Goal: Task Accomplishment & Management: Manage account settings

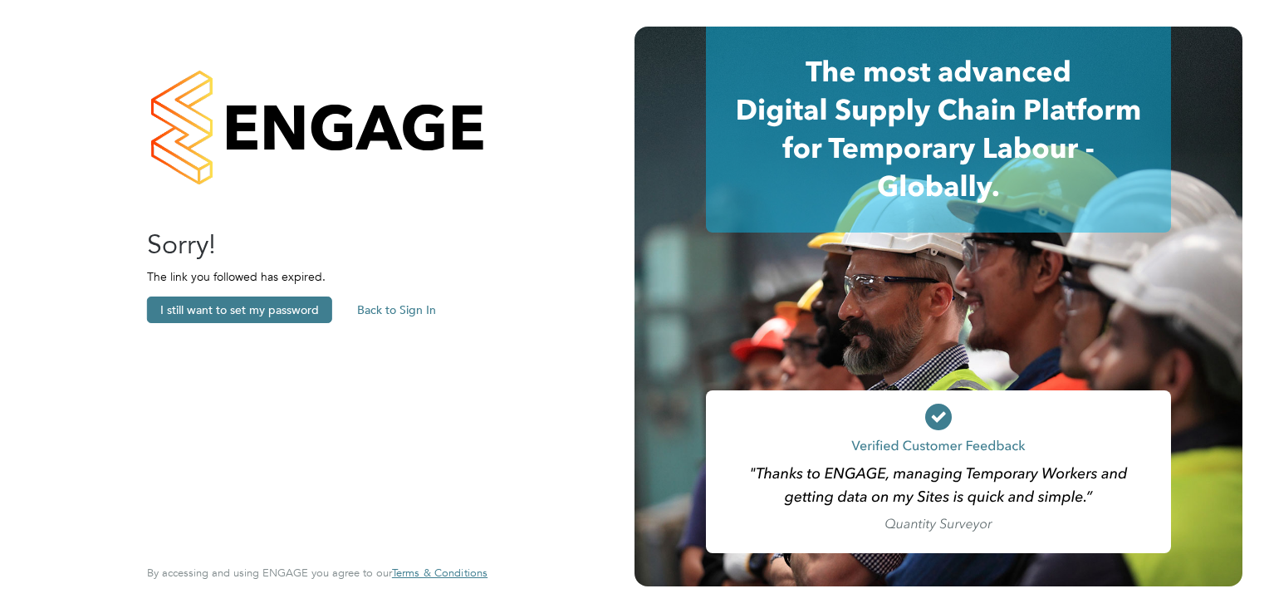
click at [384, 307] on button "Back to Sign In" at bounding box center [396, 309] width 105 height 27
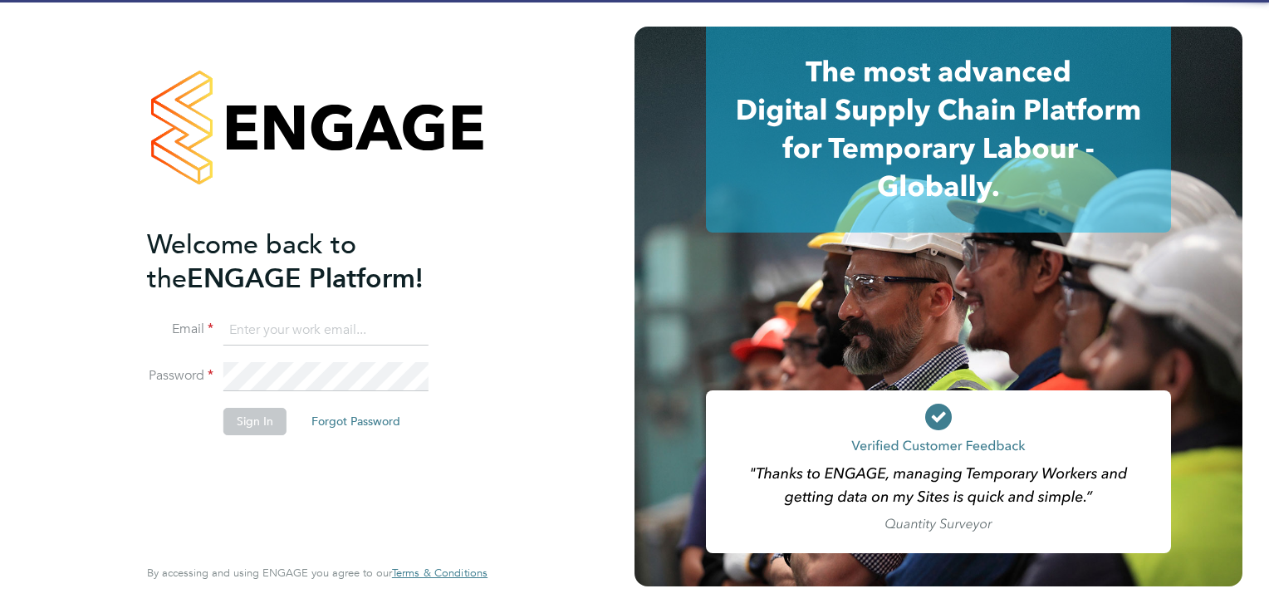
type input "Fiona@f-mead.com"
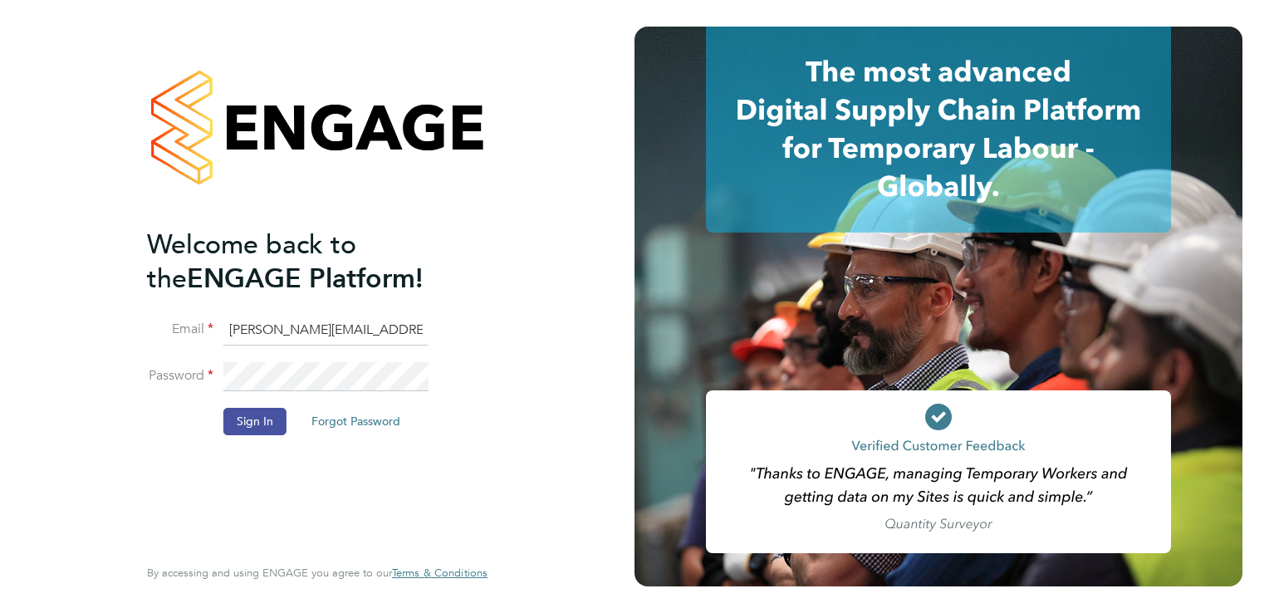
click at [238, 423] on button "Sign In" at bounding box center [254, 421] width 63 height 27
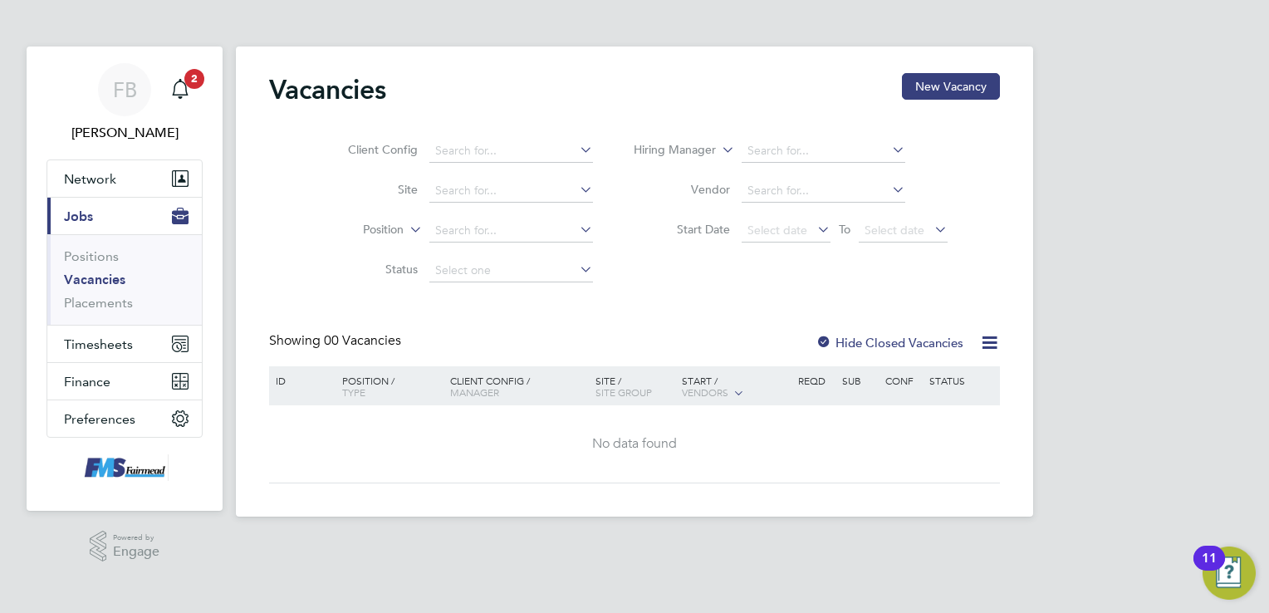
click at [406, 232] on icon at bounding box center [406, 225] width 0 height 15
click at [654, 247] on li "Start Date Select date To Select date" at bounding box center [791, 231] width 355 height 40
click at [87, 253] on link "Positions" at bounding box center [91, 256] width 55 height 16
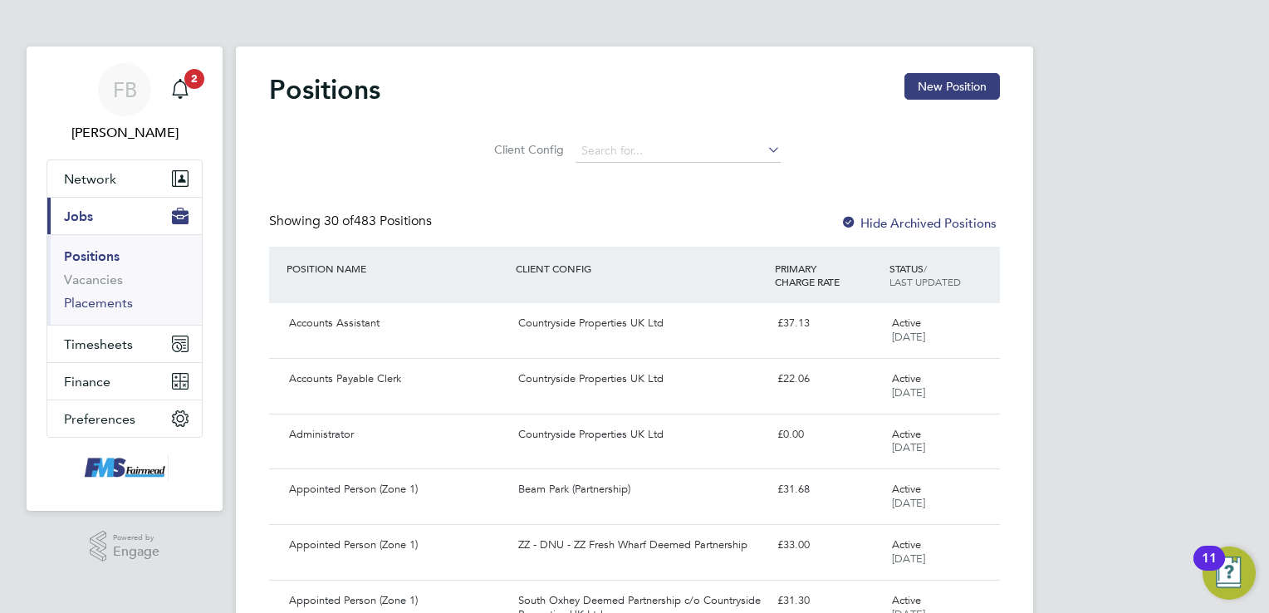
click at [128, 297] on link "Placements" at bounding box center [98, 303] width 69 height 16
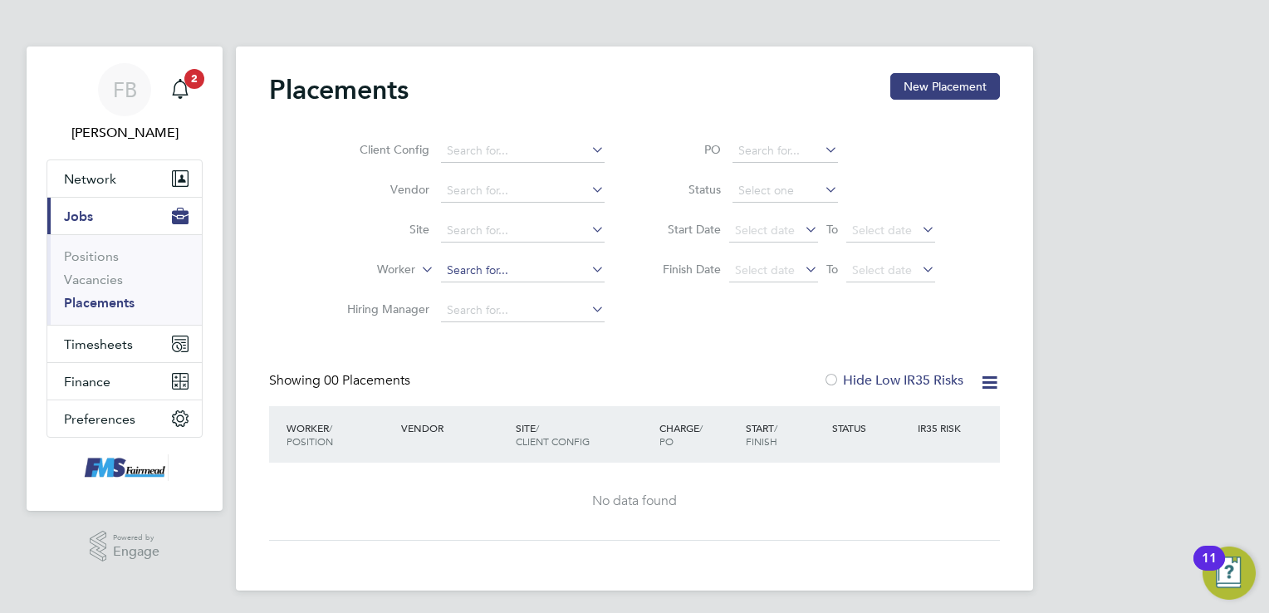
click at [465, 264] on input at bounding box center [523, 270] width 164 height 23
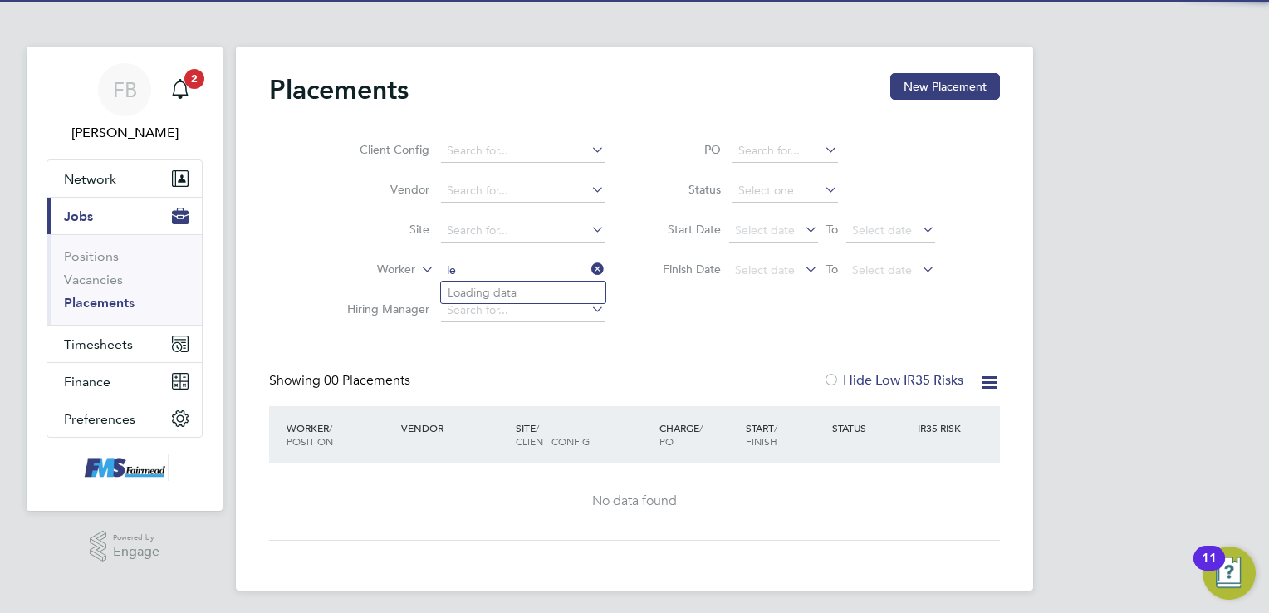
type input "l"
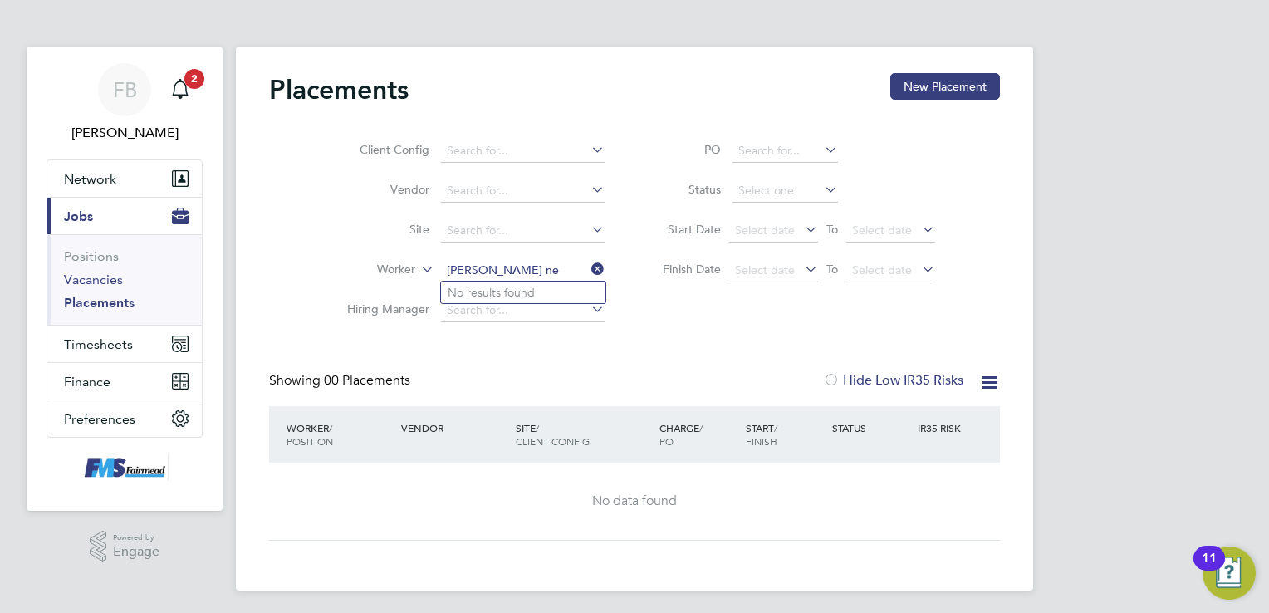
type input "grigor ne"
click at [101, 276] on link "Vacancies" at bounding box center [93, 279] width 59 height 16
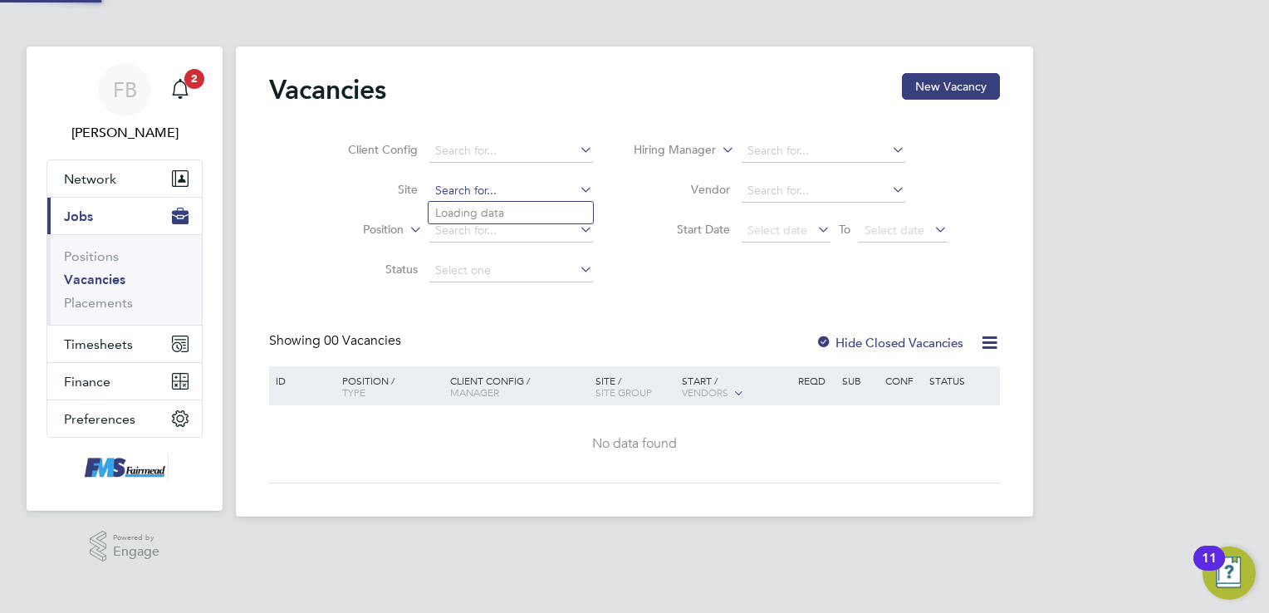
click at [447, 183] on input at bounding box center [511, 190] width 164 height 23
click at [531, 247] on li "Mar lowe Road 2B3" at bounding box center [547, 257] width 238 height 22
type input "Marlowe Road 2B3"
click at [980, 338] on icon at bounding box center [989, 342] width 21 height 21
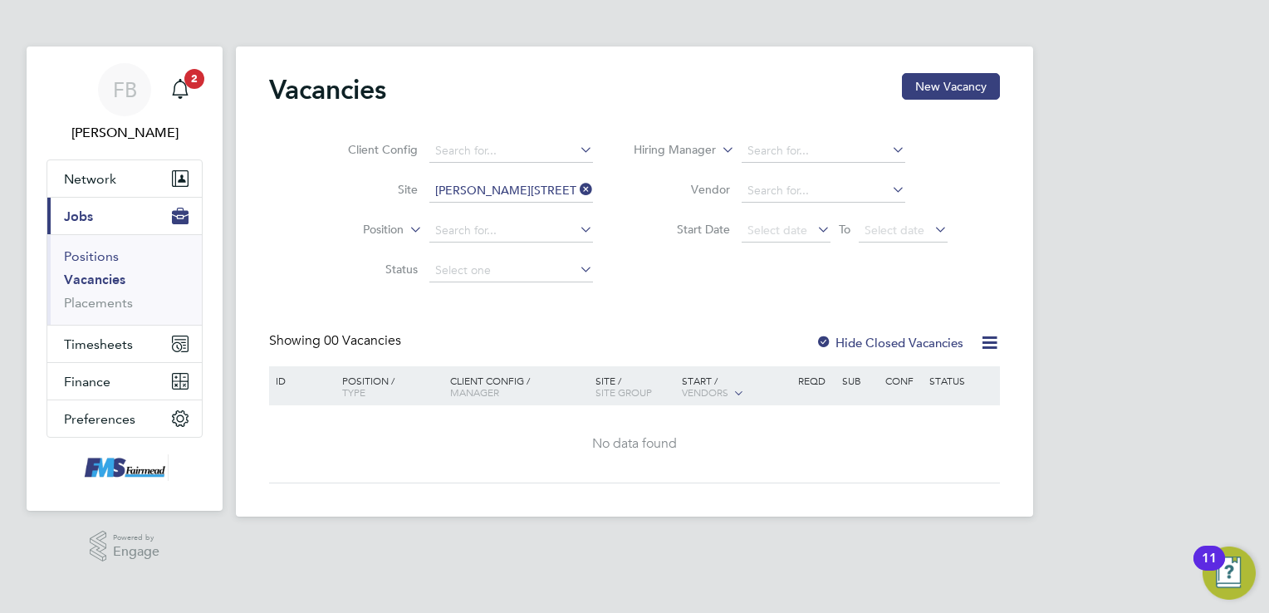
click at [90, 254] on link "Positions" at bounding box center [91, 256] width 55 height 16
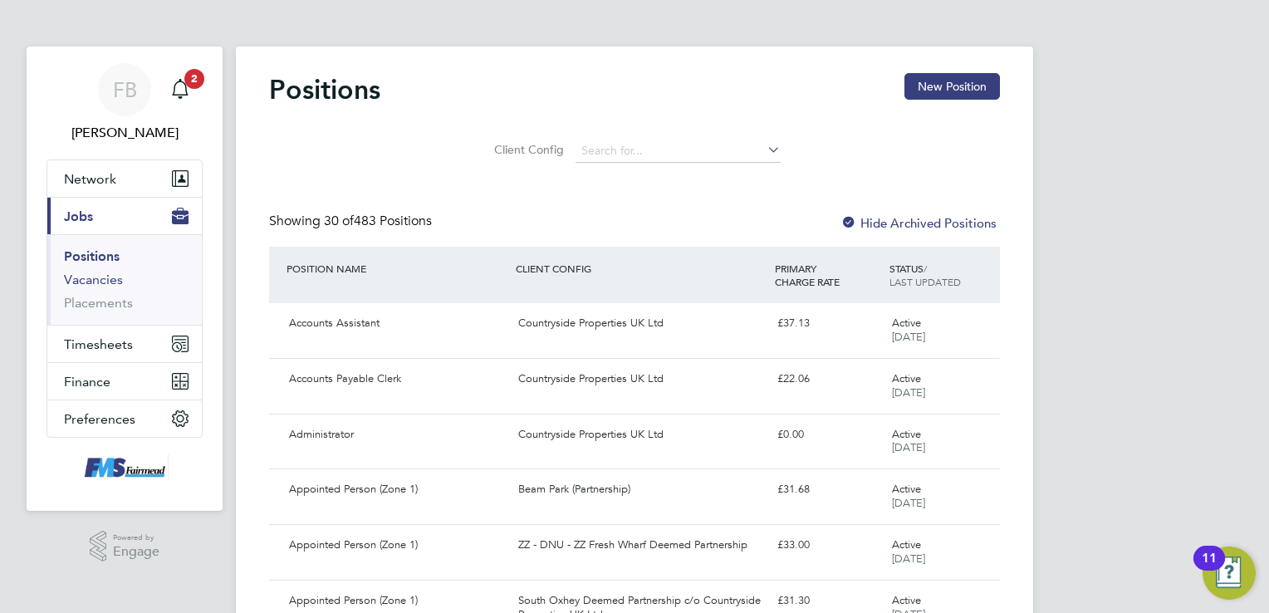
click at [83, 277] on link "Vacancies" at bounding box center [93, 279] width 59 height 16
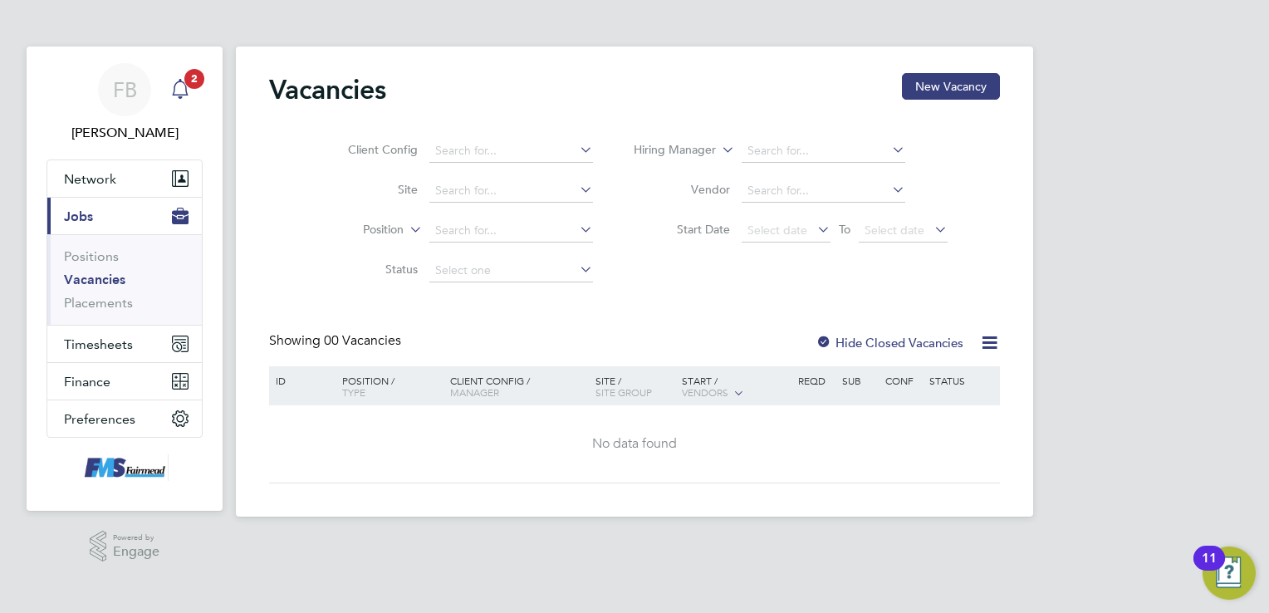
click at [188, 85] on span "2" at bounding box center [194, 79] width 20 height 20
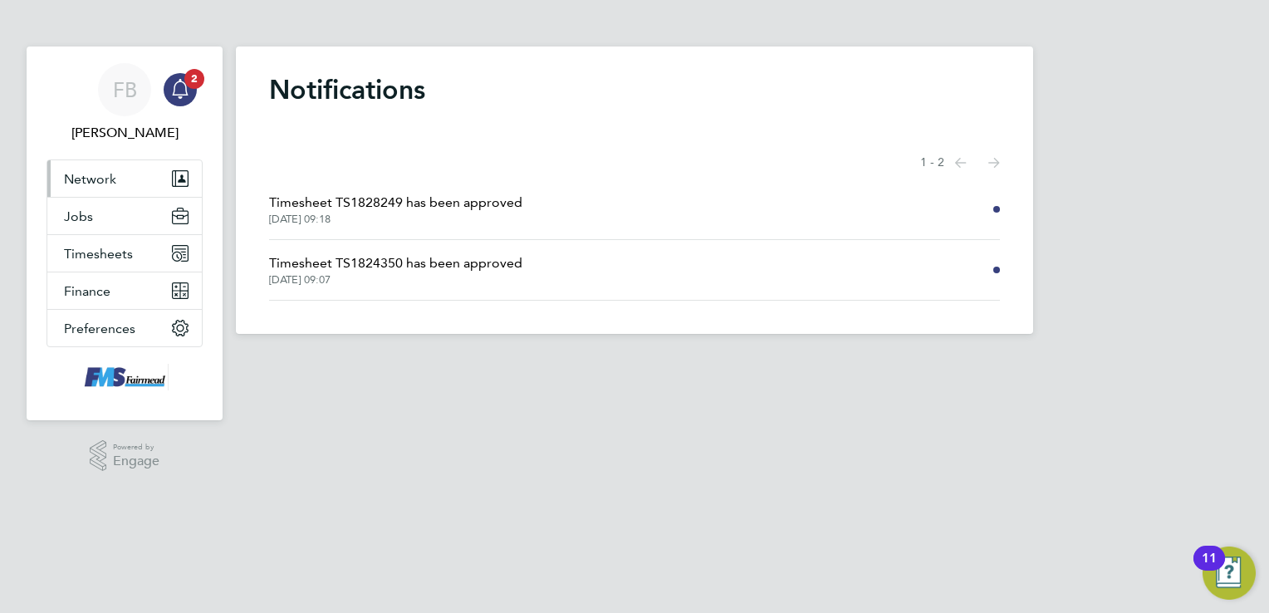
click at [105, 180] on span "Network" at bounding box center [90, 179] width 52 height 16
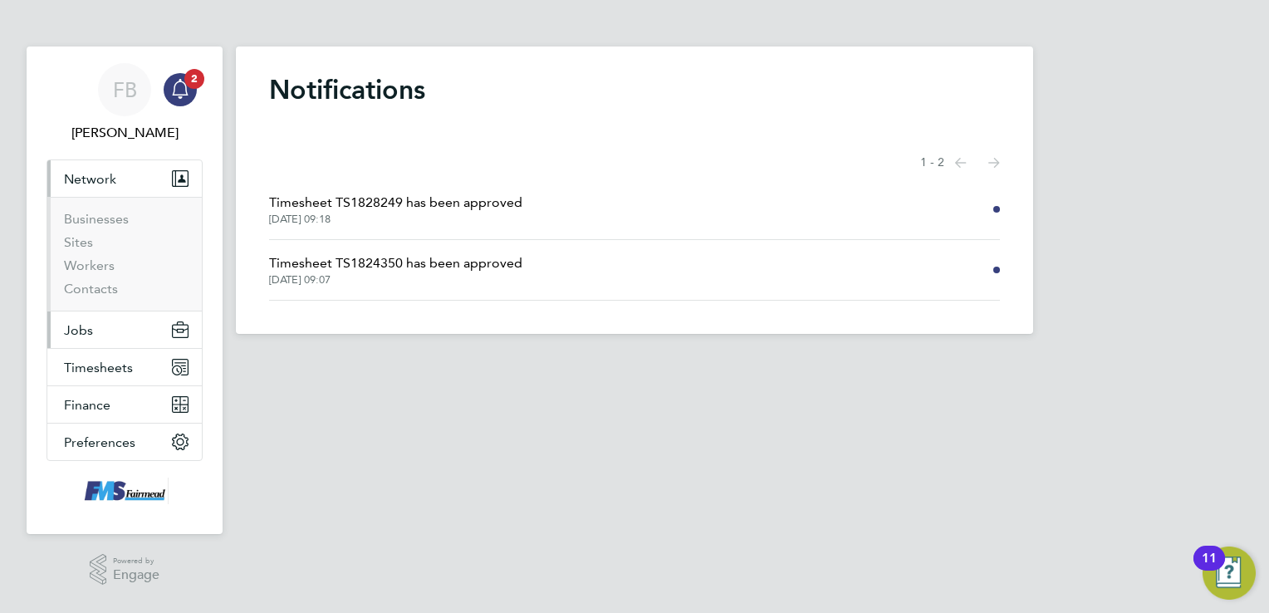
click at [81, 336] on span "Jobs" at bounding box center [78, 330] width 29 height 16
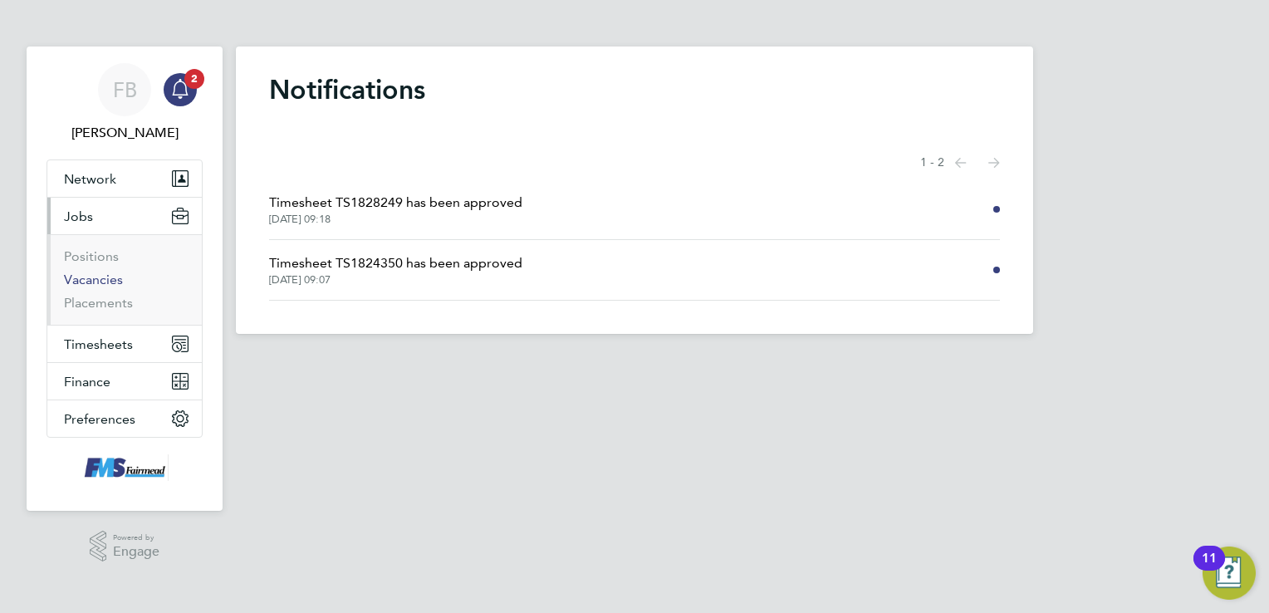
click at [106, 282] on link "Vacancies" at bounding box center [93, 279] width 59 height 16
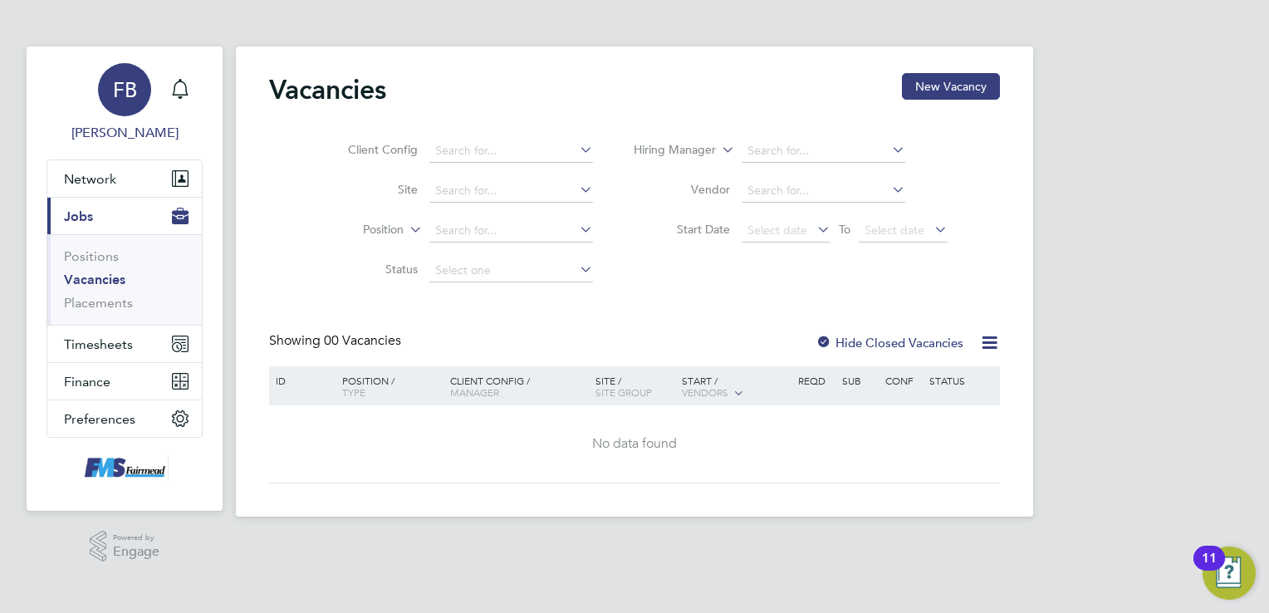
click at [144, 131] on span "Fiona Bird" at bounding box center [124, 133] width 156 height 20
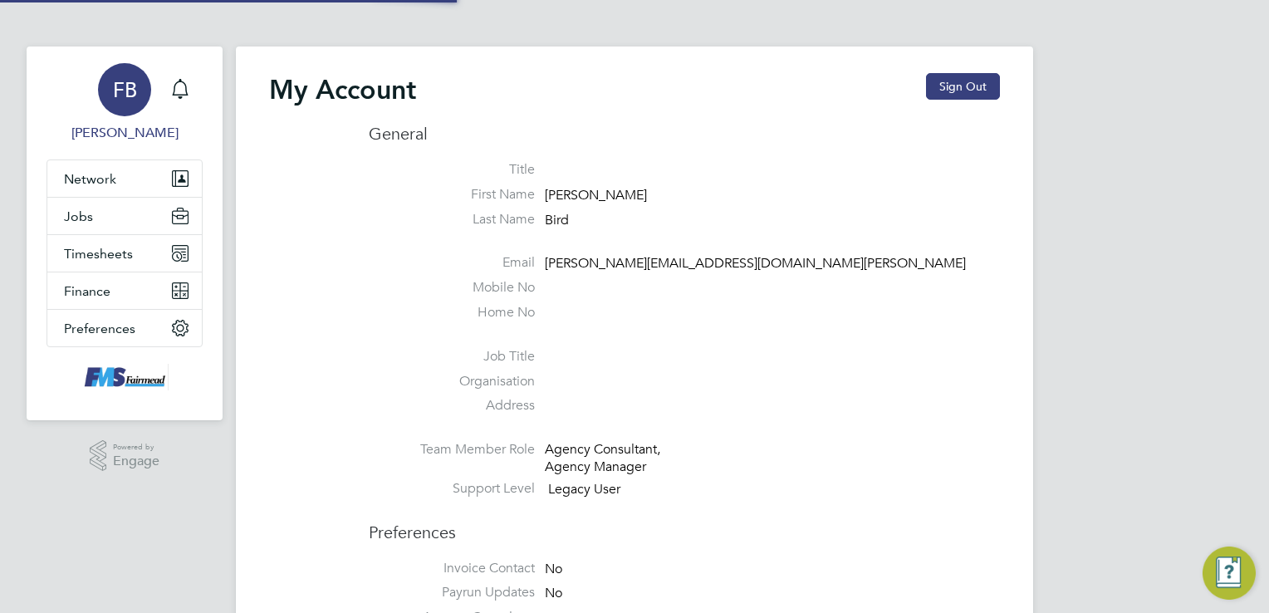
type input "[PERSON_NAME][EMAIL_ADDRESS][DOMAIN_NAME][PERSON_NAME]"
click at [980, 86] on button "Sign Out" at bounding box center [963, 86] width 74 height 27
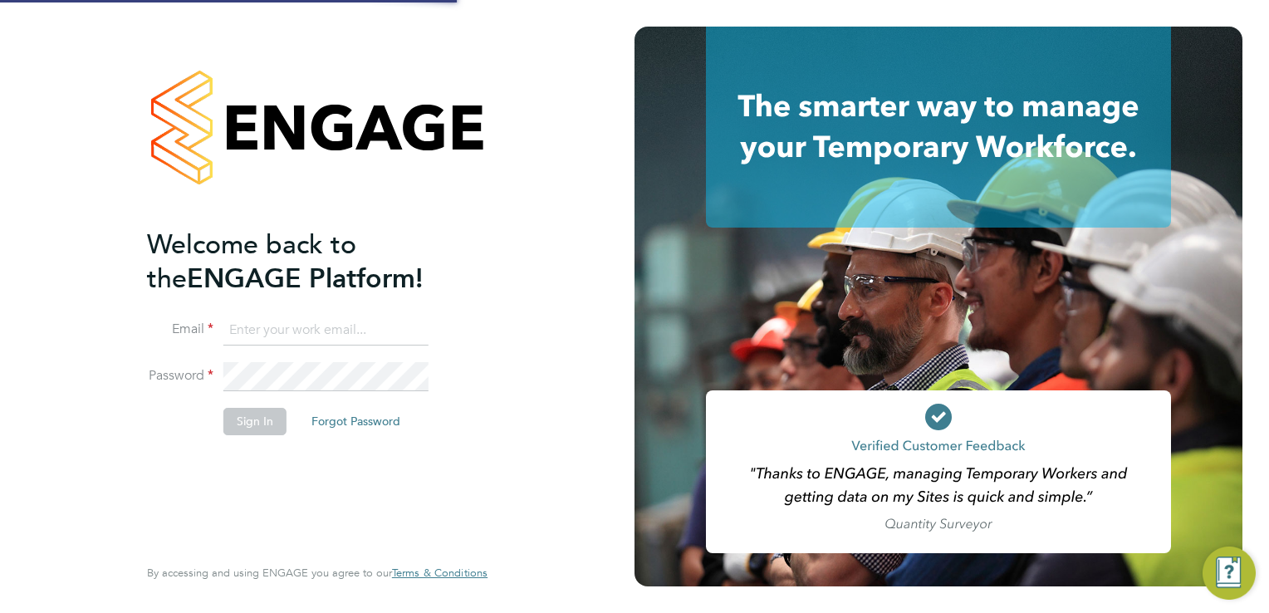
type input "[PERSON_NAME][EMAIL_ADDRESS][DOMAIN_NAME][PERSON_NAME]"
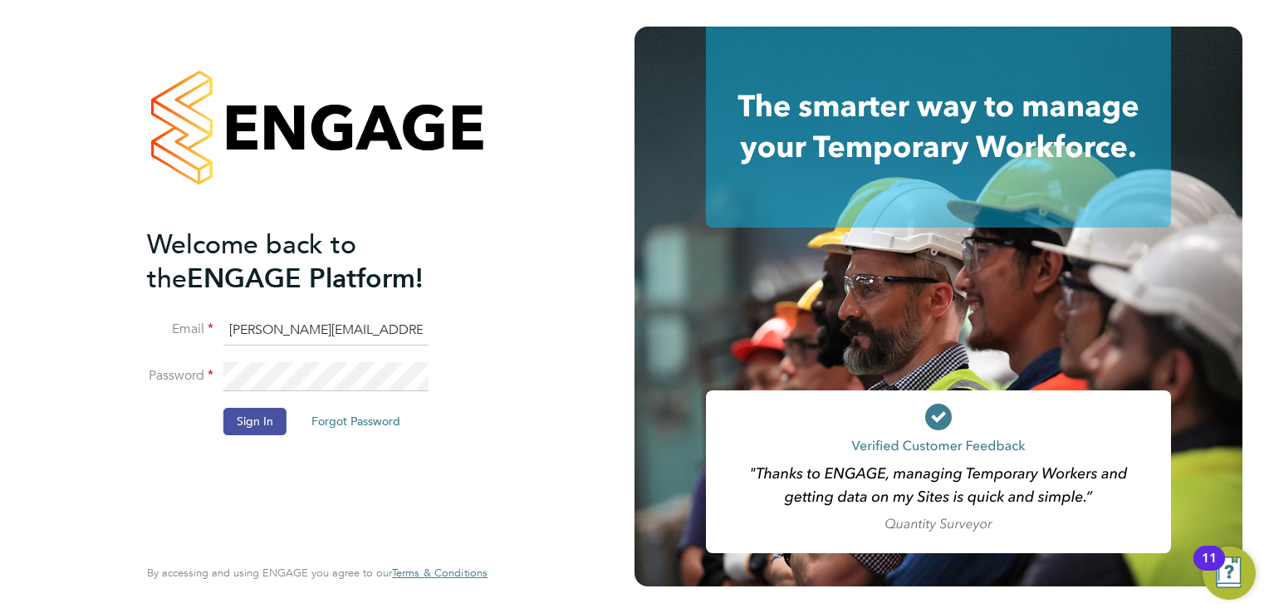
click at [237, 418] on button "Sign In" at bounding box center [254, 421] width 63 height 27
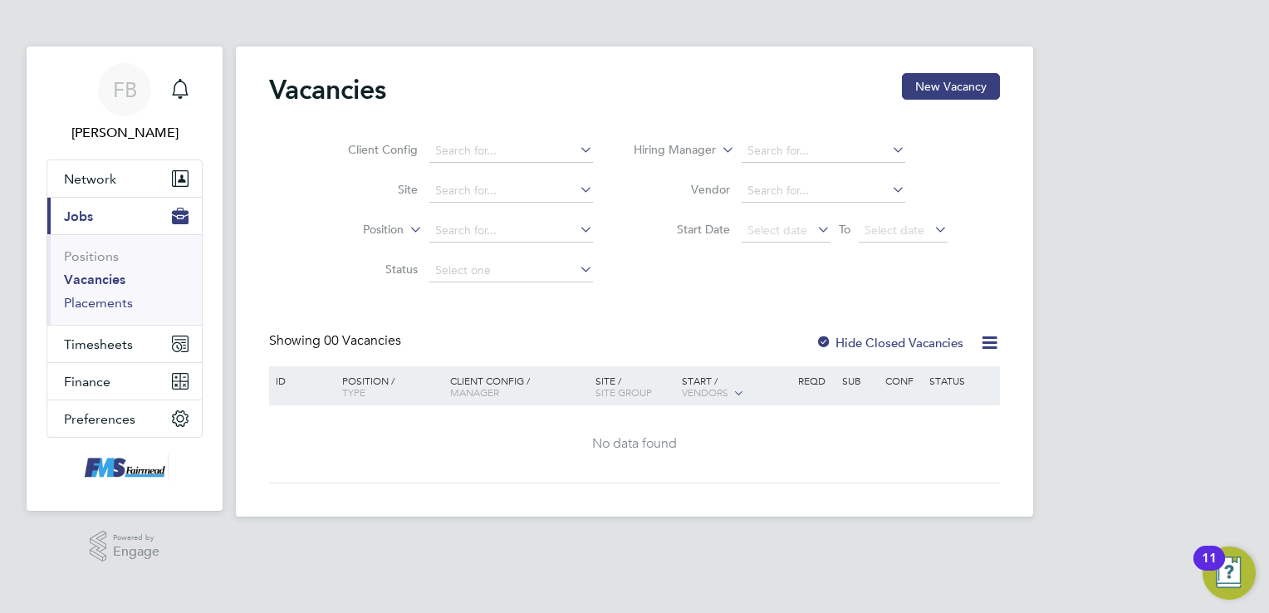
click at [96, 304] on link "Placements" at bounding box center [98, 303] width 69 height 16
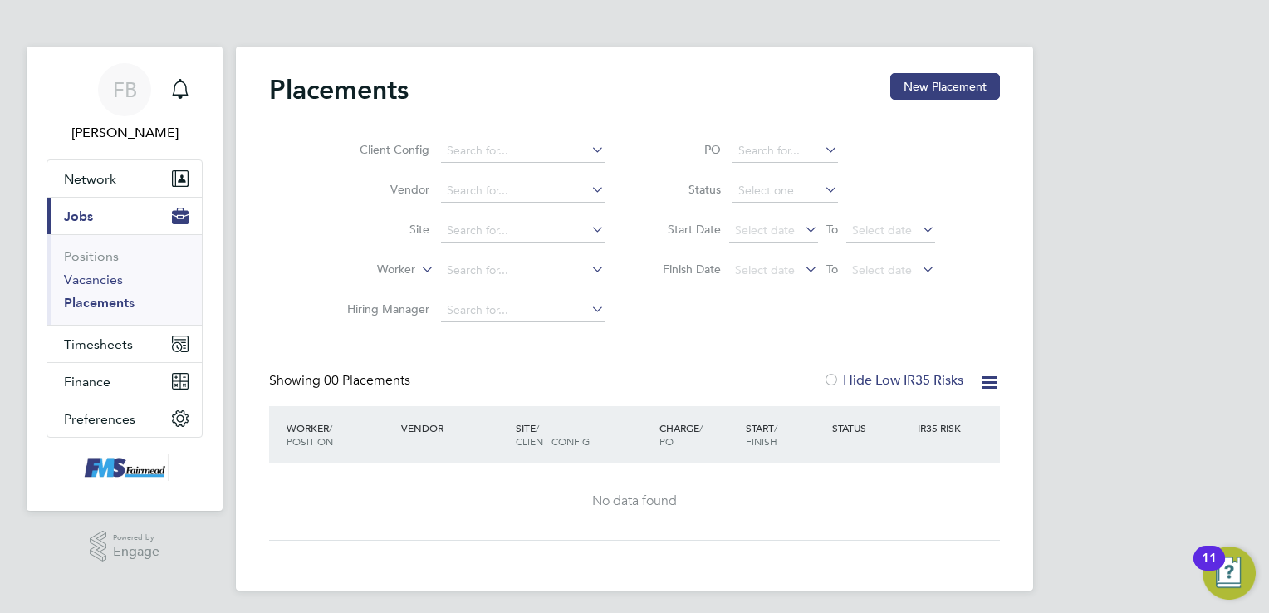
click at [101, 281] on link "Vacancies" at bounding box center [93, 279] width 59 height 16
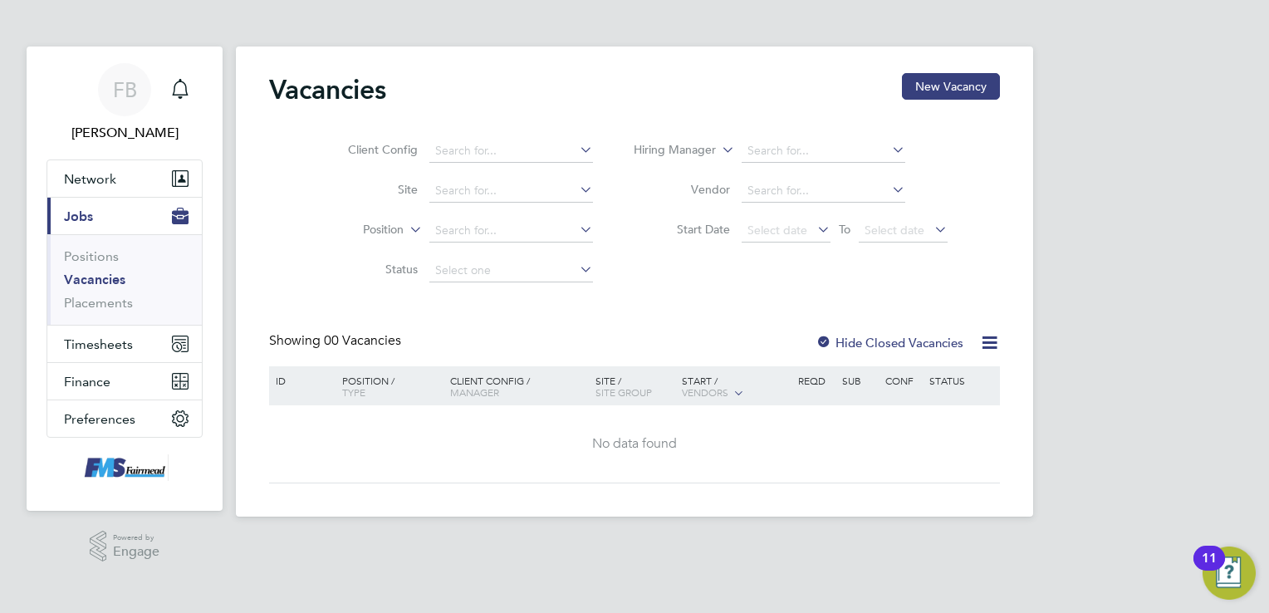
click at [824, 337] on div at bounding box center [823, 343] width 17 height 17
click at [824, 338] on div at bounding box center [823, 343] width 17 height 17
click at [124, 421] on span "Preferences" at bounding box center [99, 419] width 71 height 16
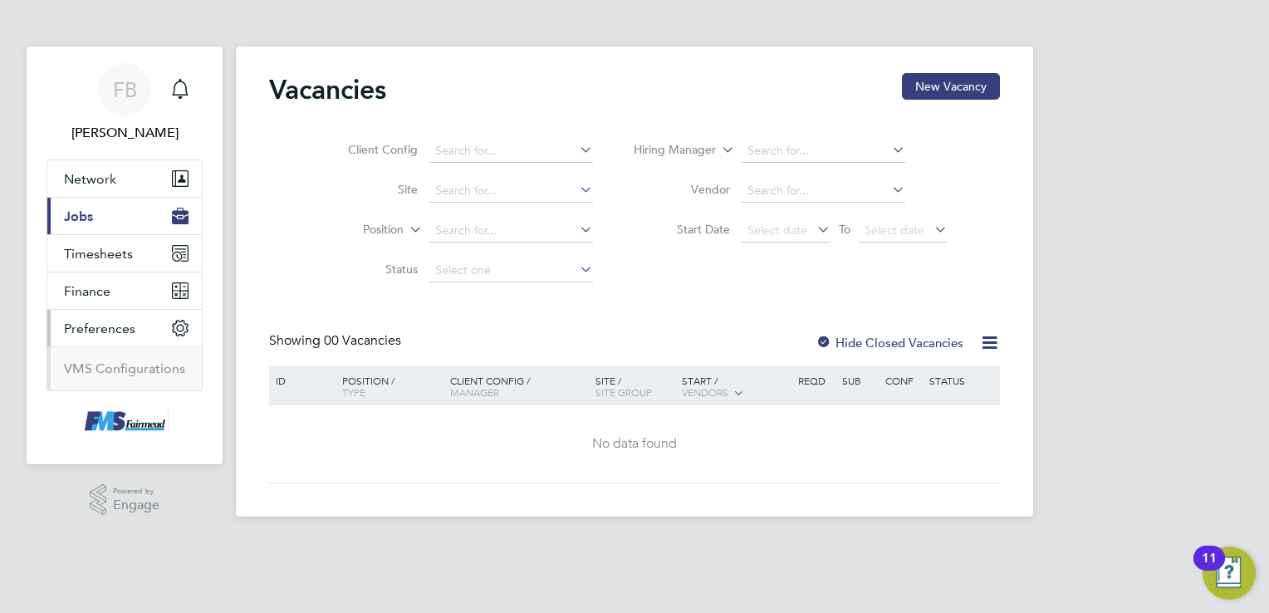
click at [179, 324] on icon "Main navigation" at bounding box center [179, 327] width 7 height 7
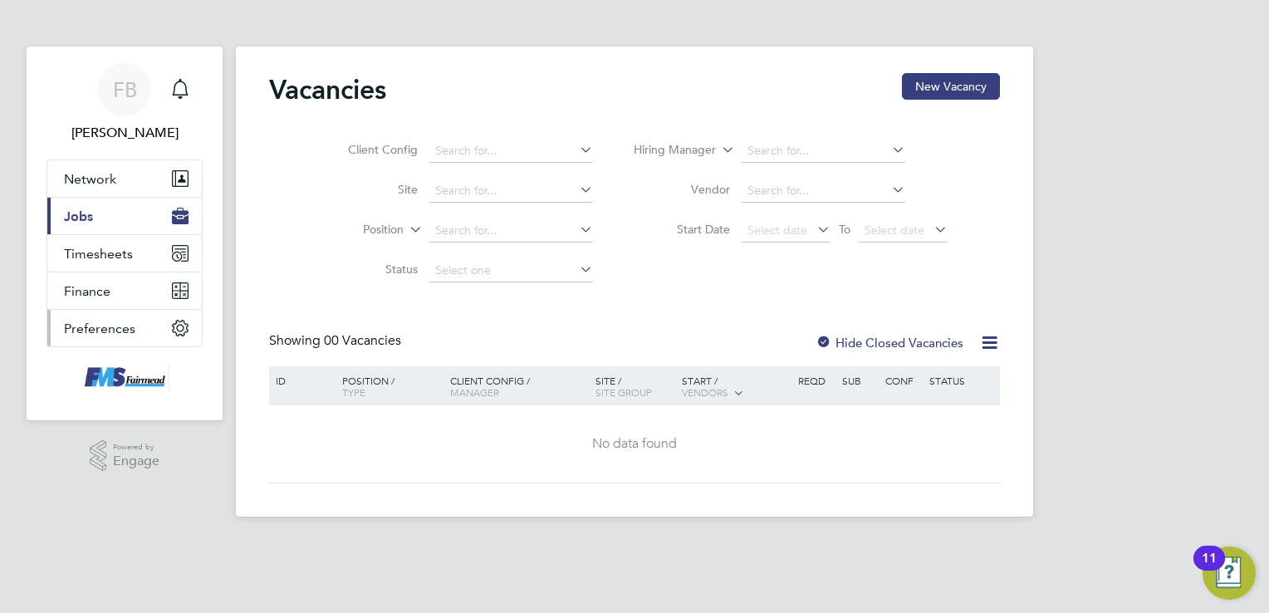
click at [170, 328] on button "Preferences" at bounding box center [124, 328] width 154 height 37
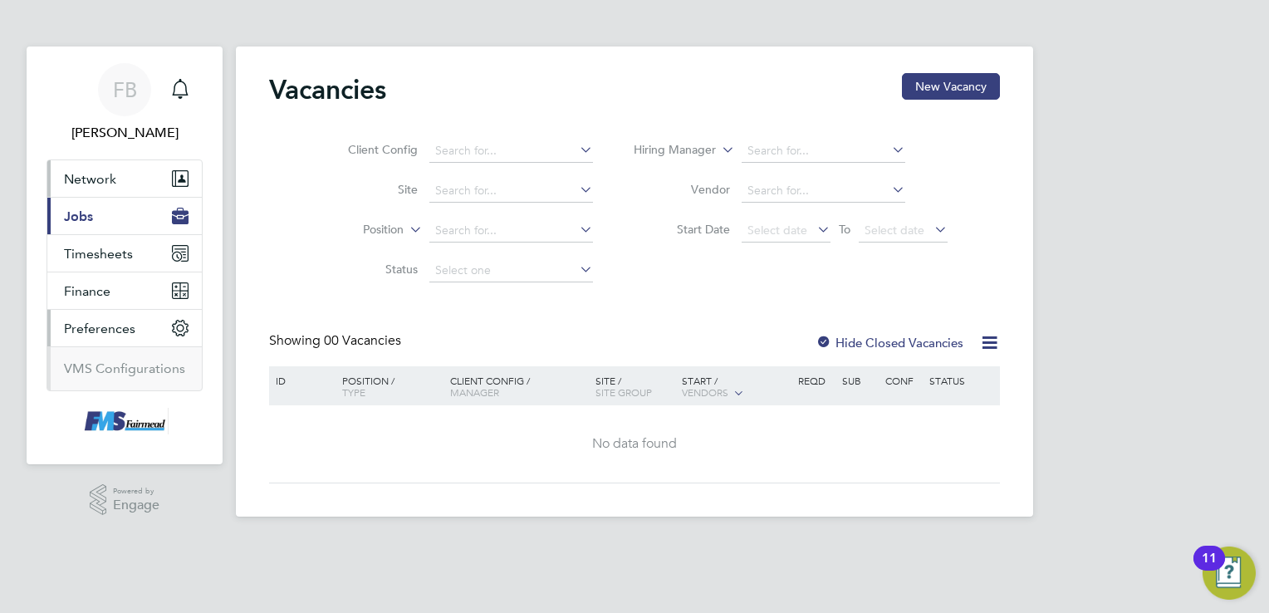
click at [103, 175] on span "Network" at bounding box center [90, 179] width 52 height 16
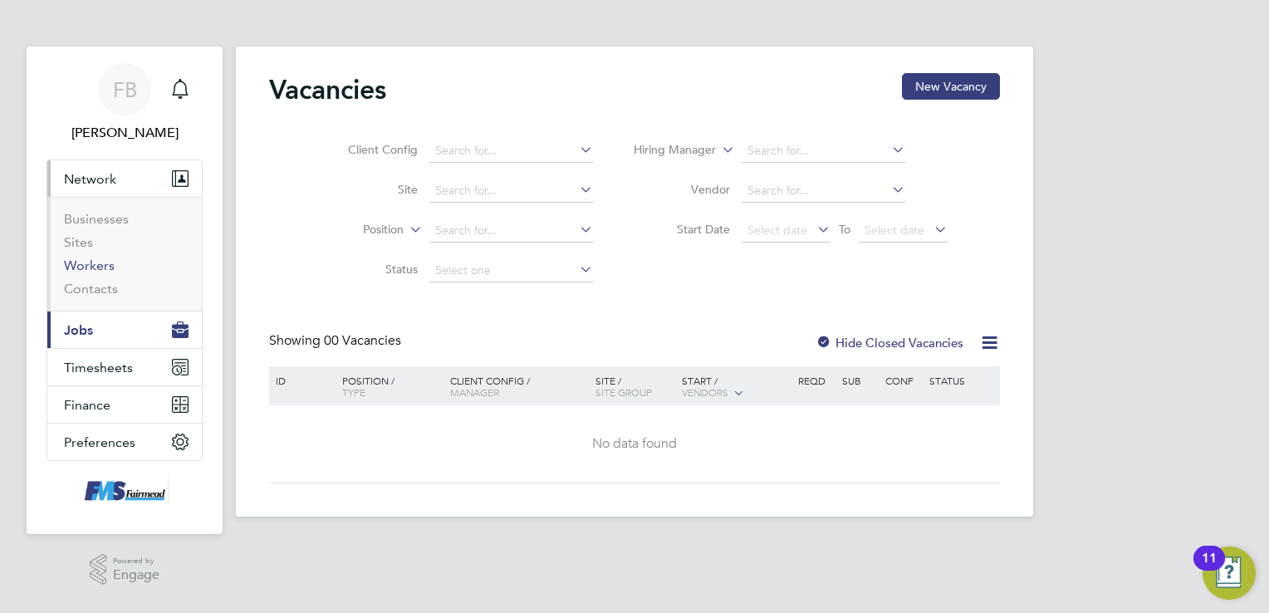
click at [87, 262] on link "Workers" at bounding box center [89, 265] width 51 height 16
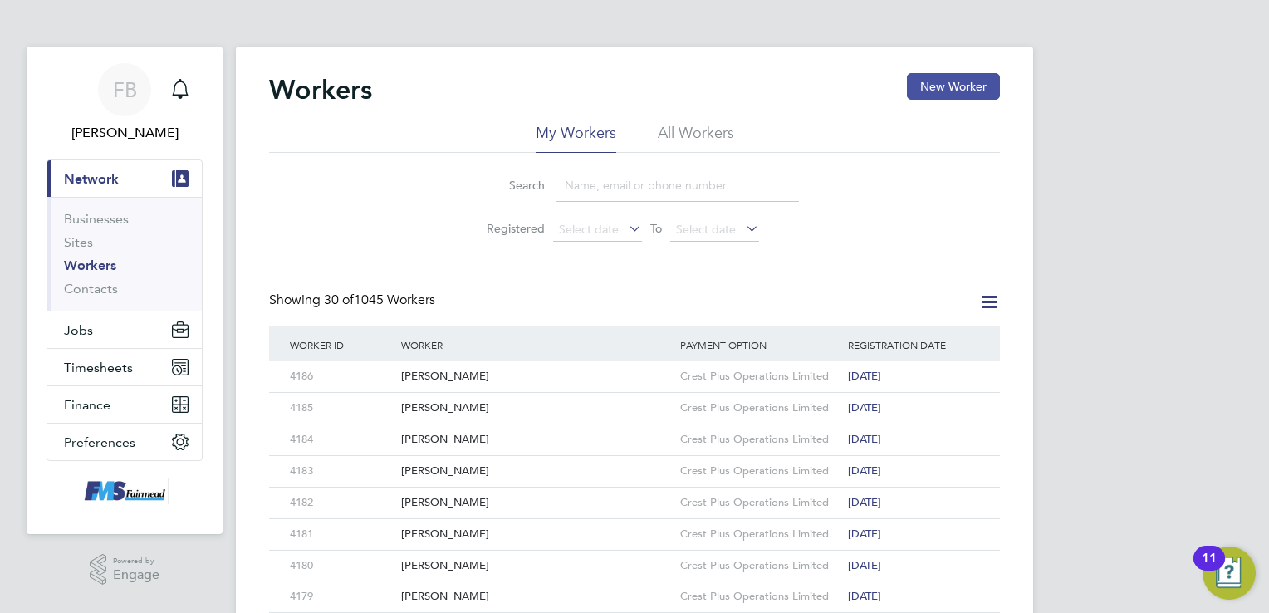
click at [964, 88] on button "New Worker" at bounding box center [953, 86] width 93 height 27
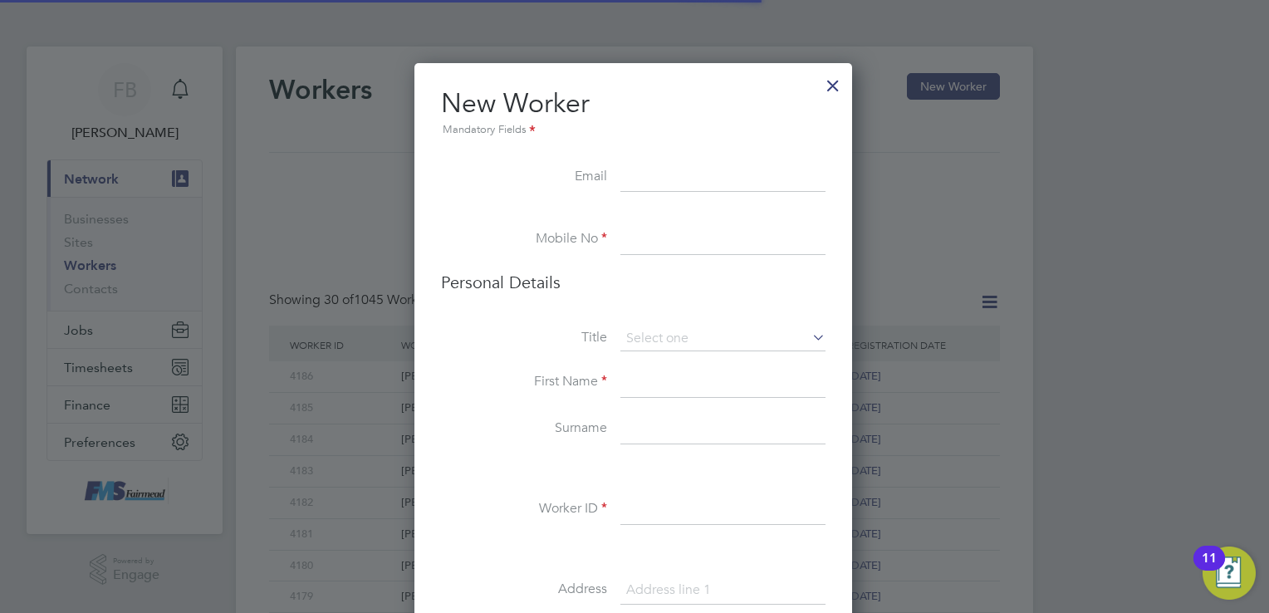
scroll to position [1398, 439]
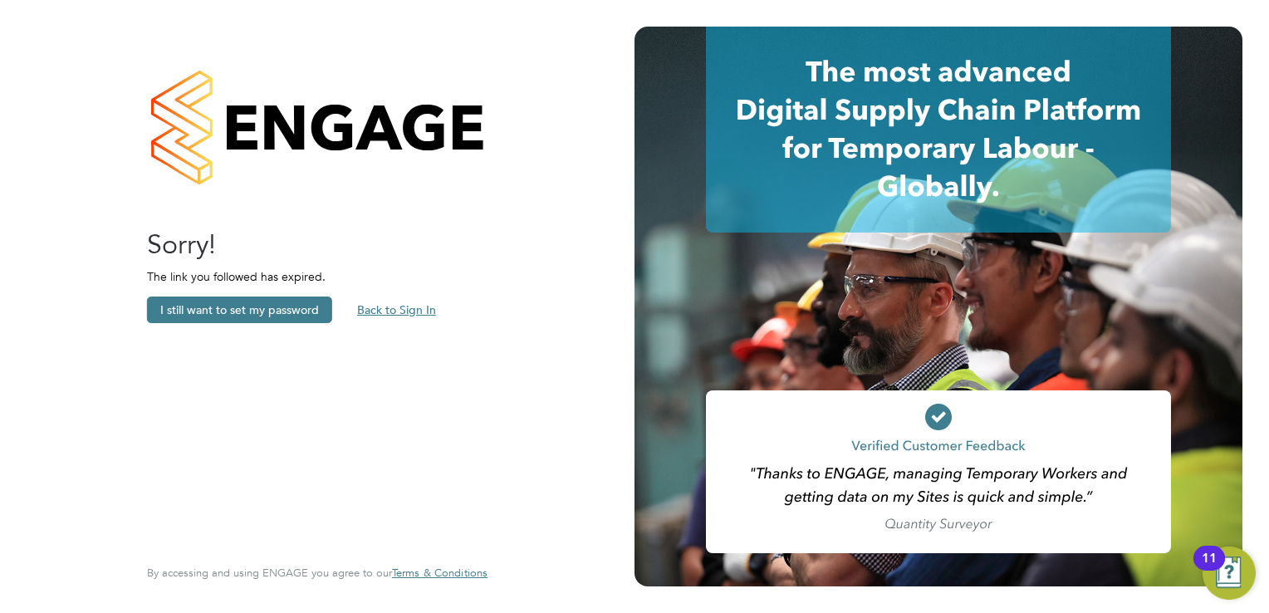
click at [415, 311] on button "Back to Sign In" at bounding box center [396, 309] width 105 height 27
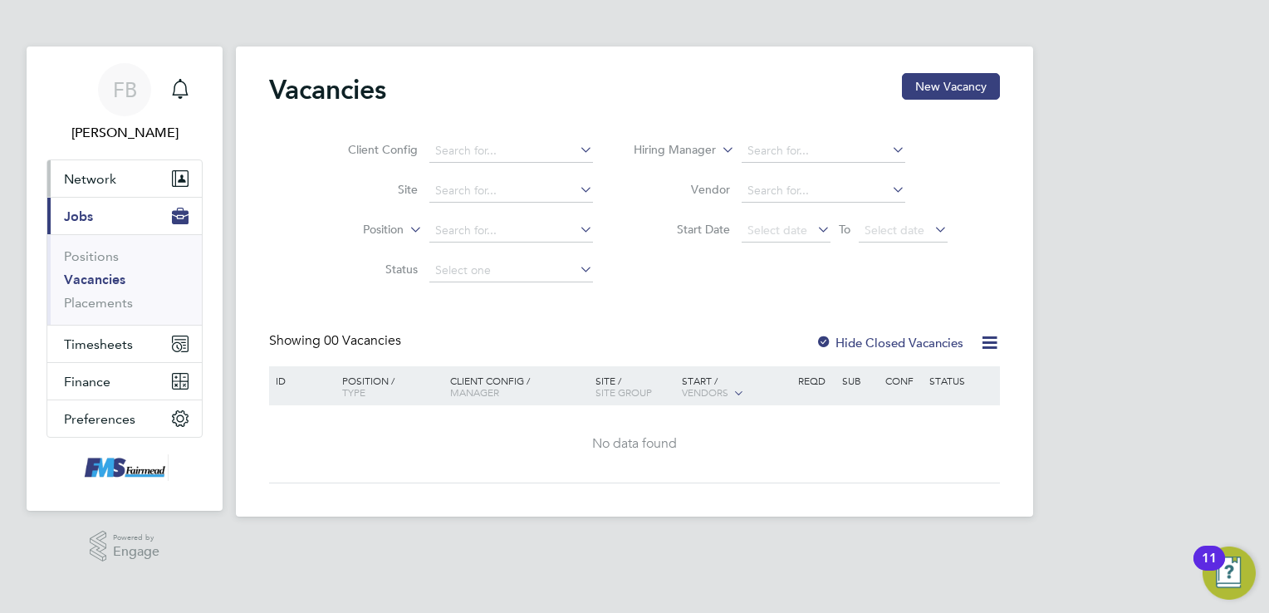
click at [90, 174] on span "Network" at bounding box center [90, 179] width 52 height 16
click at [111, 182] on span "Network" at bounding box center [90, 179] width 52 height 16
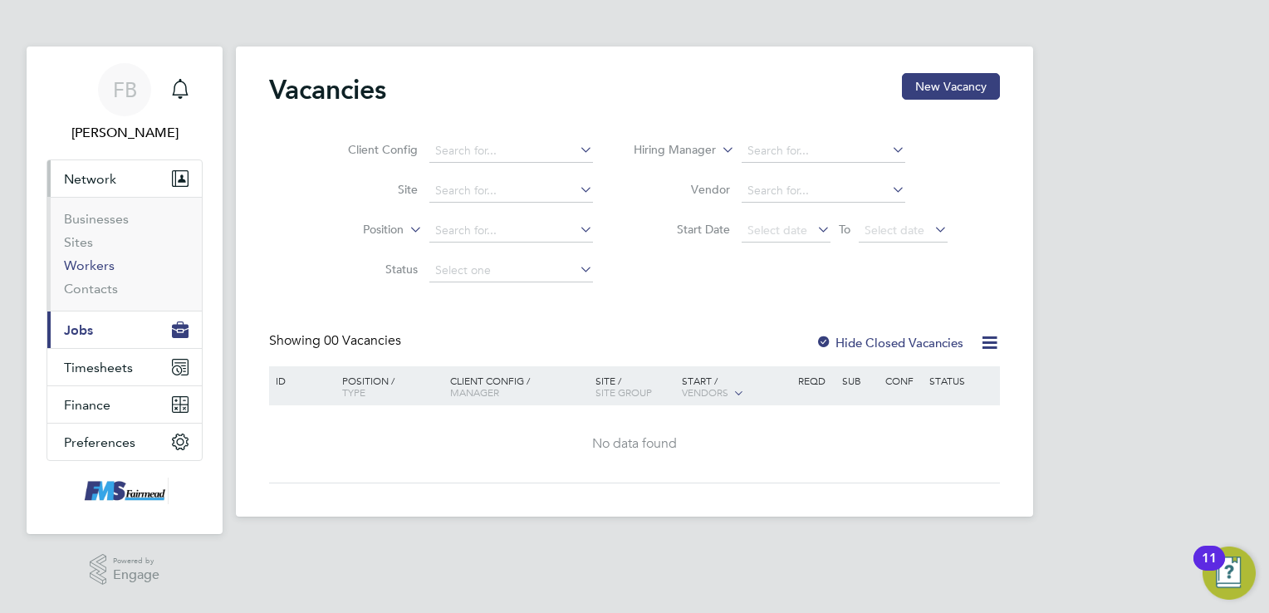
click at [100, 271] on link "Workers" at bounding box center [89, 265] width 51 height 16
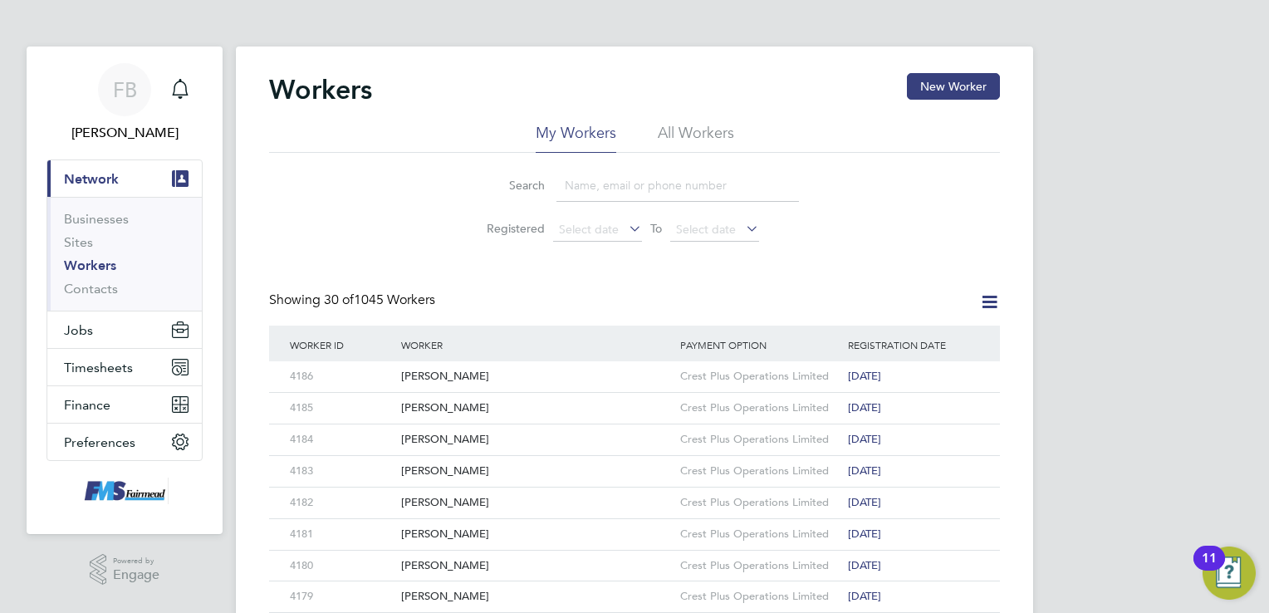
click at [686, 130] on li "All Workers" at bounding box center [696, 138] width 76 height 30
click at [970, 86] on button "New Worker" at bounding box center [953, 86] width 93 height 27
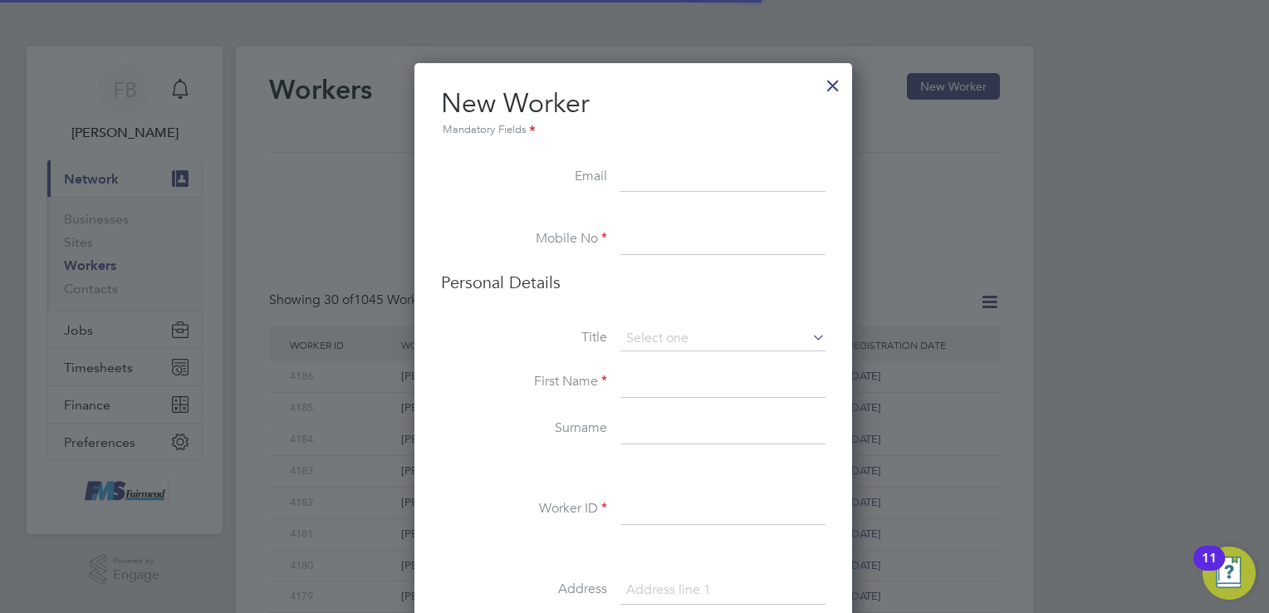
scroll to position [1398, 439]
paste input "grigor.nedelchev@gmail.com"
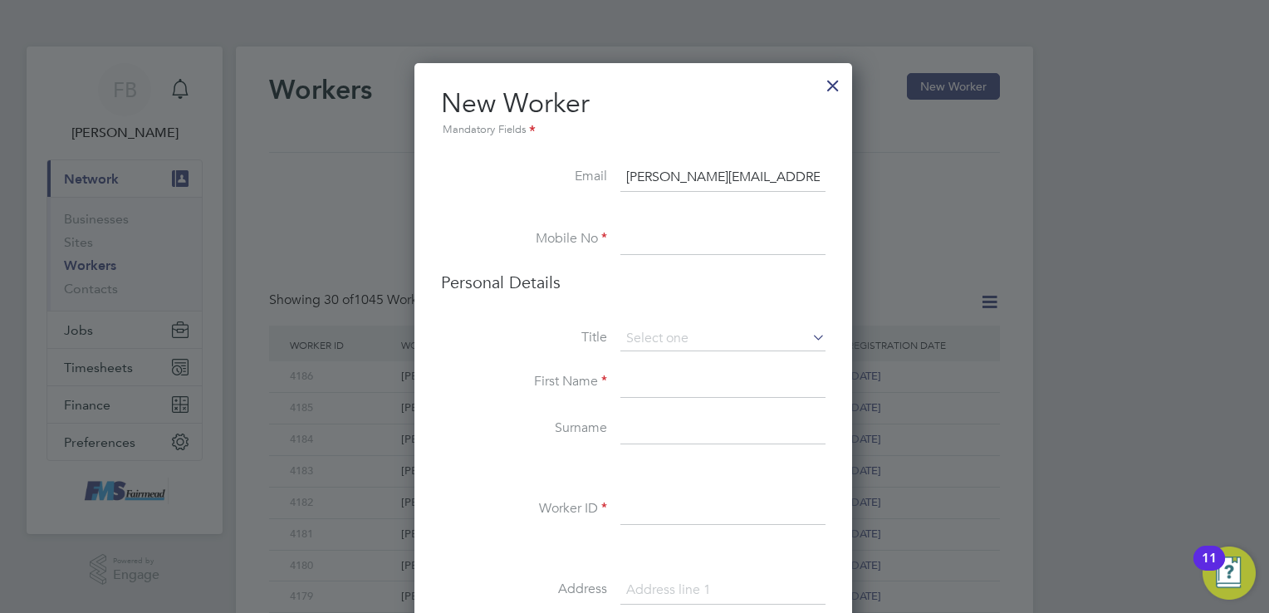
type input "grigor.nedelchev@gmail.com"
click at [665, 234] on input at bounding box center [722, 240] width 205 height 30
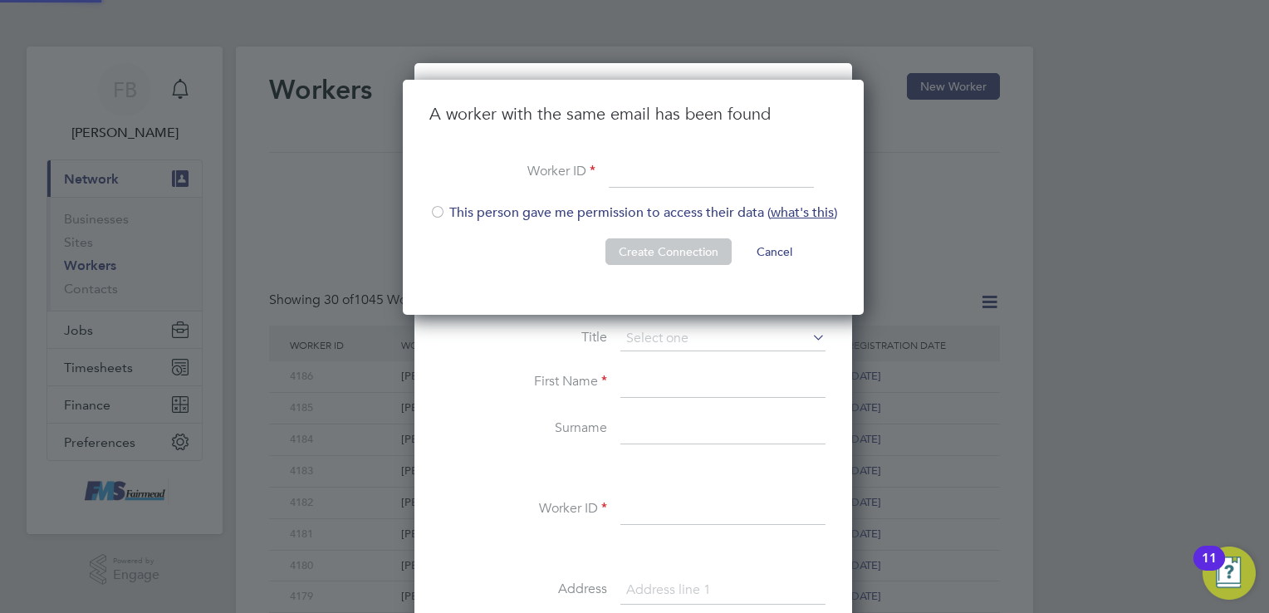
scroll to position [236, 462]
type input "4187"
click at [438, 212] on div at bounding box center [437, 213] width 17 height 17
click at [663, 250] on button "Create Connection" at bounding box center [668, 251] width 126 height 27
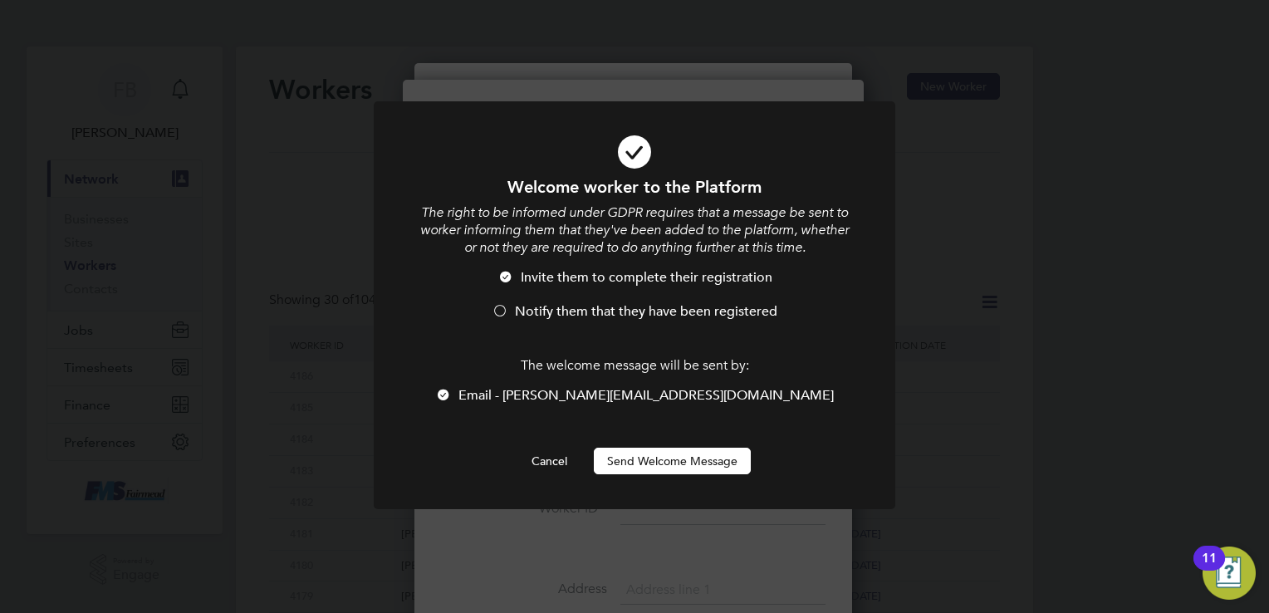
click at [499, 310] on div at bounding box center [500, 312] width 17 height 17
click at [659, 466] on button "Send Welcome Message" at bounding box center [672, 461] width 157 height 27
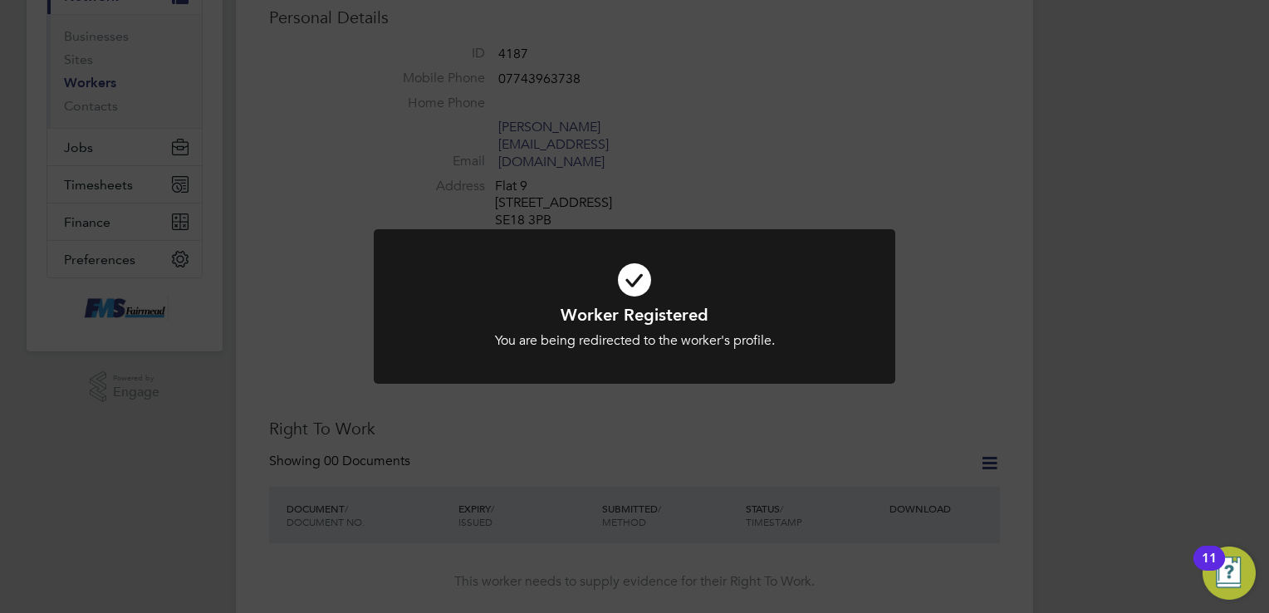
scroll to position [249, 0]
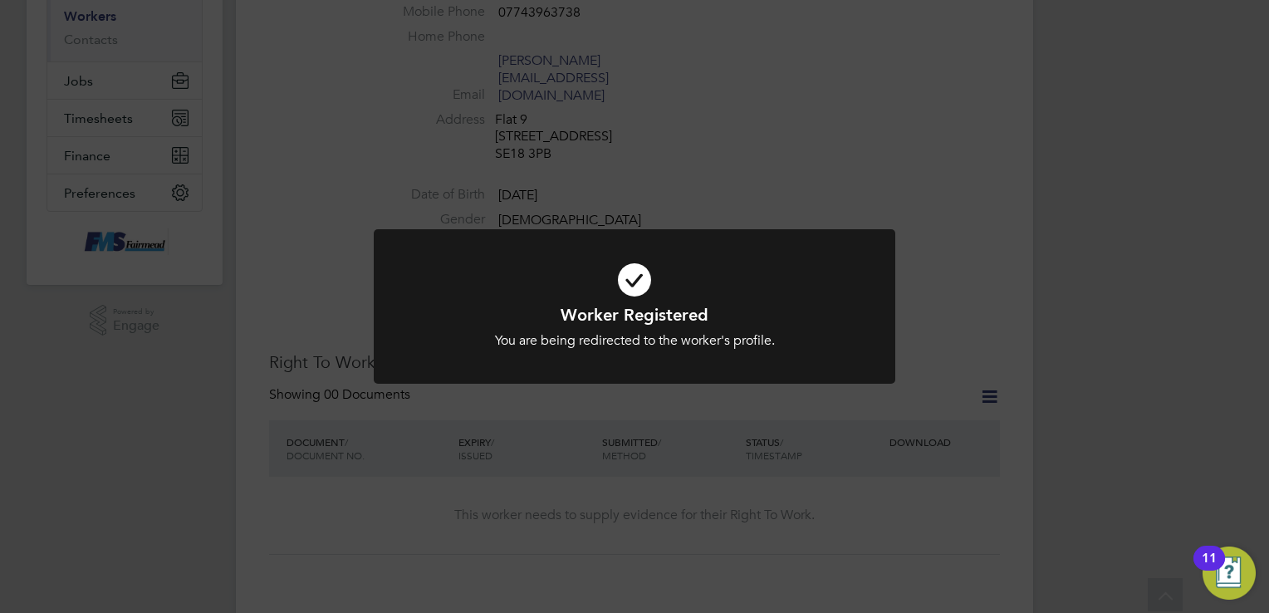
drag, startPoint x: 697, startPoint y: 457, endPoint x: 766, endPoint y: 460, distance: 69.8
click at [697, 456] on div "Worker Registered You are being redirected to the worker's profile. Cancel Okay" at bounding box center [634, 306] width 1269 height 613
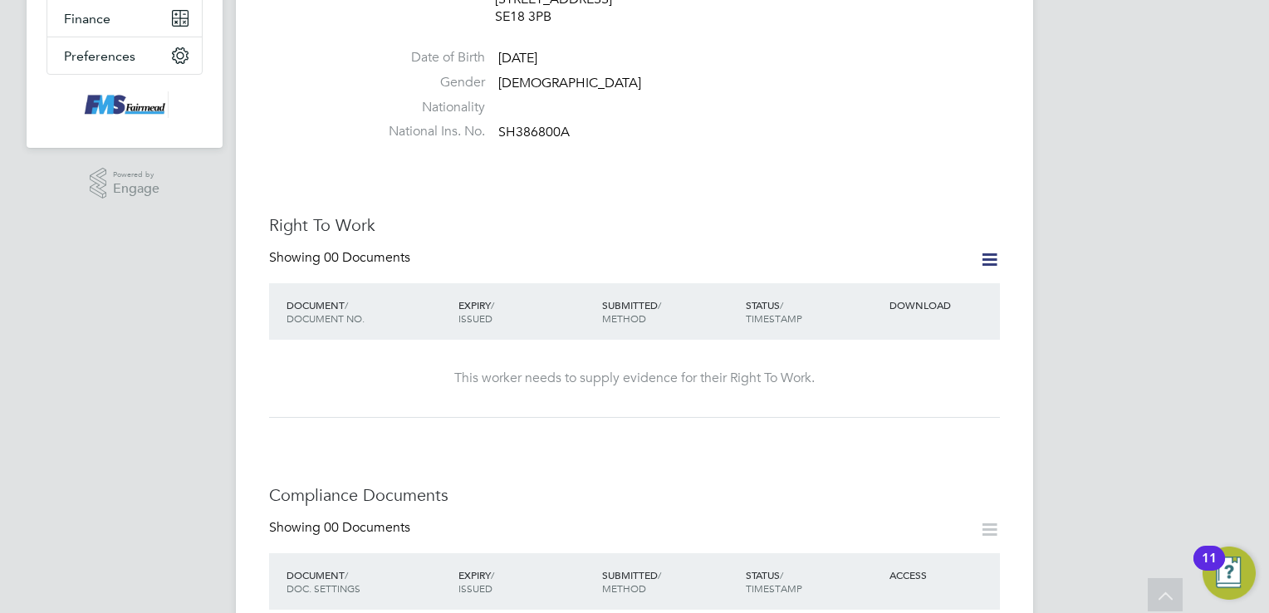
scroll to position [415, 0]
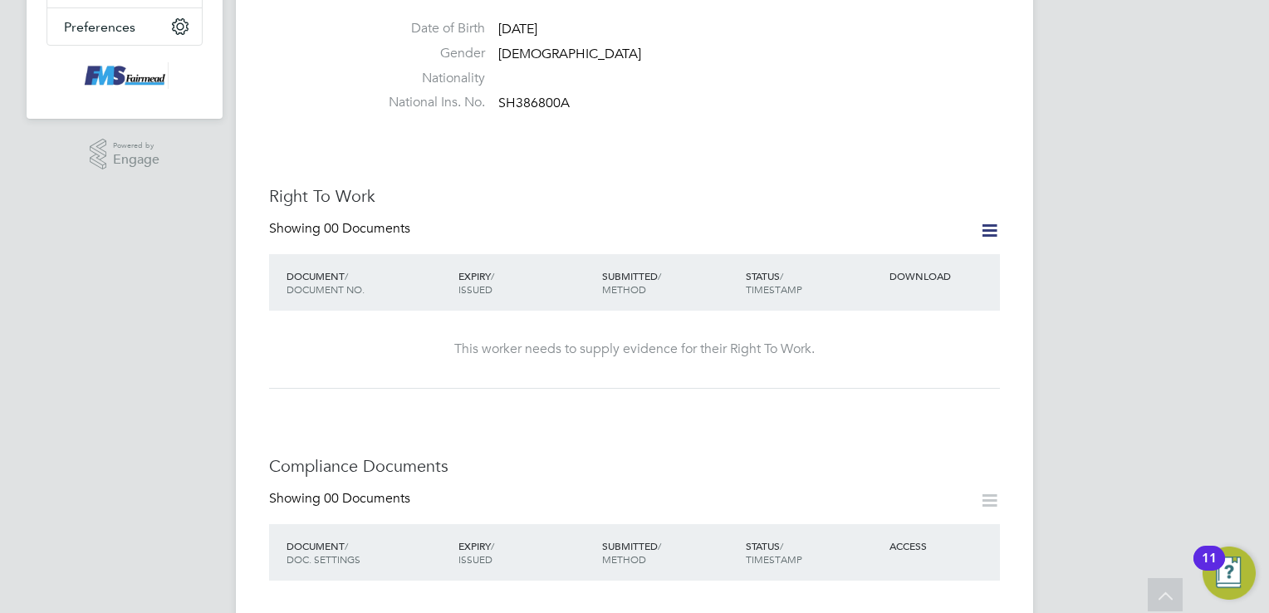
click at [989, 220] on icon at bounding box center [989, 230] width 21 height 21
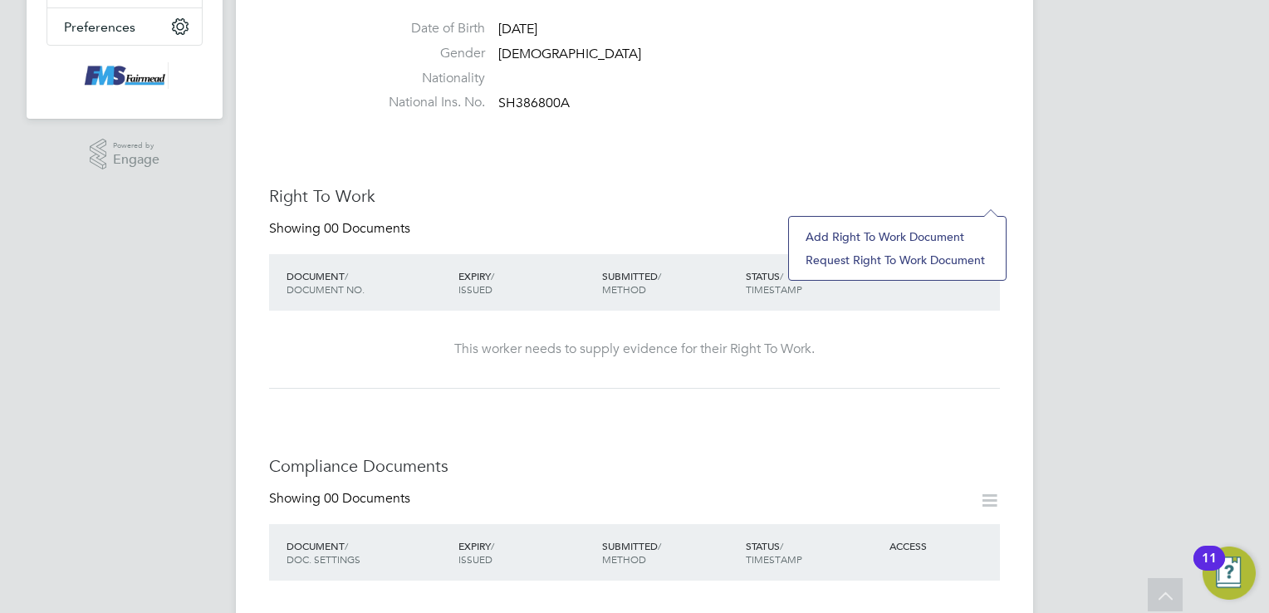
click at [931, 235] on li "Add Right To Work Document" at bounding box center [897, 236] width 200 height 23
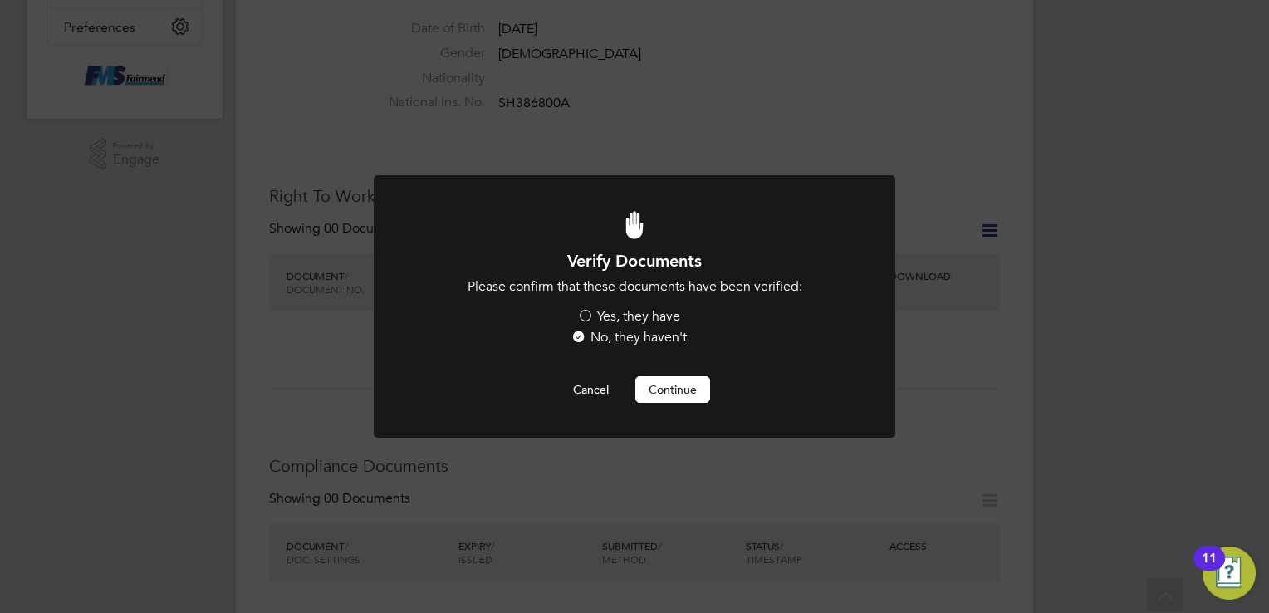
click at [585, 311] on label "Yes, they have" at bounding box center [628, 316] width 103 height 17
click at [0, 0] on input "Yes, they have" at bounding box center [0, 0] width 0 height 0
click at [684, 384] on button "Continue" at bounding box center [672, 389] width 75 height 27
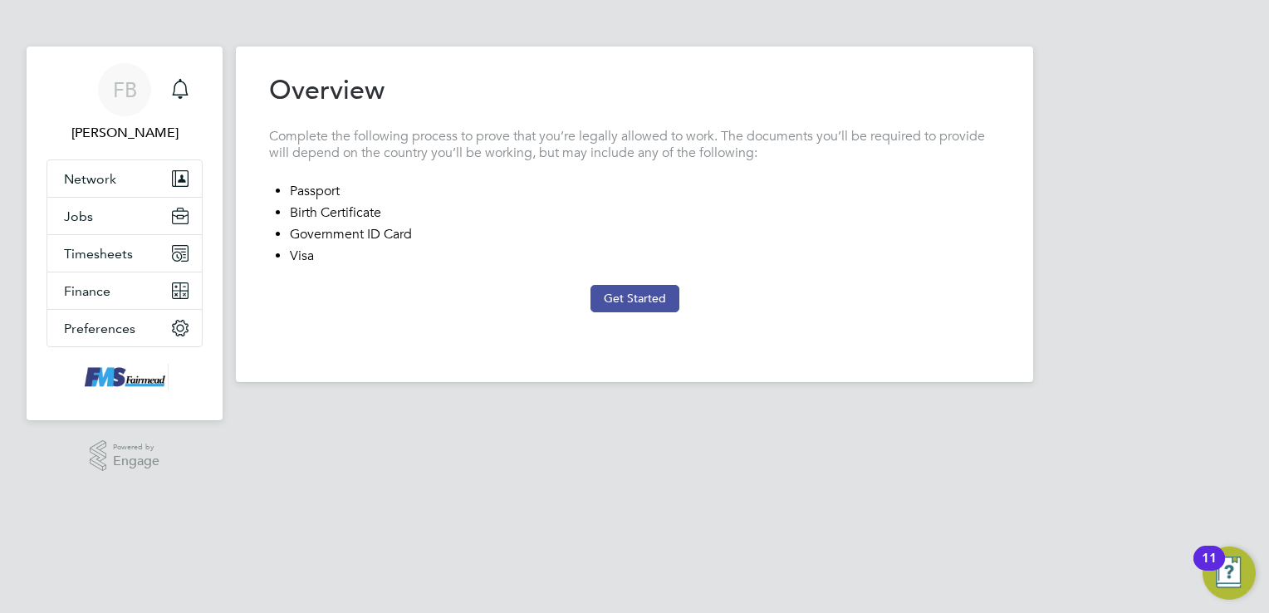
click at [654, 295] on button "Get Started" at bounding box center [634, 298] width 89 height 27
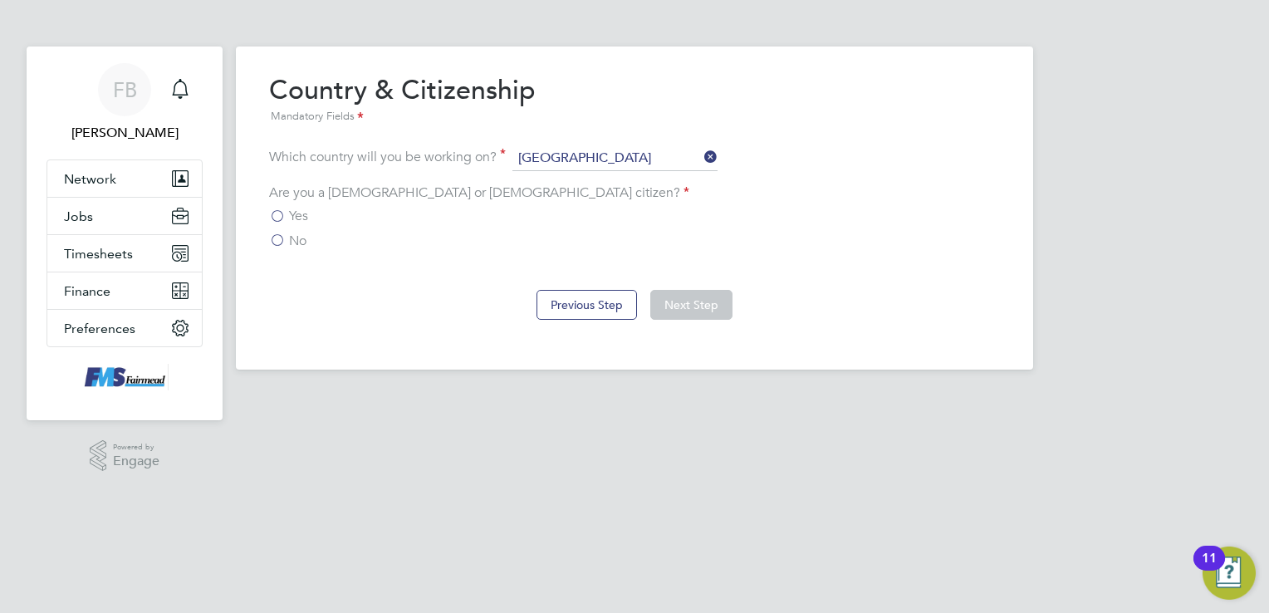
click at [281, 237] on label "No" at bounding box center [287, 240] width 37 height 17
click at [0, 0] on input "No" at bounding box center [0, 0] width 0 height 0
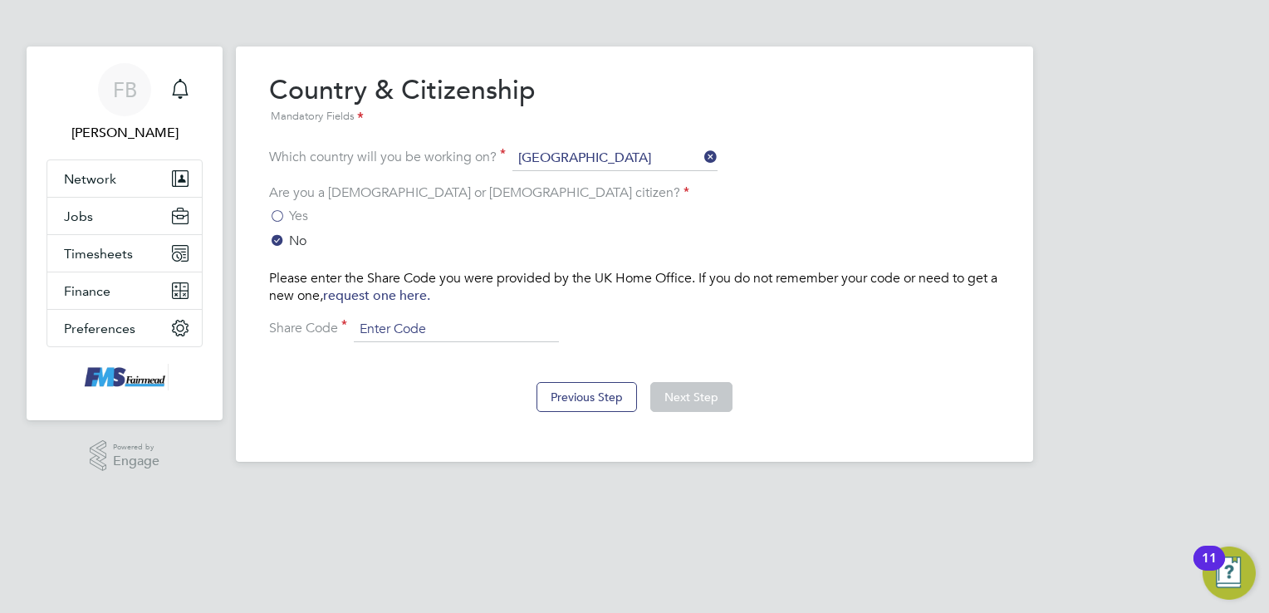
click at [376, 329] on input at bounding box center [456, 329] width 205 height 25
paste input "WE-GB2CF63-NA"
click at [448, 328] on input "WE-GB2CF63-NA" at bounding box center [456, 329] width 205 height 25
click at [388, 323] on input "WE-GB2CF63NA" at bounding box center [456, 329] width 205 height 25
type input "WEGB2CF63NA"
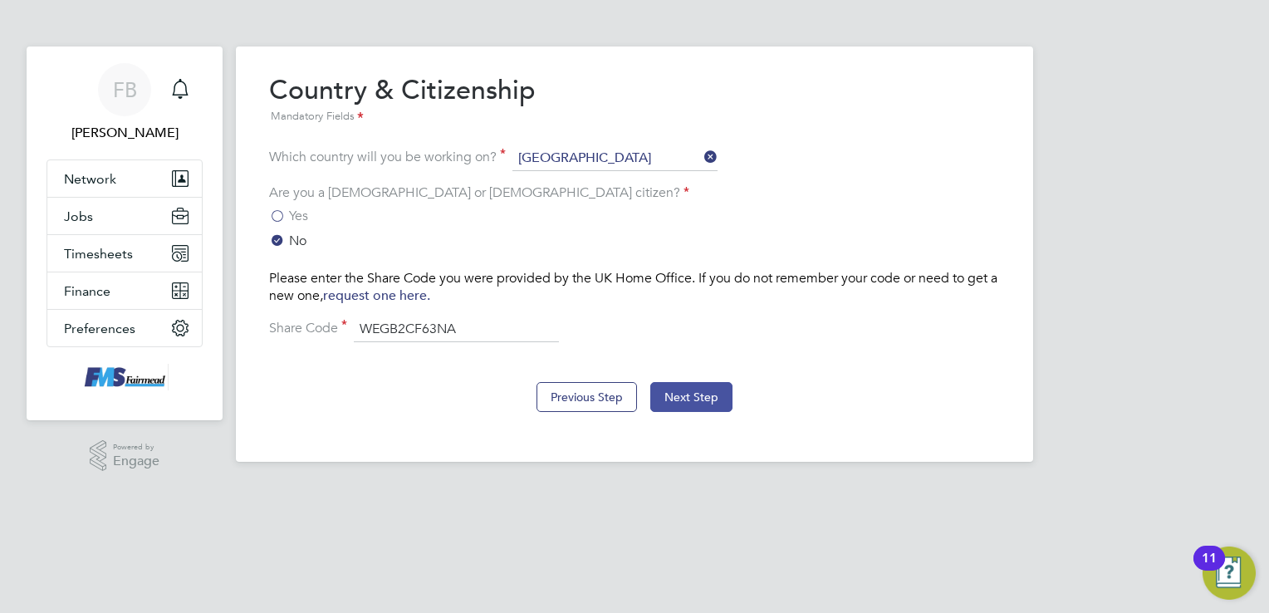
click at [705, 394] on button "Next Step" at bounding box center [691, 397] width 82 height 30
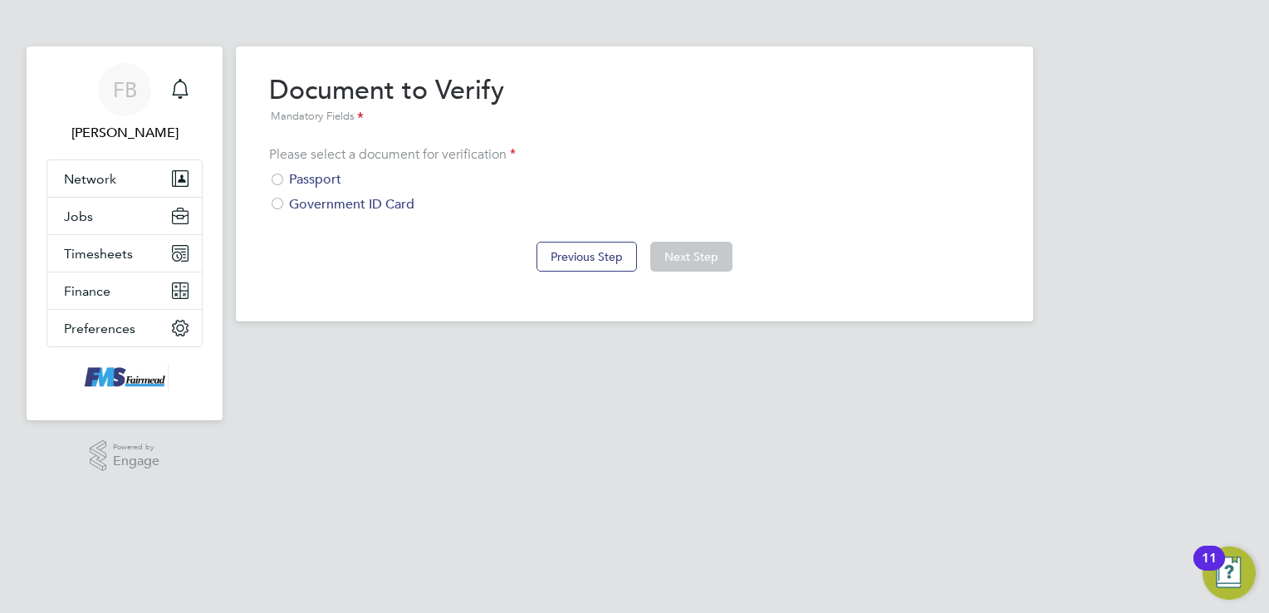
click at [320, 180] on div "Passport" at bounding box center [634, 179] width 731 height 17
click at [692, 260] on button "Next Step" at bounding box center [691, 257] width 82 height 30
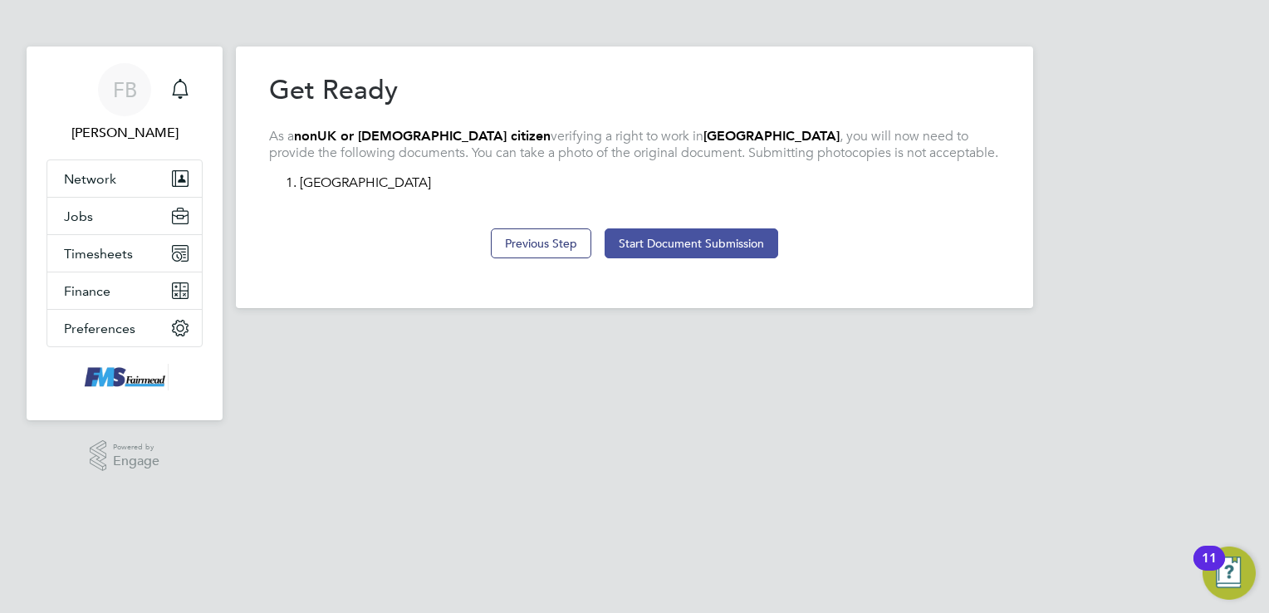
click at [682, 244] on button "Start Document Submission" at bounding box center [691, 243] width 174 height 30
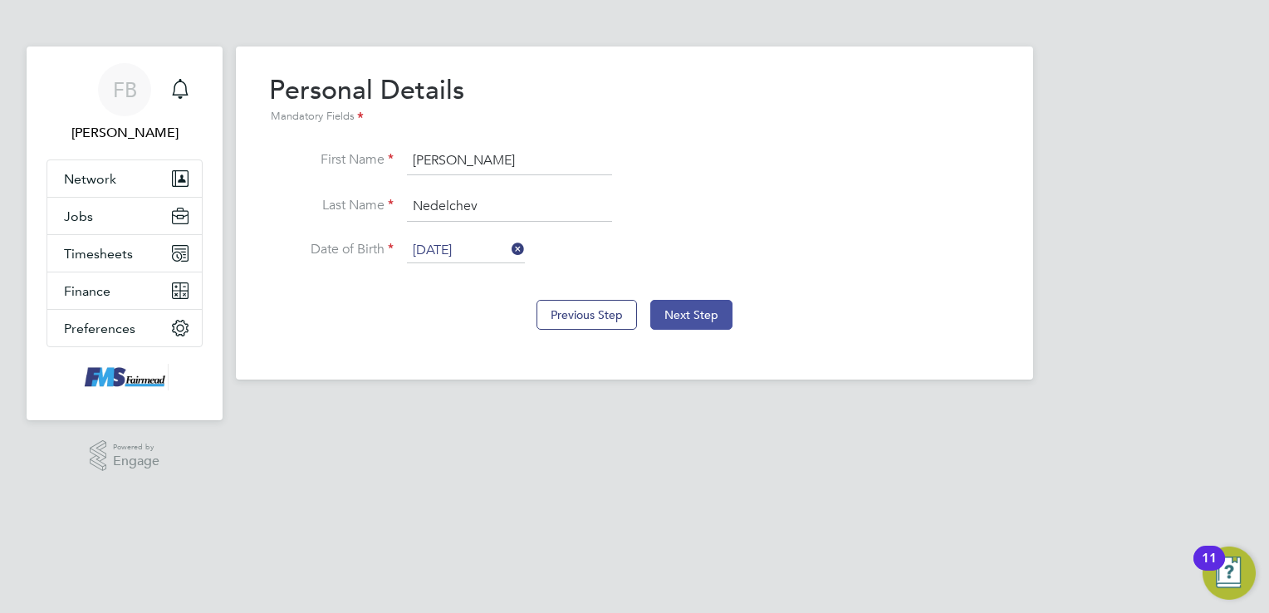
click at [685, 307] on button "Next Step" at bounding box center [691, 315] width 82 height 30
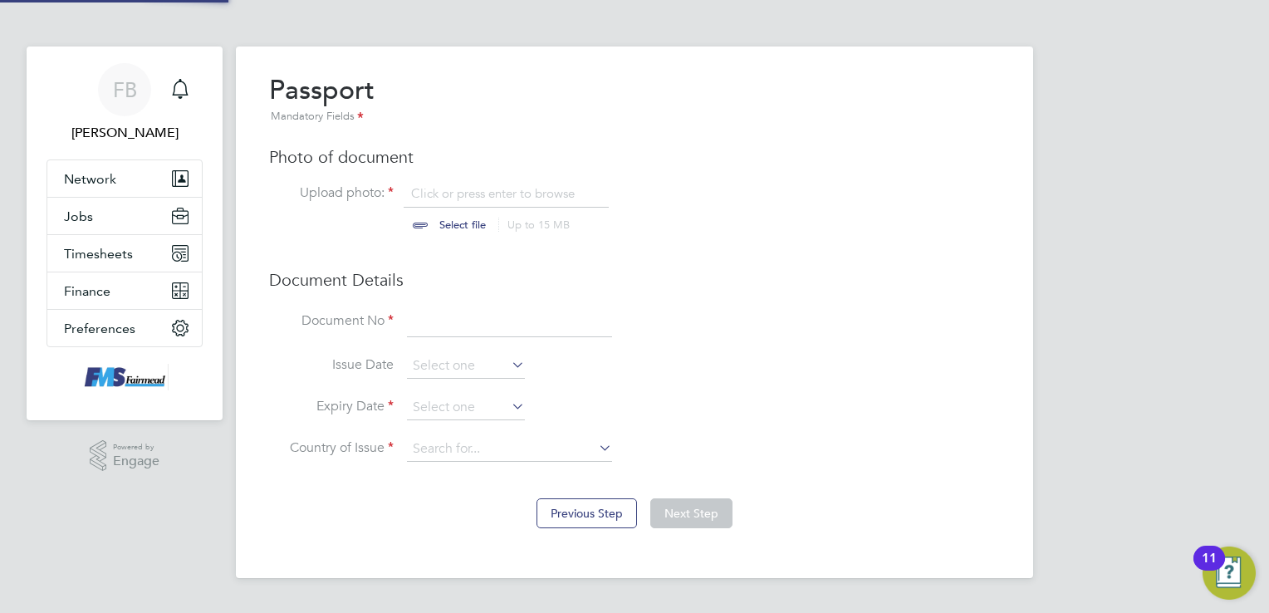
scroll to position [22, 206]
click at [450, 223] on input "file" at bounding box center [478, 210] width 261 height 50
type input "C:\fakepath\2025-09-18T09-29-37-131-IMG_1996 (1).jpeg"
click at [445, 320] on input at bounding box center [509, 322] width 205 height 30
type input "388551439"
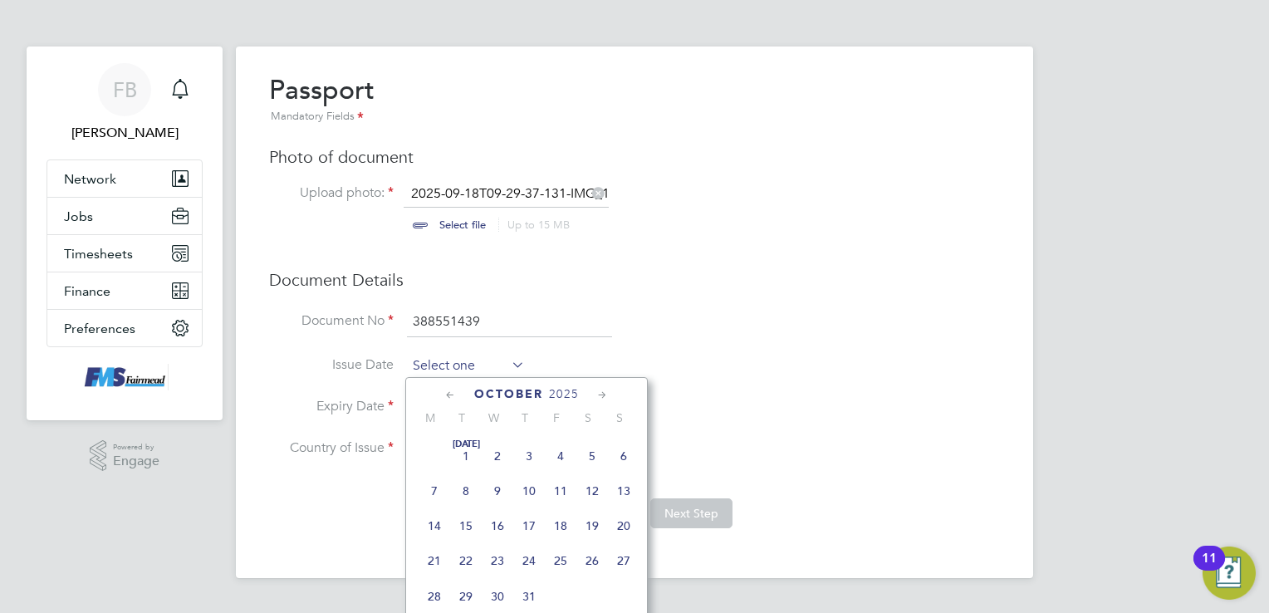
click at [449, 364] on input at bounding box center [466, 366] width 118 height 25
click at [555, 394] on span "2025" at bounding box center [564, 394] width 30 height 14
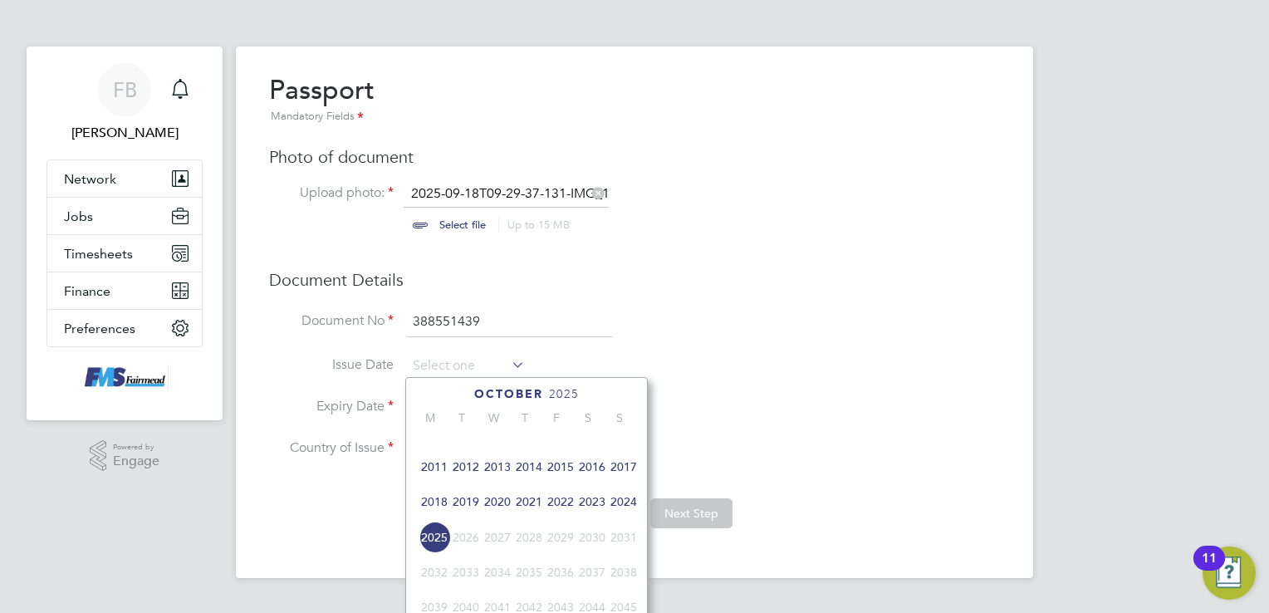
click at [561, 515] on span "2022" at bounding box center [561, 502] width 32 height 32
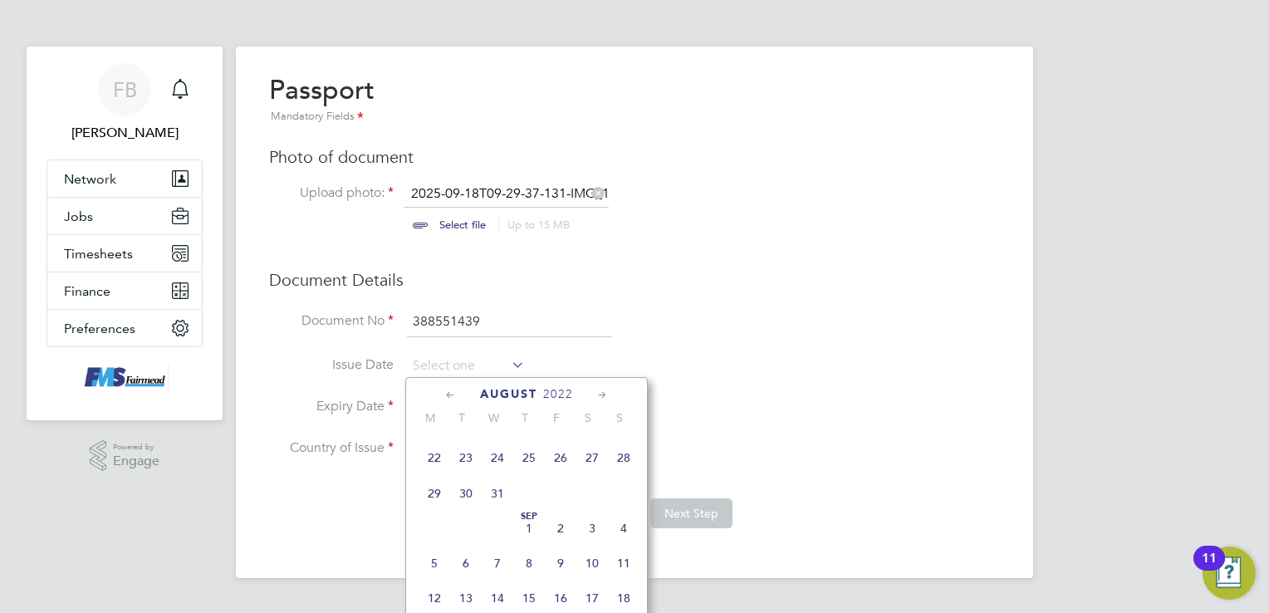
scroll to position [195, 0]
click at [436, 585] on span "29" at bounding box center [434, 576] width 32 height 32
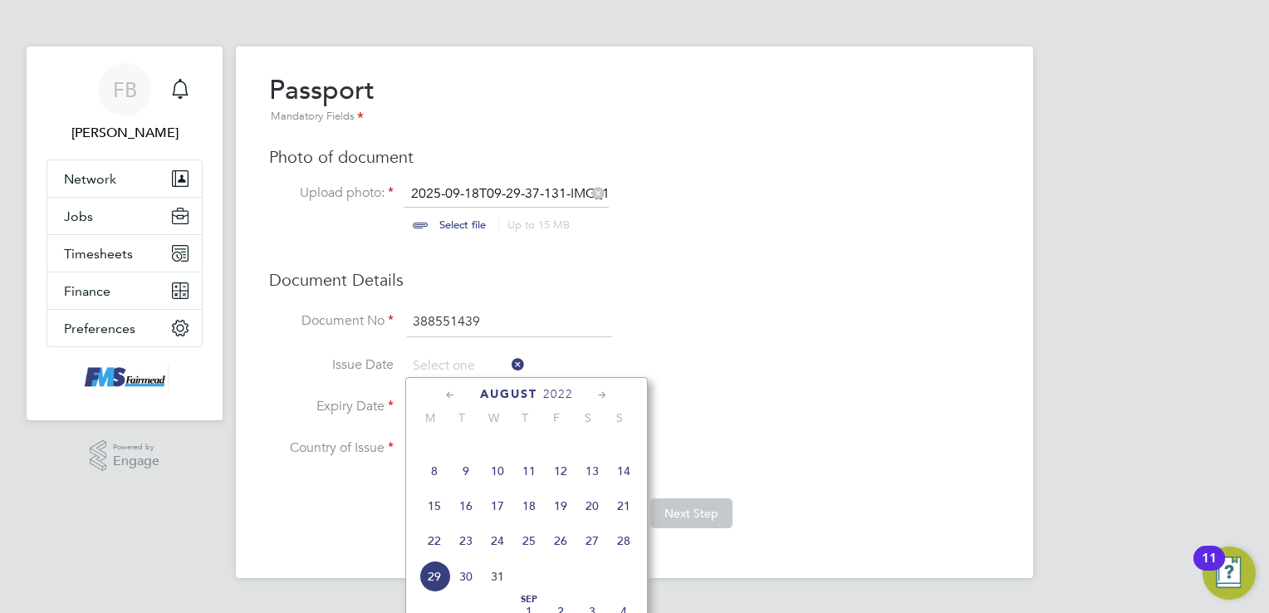
type input "[DATE]"
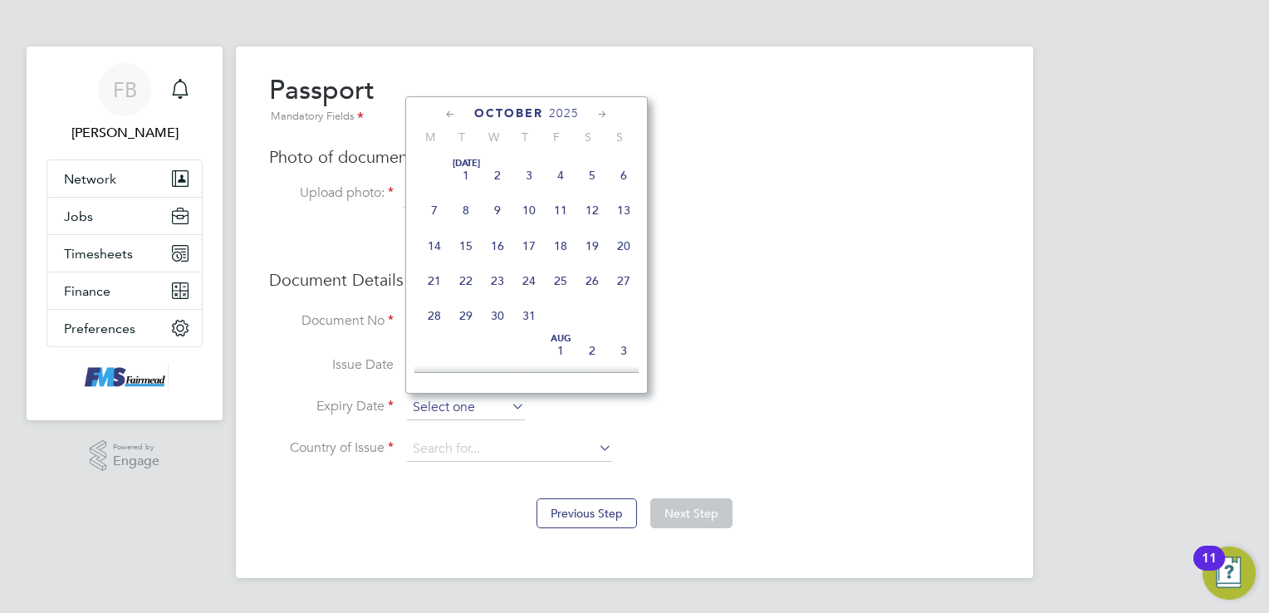
click at [490, 406] on input at bounding box center [466, 407] width 118 height 25
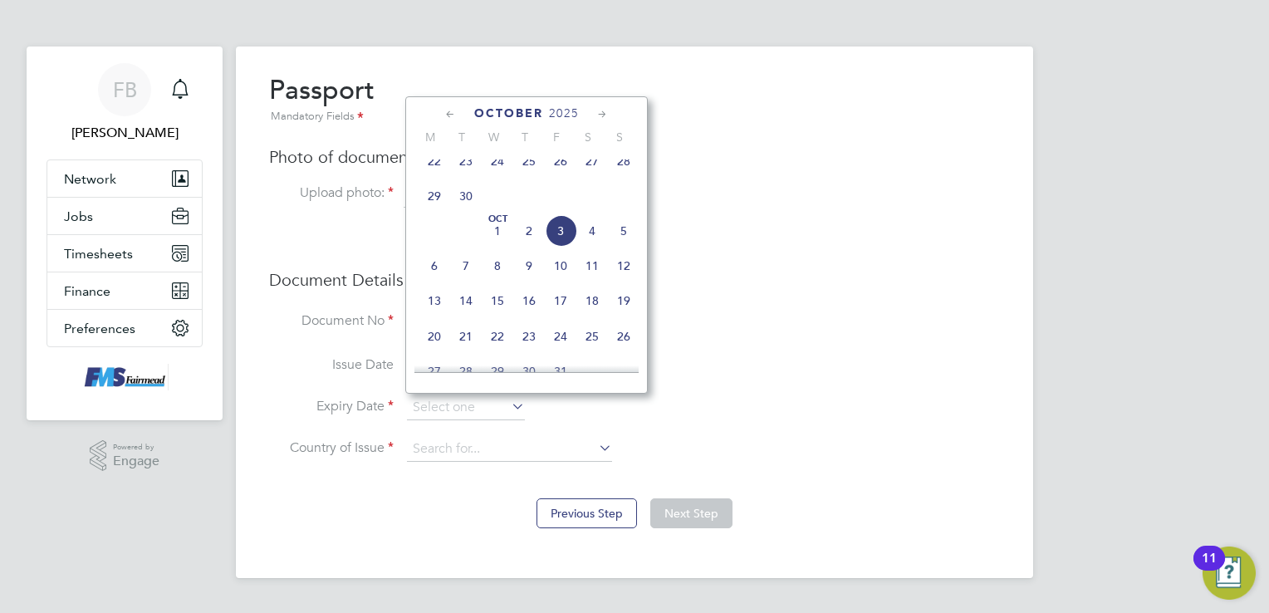
click at [559, 115] on span "2025" at bounding box center [564, 113] width 30 height 14
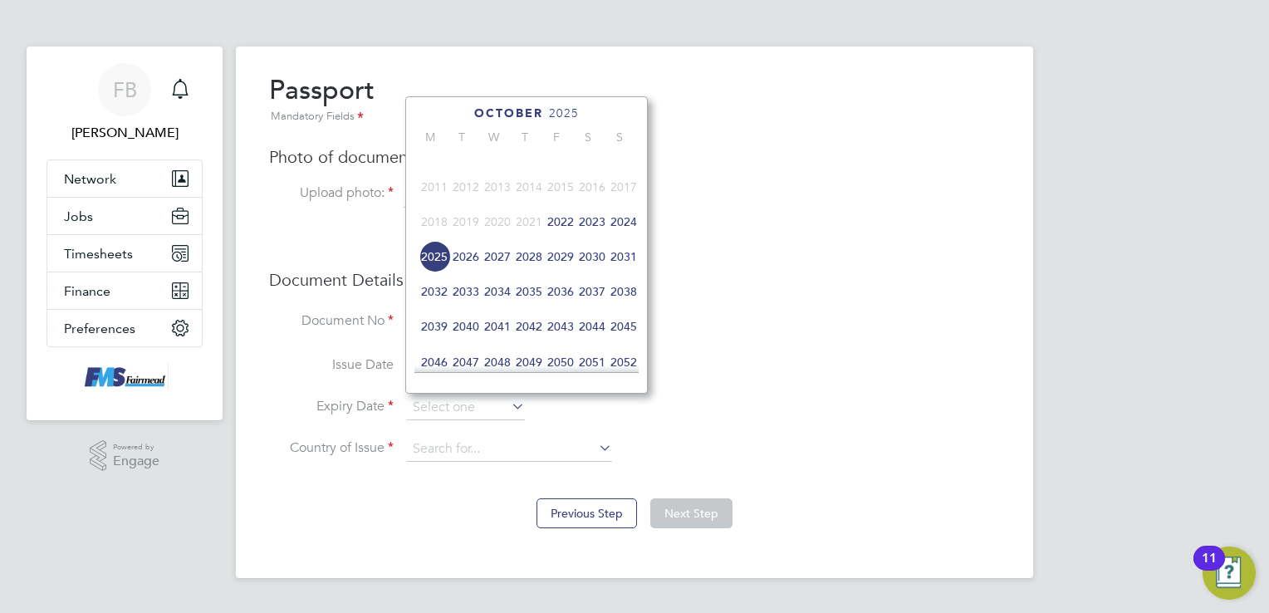
click at [498, 266] on span "2027" at bounding box center [498, 257] width 32 height 32
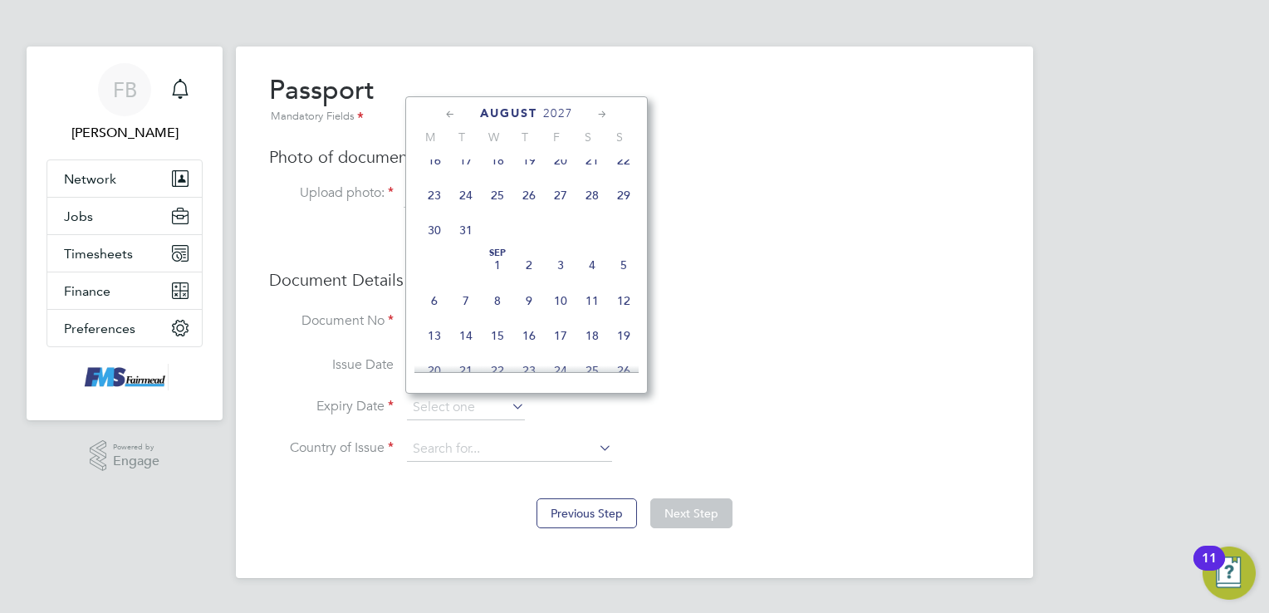
scroll to position [278, 0]
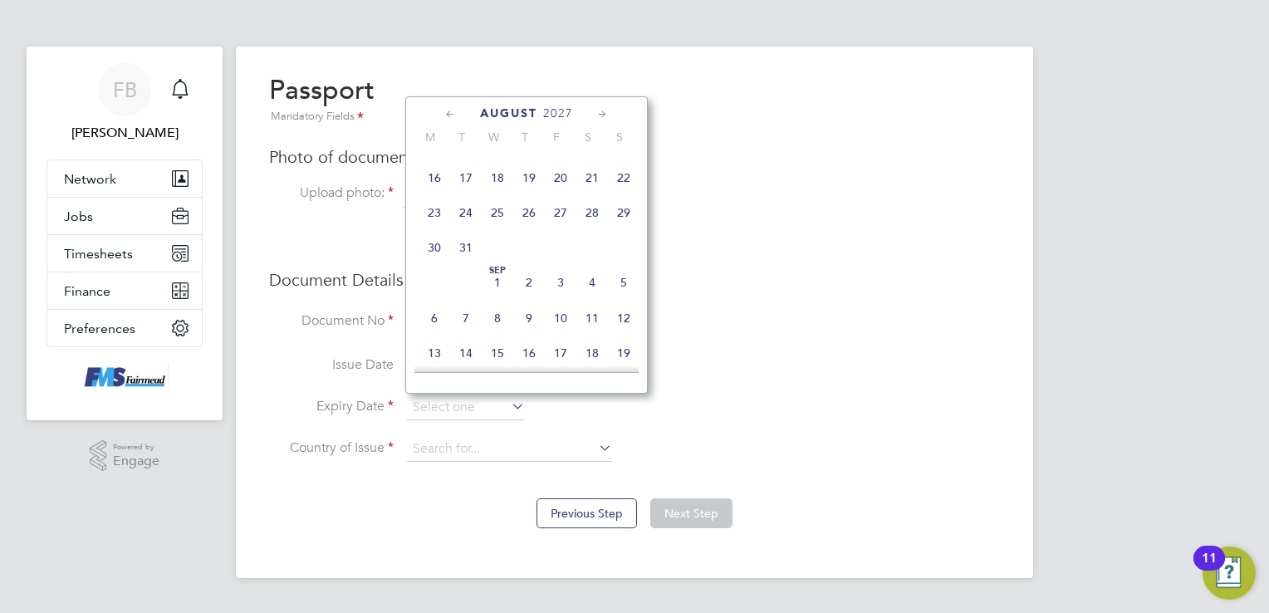
click at [621, 221] on span "29" at bounding box center [624, 213] width 32 height 32
type input "[DATE]"
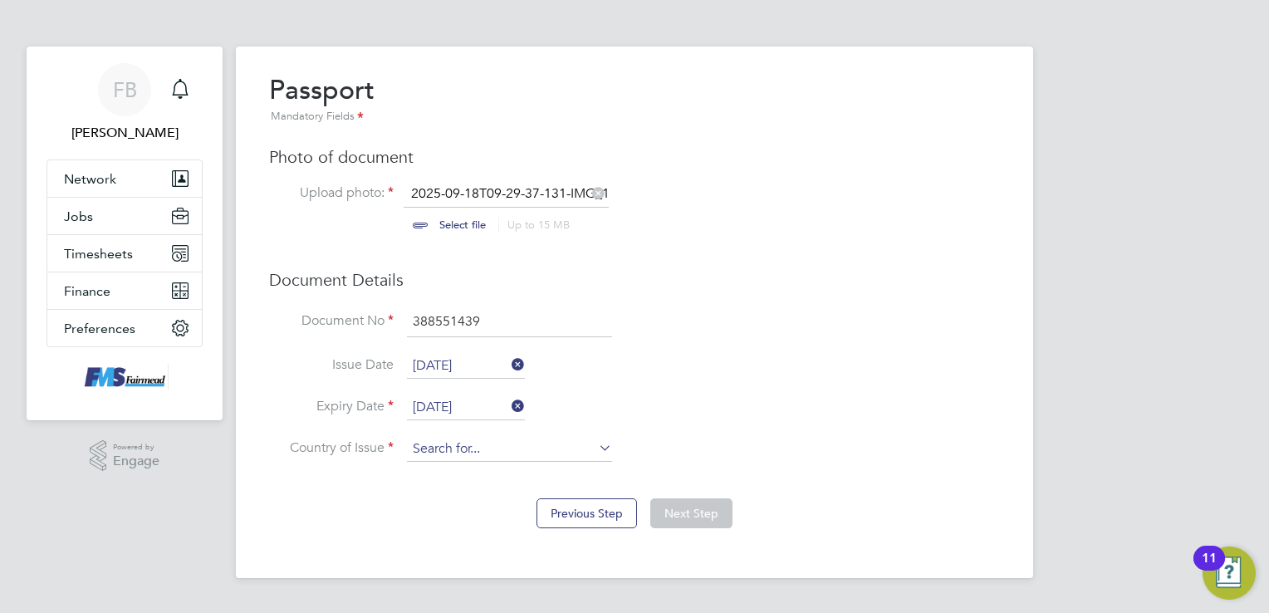
click at [462, 446] on input at bounding box center [509, 449] width 205 height 25
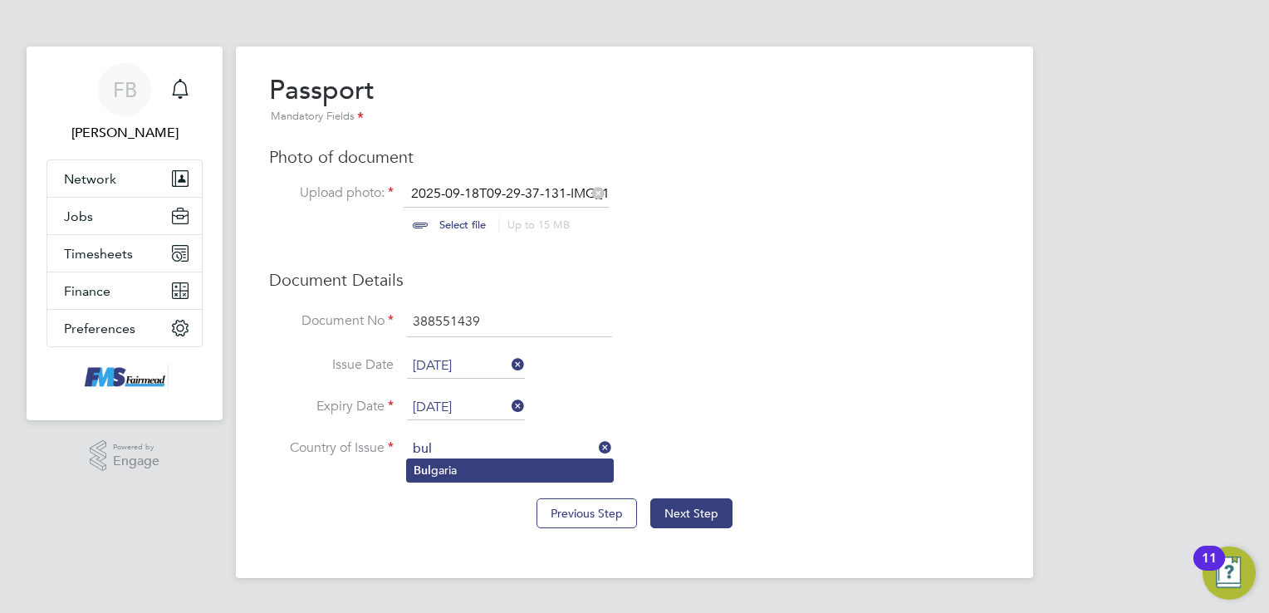
click at [452, 473] on li "Bul garia" at bounding box center [510, 470] width 206 height 22
type input "[GEOGRAPHIC_DATA]"
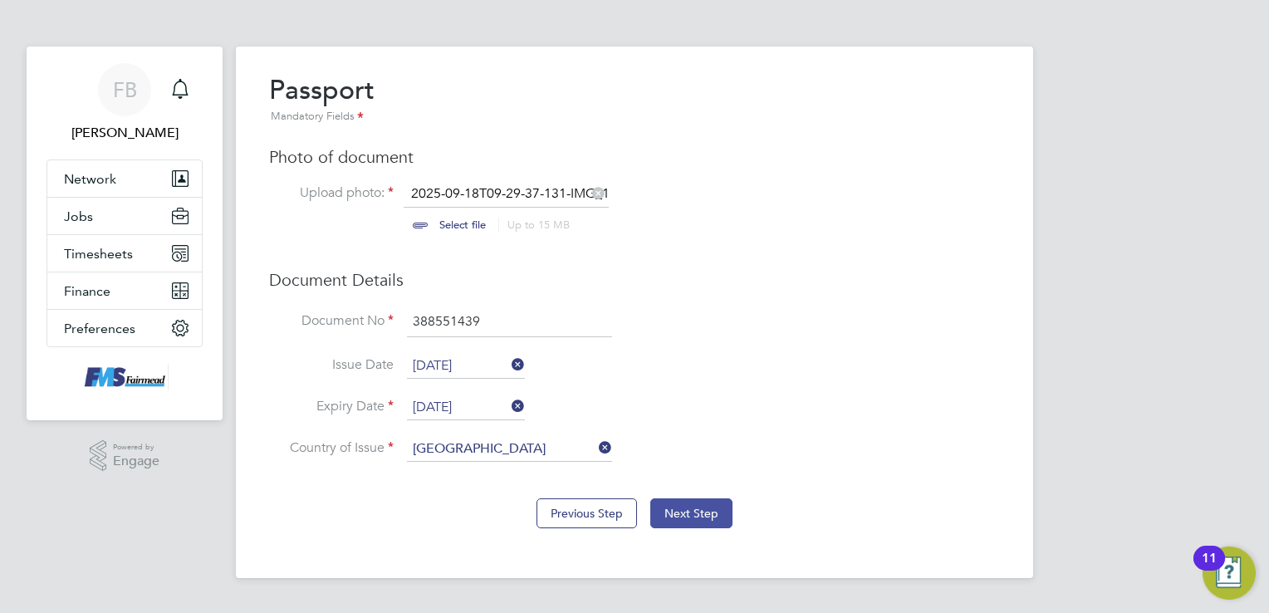
click at [712, 516] on button "Next Step" at bounding box center [691, 513] width 82 height 30
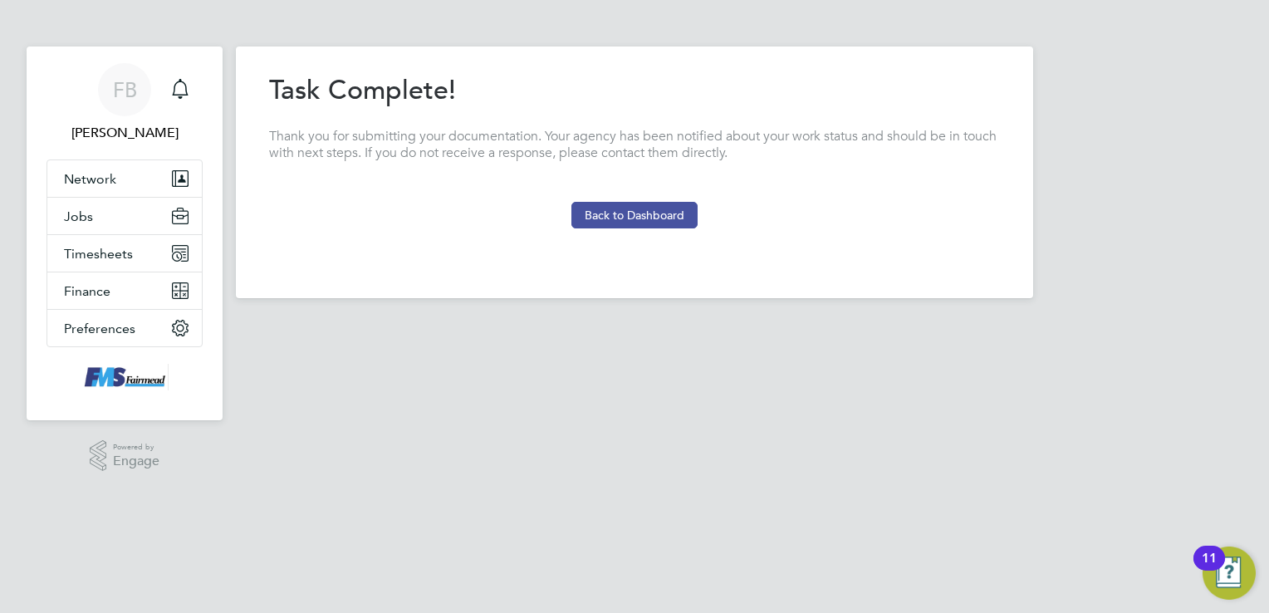
click at [661, 211] on button "Back to Dashboard" at bounding box center [634, 215] width 126 height 27
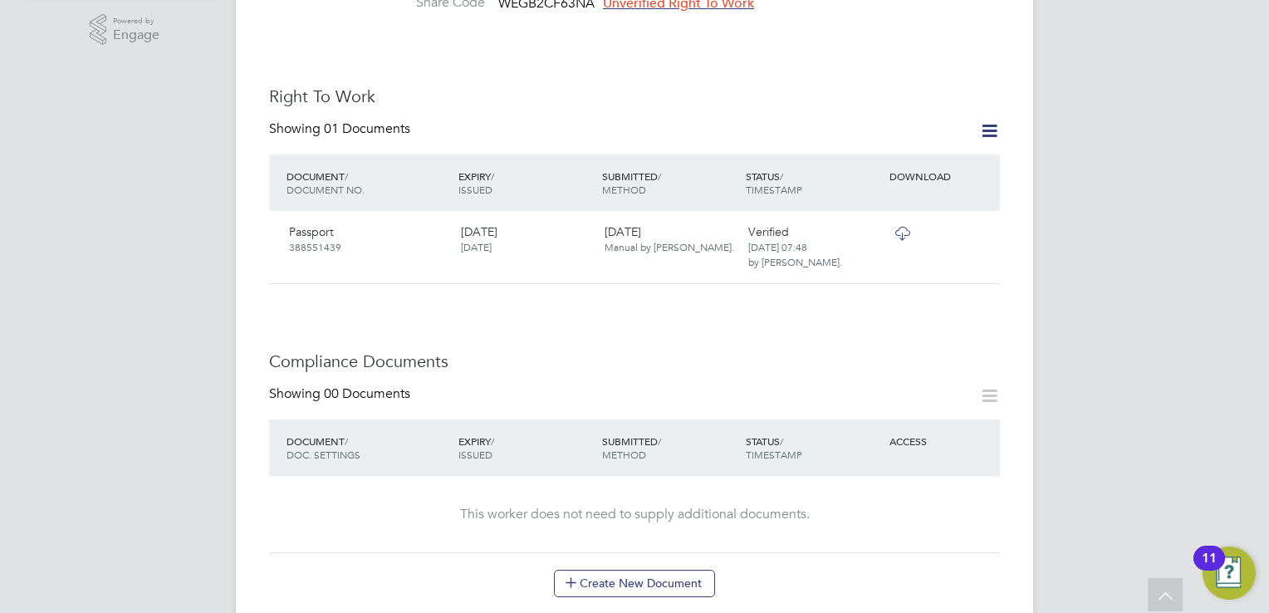
scroll to position [581, 0]
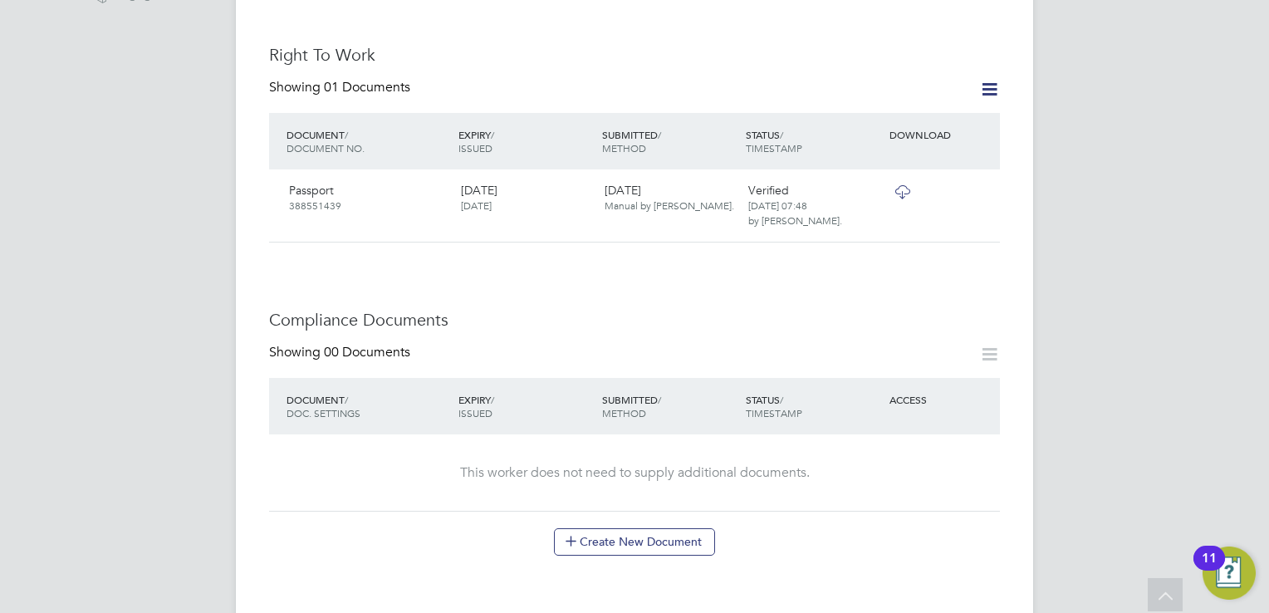
click at [992, 344] on icon at bounding box center [989, 354] width 21 height 21
click at [604, 528] on button "Create New Document" at bounding box center [634, 541] width 161 height 27
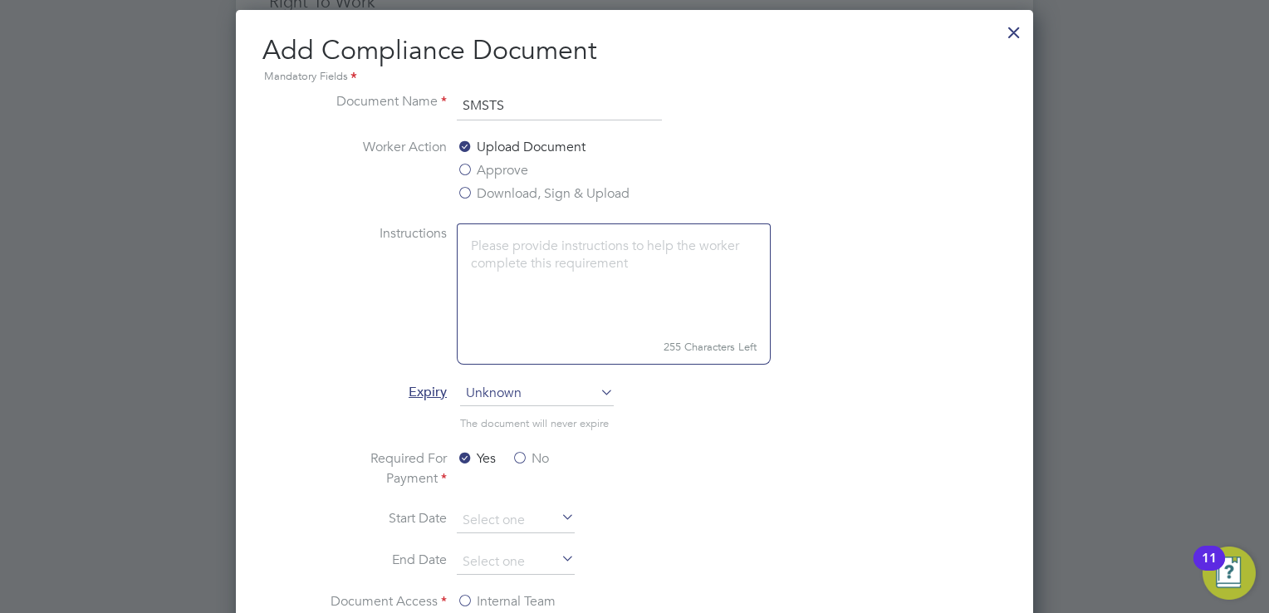
scroll to position [664, 0]
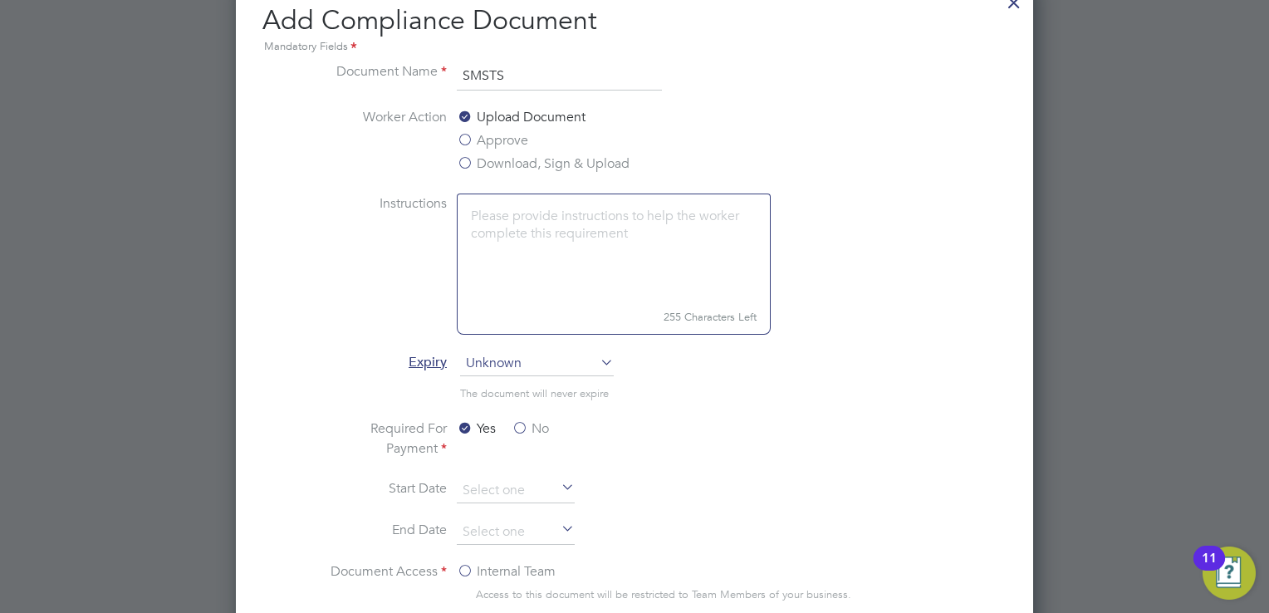
type input "SMSTS"
click at [575, 360] on span "Unknown" at bounding box center [537, 363] width 154 height 25
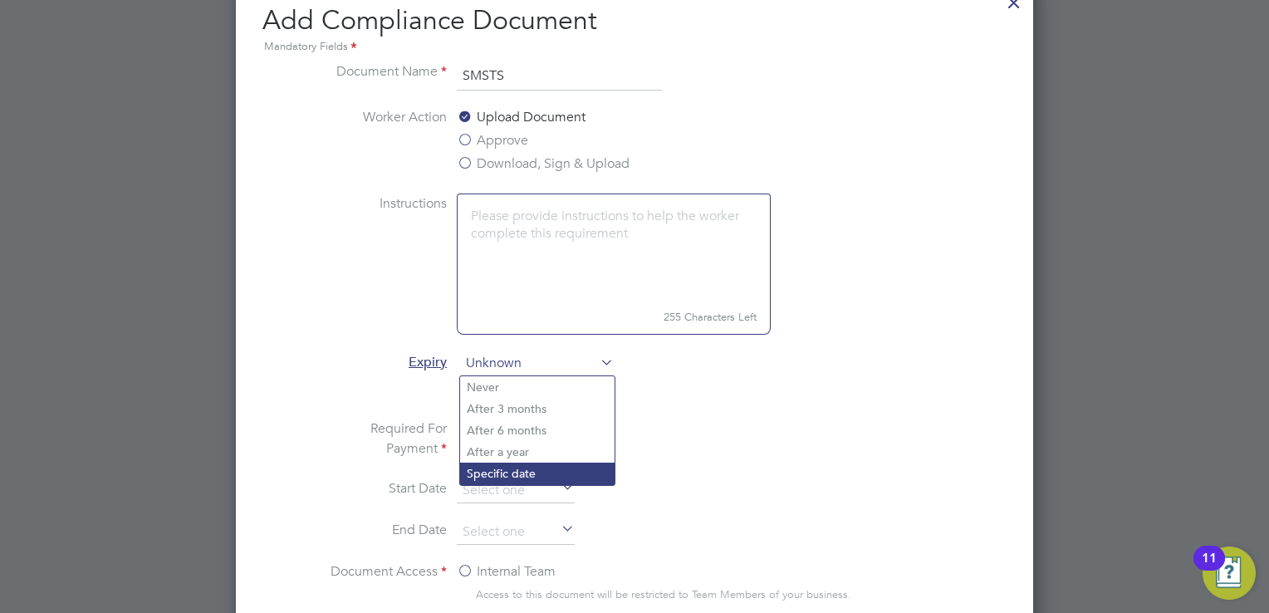
click at [536, 468] on li "Specific date" at bounding box center [537, 473] width 154 height 22
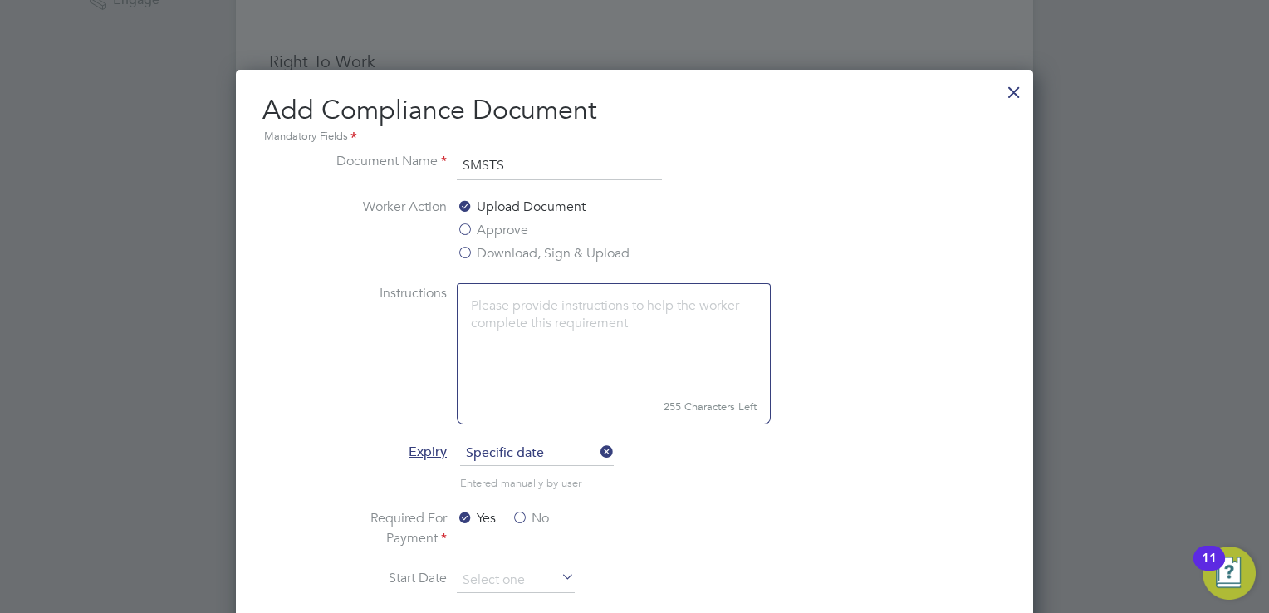
scroll to position [747, 0]
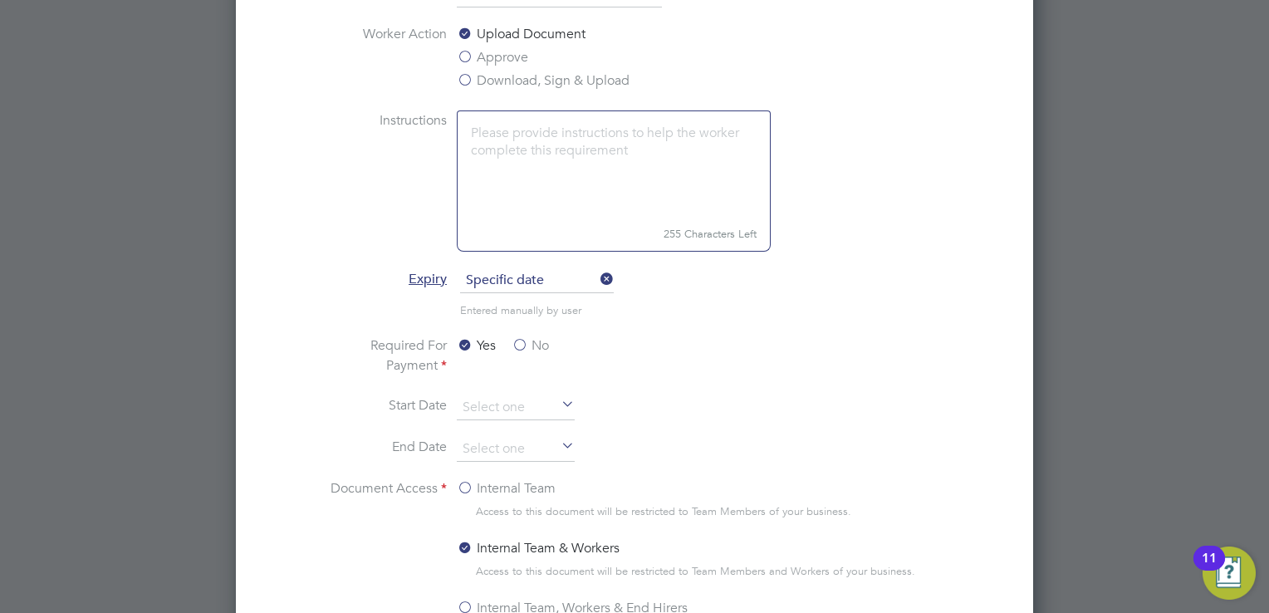
click at [558, 402] on icon at bounding box center [558, 405] width 0 height 23
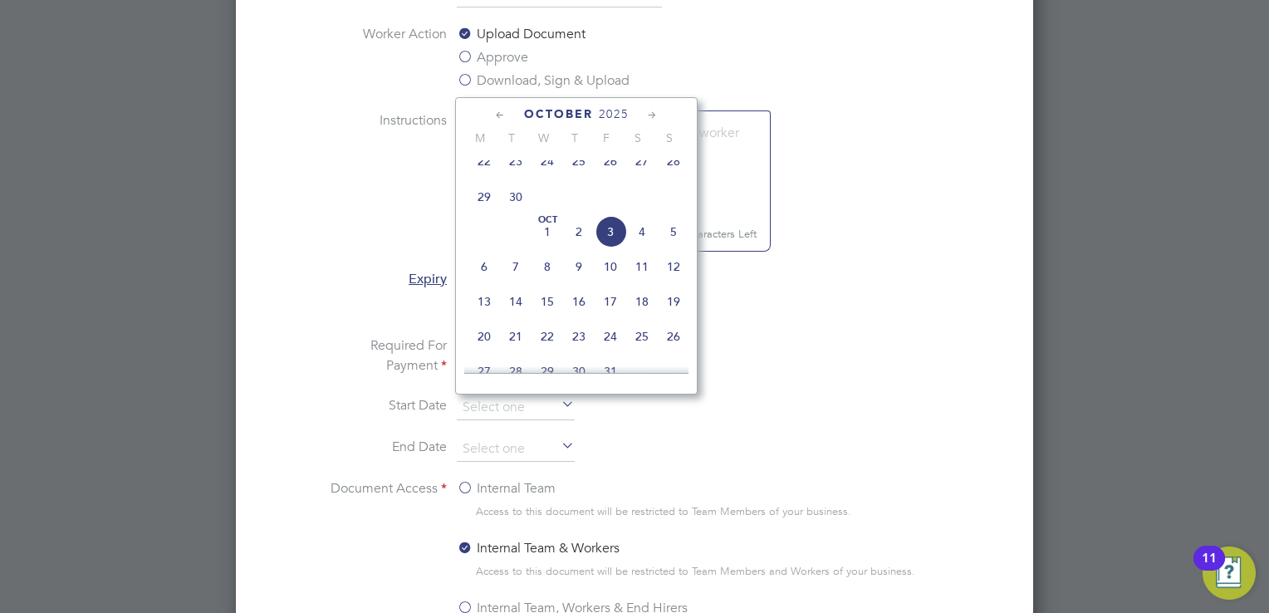
click at [601, 110] on span "2025" at bounding box center [614, 114] width 30 height 14
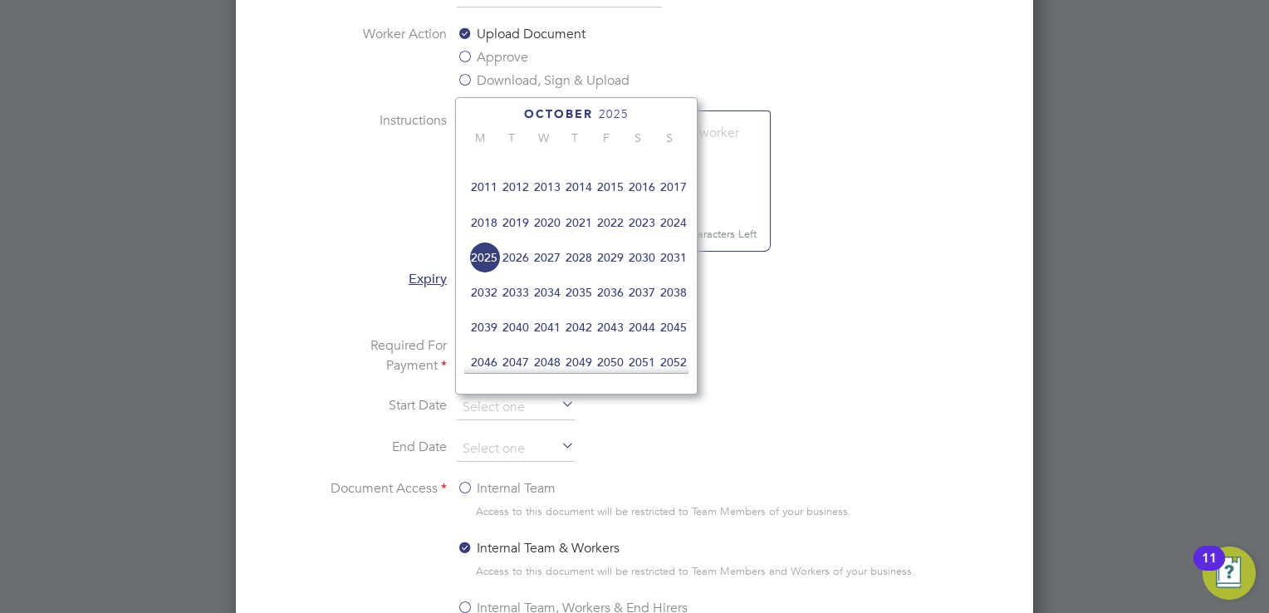
click at [580, 230] on span "2021" at bounding box center [579, 223] width 32 height 32
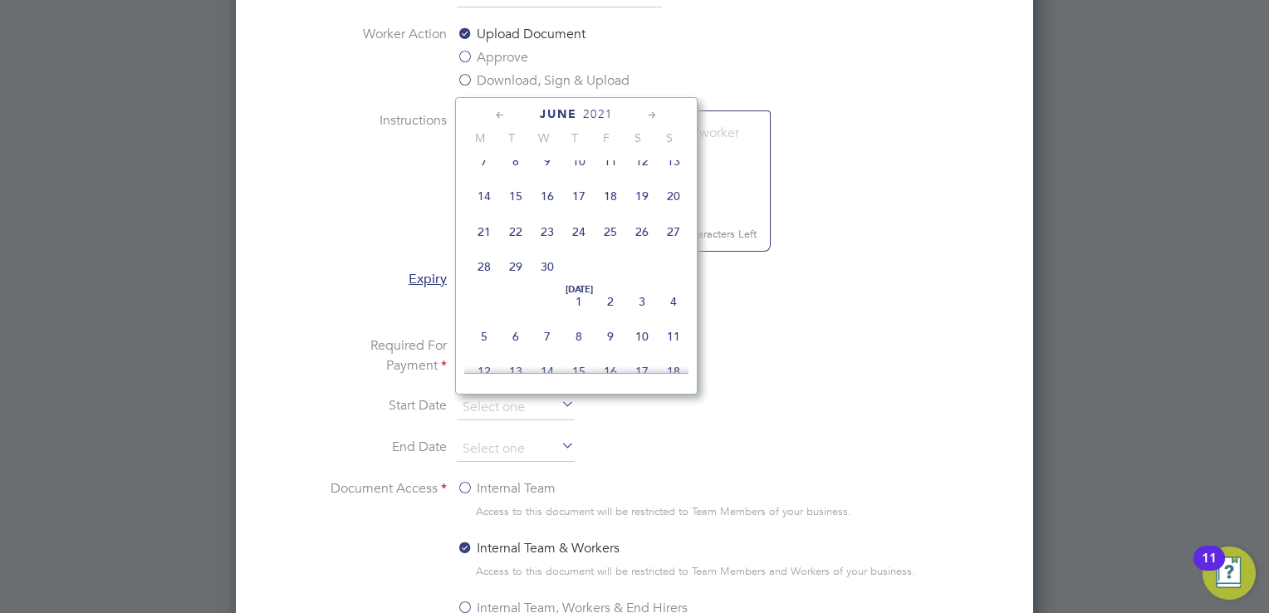
scroll to position [259, 0]
click at [674, 237] on span "27" at bounding box center [674, 233] width 32 height 32
type input "[DATE]"
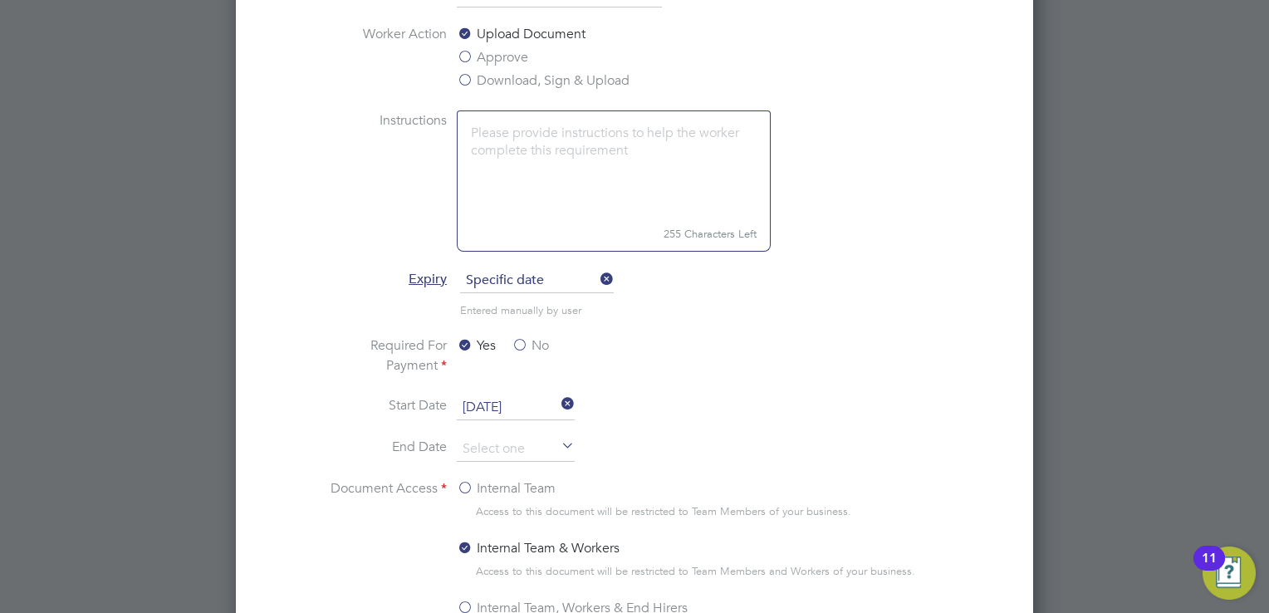
click at [558, 446] on icon at bounding box center [558, 446] width 0 height 23
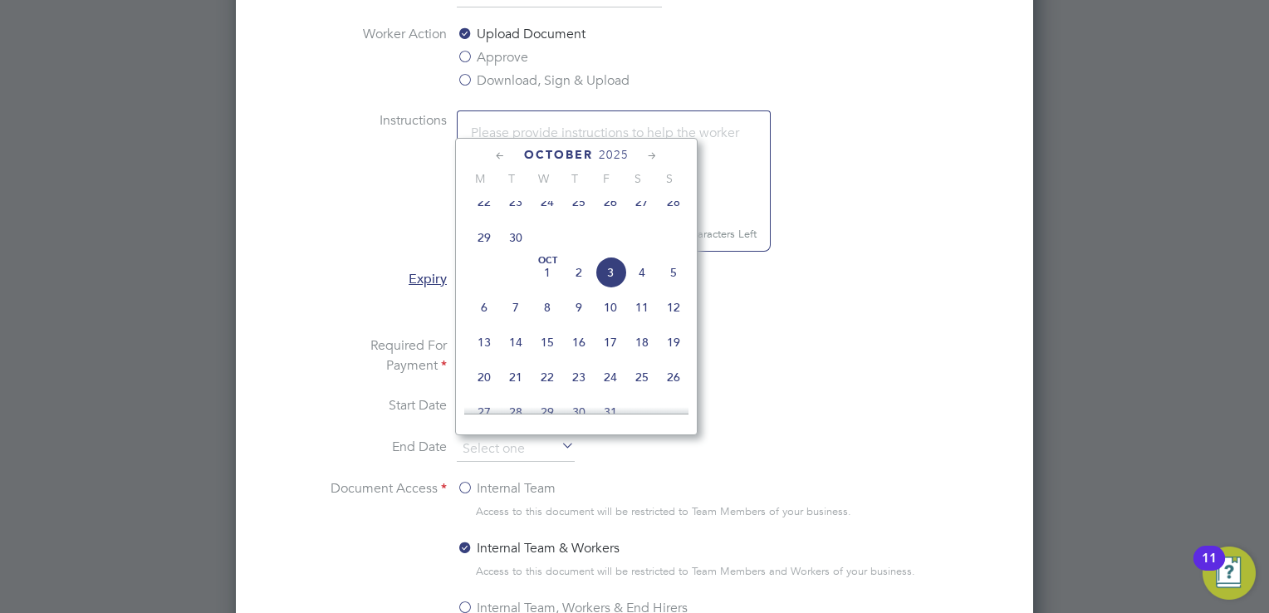
click at [608, 150] on span "2025" at bounding box center [614, 155] width 30 height 14
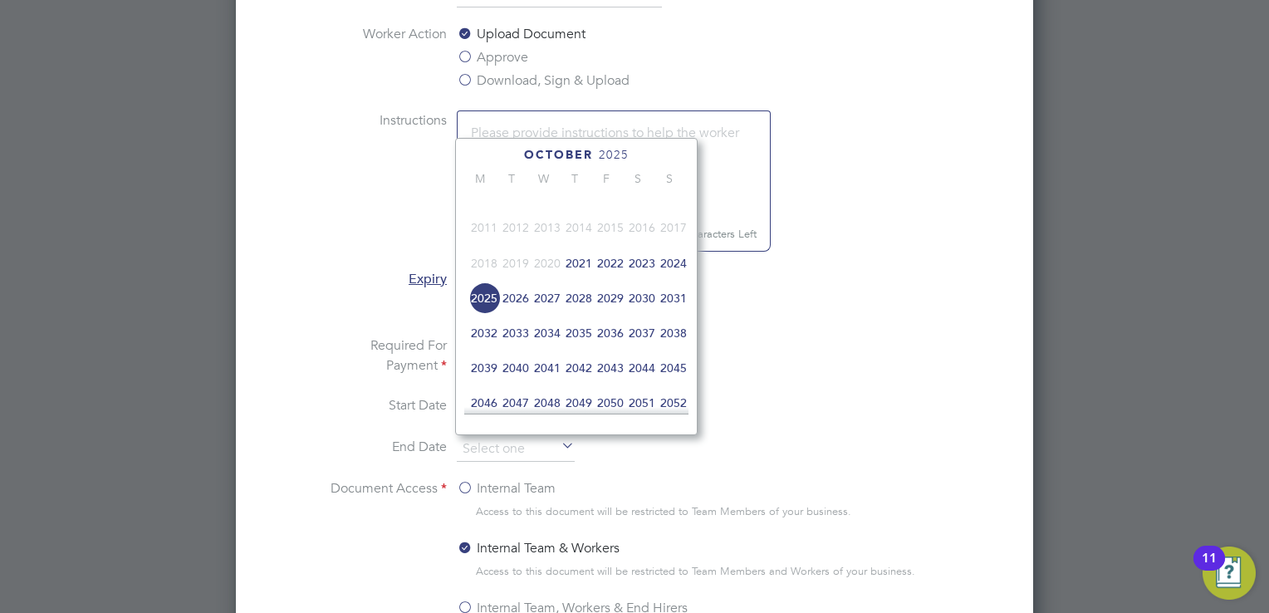
click at [517, 314] on span "2026" at bounding box center [516, 298] width 32 height 32
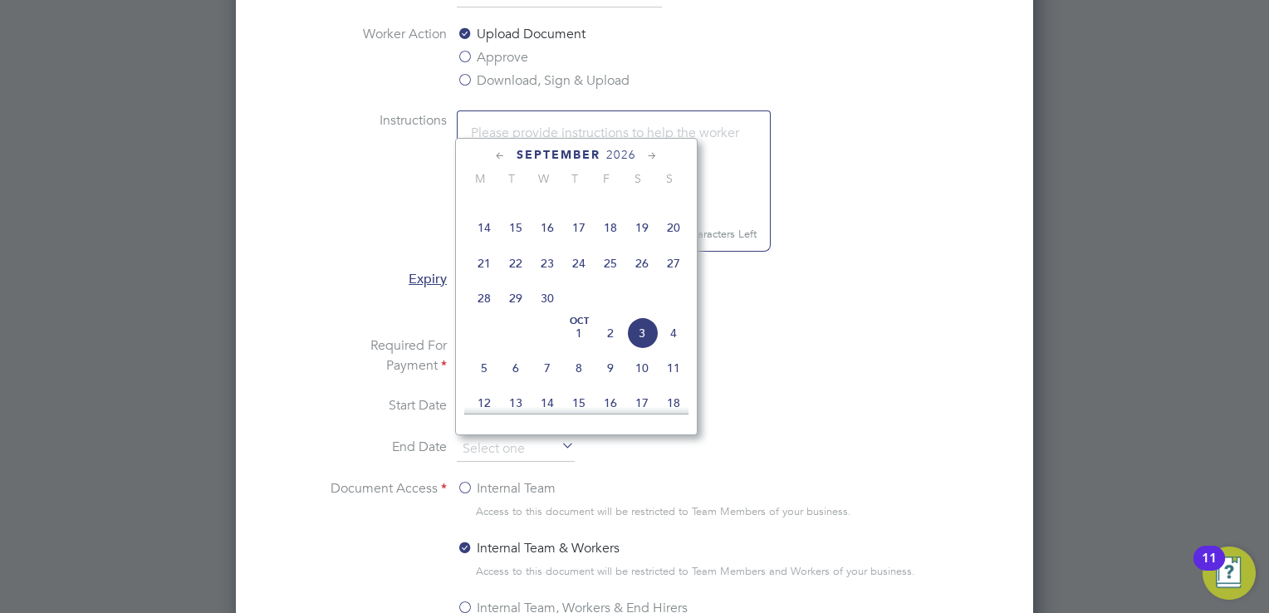
click at [549, 312] on span "30" at bounding box center [547, 298] width 32 height 32
type input "[DATE]"
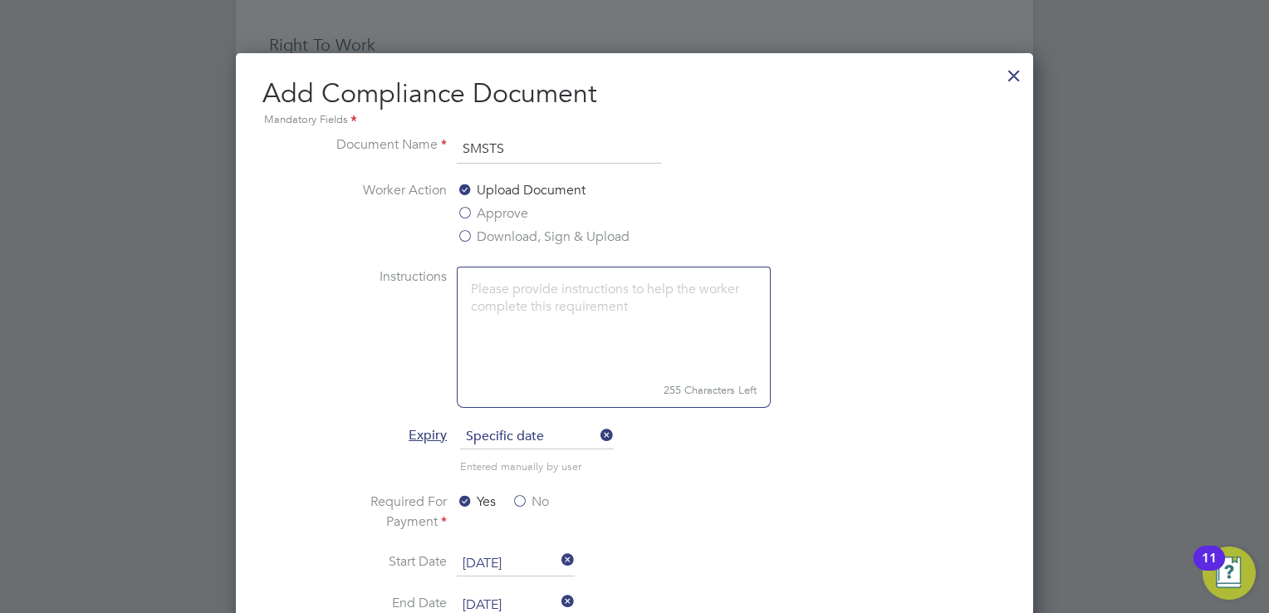
scroll to position [581, 0]
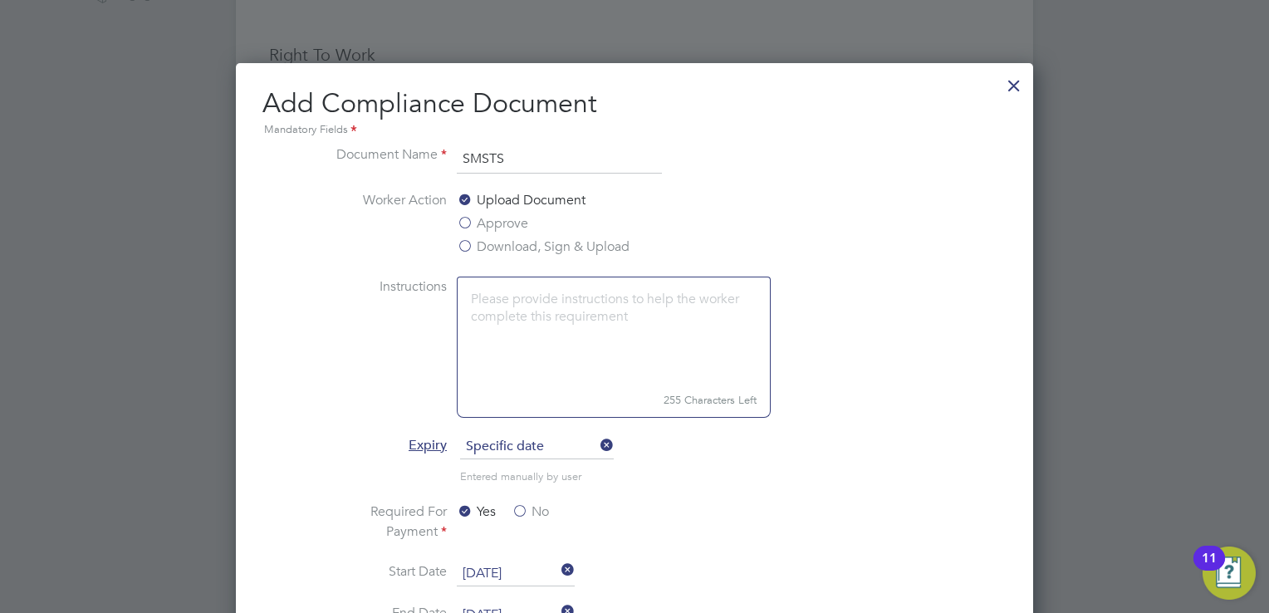
click at [471, 241] on label "Download, Sign & Upload" at bounding box center [543, 247] width 173 height 20
click at [0, 0] on input "Download, Sign & Upload" at bounding box center [0, 0] width 0 height 0
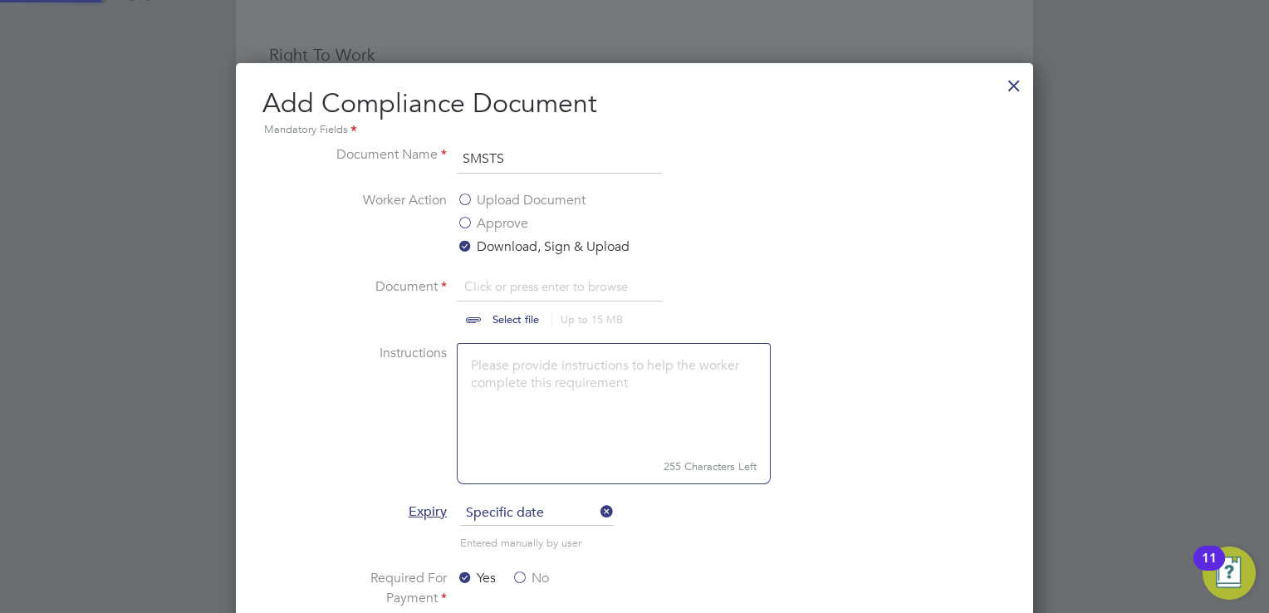
scroll to position [24, 206]
click at [504, 316] on input "file" at bounding box center [531, 301] width 261 height 50
type input "C:\fakepath\2025-09-18T09-29-25-506-IMG_1987 (2).jpeg"
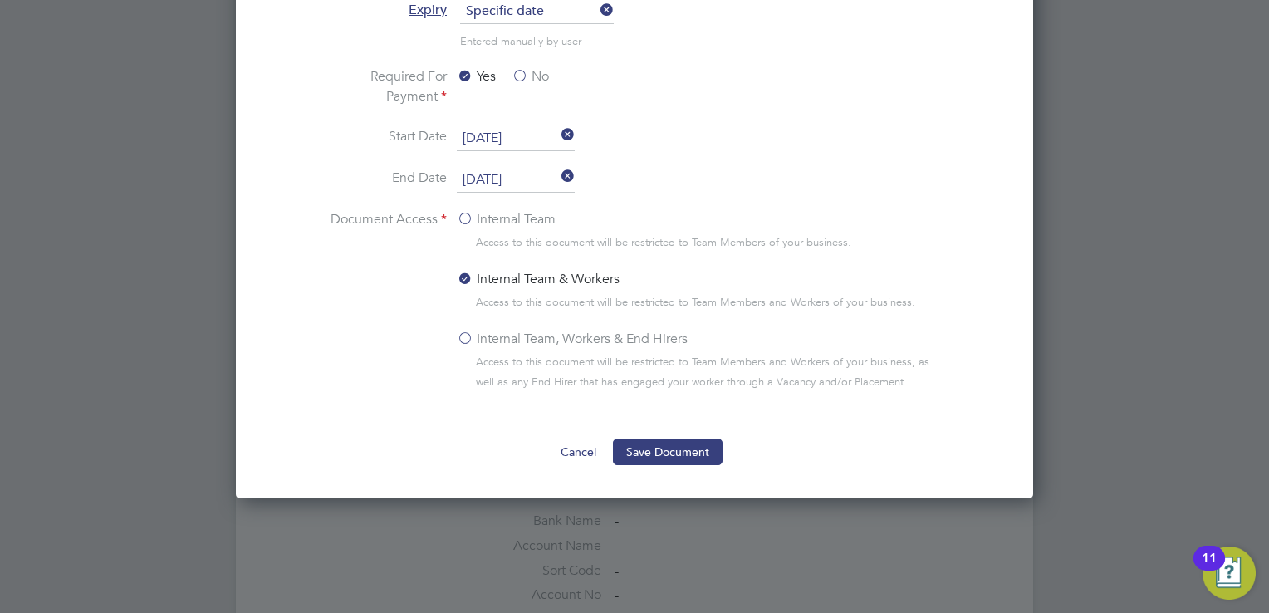
scroll to position [1162, 0]
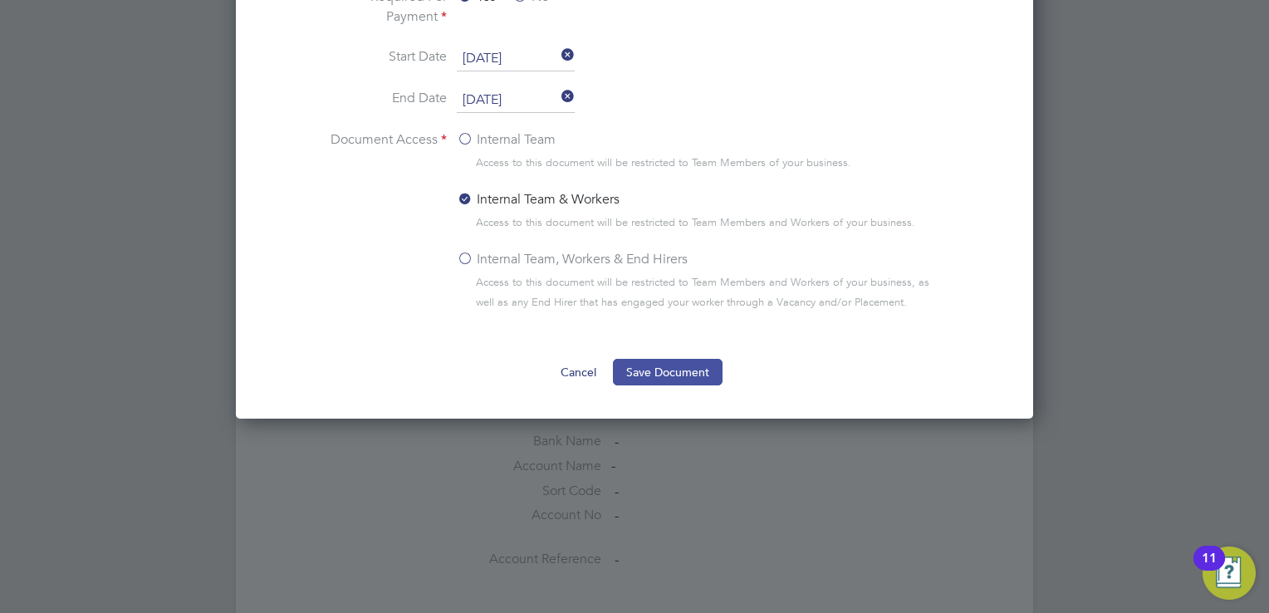
click at [689, 367] on button "Save Document" at bounding box center [668, 372] width 110 height 27
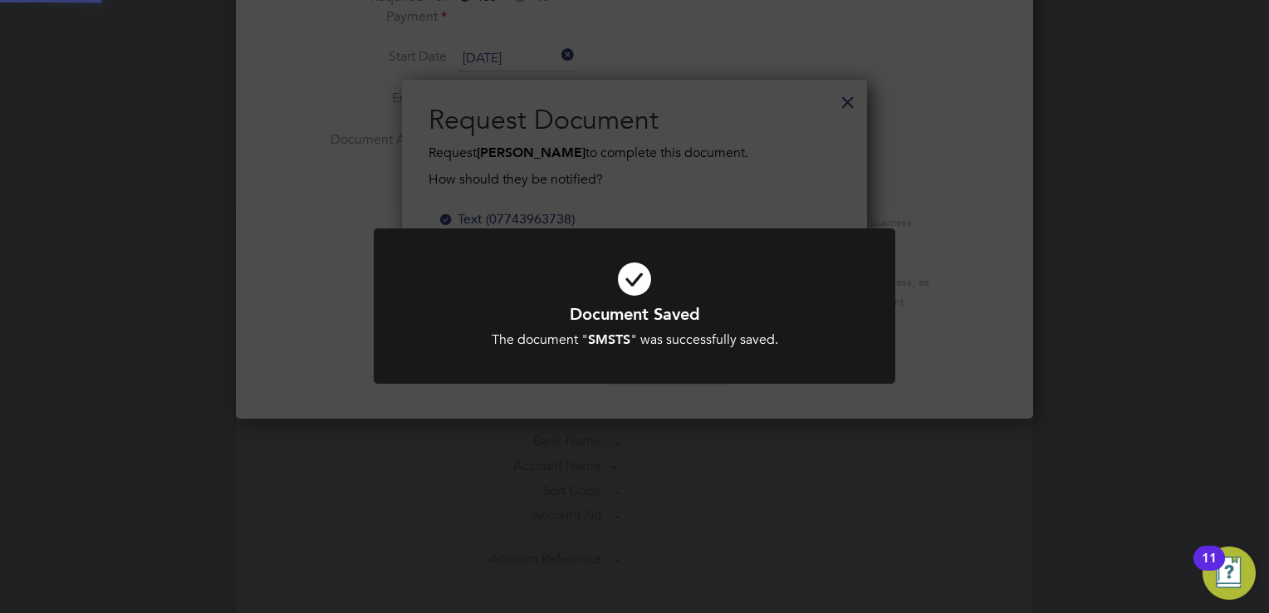
scroll to position [266, 466]
click at [942, 219] on div "Document Saved The document " SMSTS " was successfully saved. Cancel Okay" at bounding box center [634, 306] width 1269 height 613
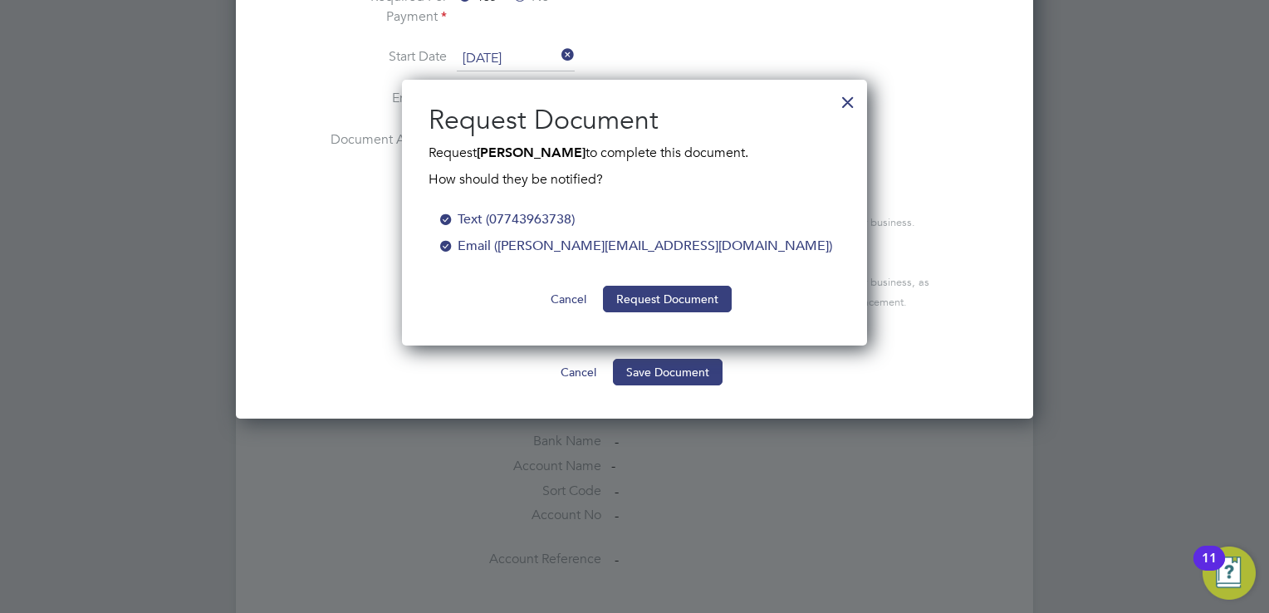
click at [567, 298] on button "Cancel" at bounding box center [568, 299] width 62 height 27
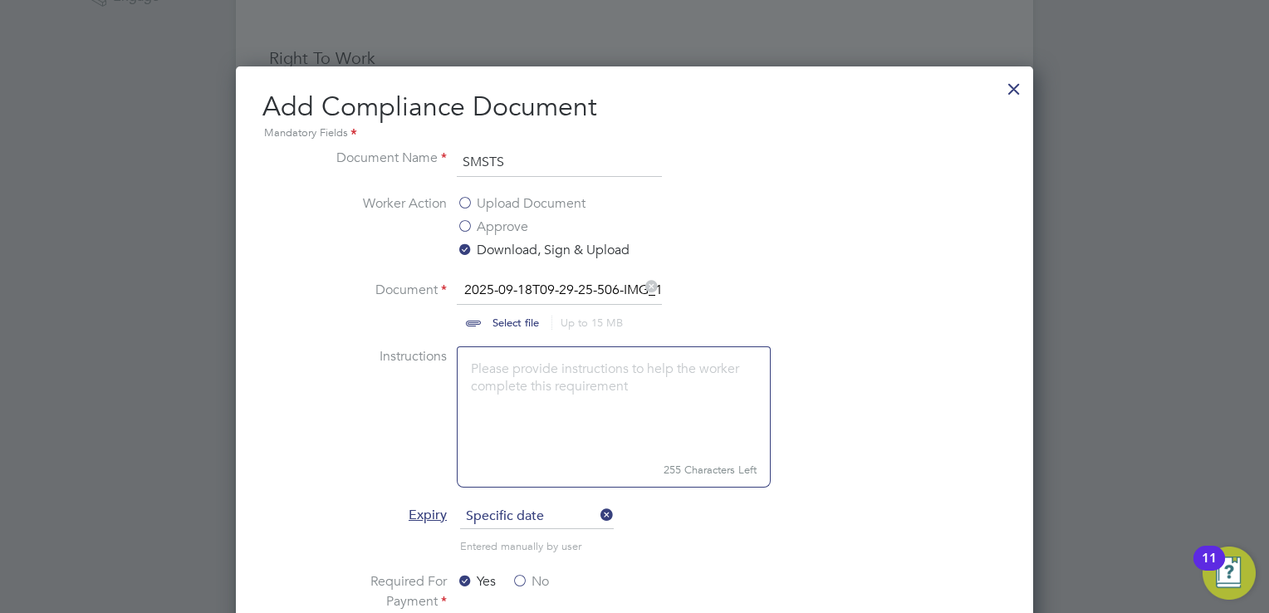
scroll to position [664, 0]
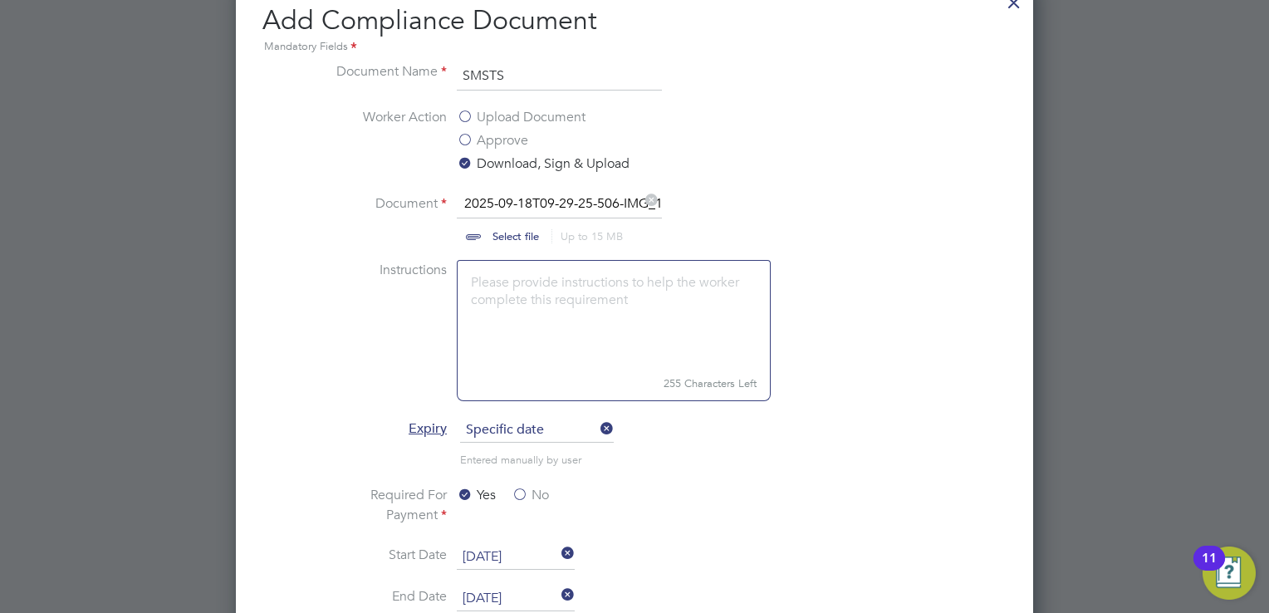
click at [465, 111] on label "Upload Document" at bounding box center [521, 117] width 129 height 20
click at [0, 0] on input "Upload Document" at bounding box center [0, 0] width 0 height 0
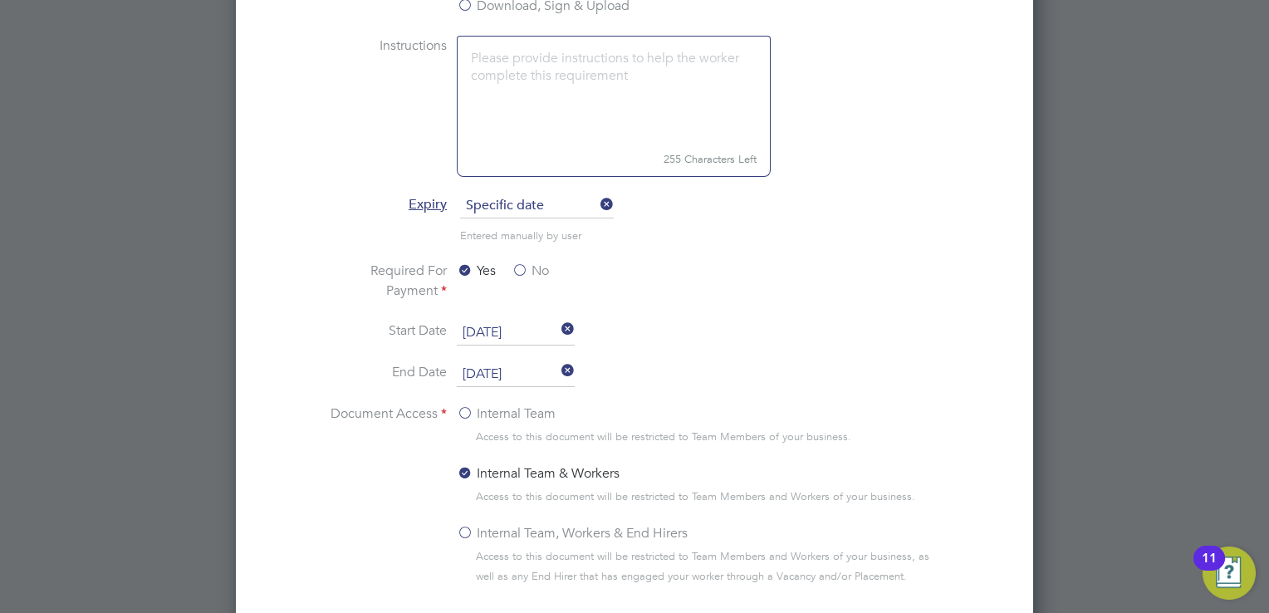
scroll to position [830, 0]
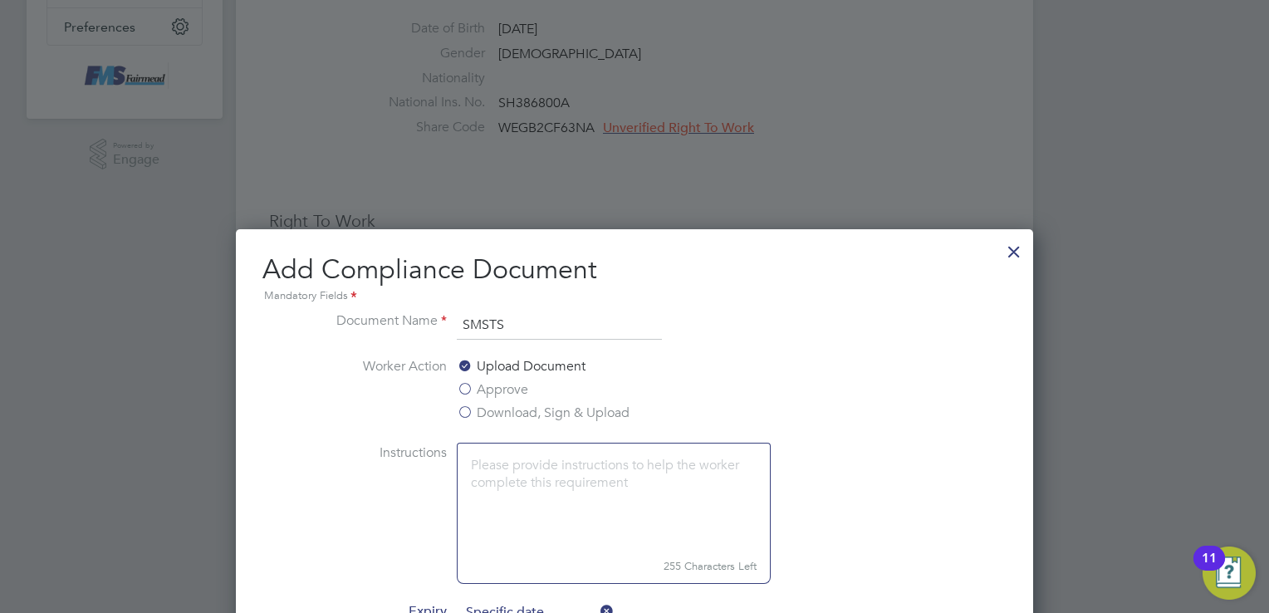
click at [1019, 253] on div at bounding box center [1014, 247] width 30 height 30
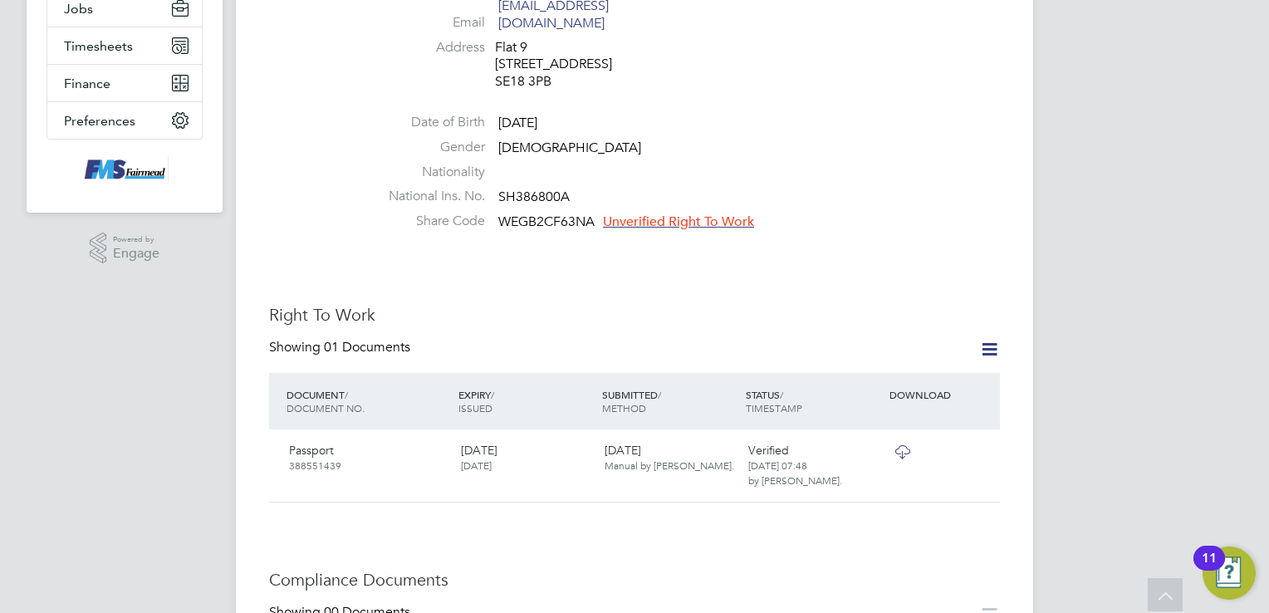
scroll to position [332, 0]
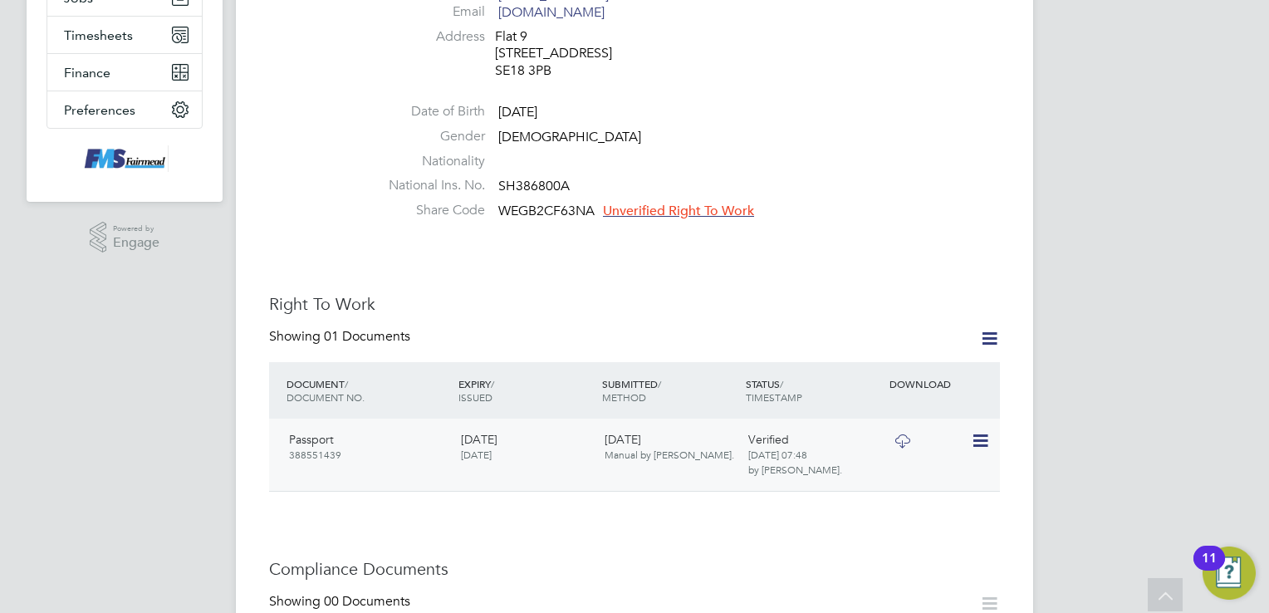
click at [984, 431] on icon at bounding box center [979, 441] width 17 height 20
click at [907, 498] on li "View Details" at bounding box center [932, 501] width 112 height 23
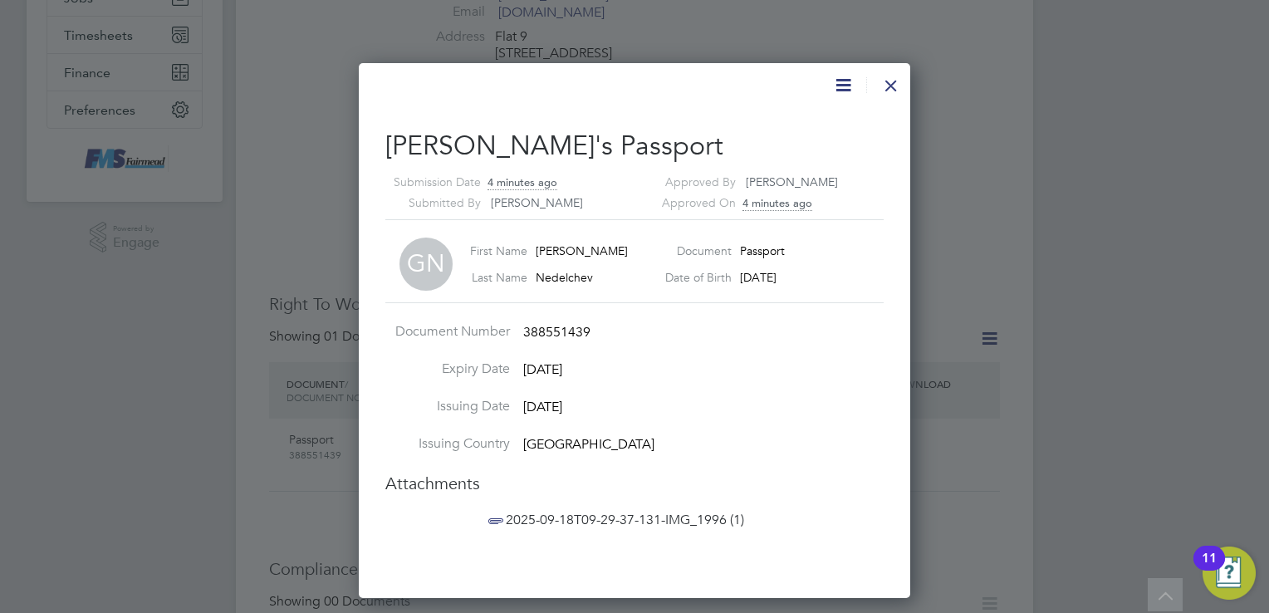
scroll to position [535, 552]
click at [1013, 169] on div at bounding box center [634, 306] width 1269 height 613
drag, startPoint x: 892, startPoint y: 81, endPoint x: 882, endPoint y: 91, distance: 14.1
click at [893, 81] on div at bounding box center [891, 81] width 30 height 30
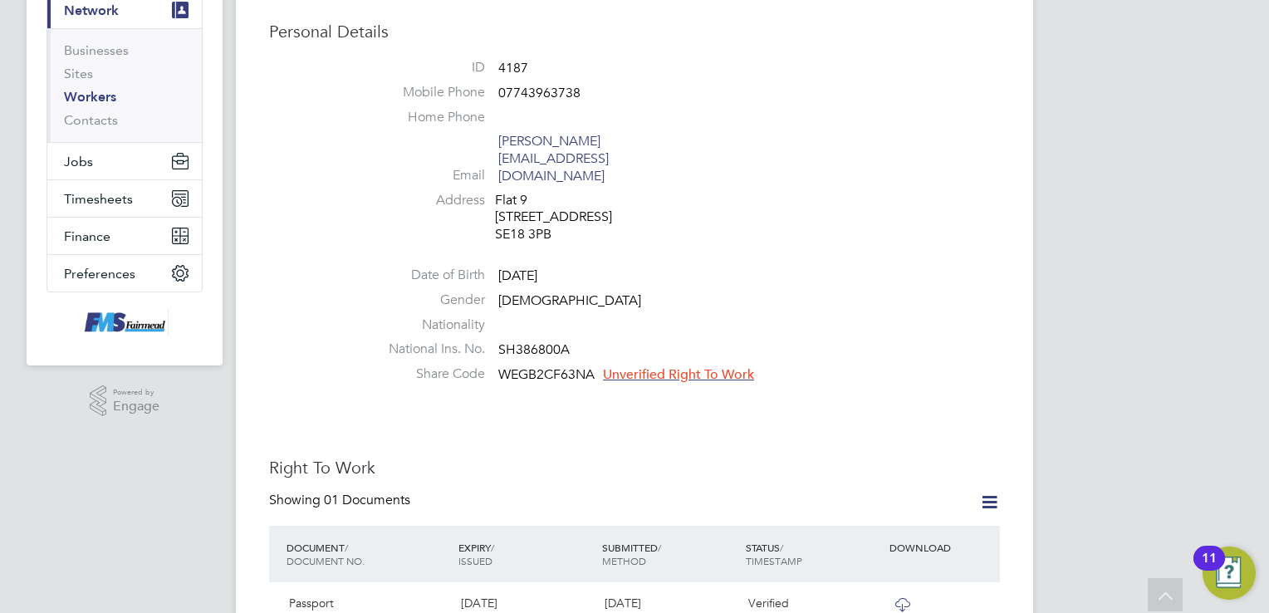
scroll to position [166, 0]
click at [631, 369] on span "Unverified Right To Work" at bounding box center [678, 377] width 151 height 17
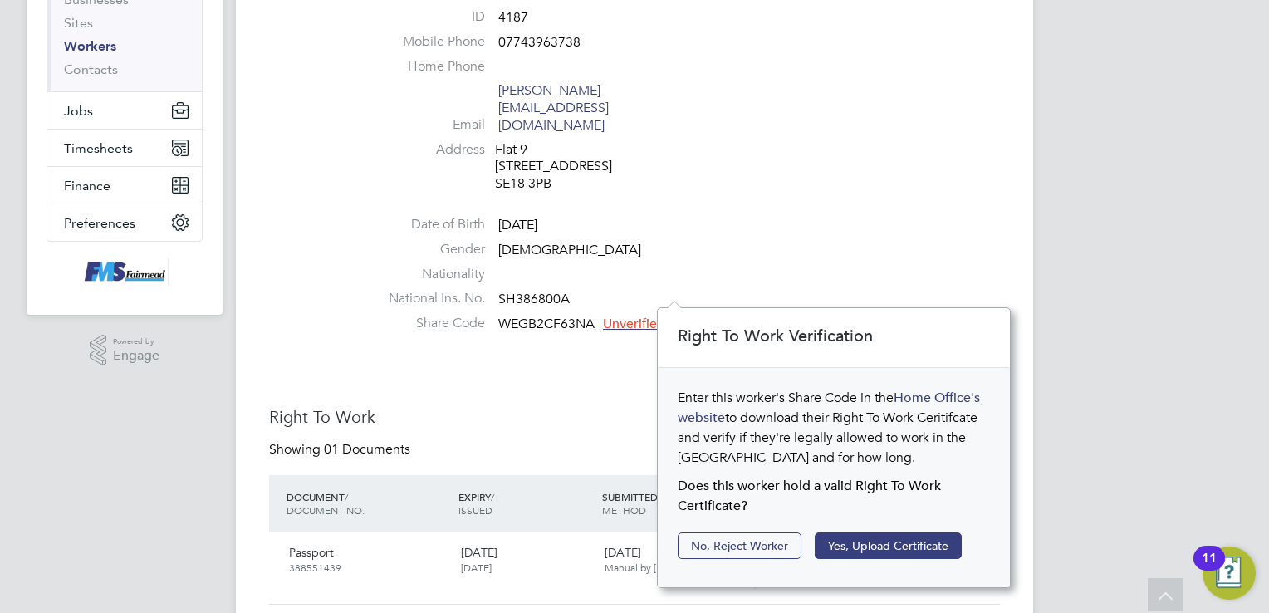
scroll to position [249, 0]
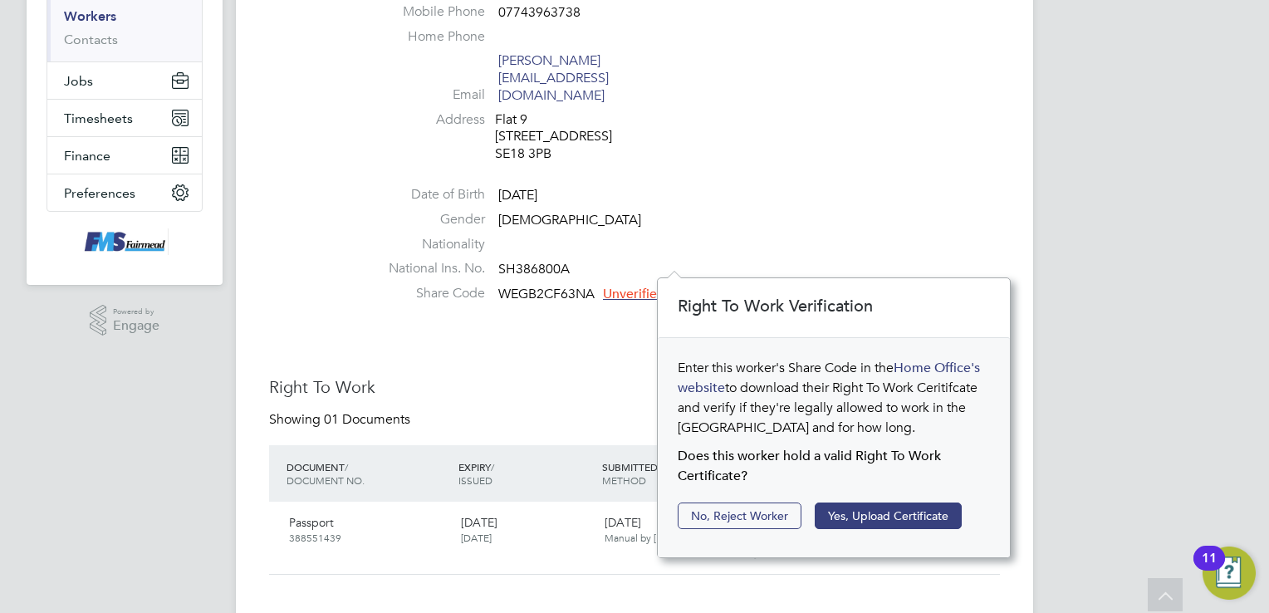
click at [927, 260] on li "National Ins. No. SH386800A" at bounding box center [684, 272] width 631 height 25
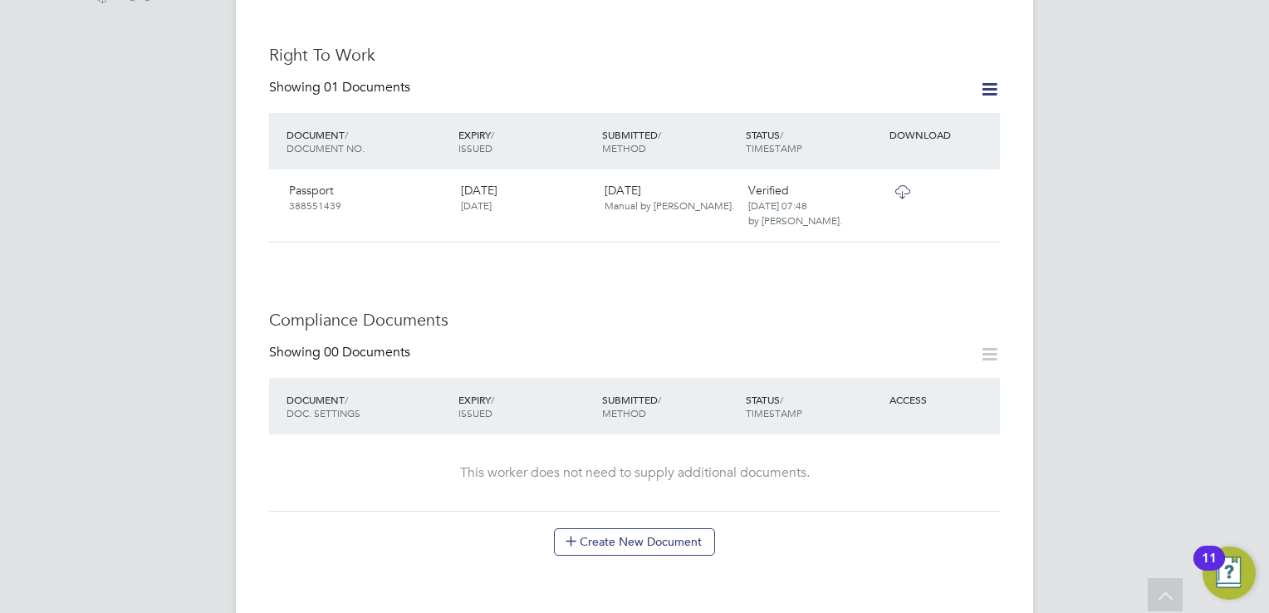
scroll to position [747, 0]
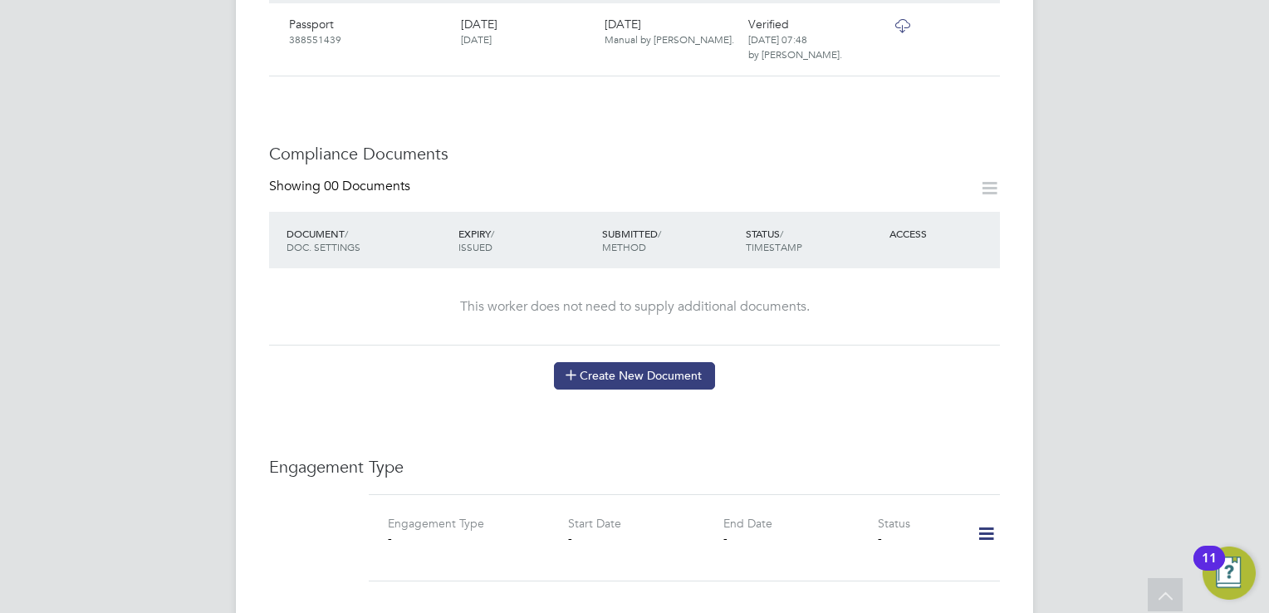
click at [660, 362] on button "Create New Document" at bounding box center [634, 375] width 161 height 27
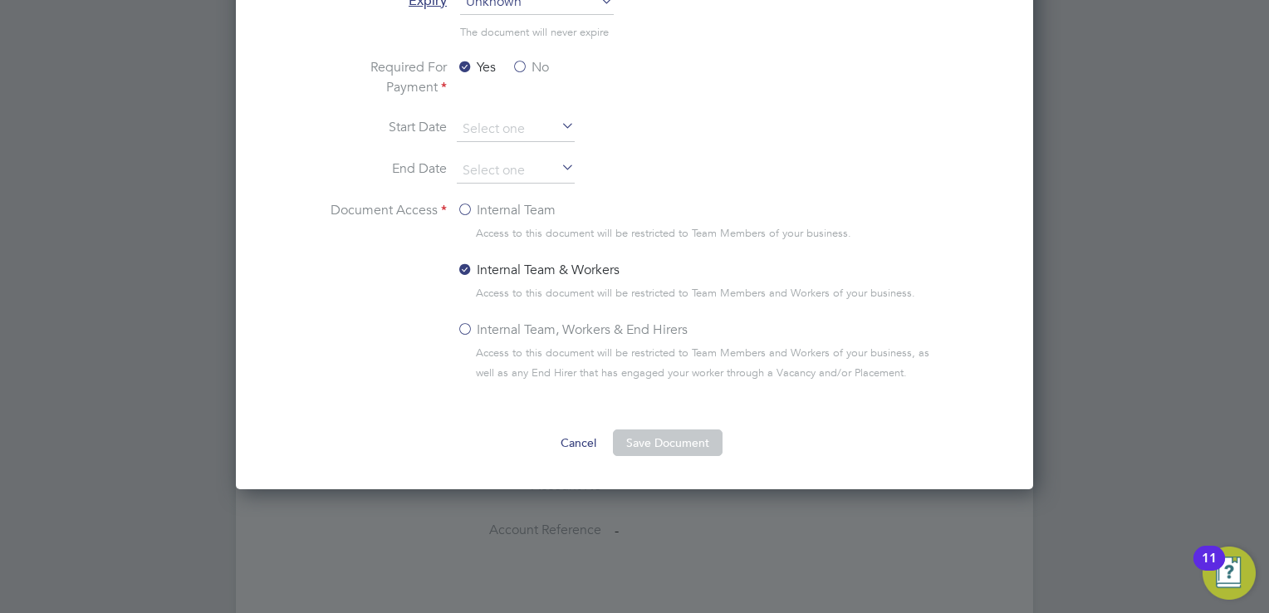
scroll to position [1162, 0]
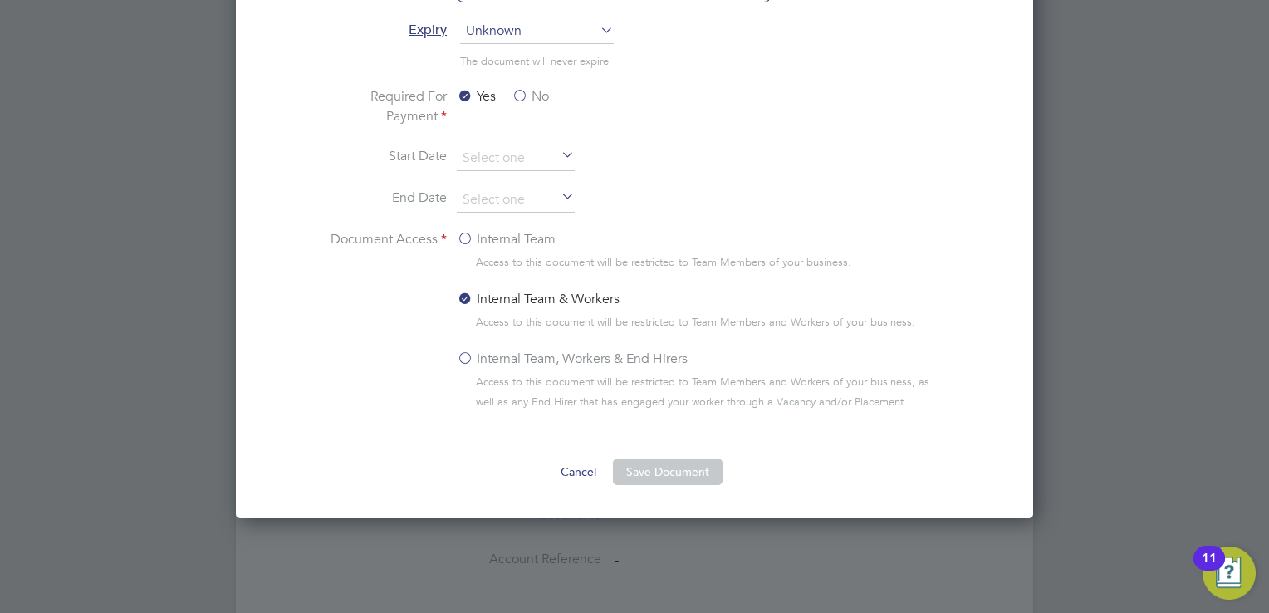
click at [467, 233] on label "Internal Team" at bounding box center [506, 239] width 99 height 20
click at [0, 0] on input "Internal Team" at bounding box center [0, 0] width 0 height 0
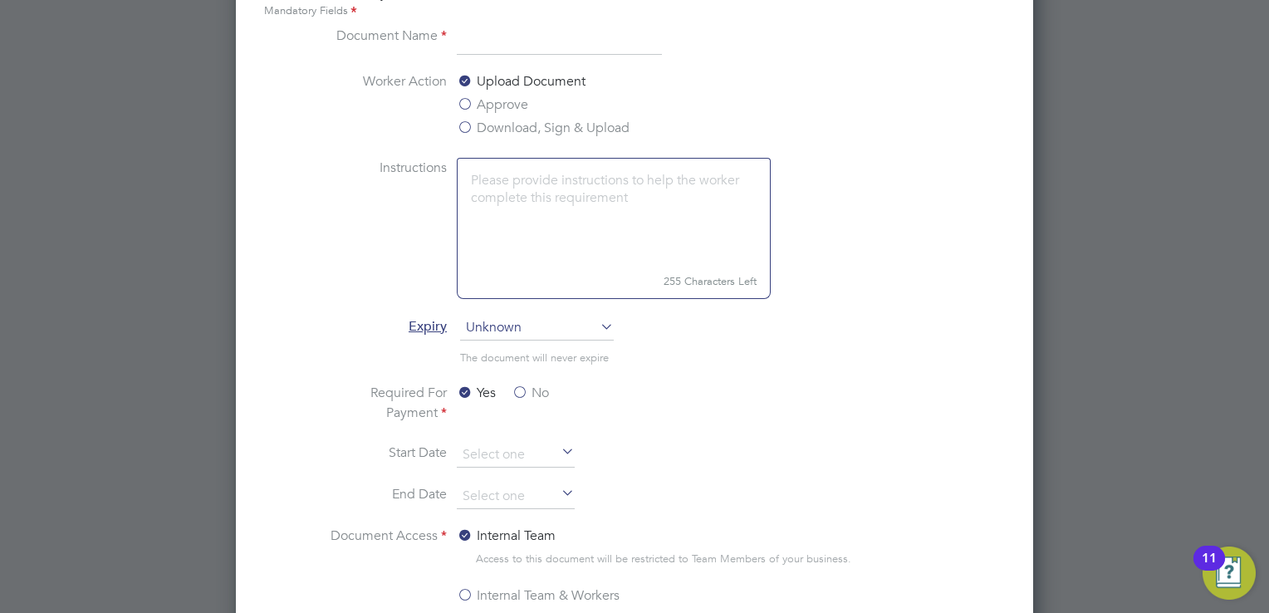
scroll to position [830, 0]
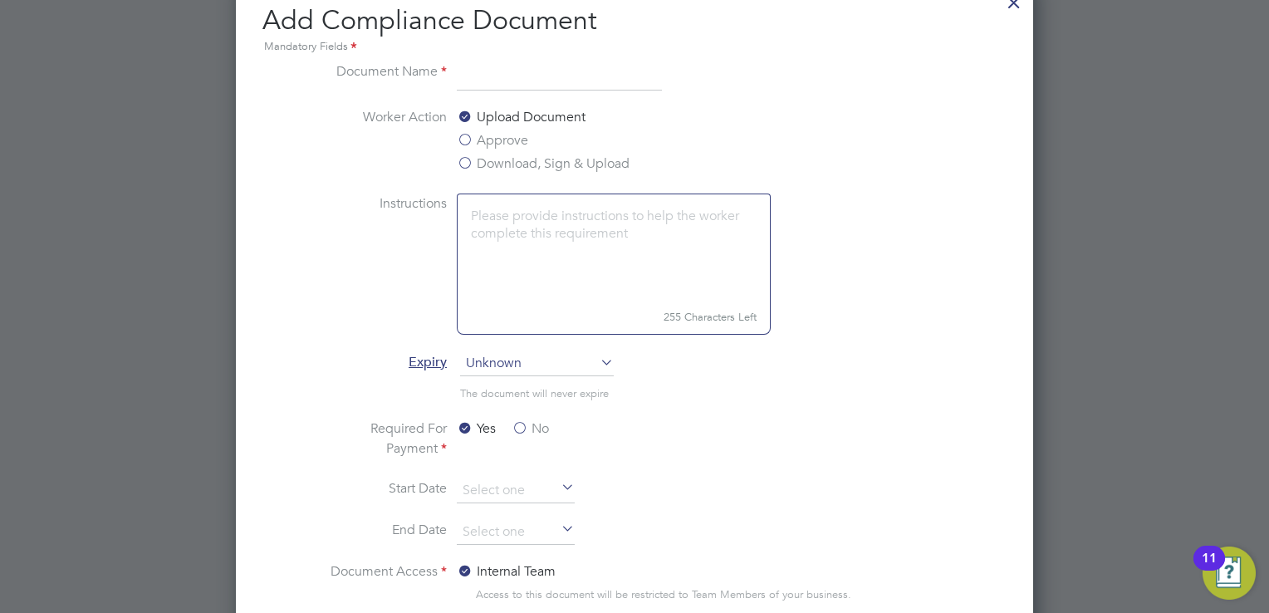
click at [465, 161] on label "Download, Sign & Upload" at bounding box center [543, 164] width 173 height 20
click at [0, 0] on input "Download, Sign & Upload" at bounding box center [0, 0] width 0 height 0
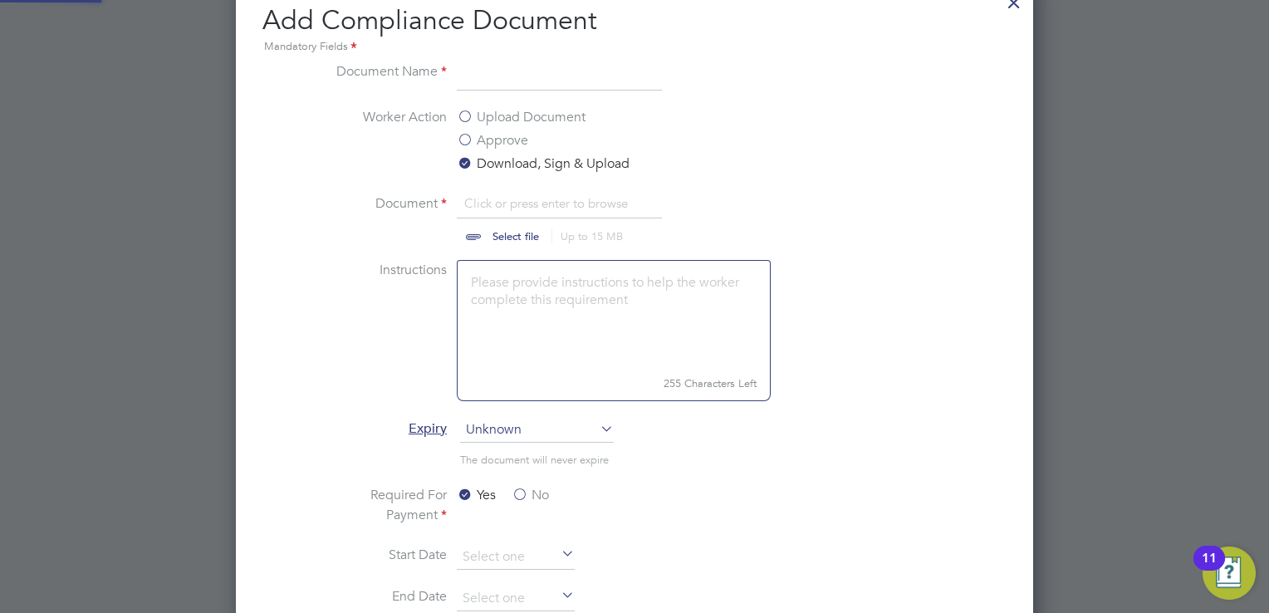
scroll to position [24, 206]
click at [527, 236] on input "file" at bounding box center [531, 218] width 261 height 50
type input "C:\fakepath\2025-09-18T09-29-25-506-IMG_1987 (2).jpeg"
click at [531, 62] on input at bounding box center [559, 76] width 205 height 30
type input "SMSTS"
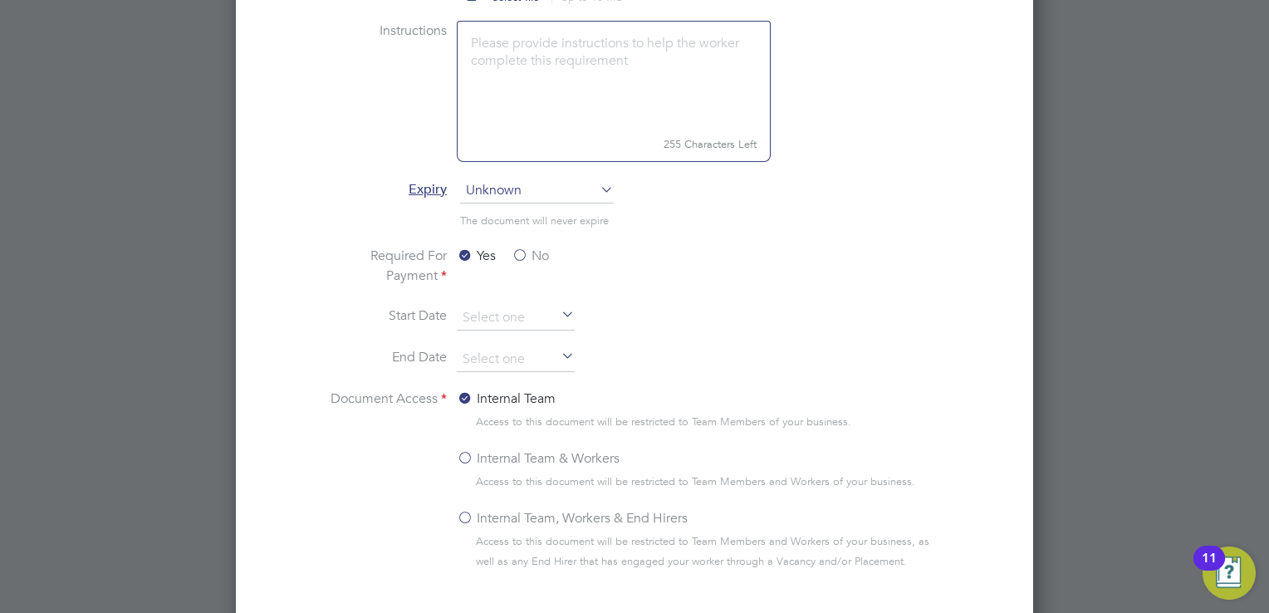
scroll to position [1079, 0]
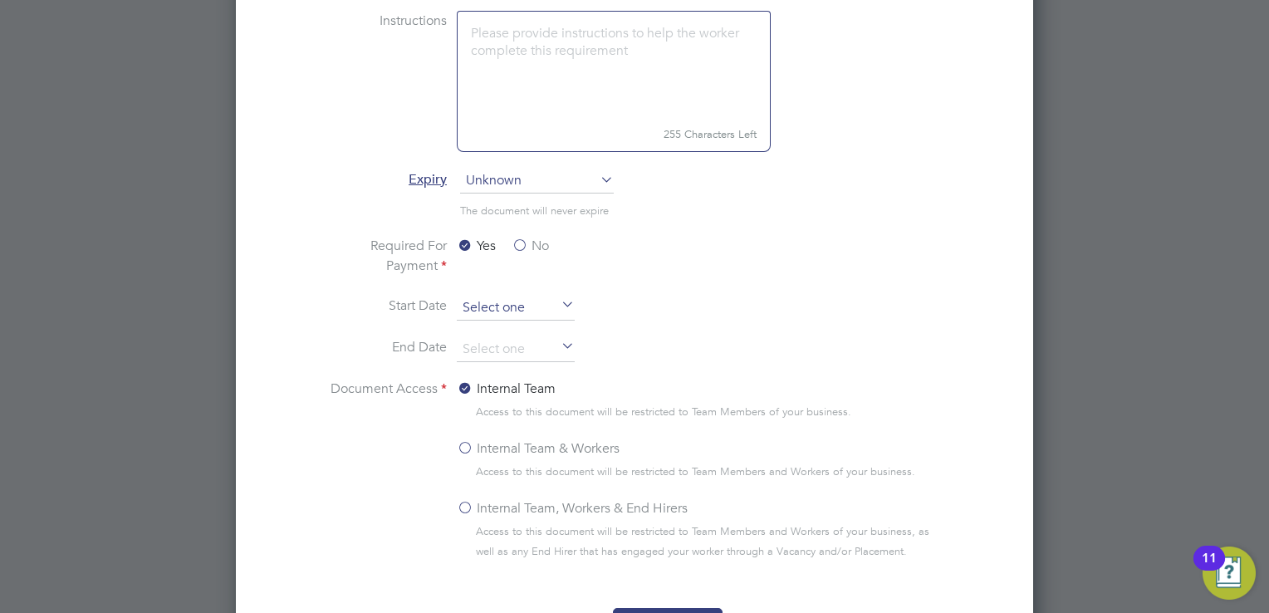
click at [516, 308] on input at bounding box center [516, 308] width 118 height 25
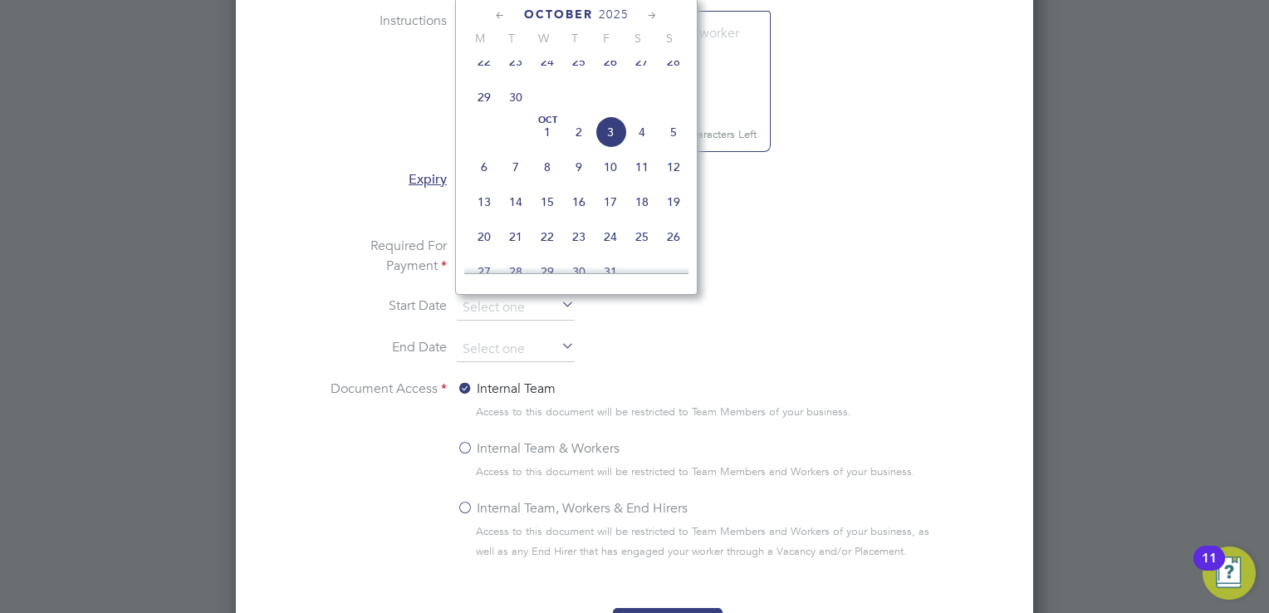
click at [616, 15] on span "2025" at bounding box center [614, 14] width 30 height 14
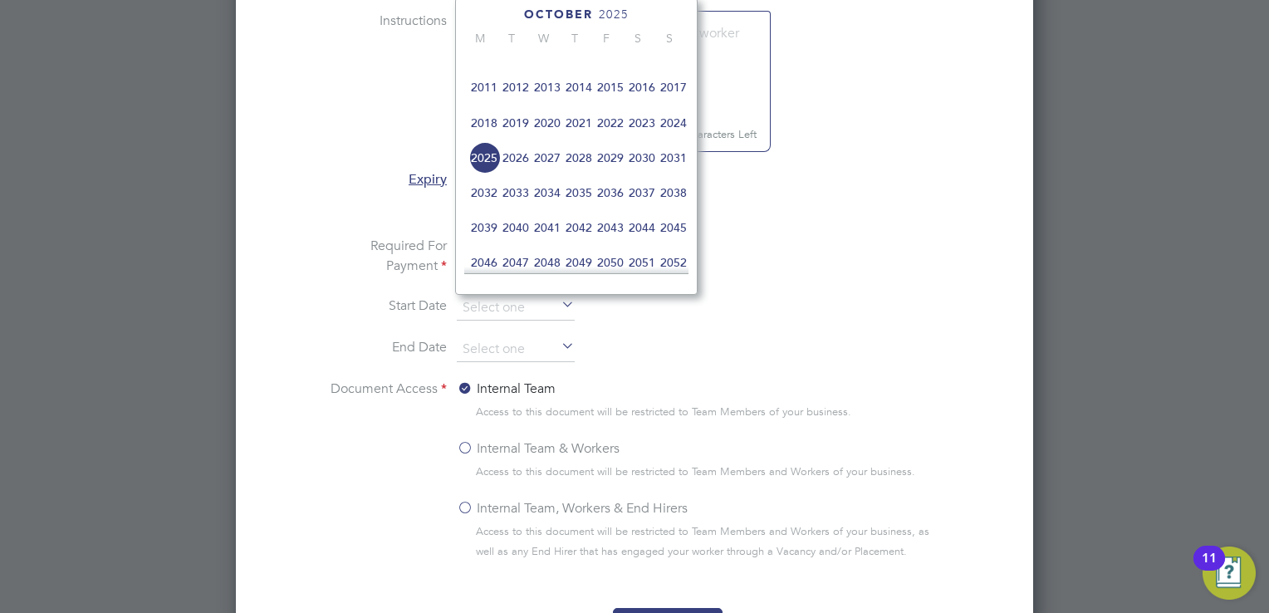
click at [585, 135] on span "2021" at bounding box center [579, 123] width 32 height 32
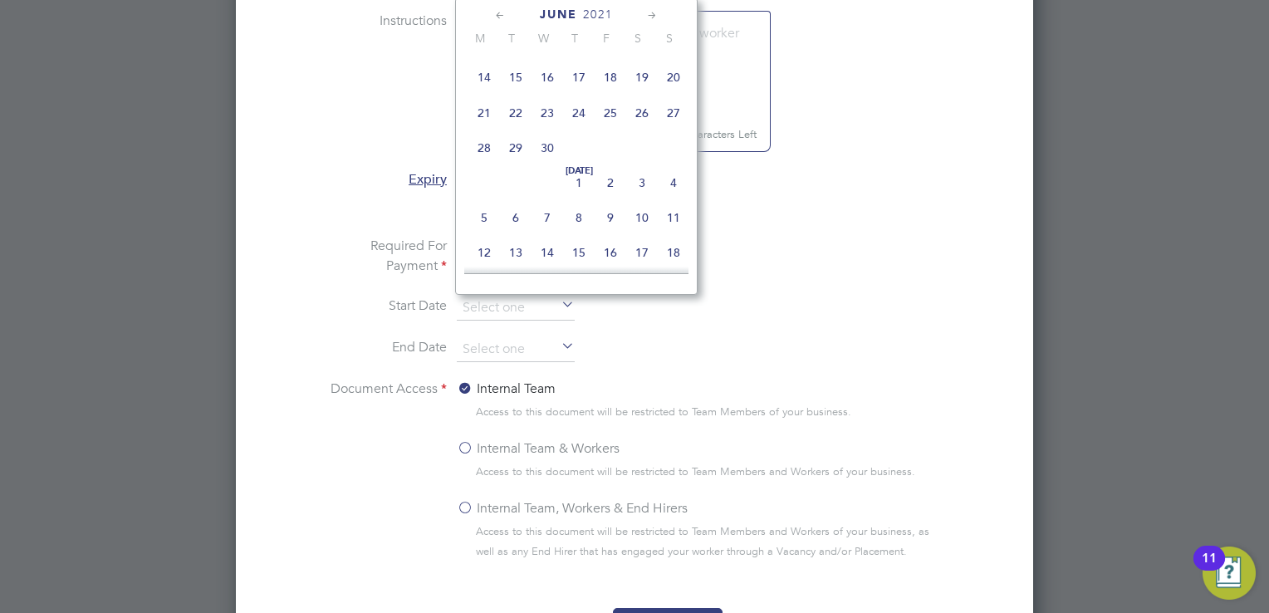
scroll to position [176, 0]
click at [672, 220] on span "27" at bounding box center [674, 216] width 32 height 32
type input "[DATE]"
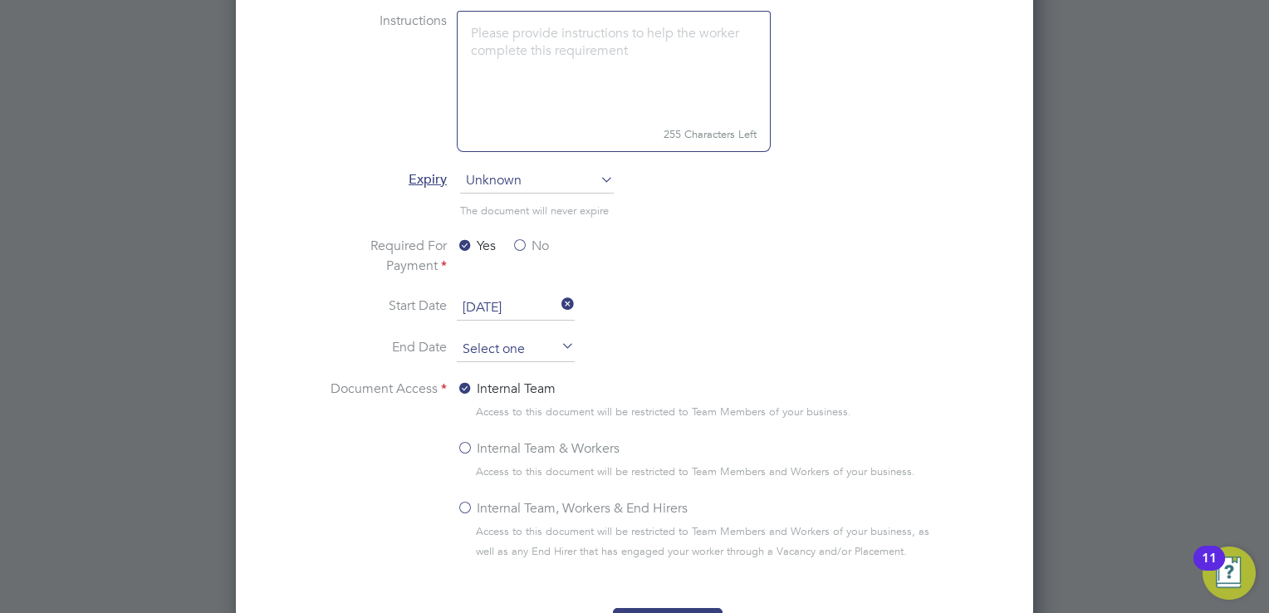
click at [538, 346] on input at bounding box center [516, 349] width 118 height 25
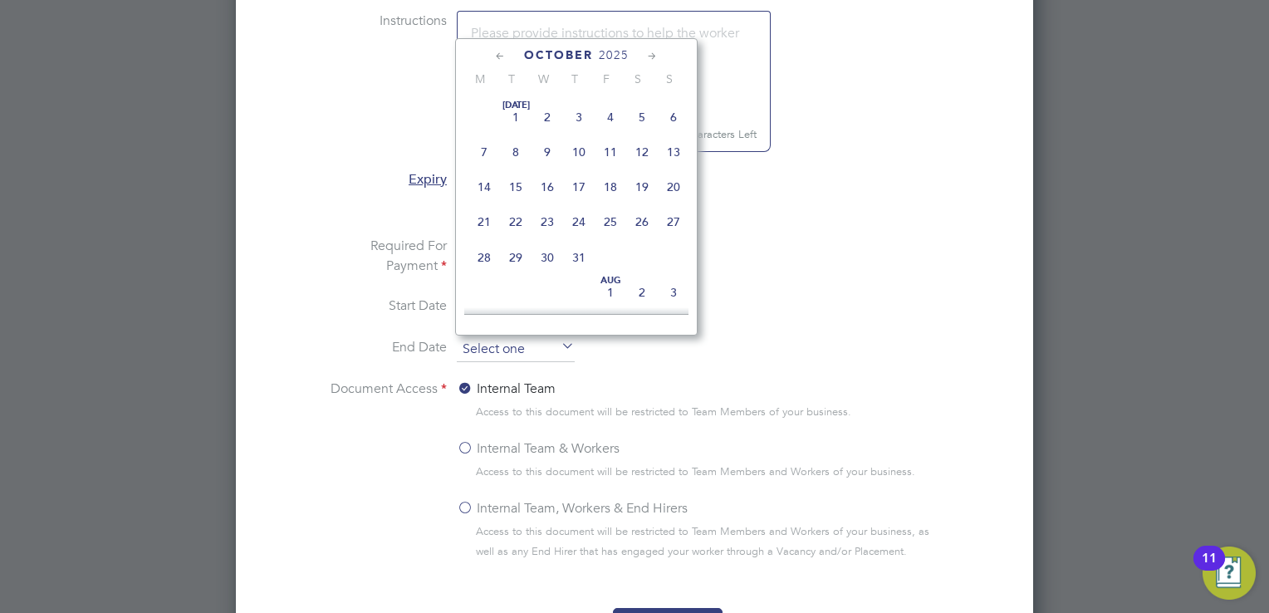
scroll to position [470, 0]
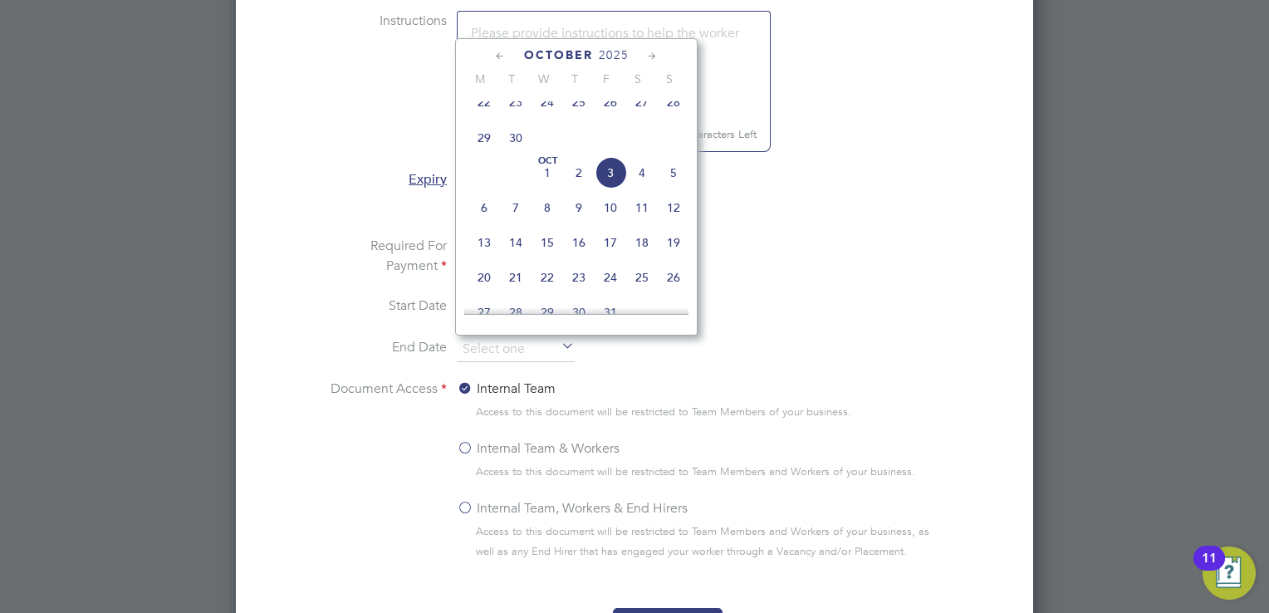
click at [616, 56] on span "2025" at bounding box center [614, 55] width 30 height 14
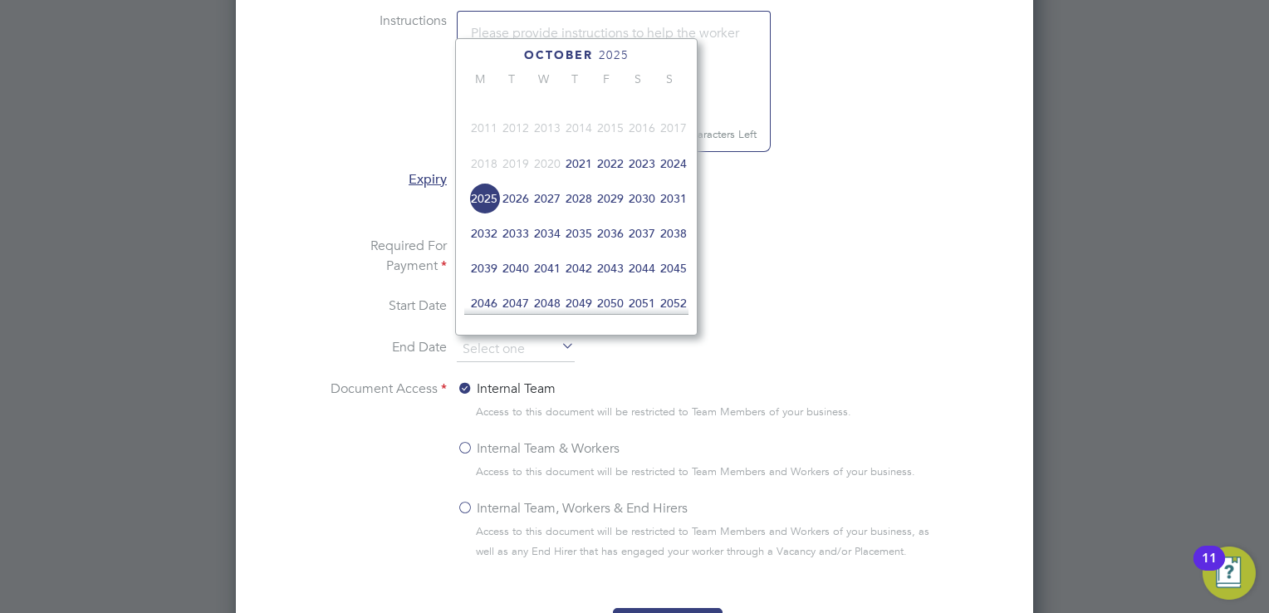
click at [515, 211] on span "2026" at bounding box center [516, 199] width 32 height 32
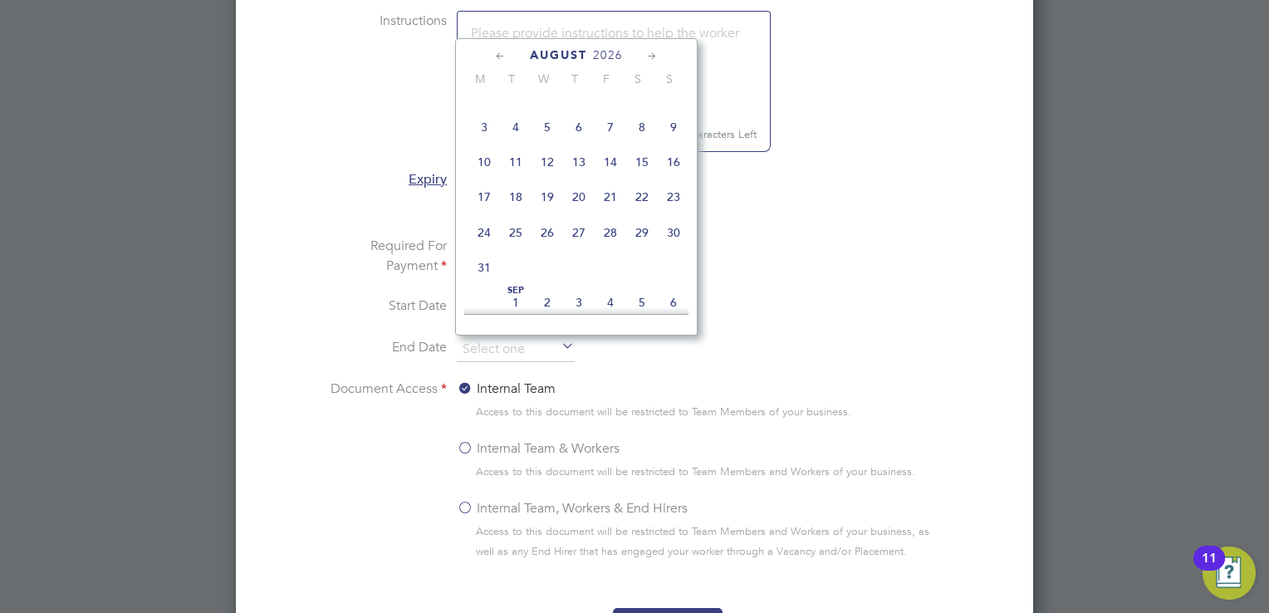
scroll to position [262, 0]
click at [513, 174] on span "30" at bounding box center [516, 170] width 32 height 32
type input "[DATE]"
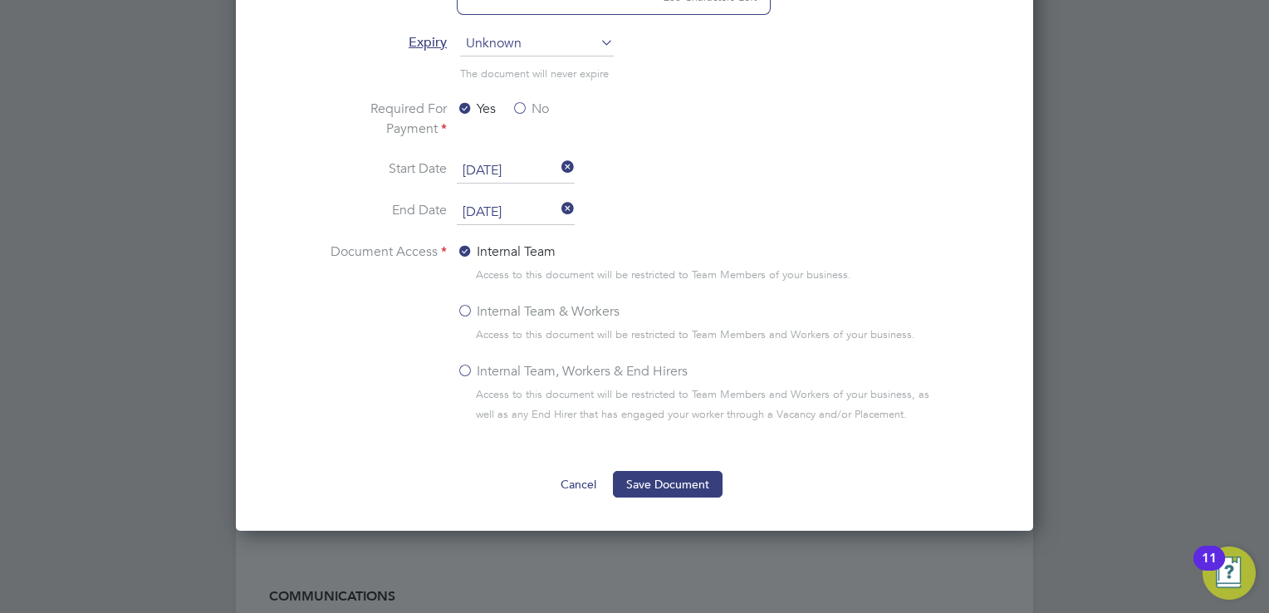
scroll to position [1245, 0]
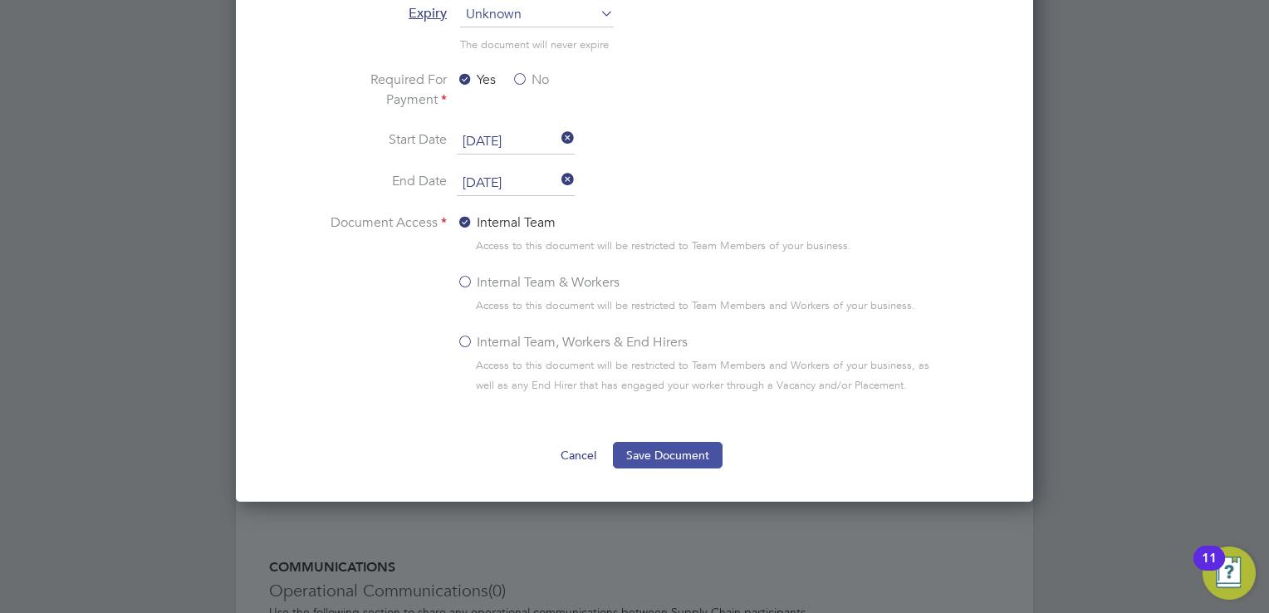
click at [680, 447] on button "Save Document" at bounding box center [668, 455] width 110 height 27
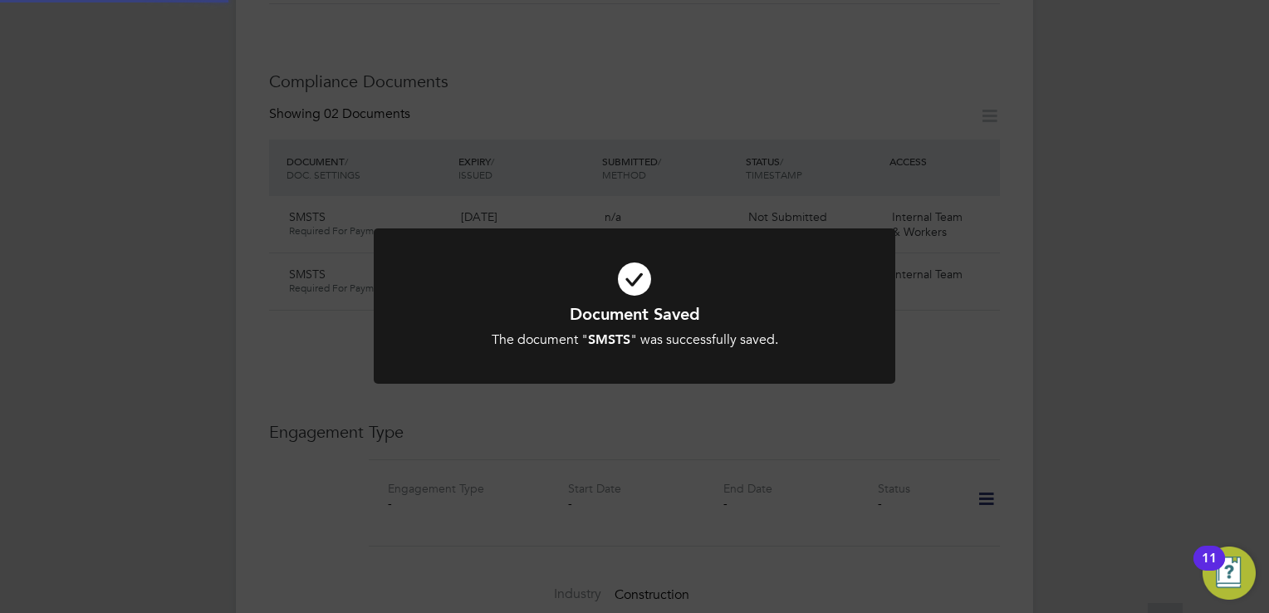
scroll to position [747, 0]
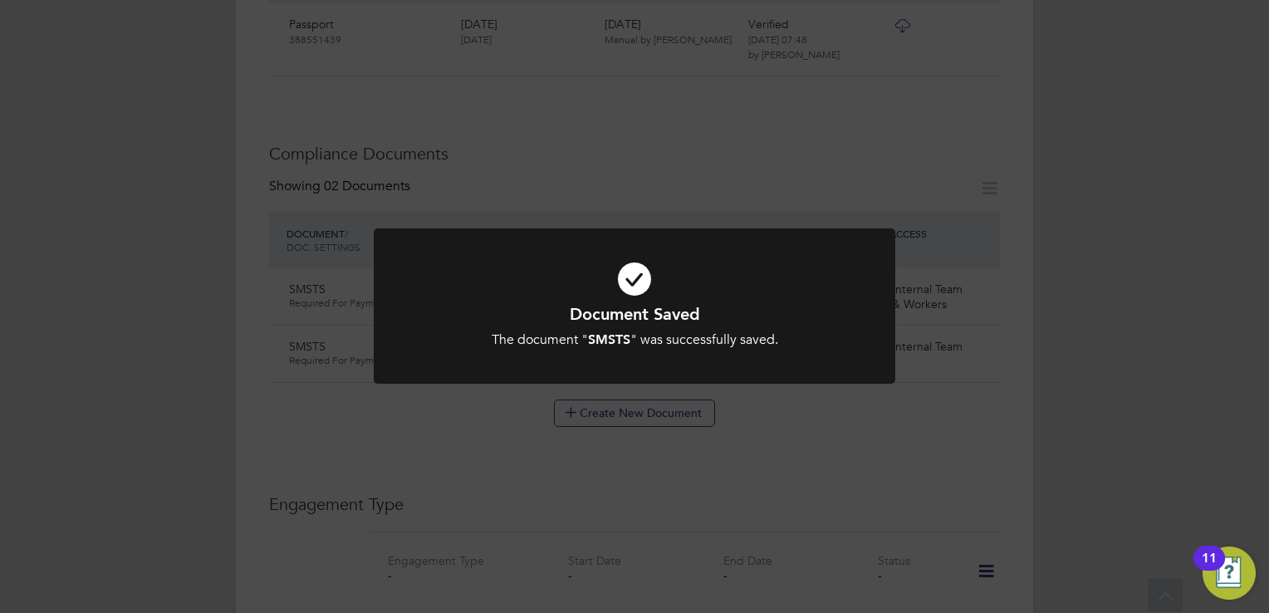
click at [630, 416] on div "Document Saved The document " SMSTS " was successfully saved. Cancel Okay" at bounding box center [634, 306] width 1269 height 613
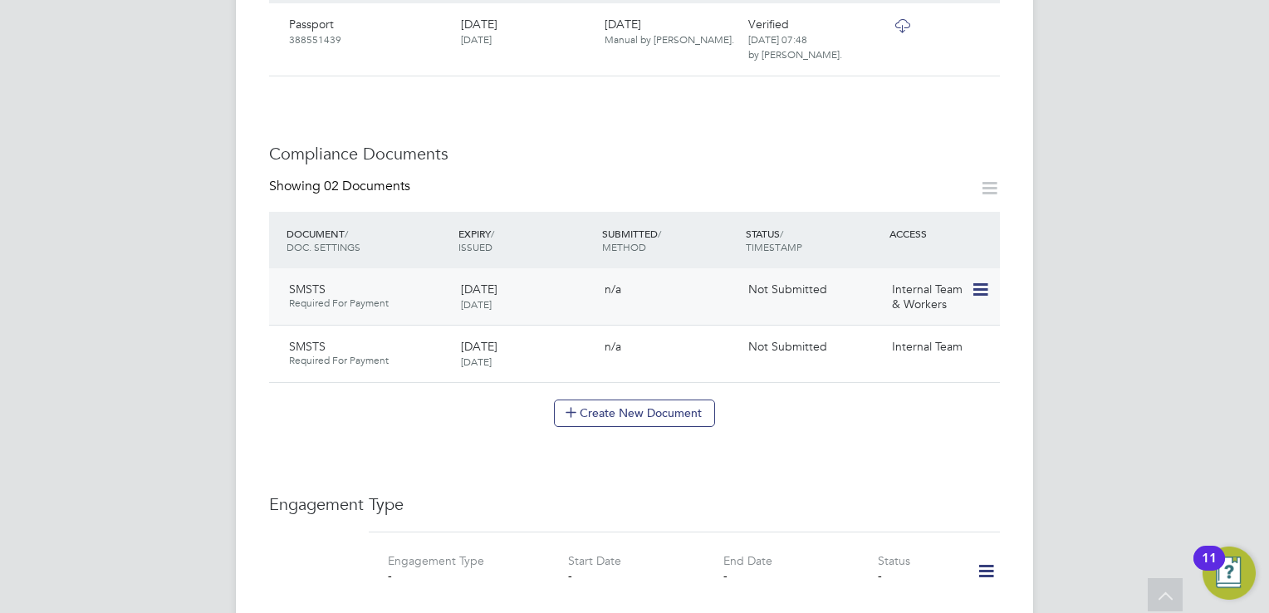
click at [982, 280] on icon at bounding box center [979, 290] width 17 height 20
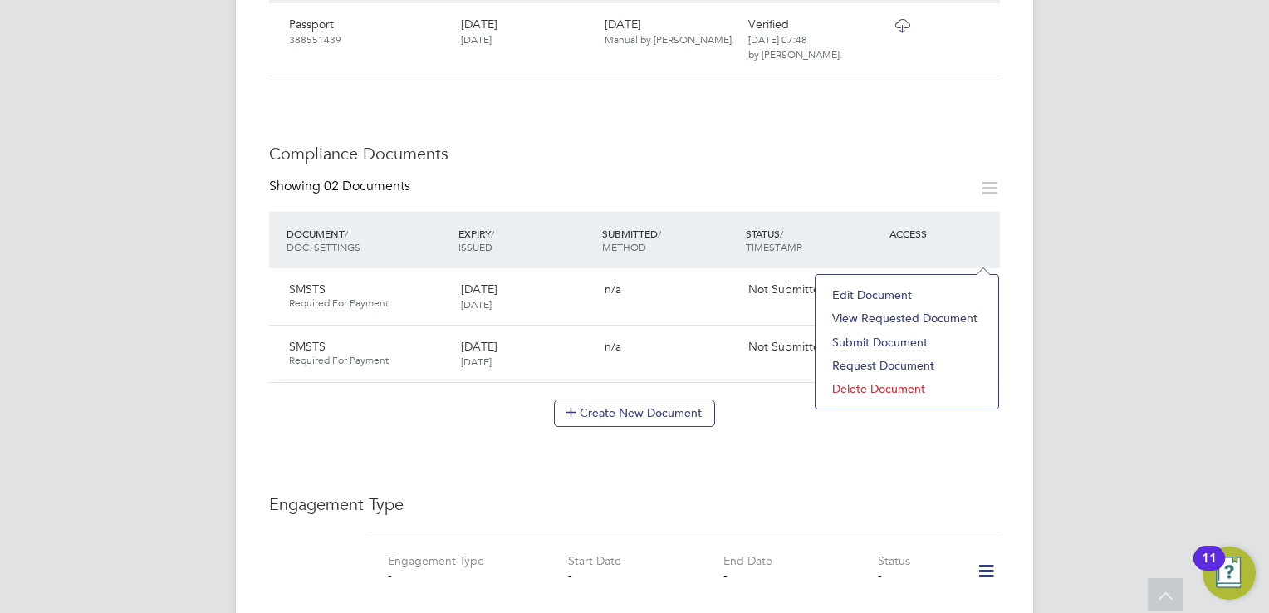
click at [890, 387] on li "Delete Document" at bounding box center [907, 388] width 166 height 23
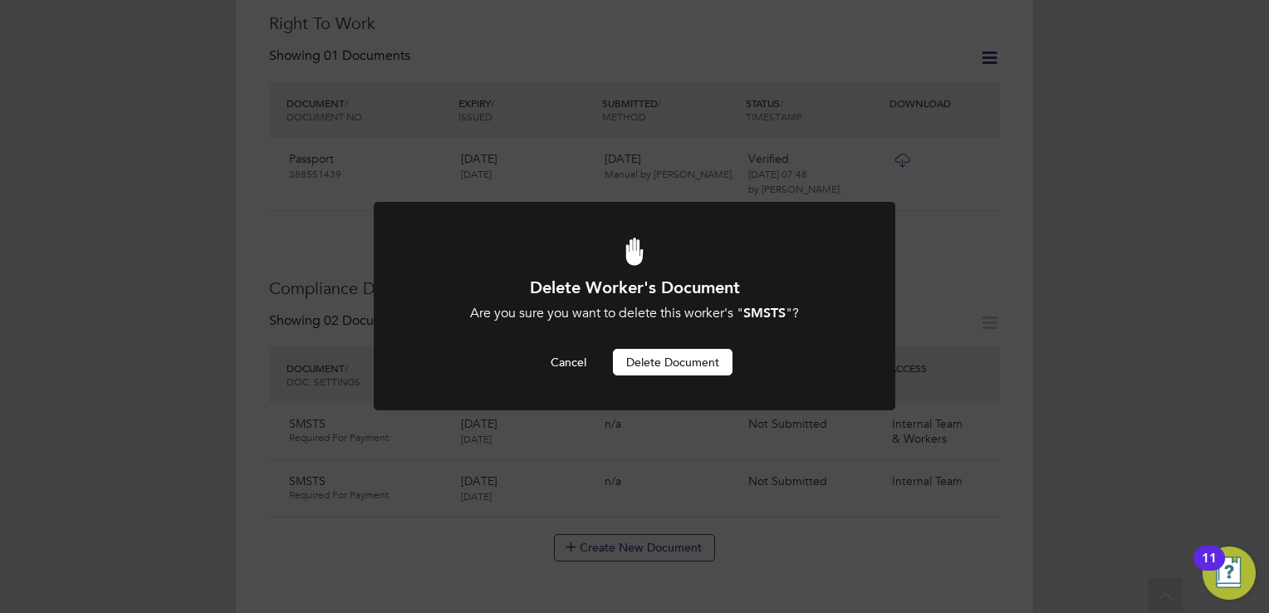
click at [676, 367] on button "Delete Document" at bounding box center [673, 362] width 120 height 27
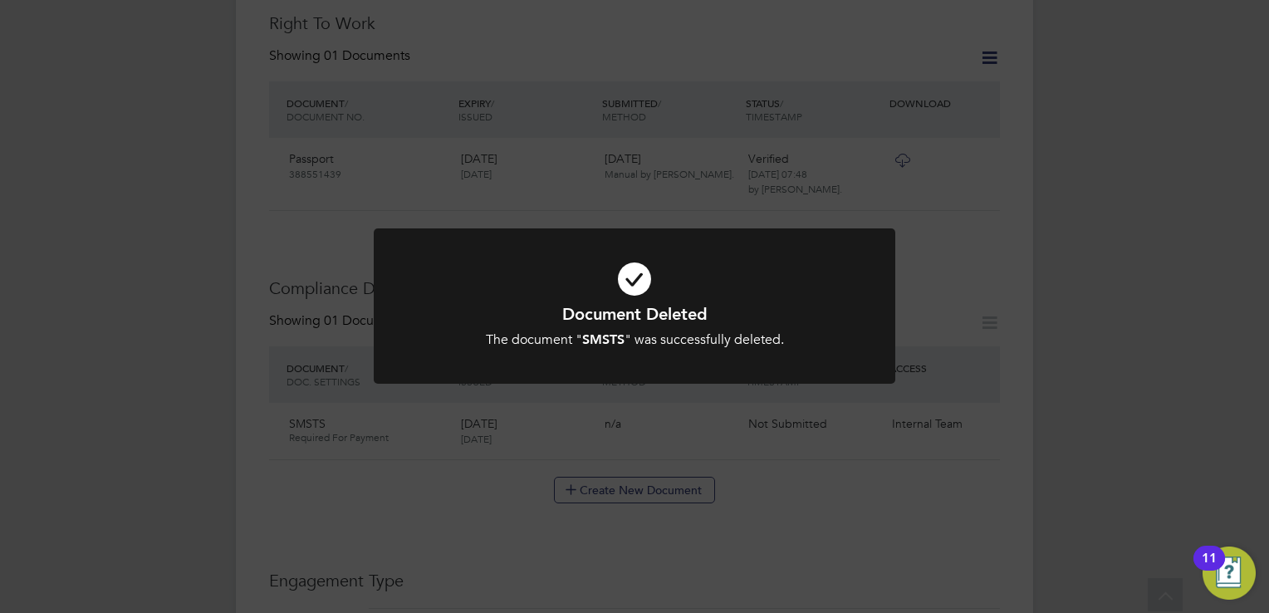
click at [783, 440] on div "Document Deleted The document " SMSTS " was successfully deleted. Cancel Okay" at bounding box center [634, 306] width 1269 height 613
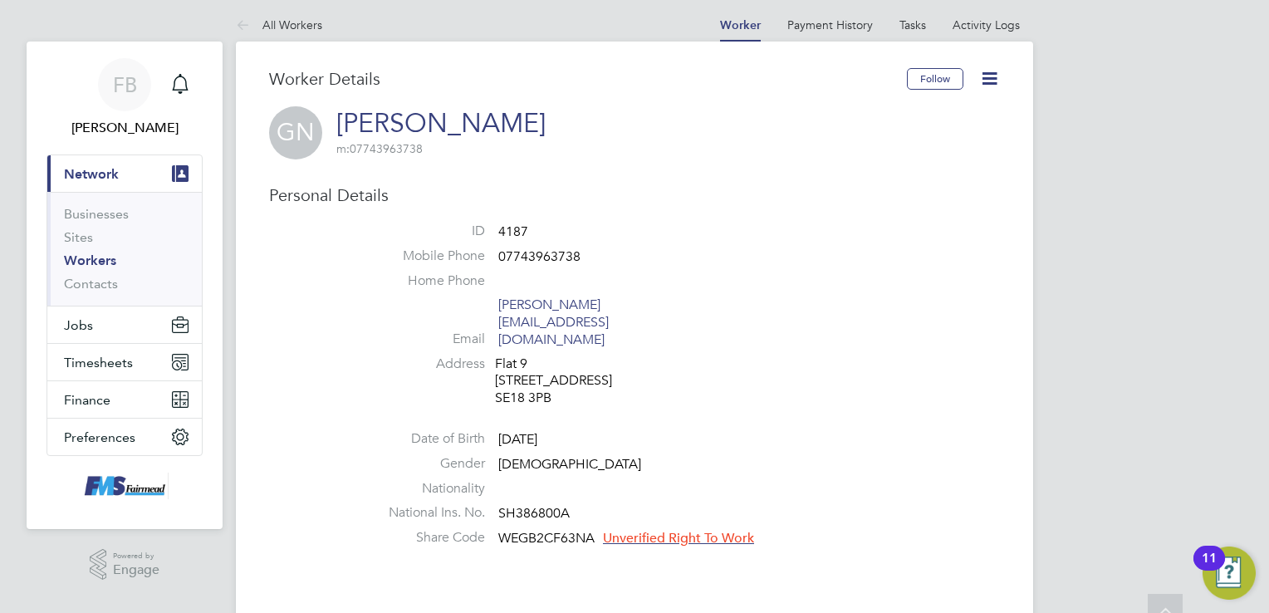
scroll to position [0, 0]
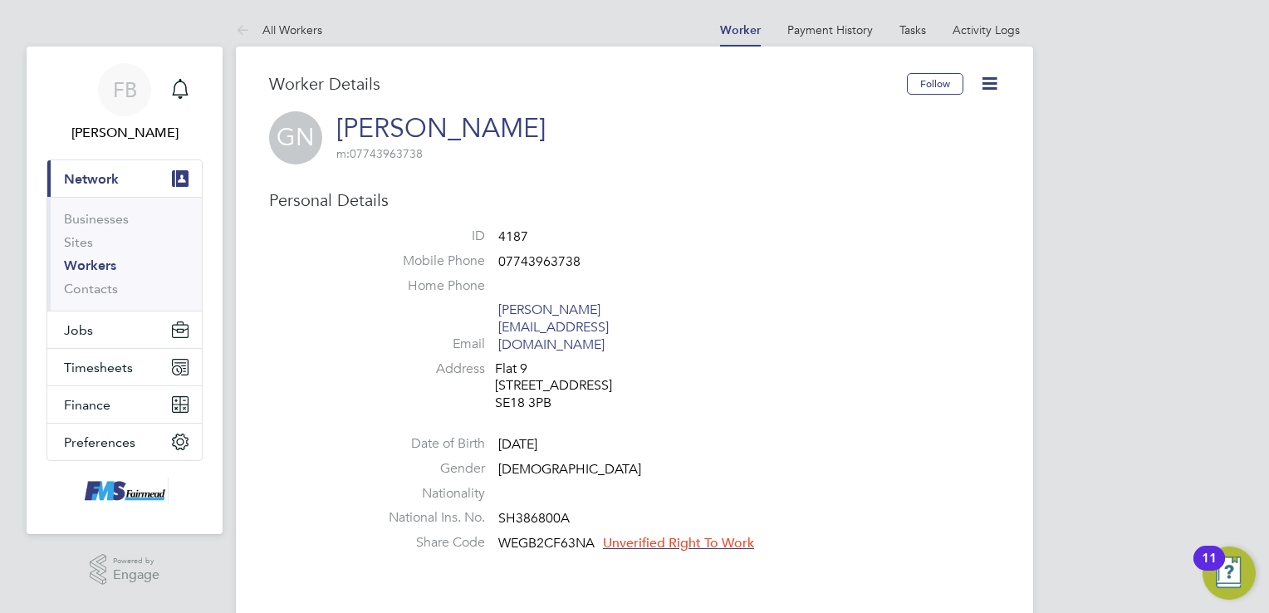
click at [986, 82] on icon at bounding box center [989, 83] width 21 height 21
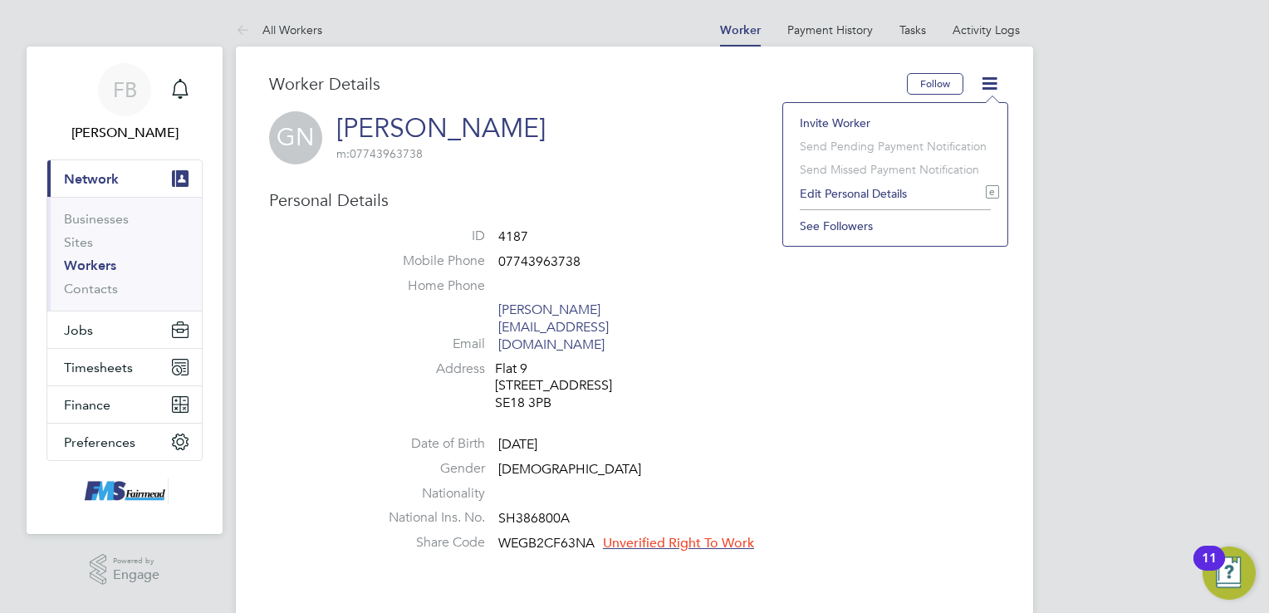
click at [869, 191] on li "Edit Personal Details e" at bounding box center [895, 193] width 208 height 23
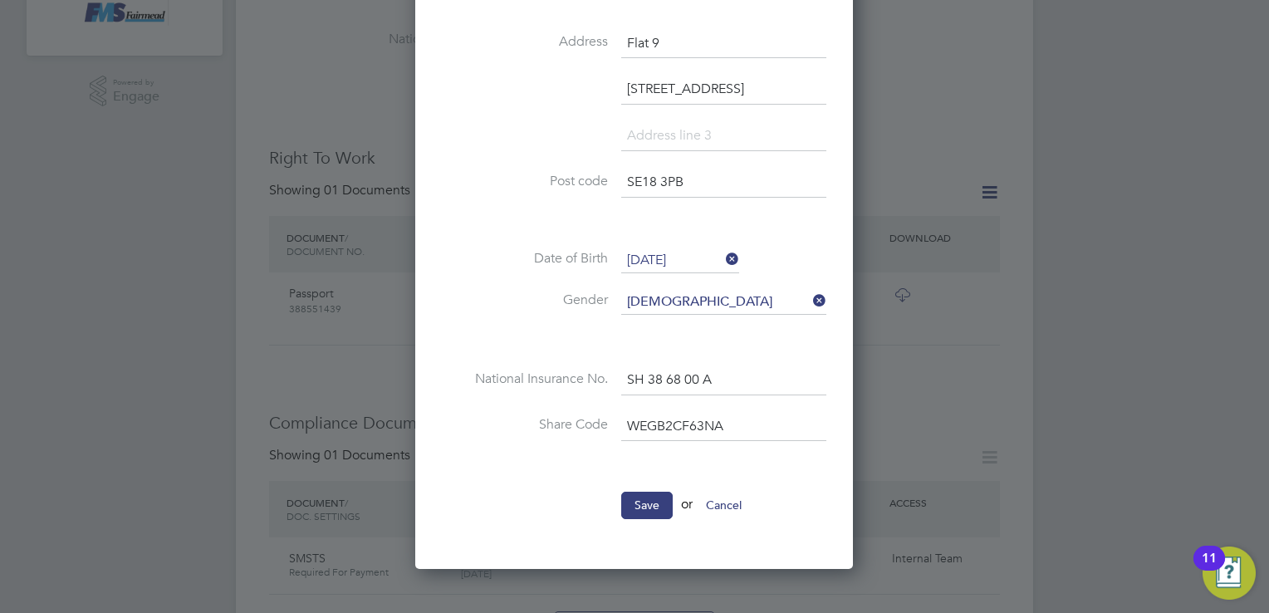
scroll to position [498, 0]
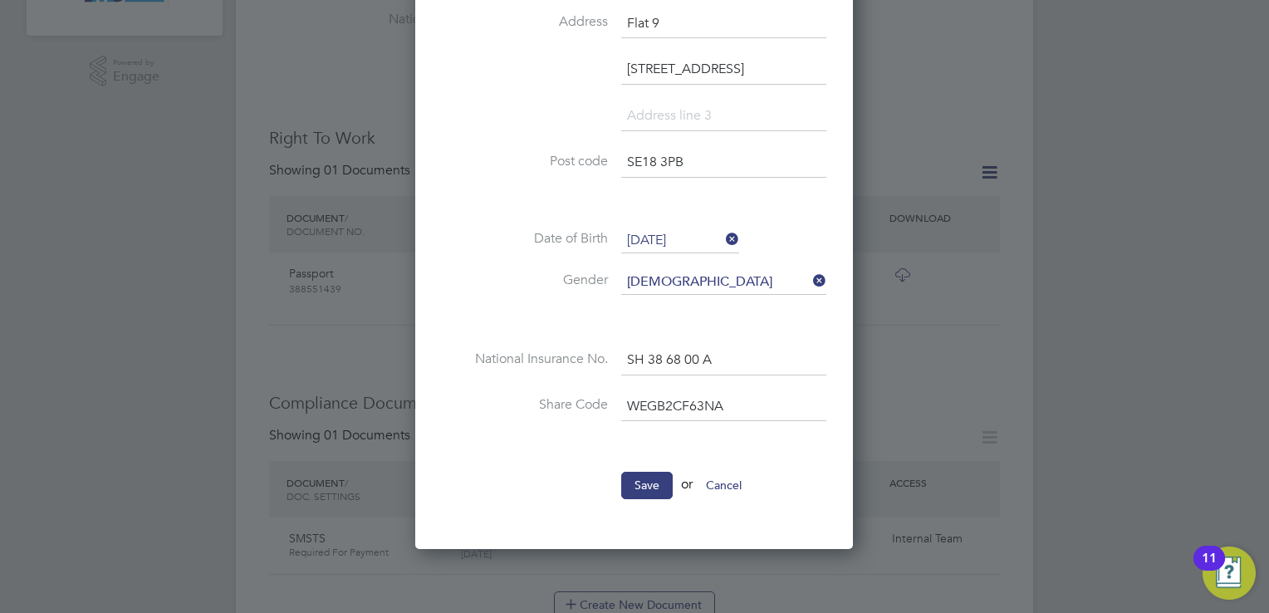
drag, startPoint x: 741, startPoint y: 402, endPoint x: 565, endPoint y: 404, distance: 176.0
click at [565, 404] on li "Share Code WEGB2CF63NA" at bounding box center [634, 415] width 384 height 46
type input "W9TYBF67Z"
click at [639, 478] on button "Save" at bounding box center [646, 485] width 51 height 27
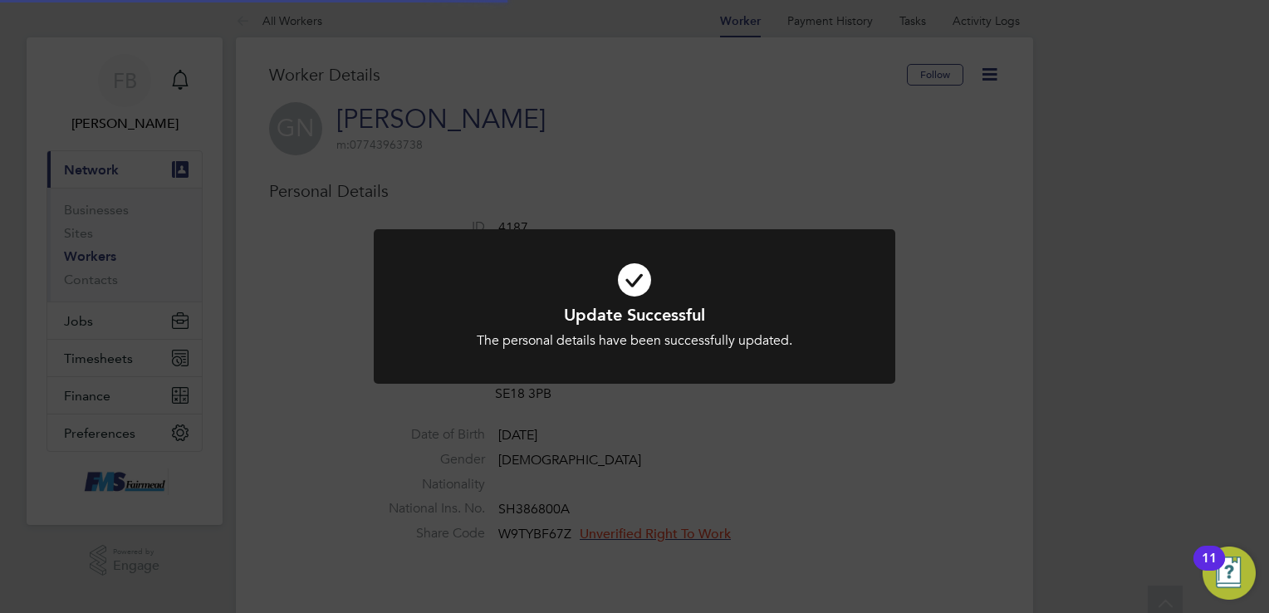
scroll to position [0, 0]
click at [814, 507] on div "Update Successful The personal details have been successfully updated. Cancel O…" at bounding box center [634, 306] width 1269 height 613
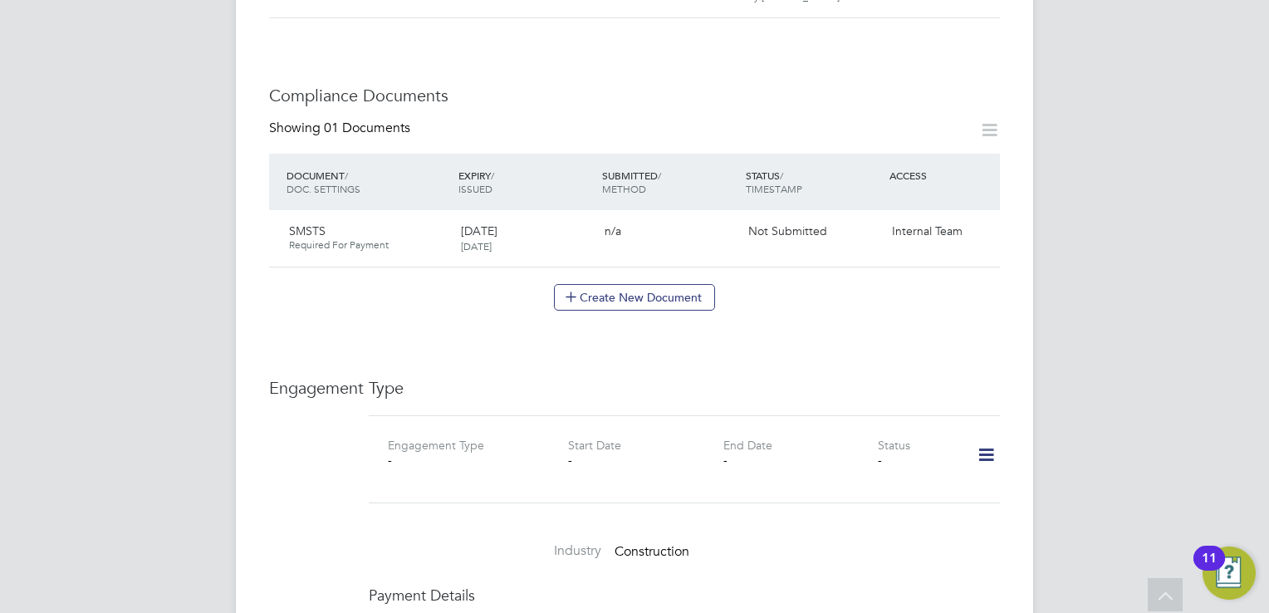
scroll to position [556, 0]
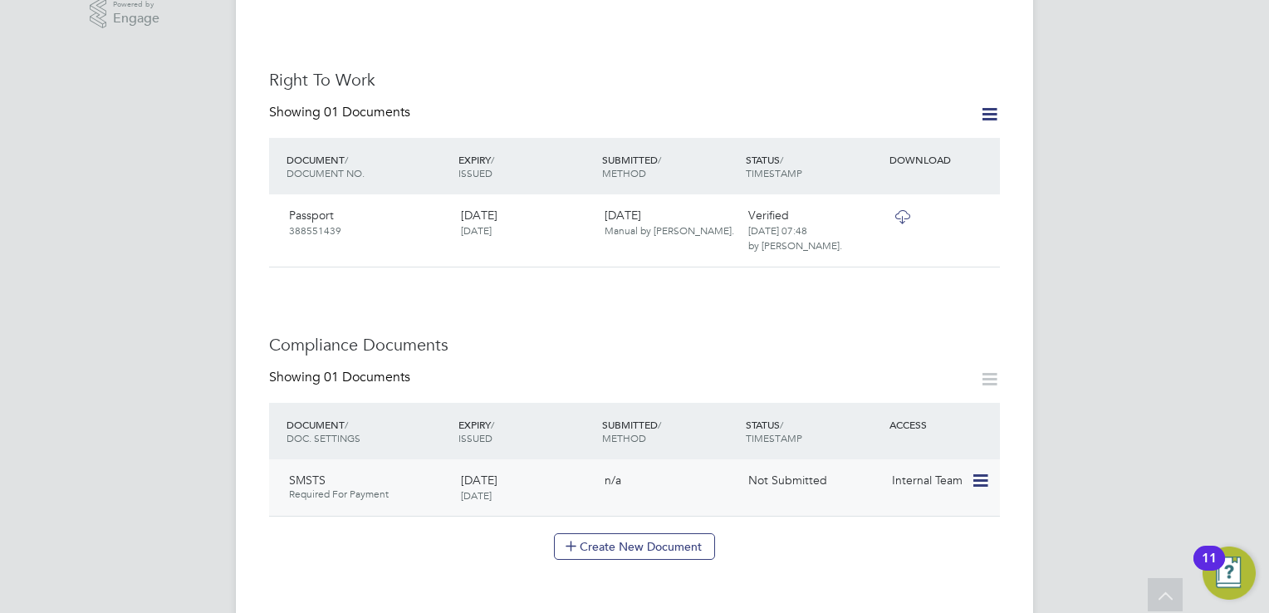
click at [983, 471] on icon at bounding box center [979, 481] width 17 height 20
click at [887, 531] on li "Submit Document" at bounding box center [907, 532] width 166 height 23
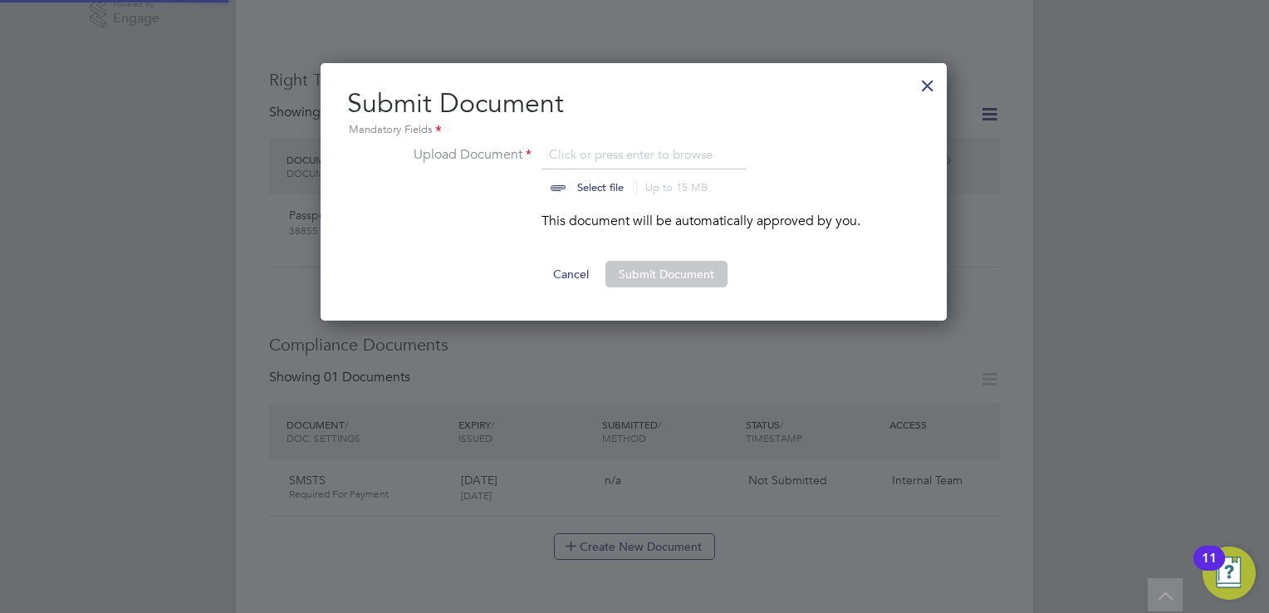
scroll to position [257, 628]
click at [584, 184] on input "file" at bounding box center [616, 169] width 261 height 50
type input "C:\fakepath\2025-09-18T09-29-25-506-IMG_1987 (2).jpeg"
click at [669, 275] on button "Submit Document" at bounding box center [666, 274] width 122 height 27
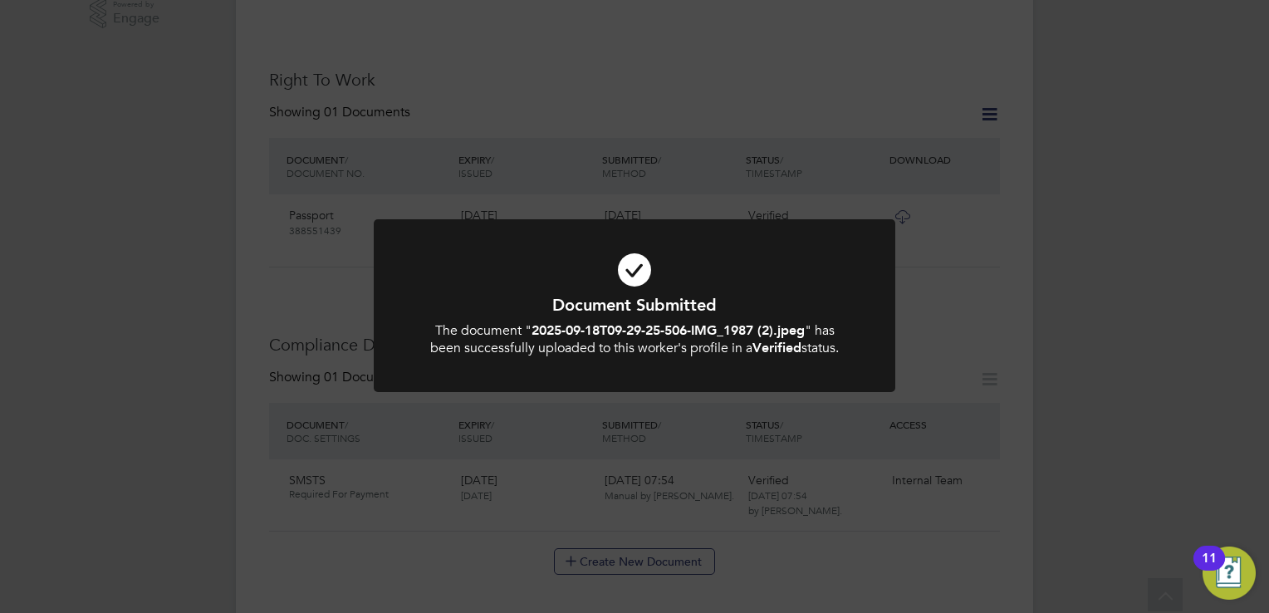
click at [814, 518] on div "Document Submitted The document " 2025-09-18T09-29-25-506-IMG_1987 (2).jpeg " h…" at bounding box center [634, 306] width 1269 height 613
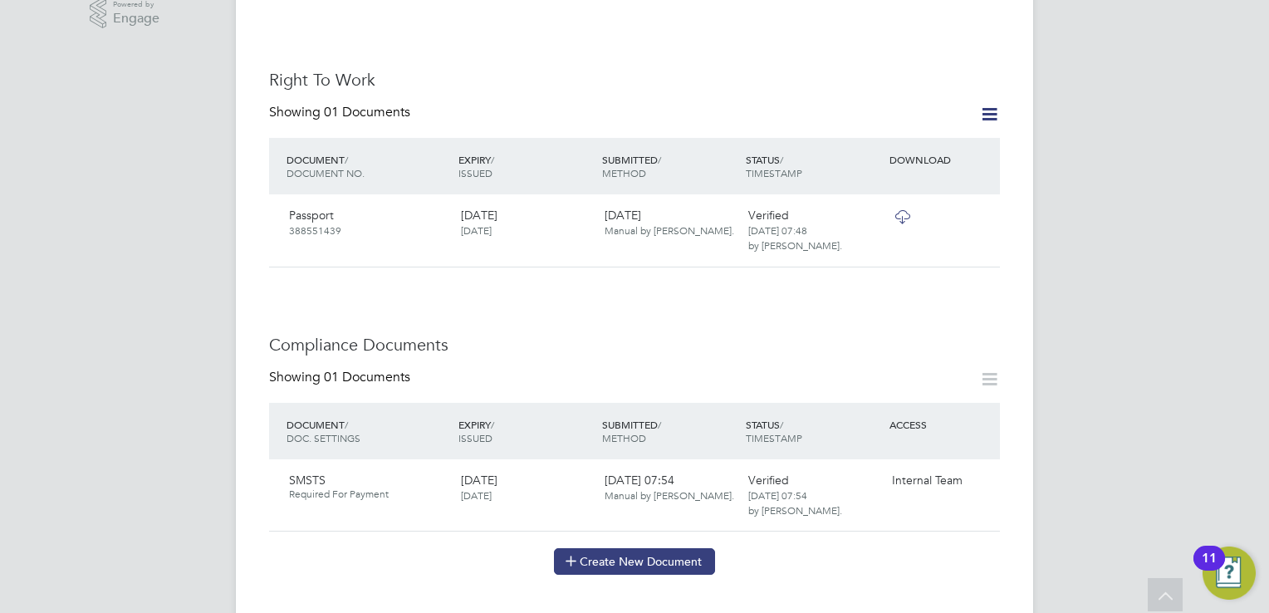
click at [688, 548] on button "Create New Document" at bounding box center [634, 561] width 161 height 27
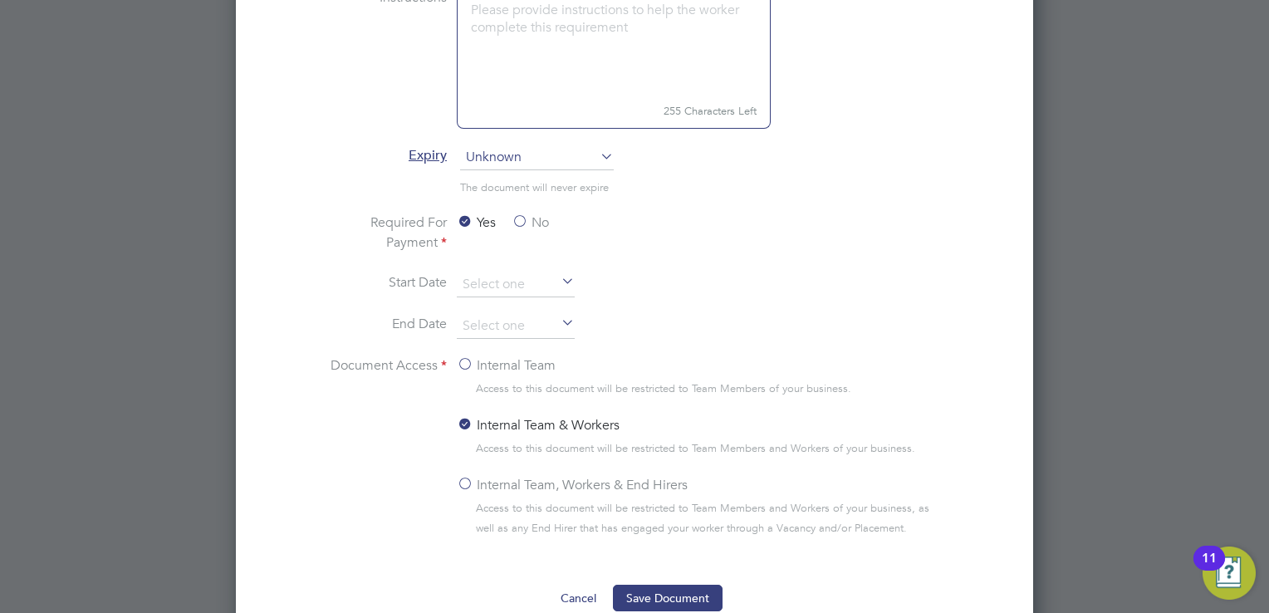
scroll to position [805, 0]
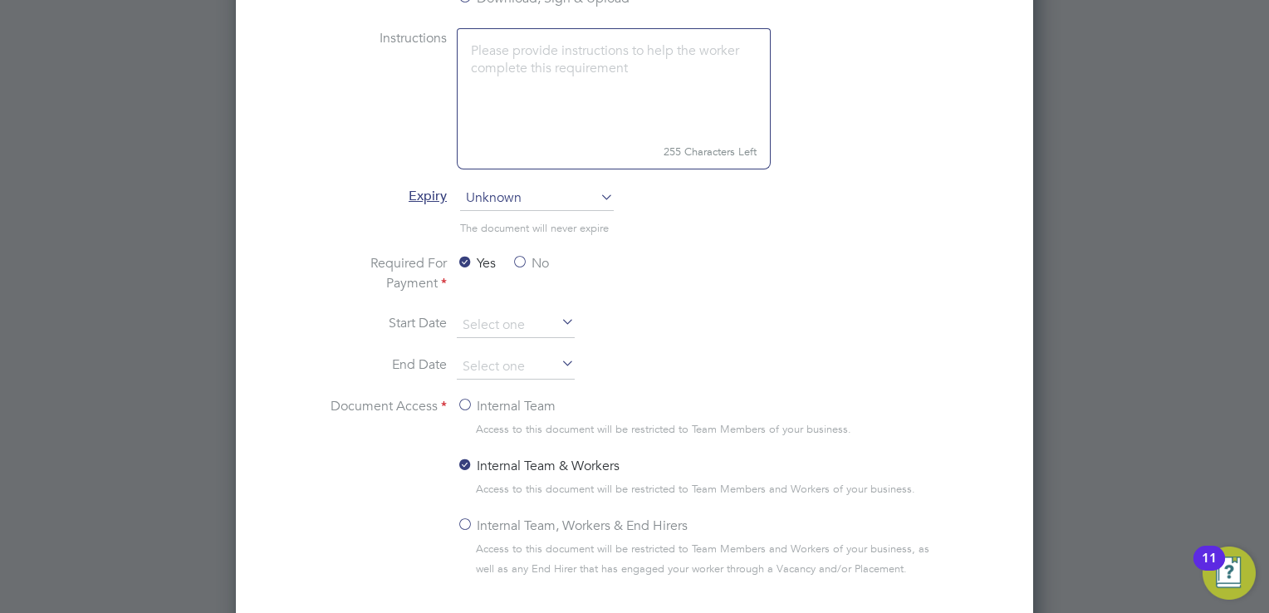
type input "First Aid"
click at [564, 191] on span "Unknown" at bounding box center [537, 198] width 154 height 25
click at [526, 311] on li "Specific date" at bounding box center [537, 308] width 154 height 22
click at [520, 323] on input at bounding box center [516, 325] width 118 height 25
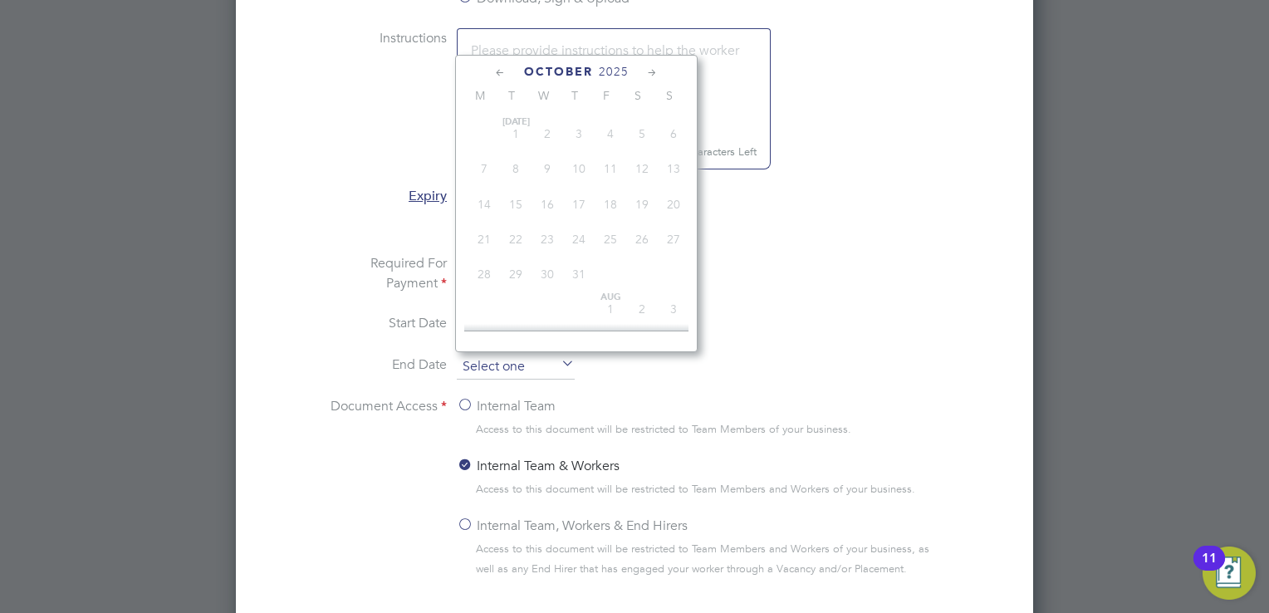
click at [503, 364] on input at bounding box center [516, 367] width 118 height 25
click at [623, 72] on span "2025" at bounding box center [620, 72] width 30 height 14
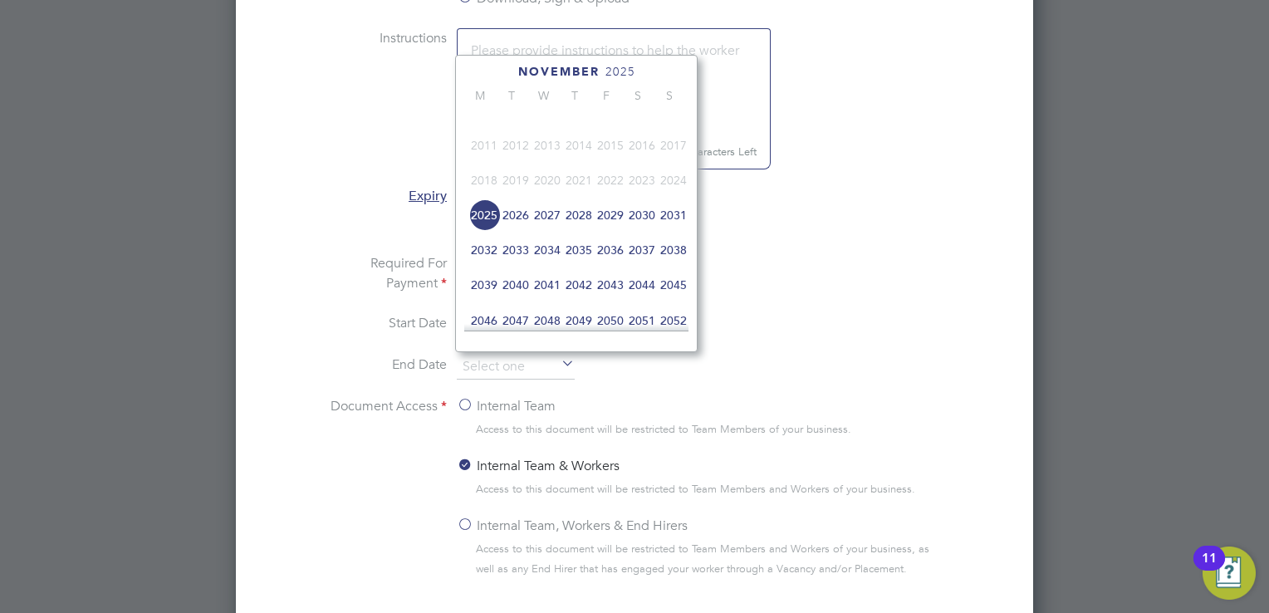
click at [515, 225] on span "2026" at bounding box center [516, 215] width 32 height 32
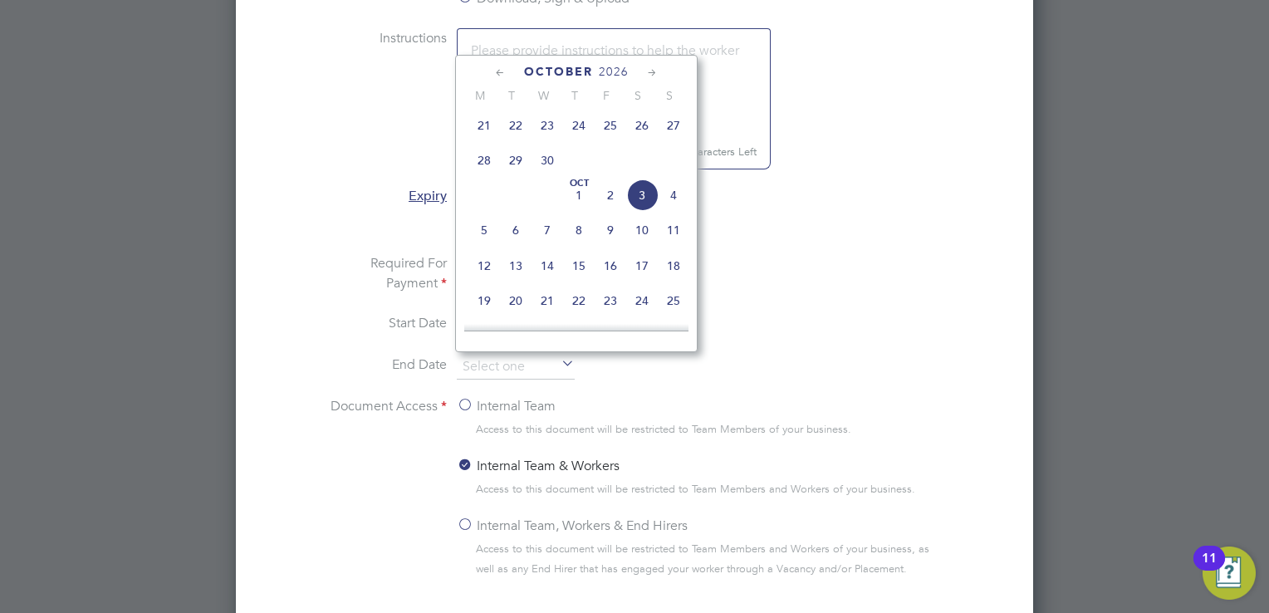
scroll to position [527, 0]
click at [551, 252] on span "14" at bounding box center [547, 238] width 32 height 32
type input "[DATE]"
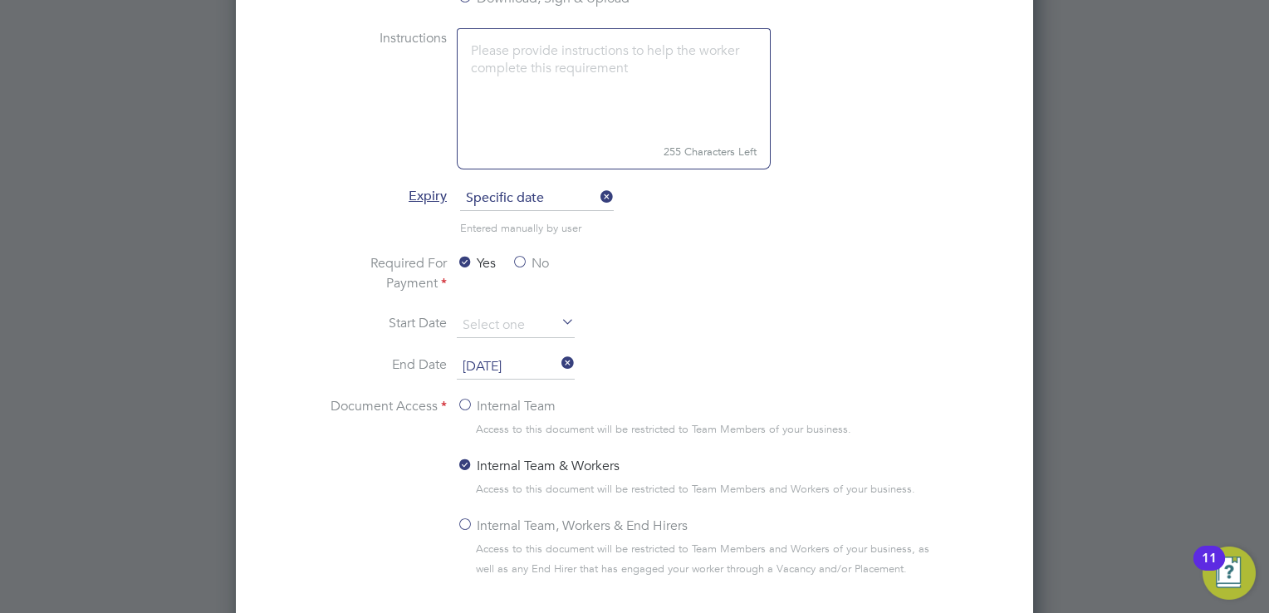
click at [464, 399] on label "Internal Team" at bounding box center [506, 406] width 99 height 20
click at [0, 0] on input "Internal Team" at bounding box center [0, 0] width 0 height 0
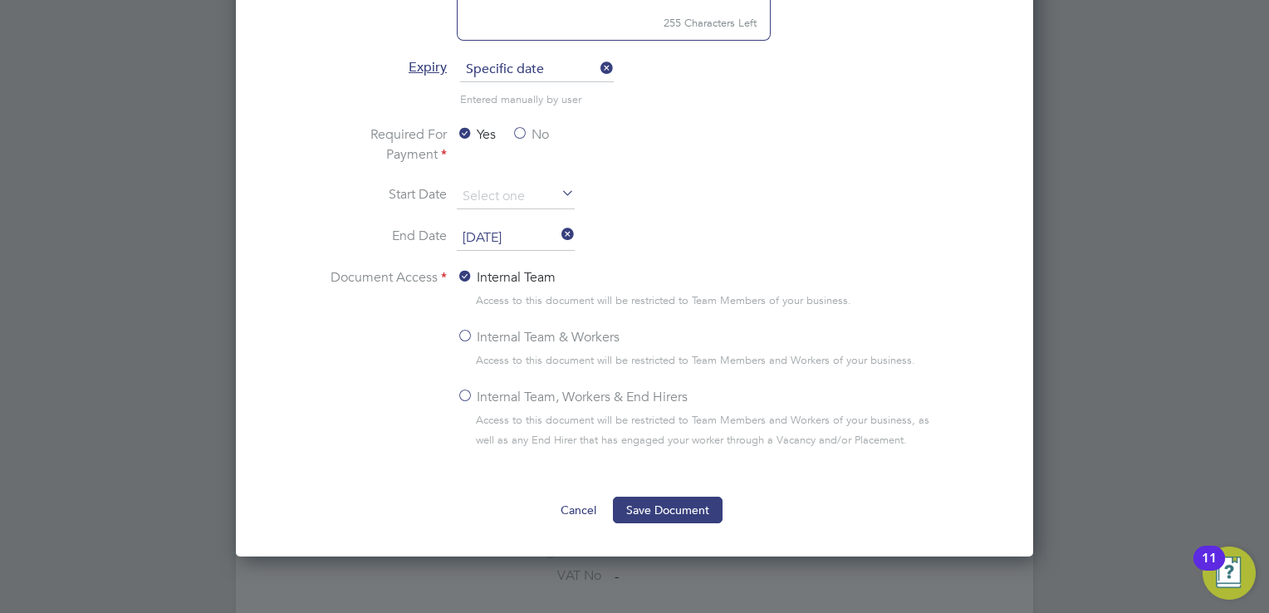
scroll to position [971, 0]
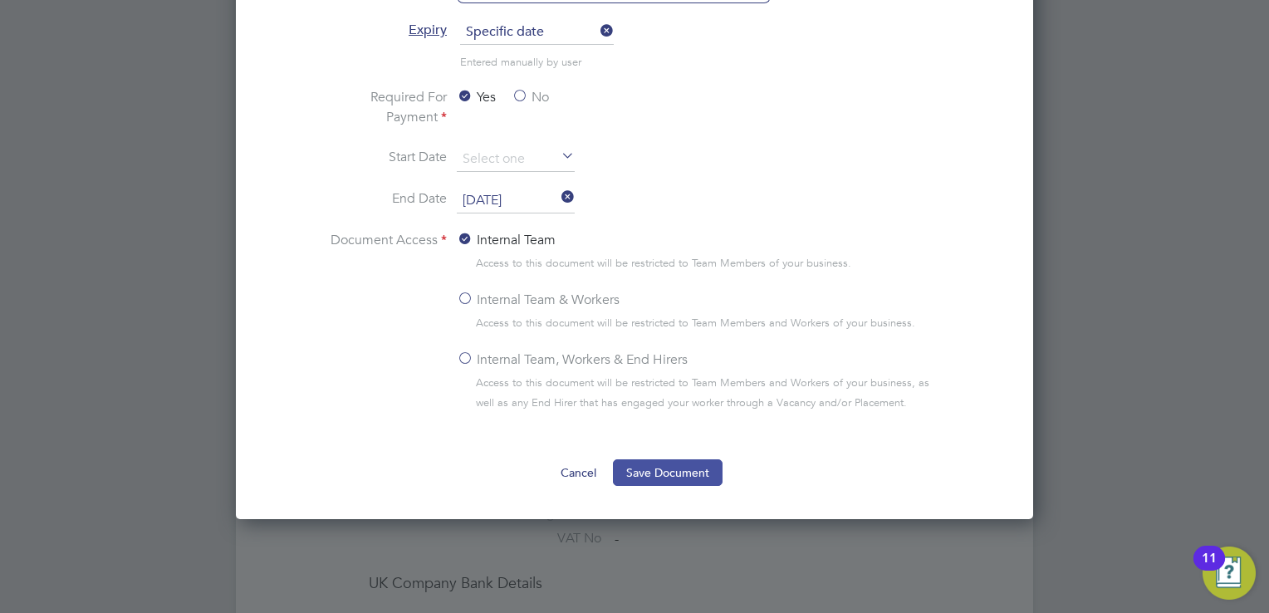
click at [680, 467] on button "Save Document" at bounding box center [668, 472] width 110 height 27
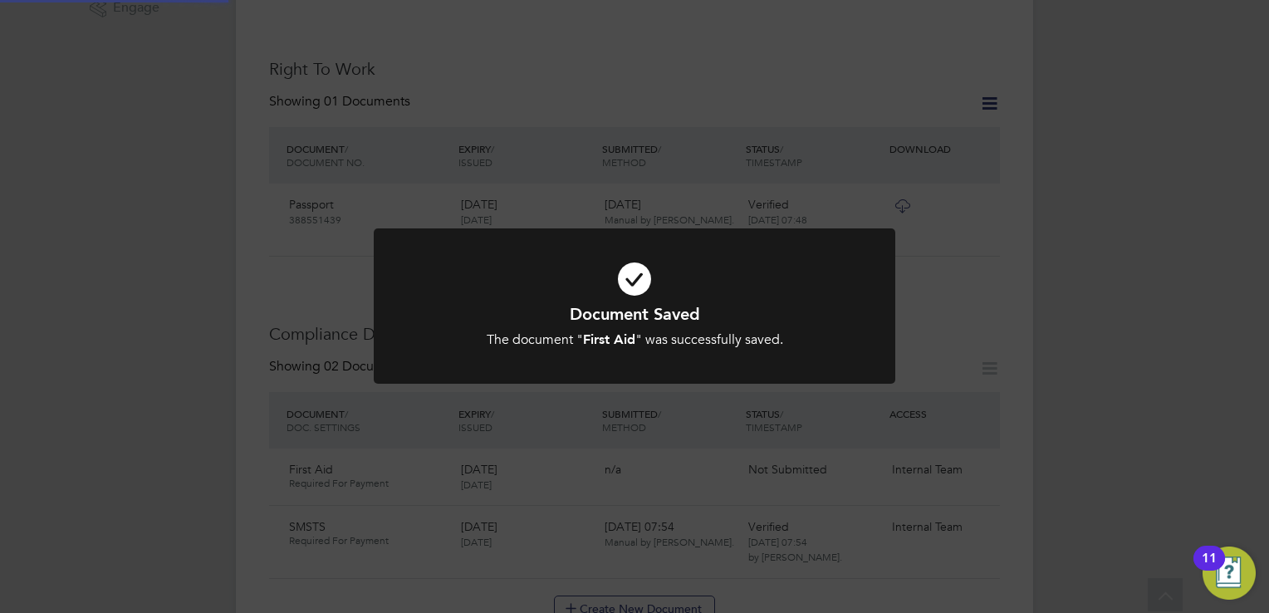
scroll to position [556, 0]
click at [696, 451] on div "Document Saved The document " First Aid " was successfully saved. Cancel Okay" at bounding box center [634, 306] width 1269 height 613
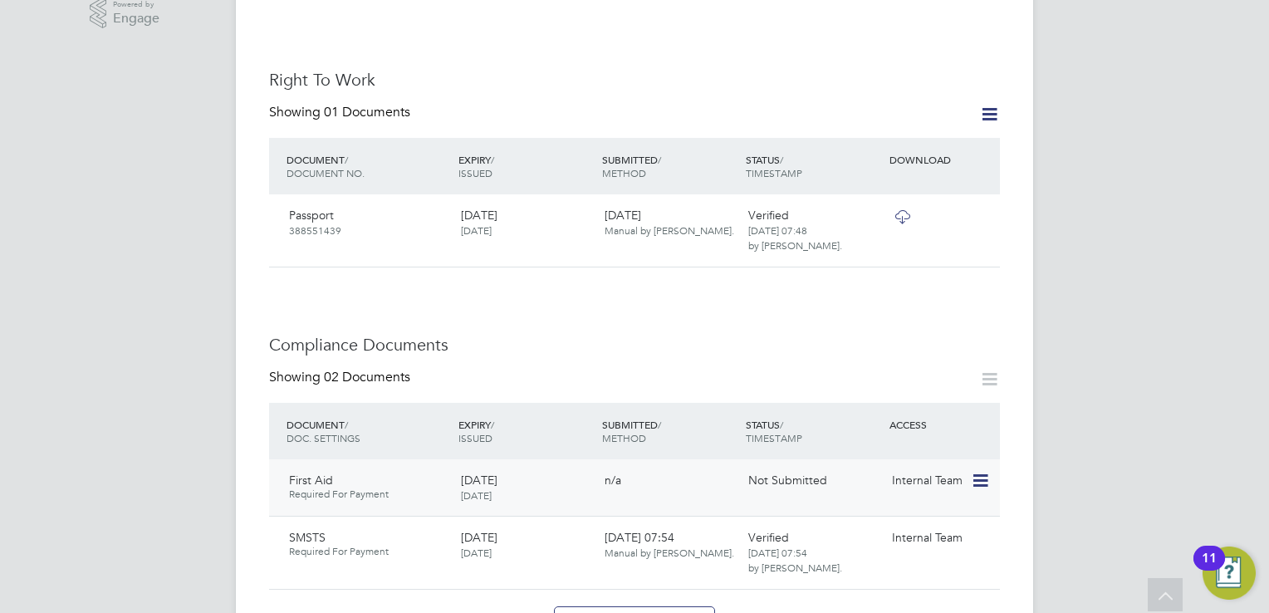
click at [978, 471] on icon at bounding box center [979, 481] width 17 height 20
click at [923, 484] on li "Edit Document" at bounding box center [929, 485] width 116 height 23
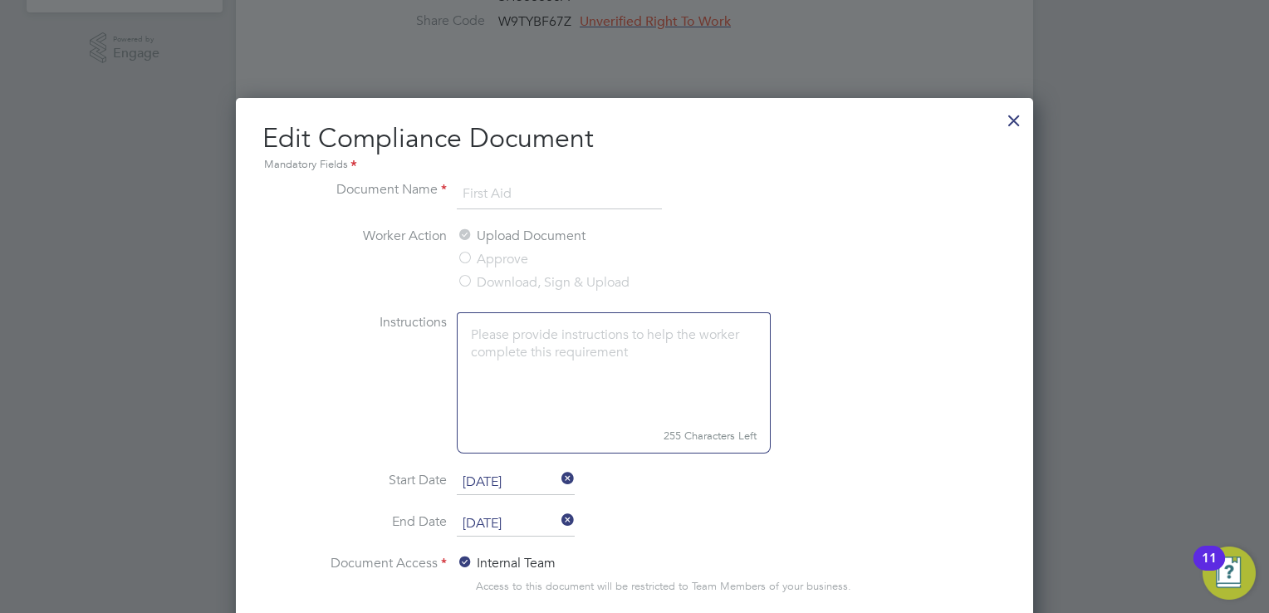
scroll to position [473, 0]
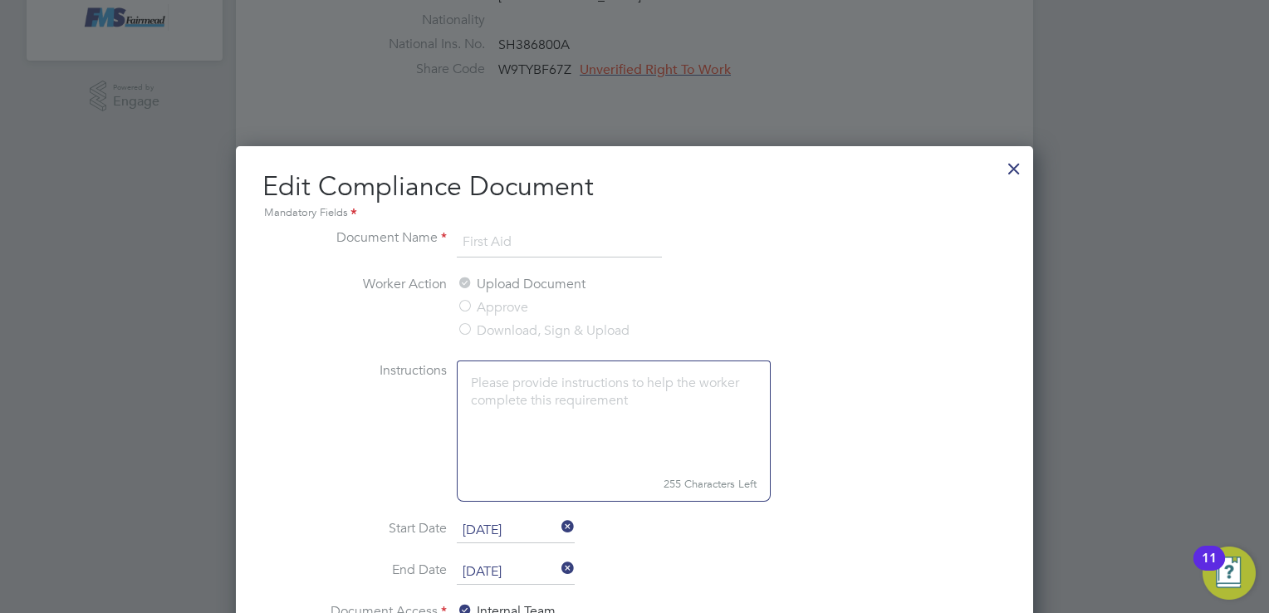
click at [465, 328] on label "Download, Sign & Upload" at bounding box center [543, 330] width 173 height 20
click at [1013, 170] on div at bounding box center [1014, 164] width 30 height 30
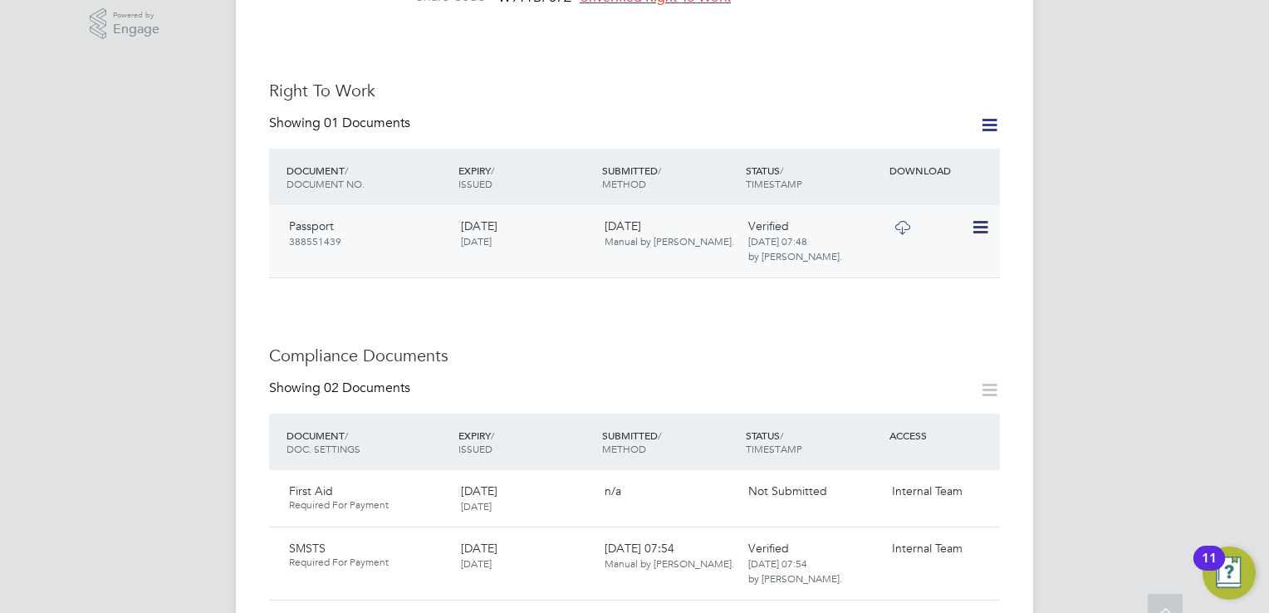
scroll to position [556, 0]
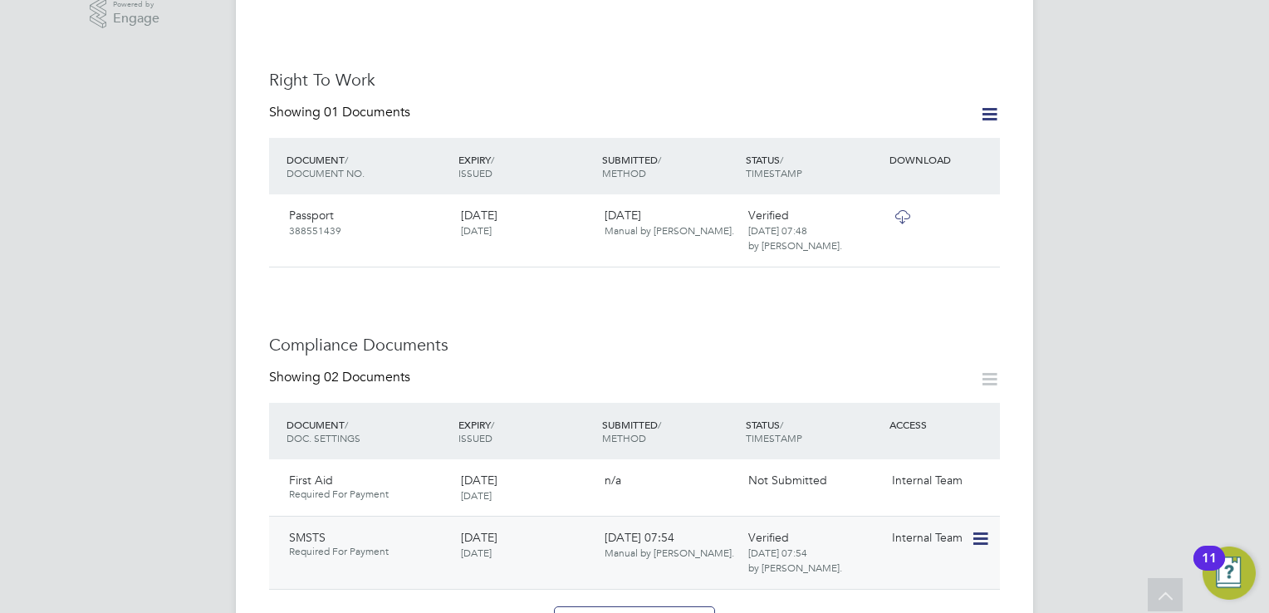
click at [981, 529] on icon at bounding box center [979, 539] width 17 height 20
click at [884, 536] on li "Edit Document" at bounding box center [907, 542] width 166 height 23
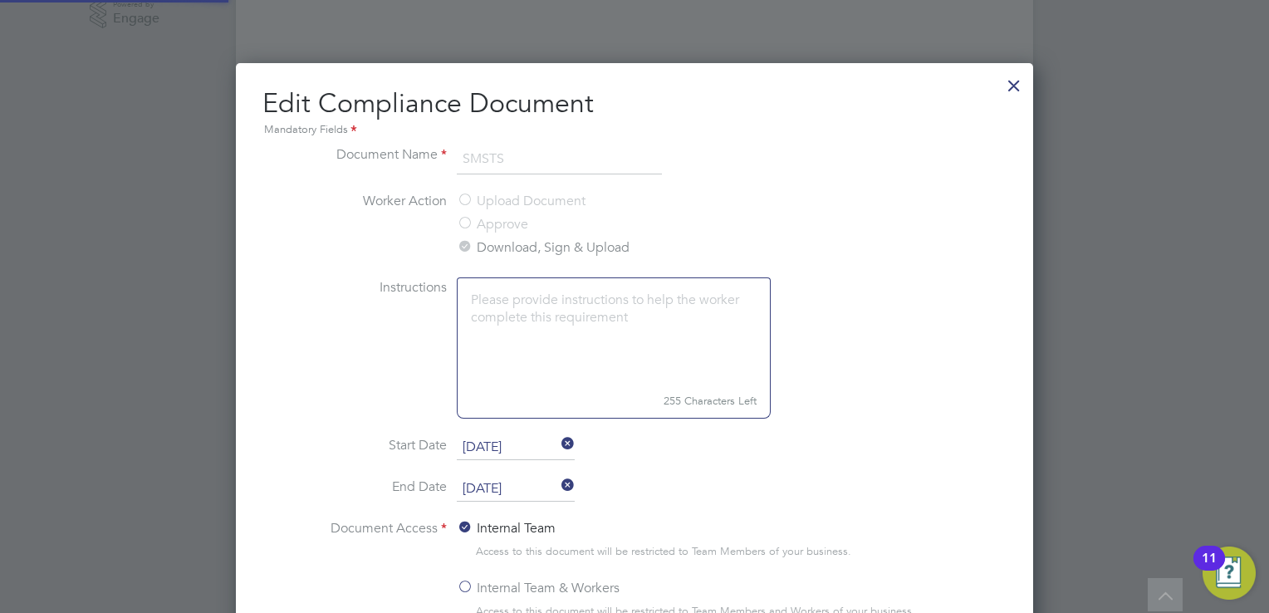
scroll to position [741, 798]
click at [1016, 82] on div at bounding box center [1014, 81] width 30 height 30
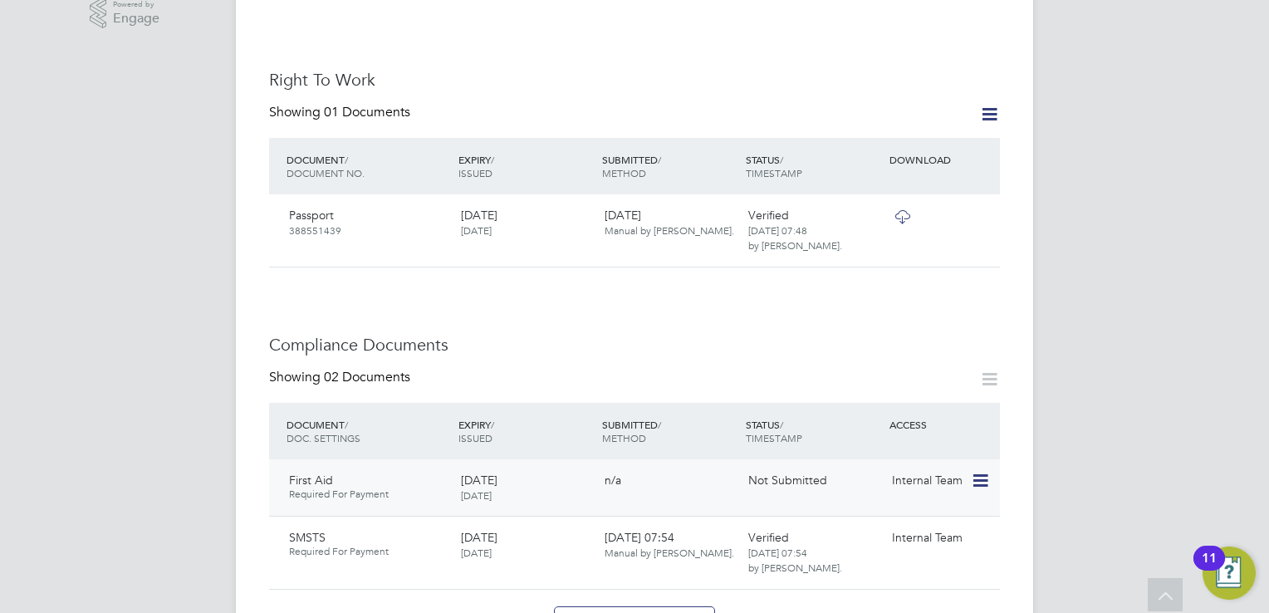
click at [986, 471] on icon at bounding box center [979, 481] width 17 height 20
click at [941, 479] on li "Edit Document" at bounding box center [929, 485] width 116 height 23
type input "First Aid"
type input "[DATE]"
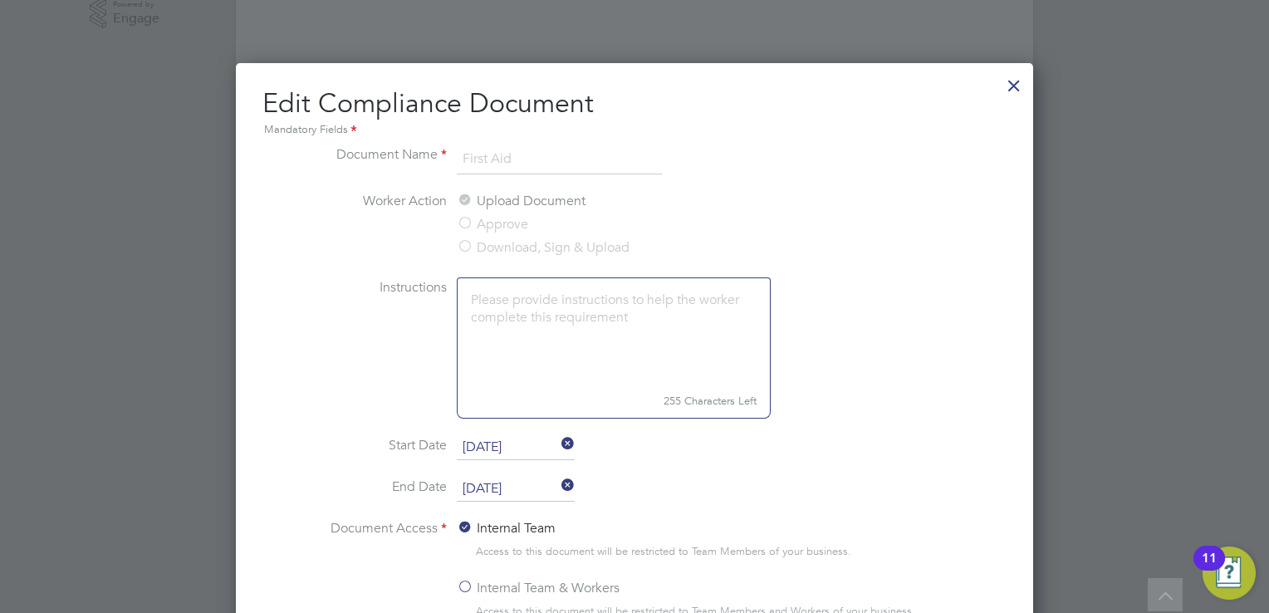
drag, startPoint x: 1020, startPoint y: 76, endPoint x: 1010, endPoint y: 88, distance: 14.8
click at [1020, 76] on div at bounding box center [1014, 81] width 30 height 30
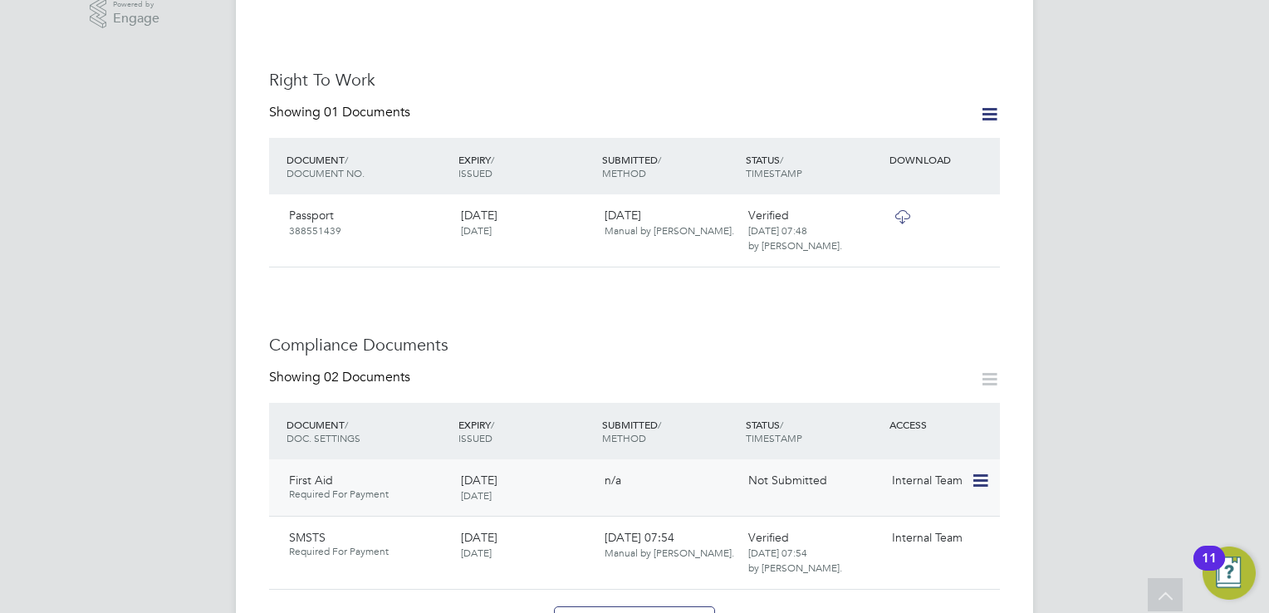
click at [980, 471] on icon at bounding box center [979, 481] width 17 height 20
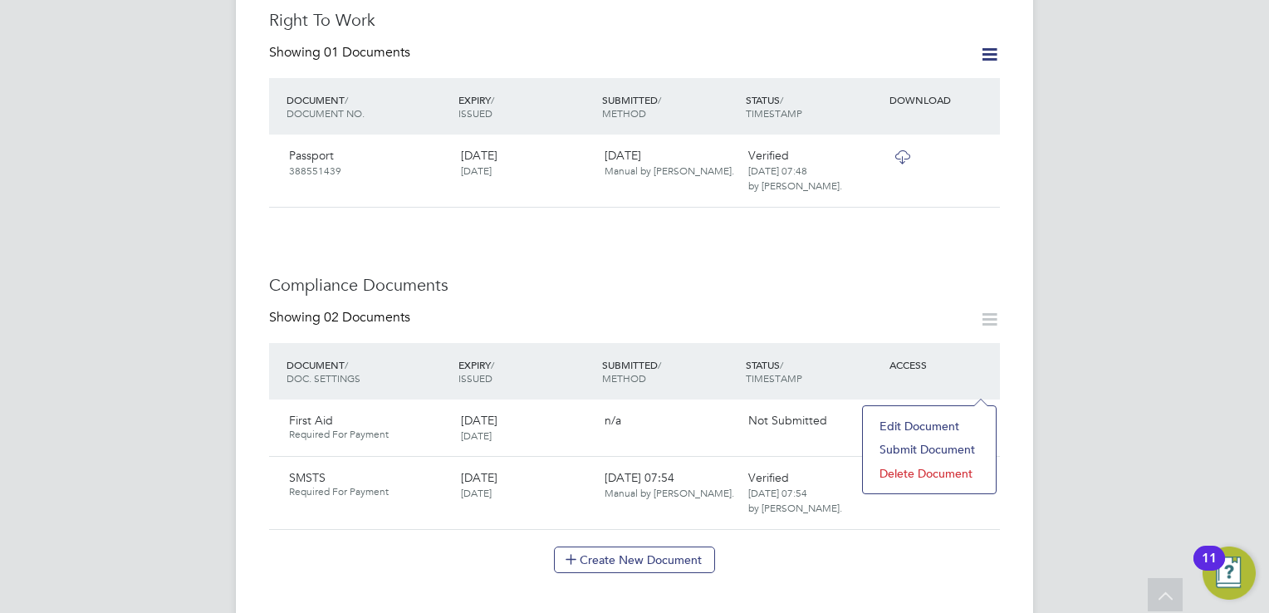
scroll to position [722, 0]
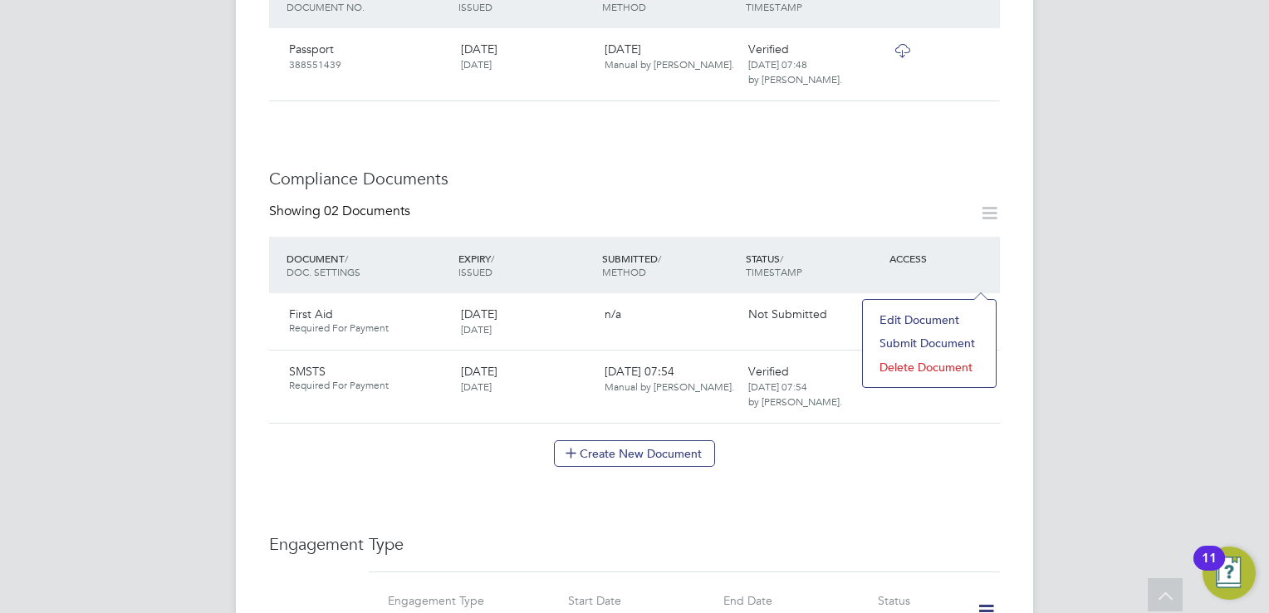
click at [951, 364] on li "Delete Document" at bounding box center [929, 366] width 116 height 23
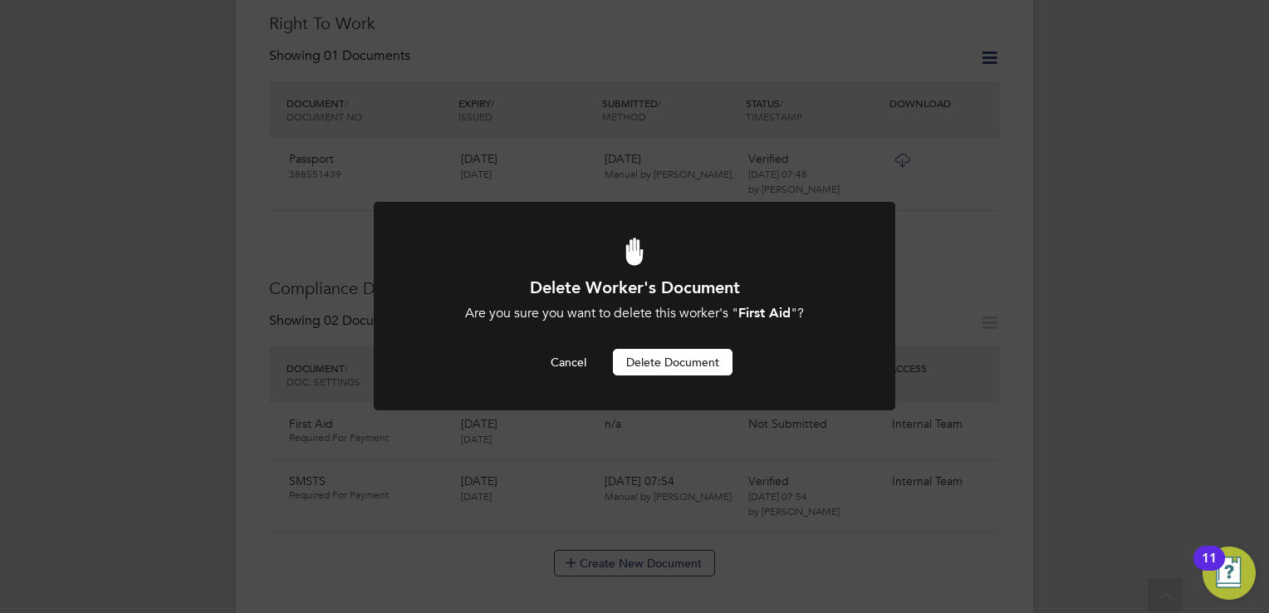
click at [685, 364] on button "Delete Document" at bounding box center [673, 362] width 120 height 27
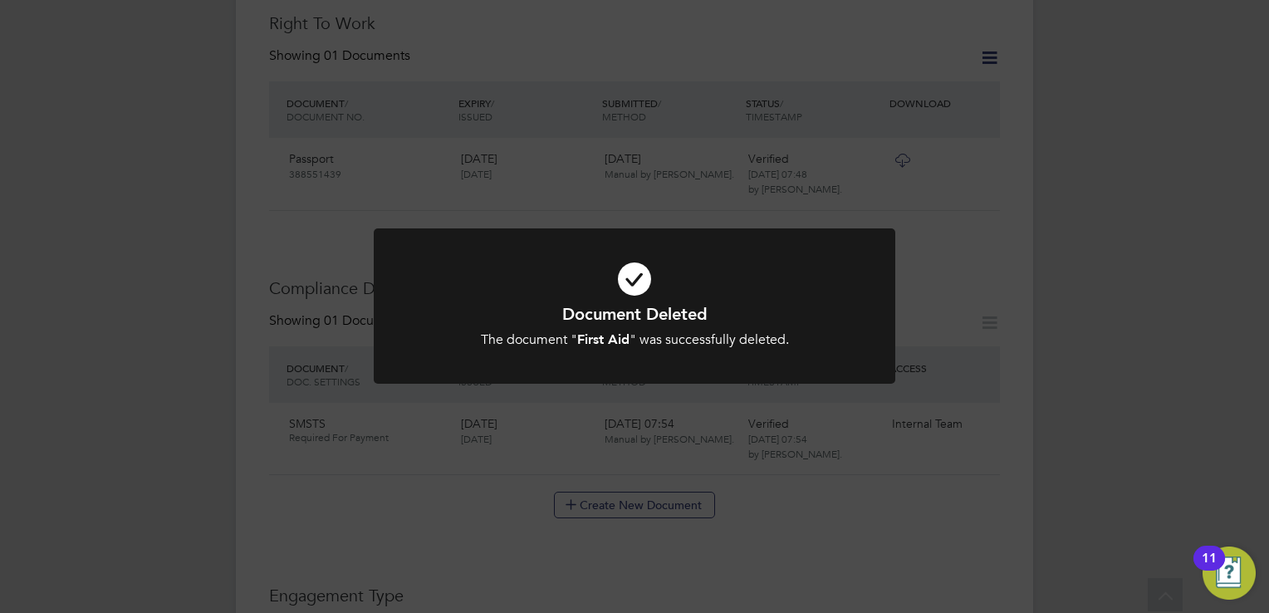
drag, startPoint x: 888, startPoint y: 450, endPoint x: 1000, endPoint y: 347, distance: 152.2
click at [889, 447] on div "Document Deleted The document " First Aid " was successfully deleted. Cancel Ok…" at bounding box center [634, 306] width 1269 height 613
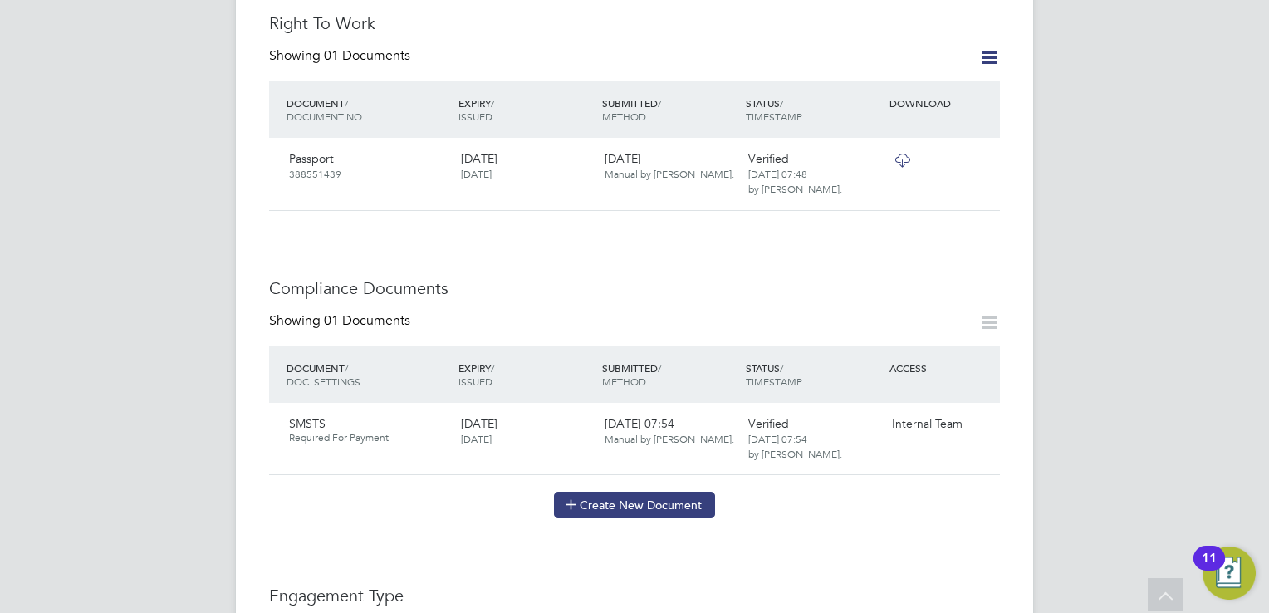
click at [658, 492] on button "Create New Document" at bounding box center [634, 505] width 161 height 27
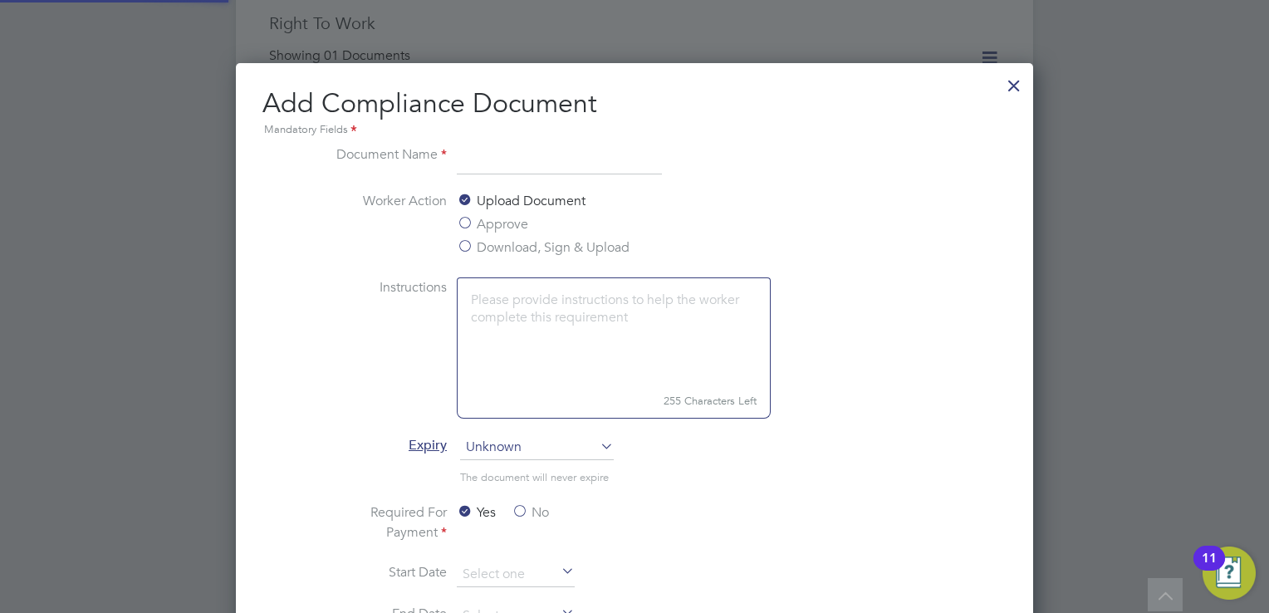
scroll to position [868, 798]
type input "First Aid"
click at [509, 247] on label "Download, Sign & Upload" at bounding box center [543, 247] width 173 height 20
click at [0, 0] on input "Download, Sign & Upload" at bounding box center [0, 0] width 0 height 0
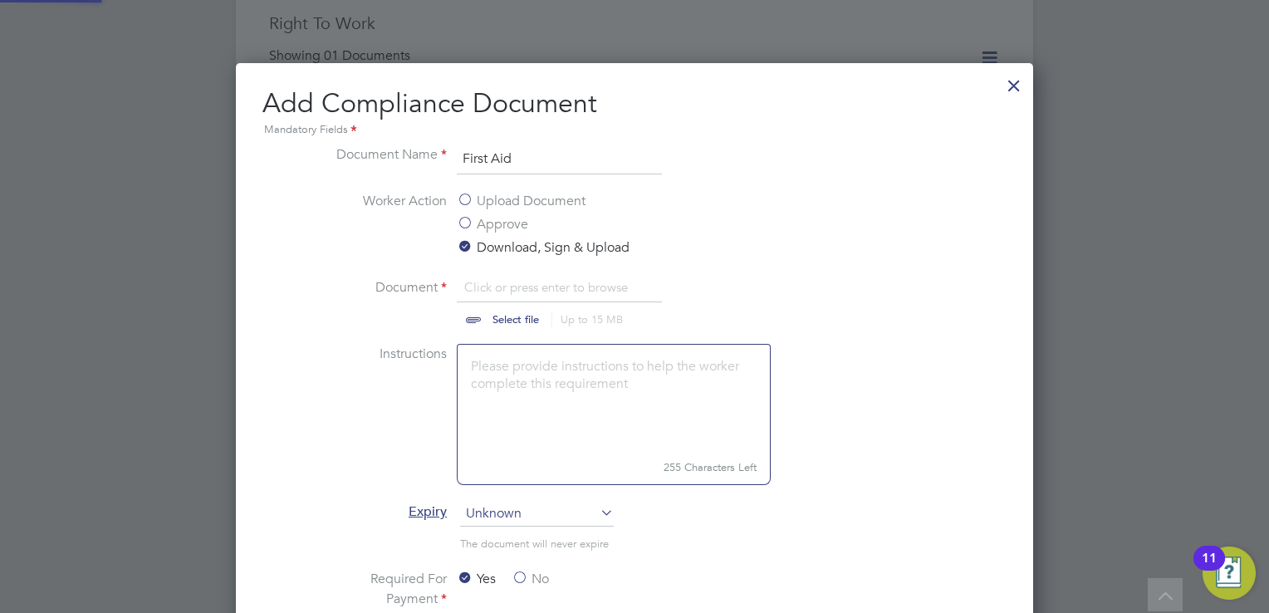
scroll to position [24, 206]
click at [517, 320] on input "file" at bounding box center [531, 302] width 261 height 50
type input "C:\fakepath\2025-09-18T09-29-30-796-IMG_1988 (1).jpeg"
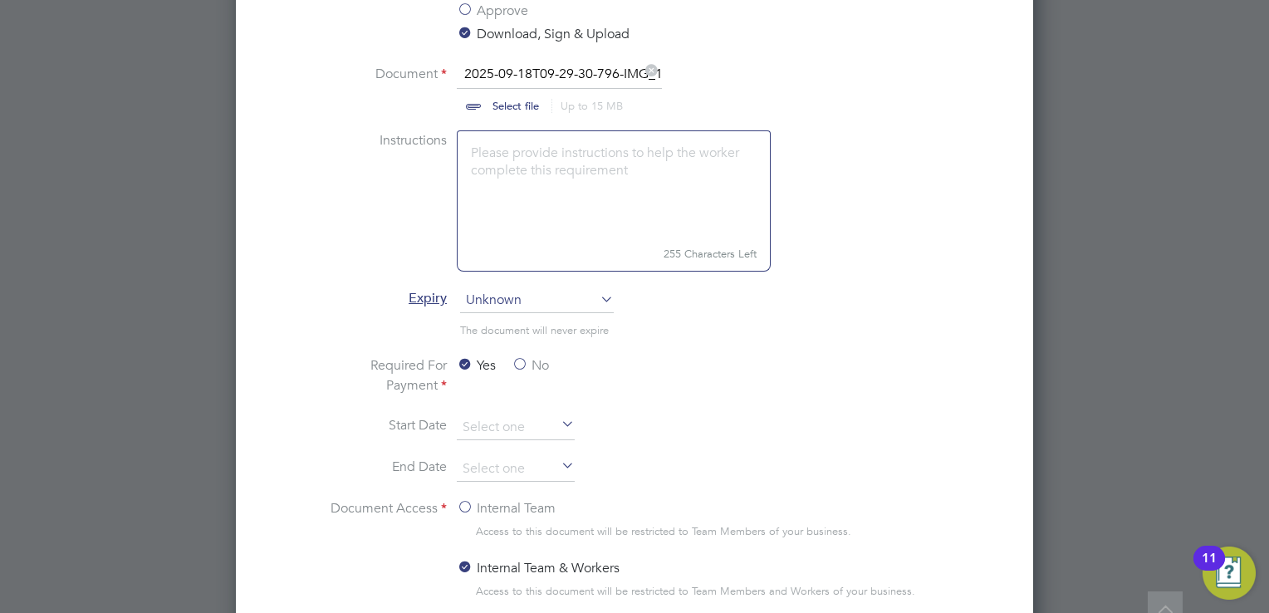
scroll to position [945, 0]
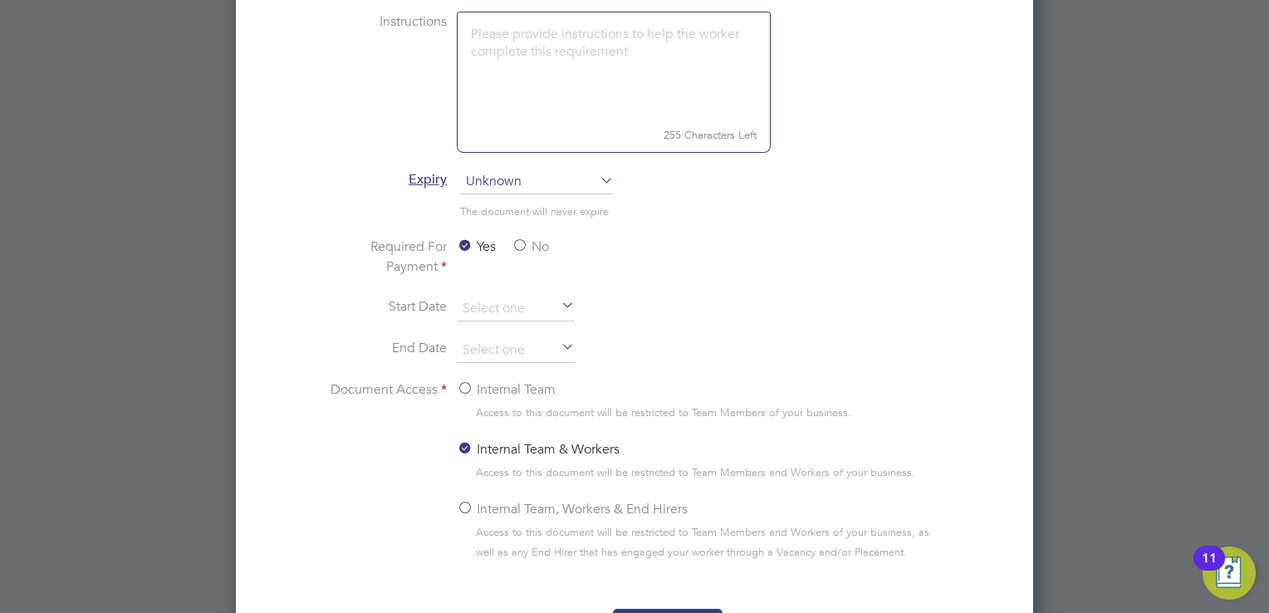
click at [504, 179] on span "Unknown" at bounding box center [537, 181] width 154 height 25
click at [501, 290] on li "Specific date" at bounding box center [537, 292] width 154 height 22
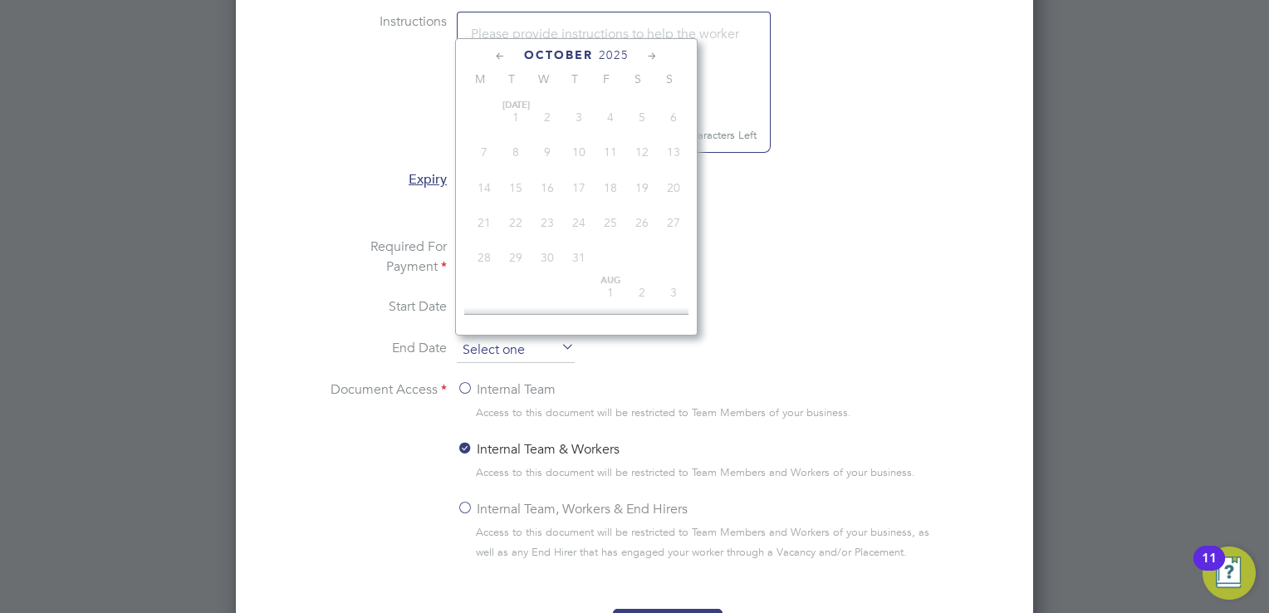
click at [498, 350] on input at bounding box center [516, 350] width 118 height 25
click at [614, 51] on span "2025" at bounding box center [614, 55] width 30 height 14
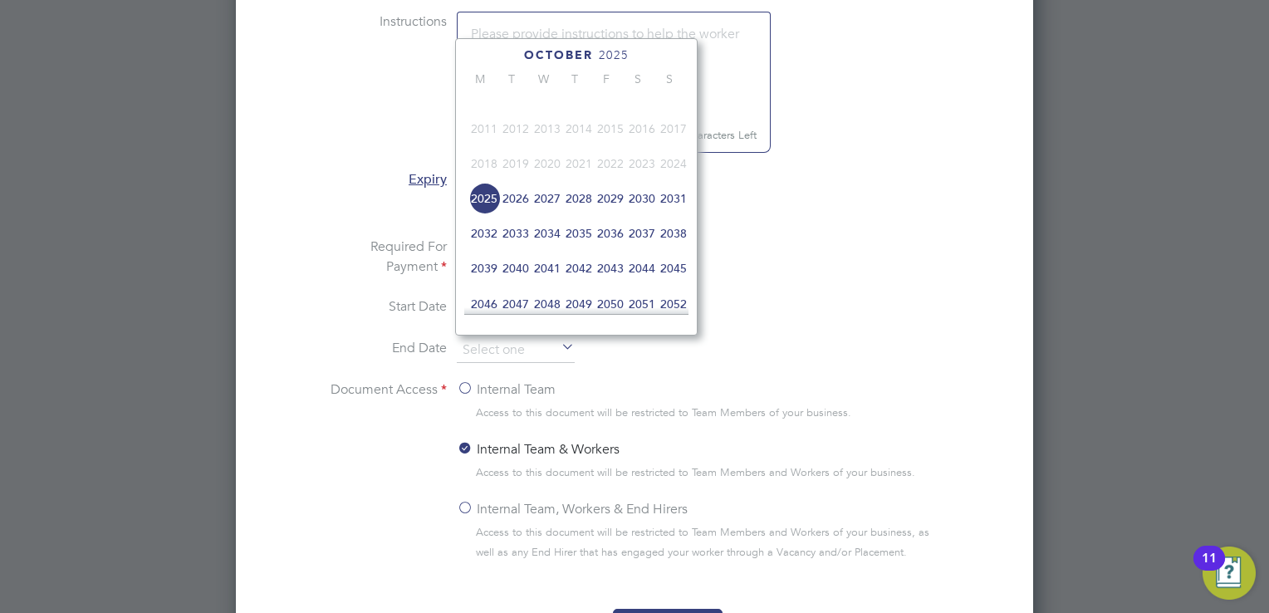
click at [508, 212] on span "2026" at bounding box center [516, 199] width 32 height 32
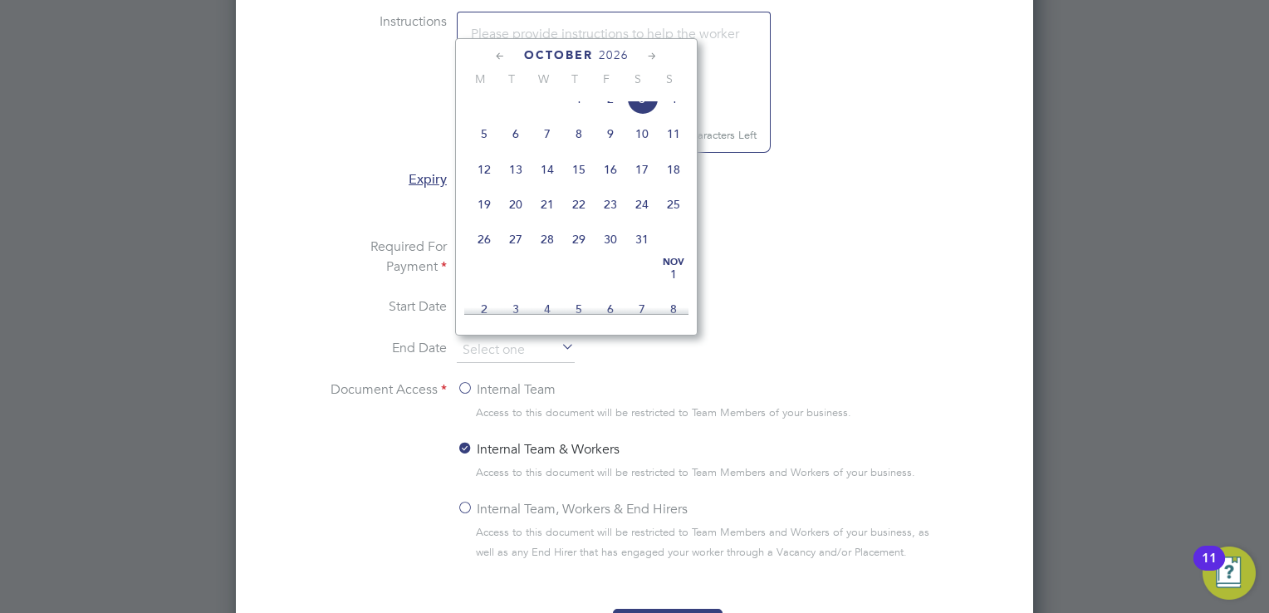
scroll to position [610, 0]
click at [548, 154] on span "14" at bounding box center [547, 138] width 32 height 32
type input "[DATE]"
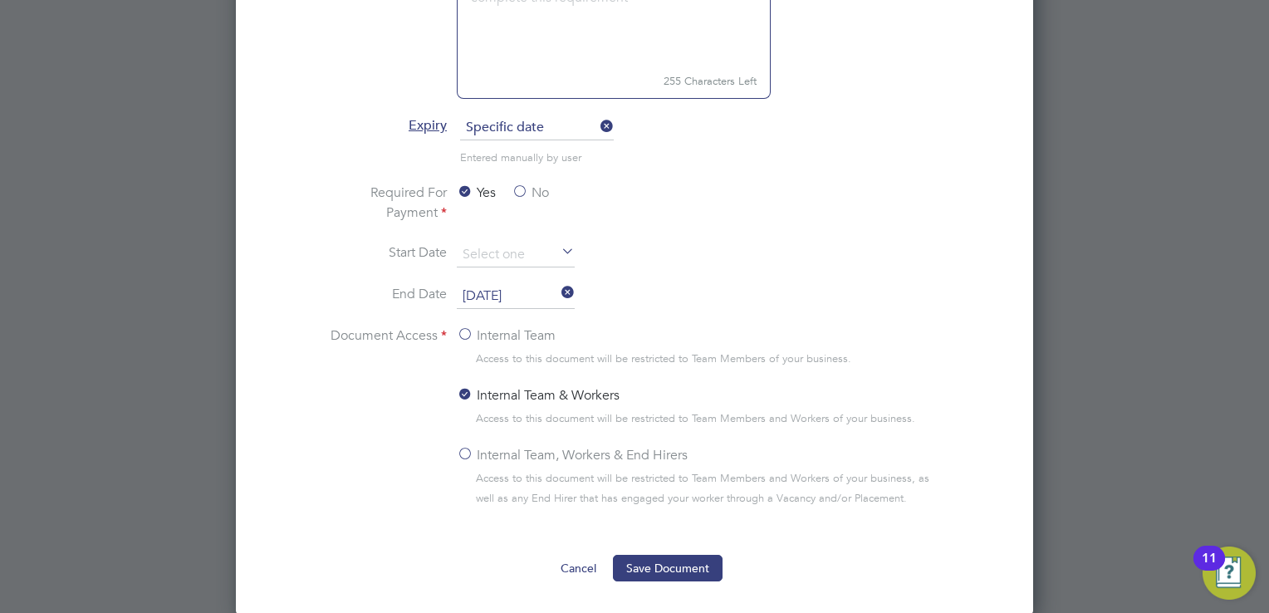
scroll to position [1028, 0]
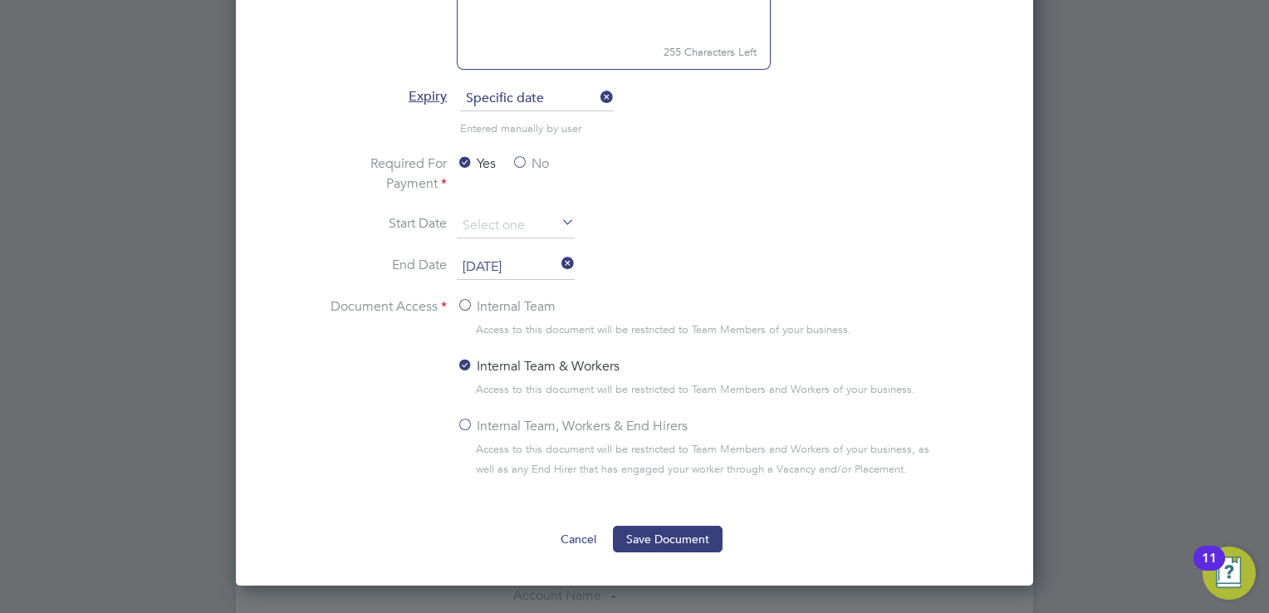
click at [464, 300] on label "Internal Team" at bounding box center [506, 306] width 99 height 20
click at [0, 0] on input "Internal Team" at bounding box center [0, 0] width 0 height 0
click at [705, 532] on button "Save Document" at bounding box center [668, 539] width 110 height 27
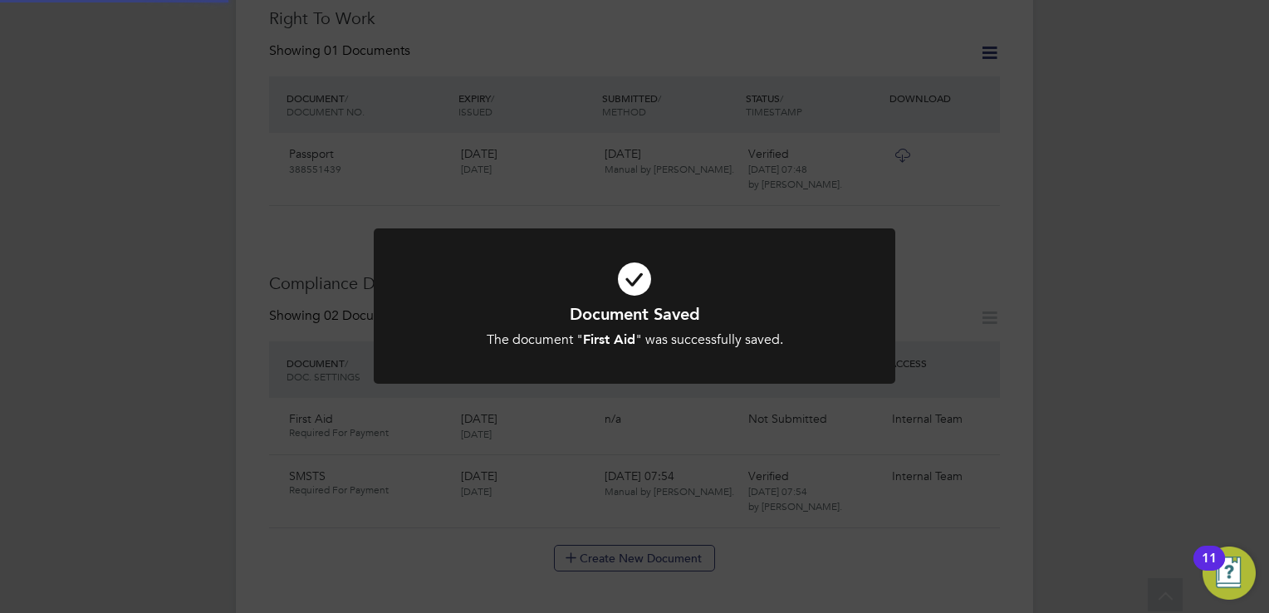
scroll to position [613, 0]
click at [844, 503] on div "Document Saved The document " First Aid " was successfully saved. Cancel Okay" at bounding box center [634, 306] width 1269 height 613
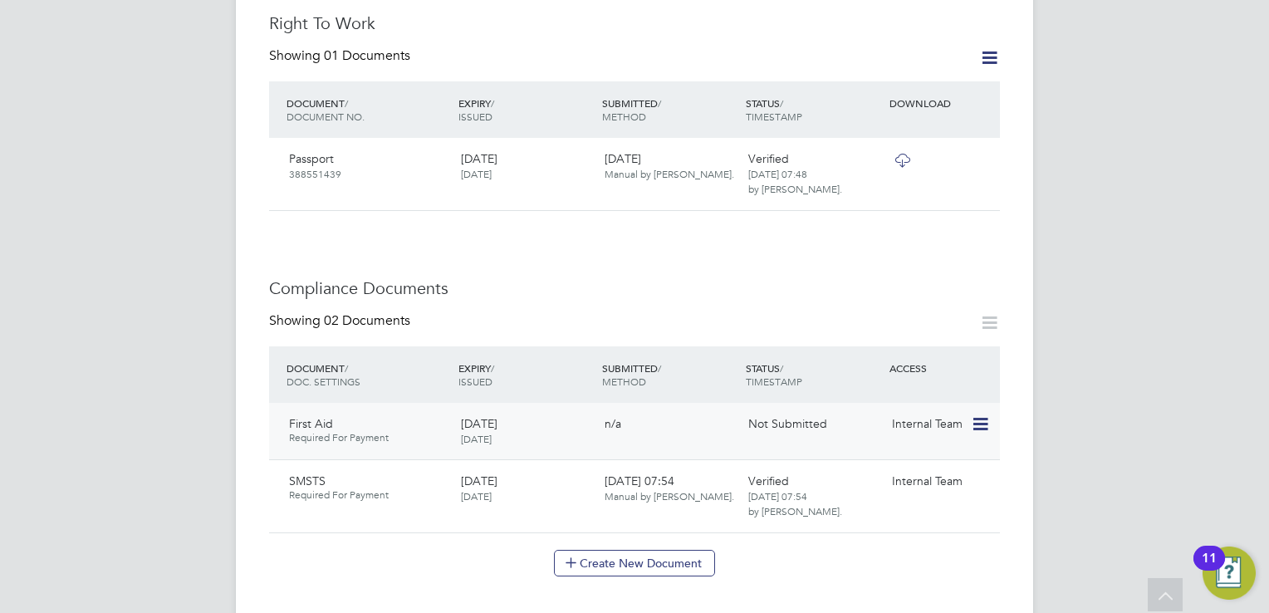
click at [981, 414] on icon at bounding box center [979, 424] width 17 height 20
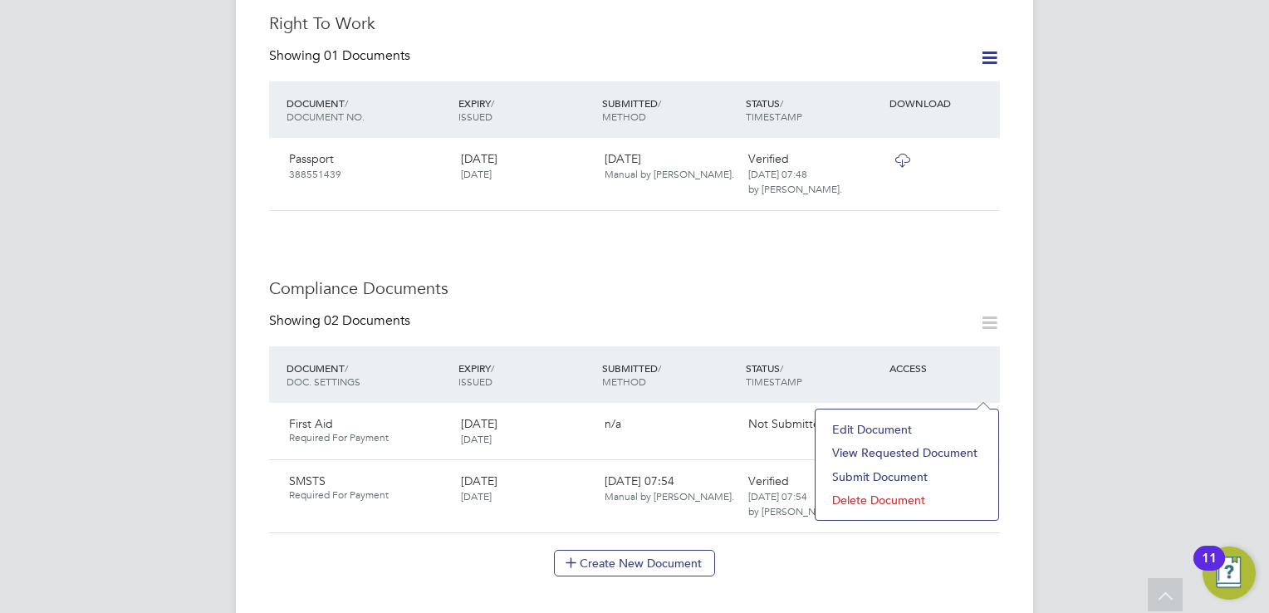
click at [877, 477] on li "Submit Document" at bounding box center [907, 476] width 166 height 23
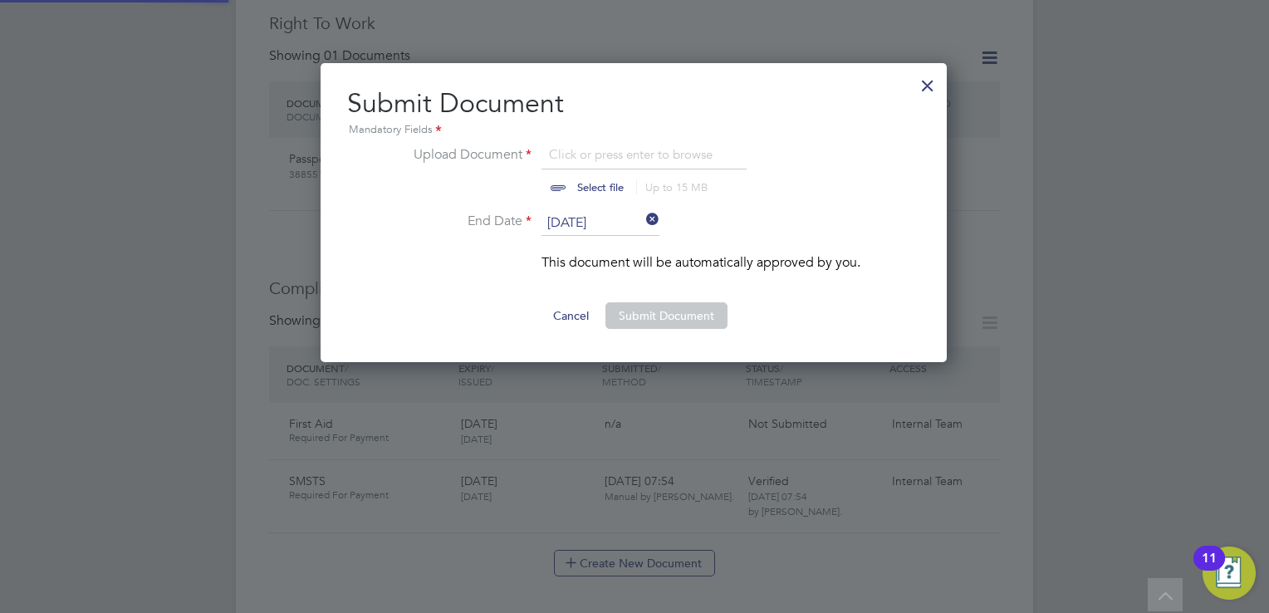
scroll to position [299, 628]
click at [594, 184] on input "file" at bounding box center [616, 169] width 261 height 50
type input "C:\fakepath\2025-09-18T09-29-30-796-IMG_1988 (1).jpeg"
click at [664, 320] on button "Submit Document" at bounding box center [666, 315] width 122 height 27
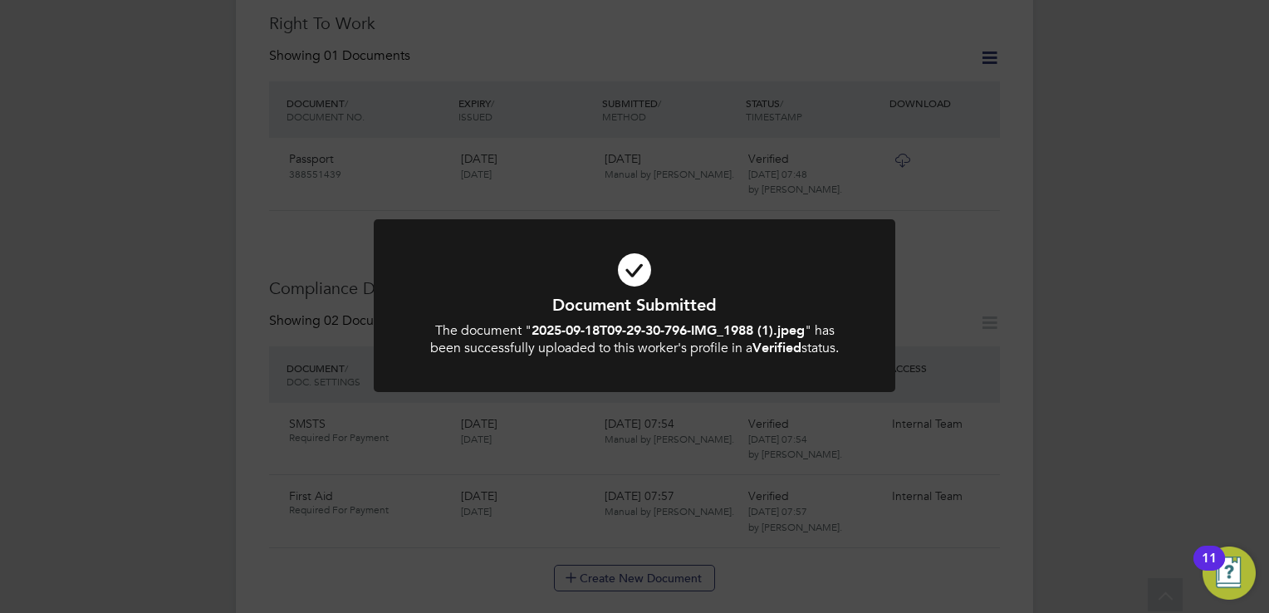
click at [873, 535] on div "Document Submitted The document " 2025-09-18T09-29-30-796-IMG_1988 (1).jpeg " h…" at bounding box center [634, 306] width 1269 height 613
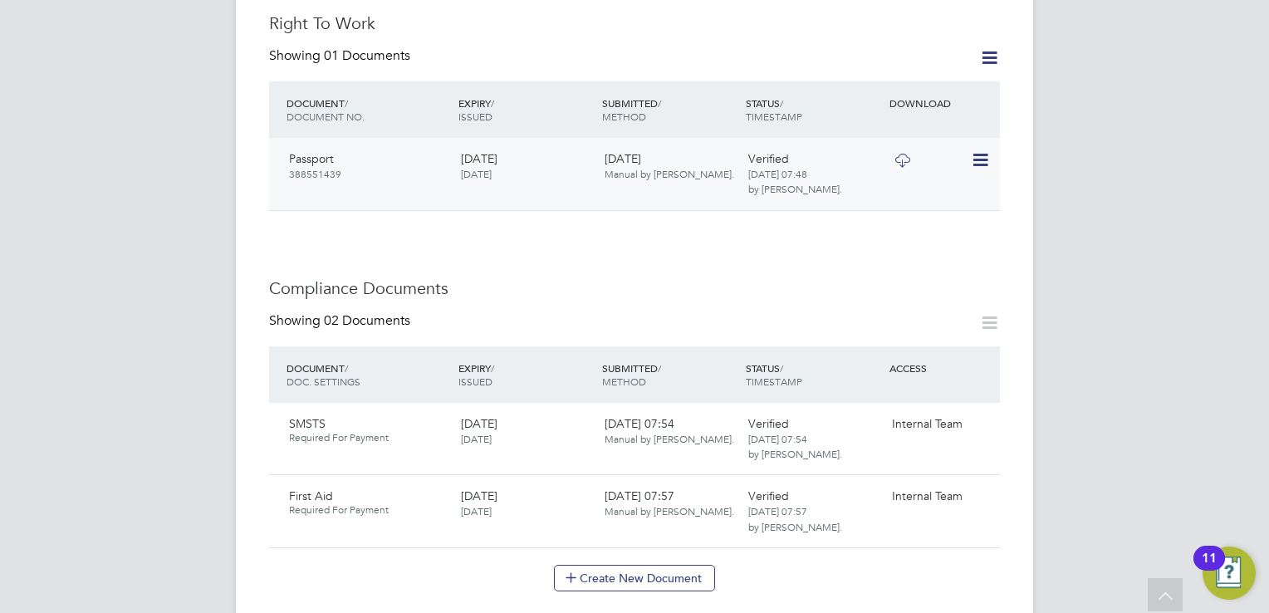
click at [981, 150] on icon at bounding box center [979, 160] width 17 height 20
click at [900, 154] on icon at bounding box center [902, 160] width 21 height 13
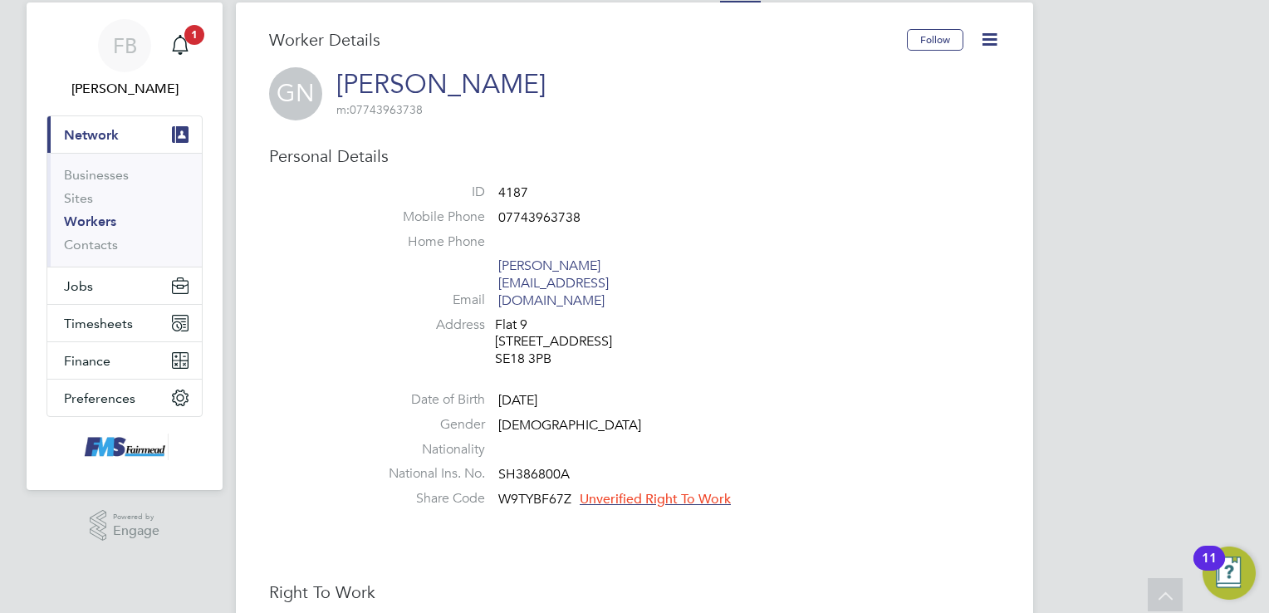
scroll to position [32, 0]
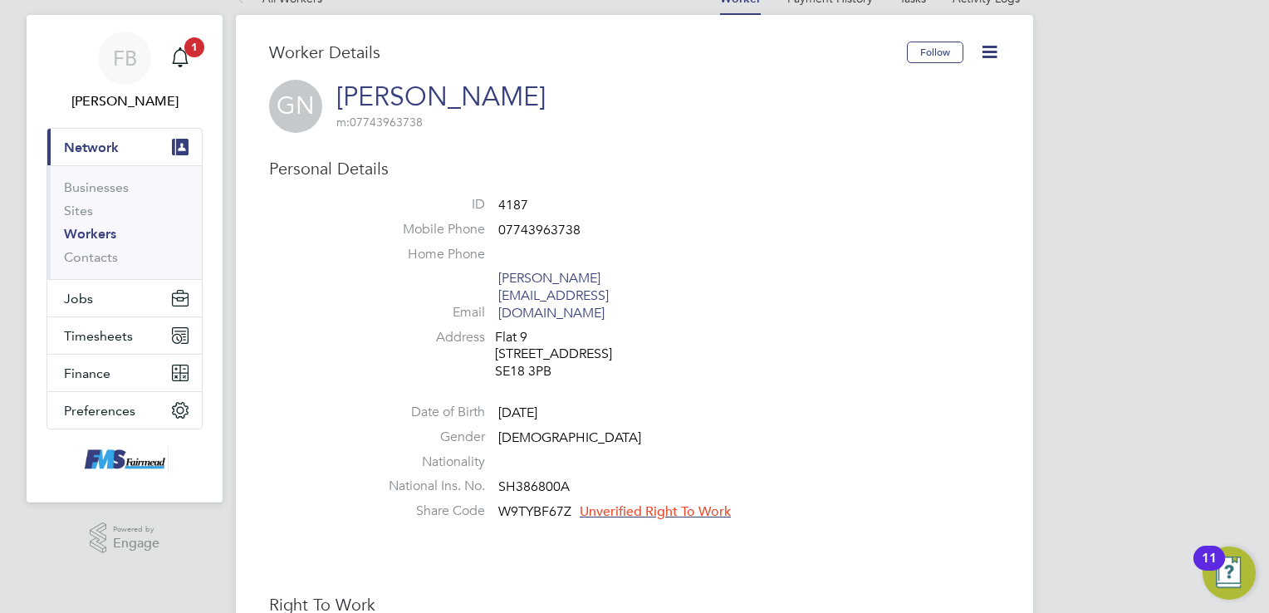
click at [664, 503] on span "Unverified Right To Work" at bounding box center [655, 511] width 151 height 17
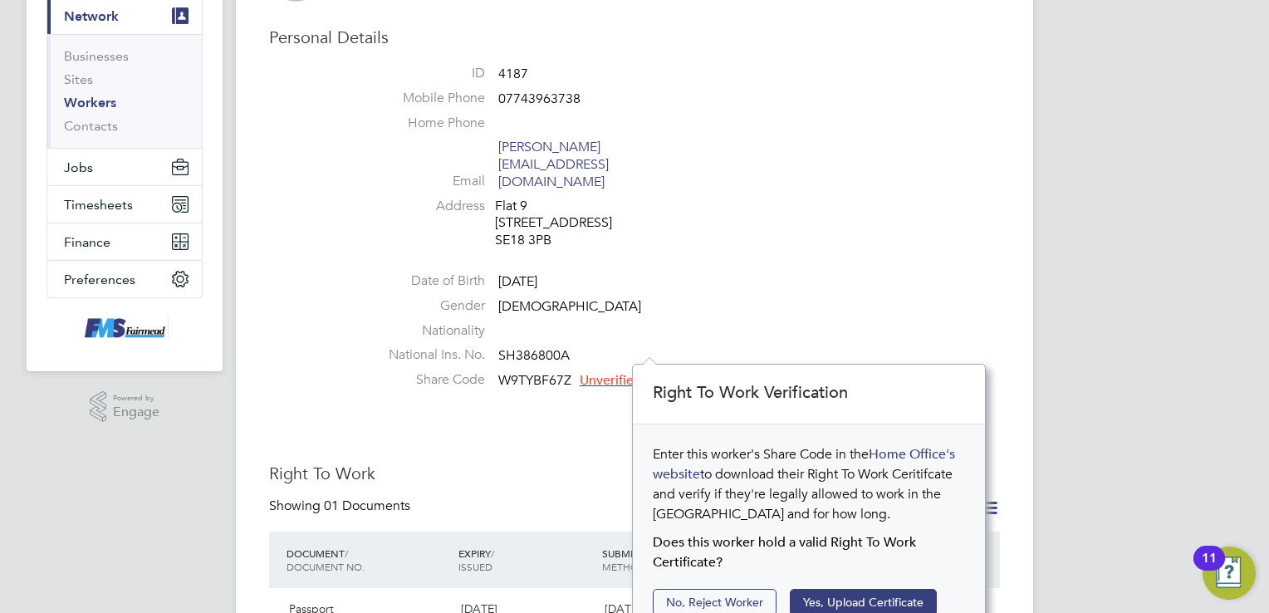
scroll to position [198, 0]
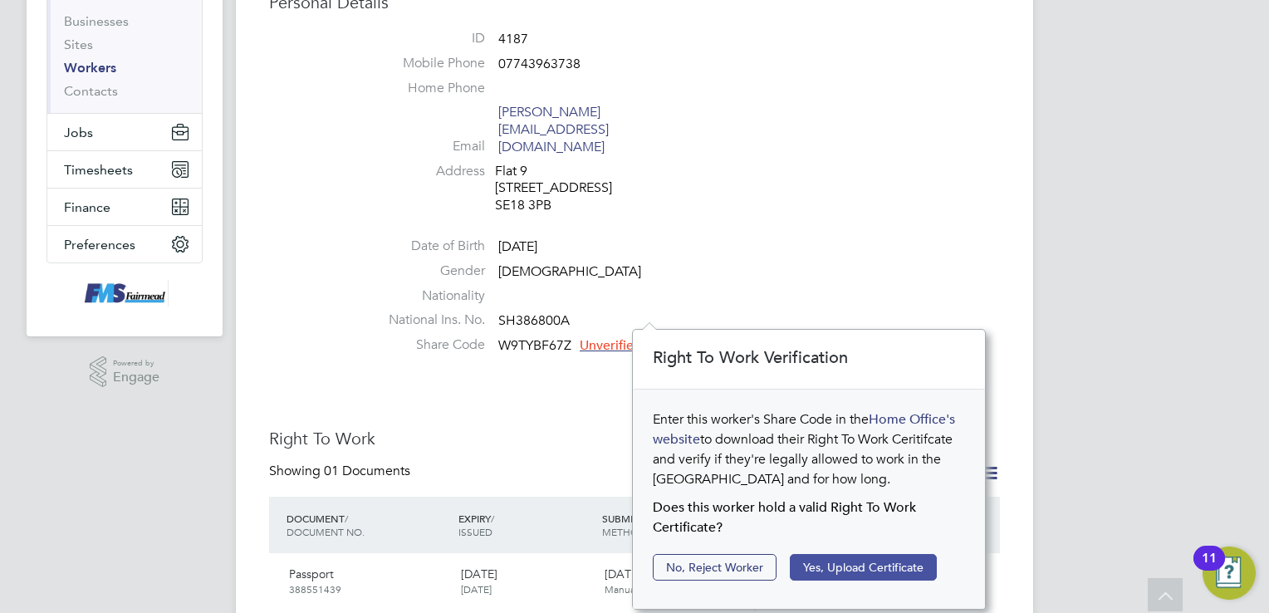
click at [854, 563] on button "Yes, Upload Certificate" at bounding box center [863, 567] width 147 height 27
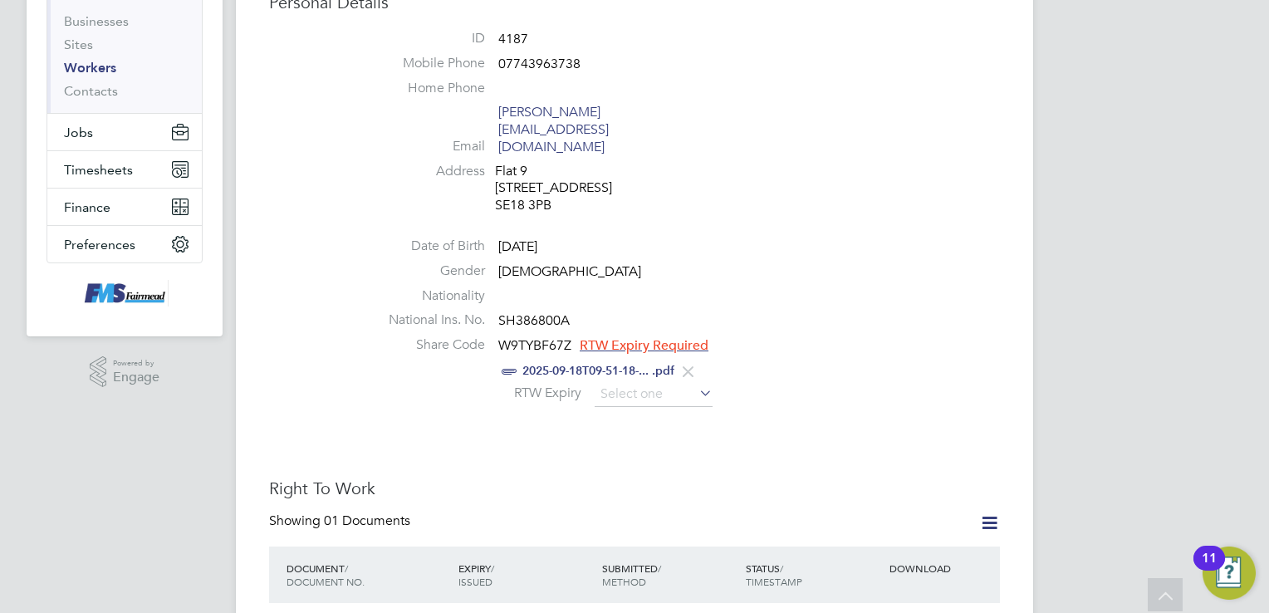
click at [696, 381] on icon at bounding box center [696, 392] width 0 height 23
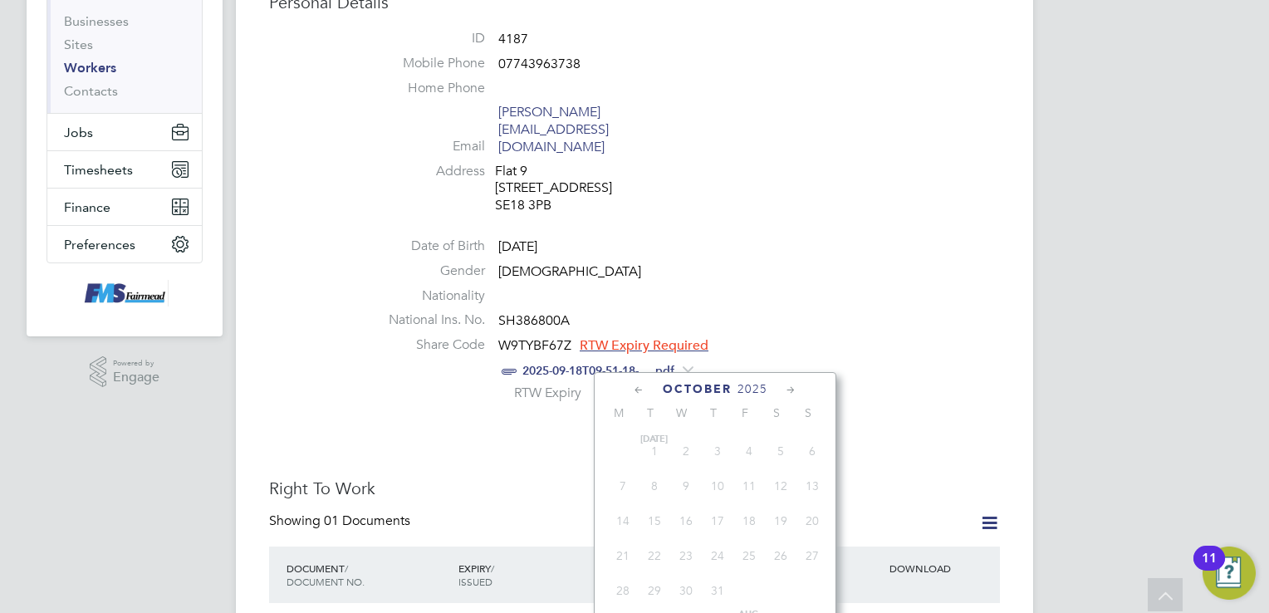
scroll to position [470, 0]
click at [633, 382] on input at bounding box center [653, 394] width 118 height 25
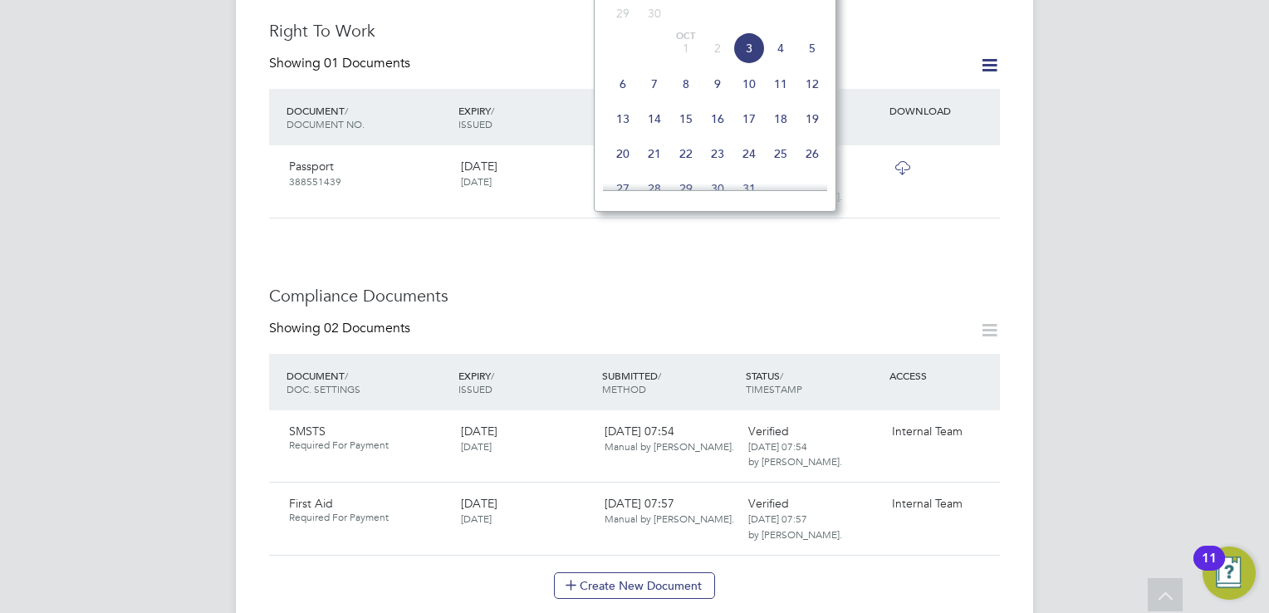
scroll to position [664, 0]
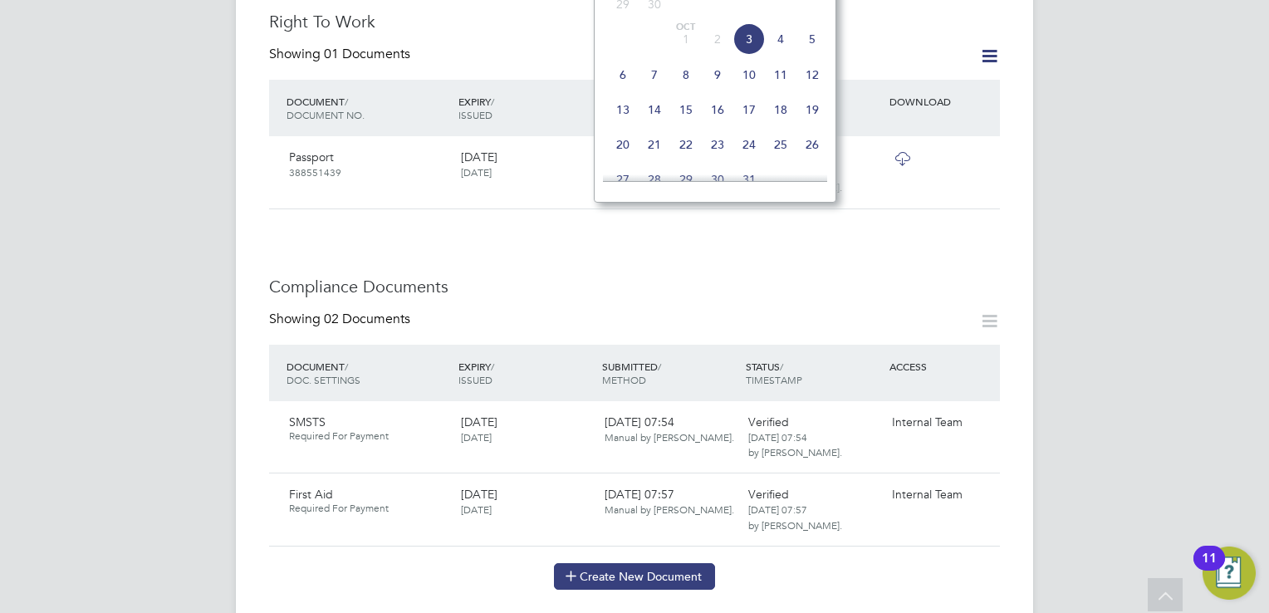
click at [674, 563] on button "Create New Document" at bounding box center [634, 576] width 161 height 27
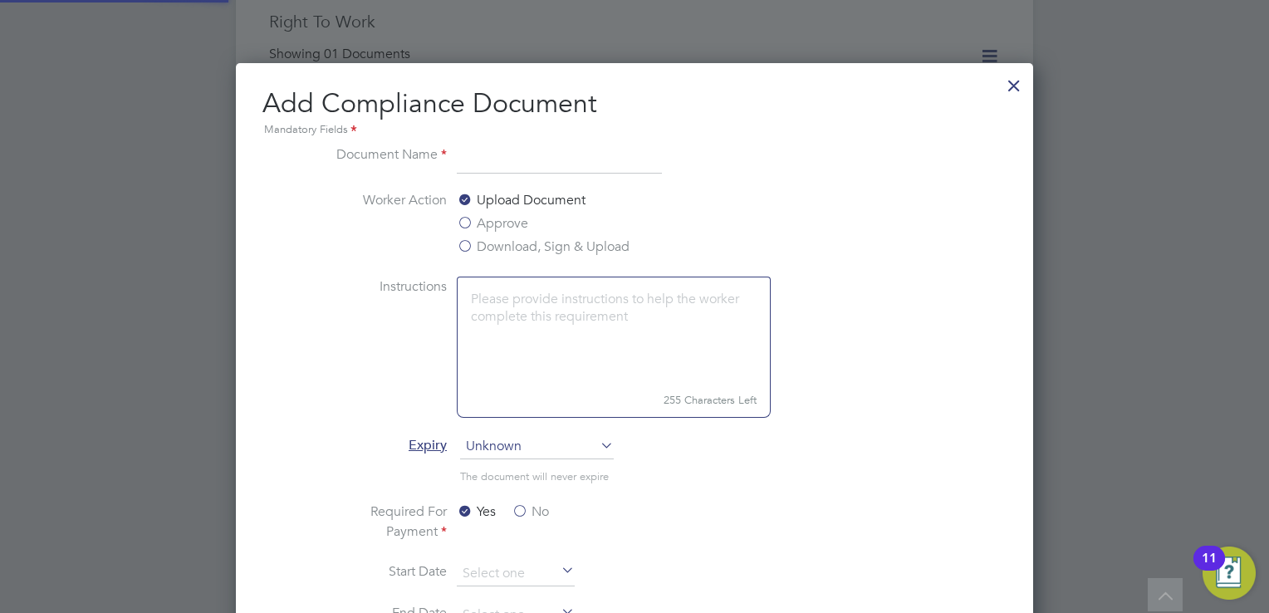
scroll to position [868, 798]
type input "Black CSCS"
click at [499, 248] on label "Download, Sign & Upload" at bounding box center [543, 247] width 173 height 20
click at [0, 0] on input "Download, Sign & Upload" at bounding box center [0, 0] width 0 height 0
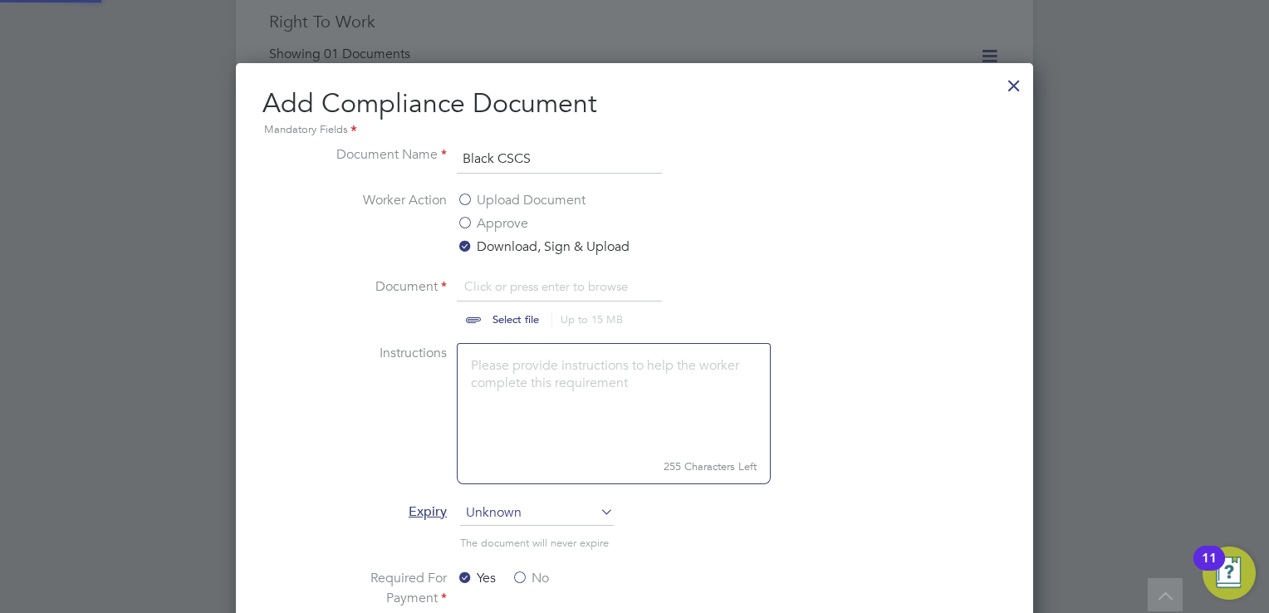
scroll to position [24, 206]
click at [510, 317] on input "file" at bounding box center [531, 301] width 261 height 50
type input "C:\fakepath\2025-09-18T09-29-20-686-IMG_1990 (3).jpeg"
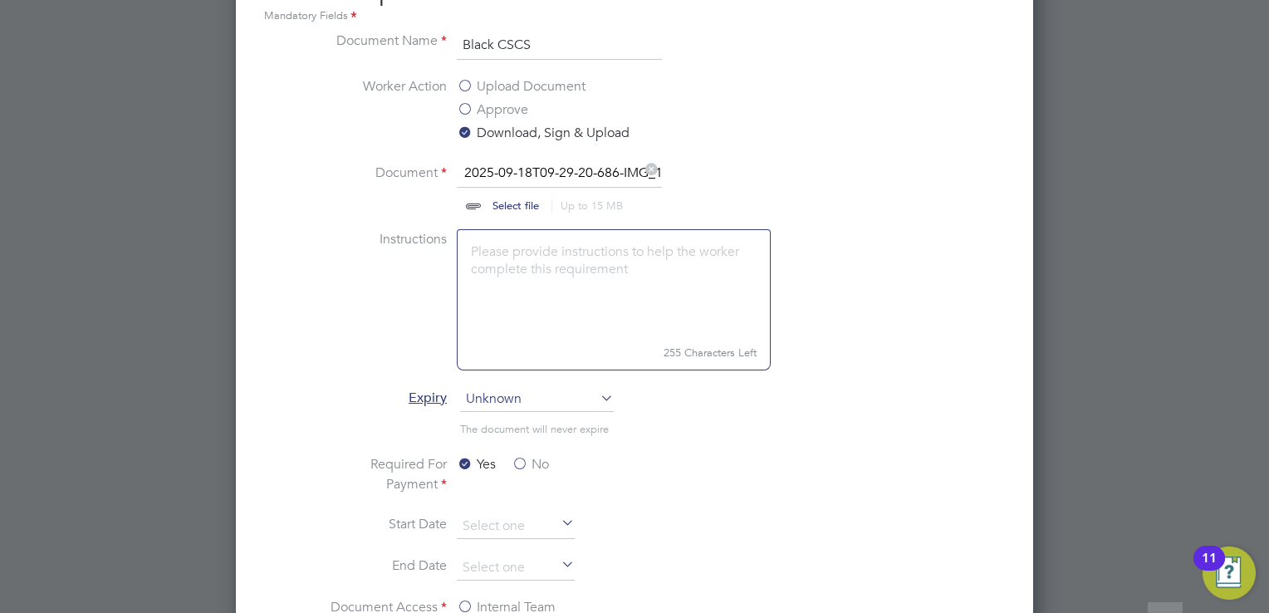
scroll to position [830, 0]
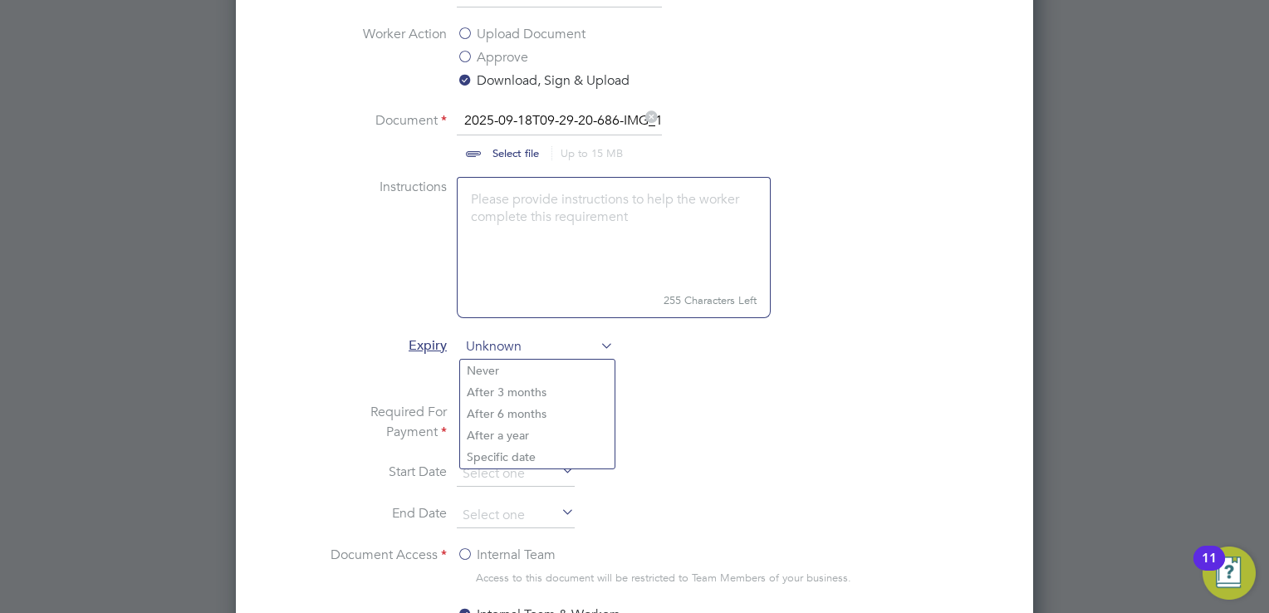
click at [557, 337] on span "Unknown" at bounding box center [537, 347] width 154 height 25
click at [504, 459] on li "Specific date" at bounding box center [537, 457] width 154 height 22
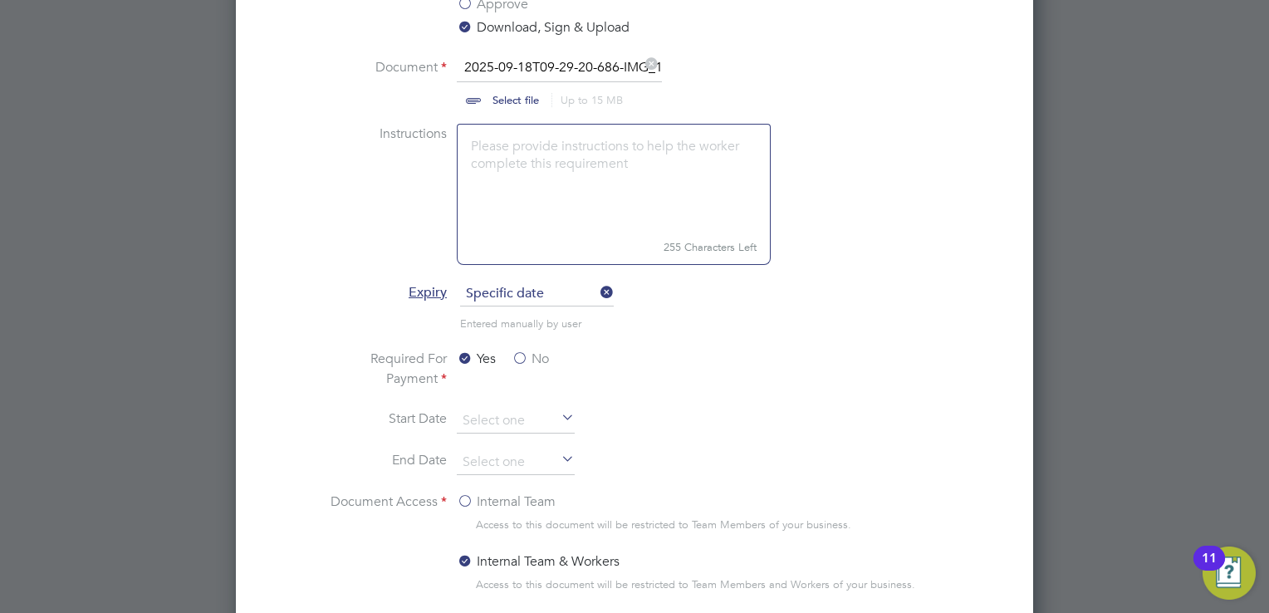
scroll to position [913, 0]
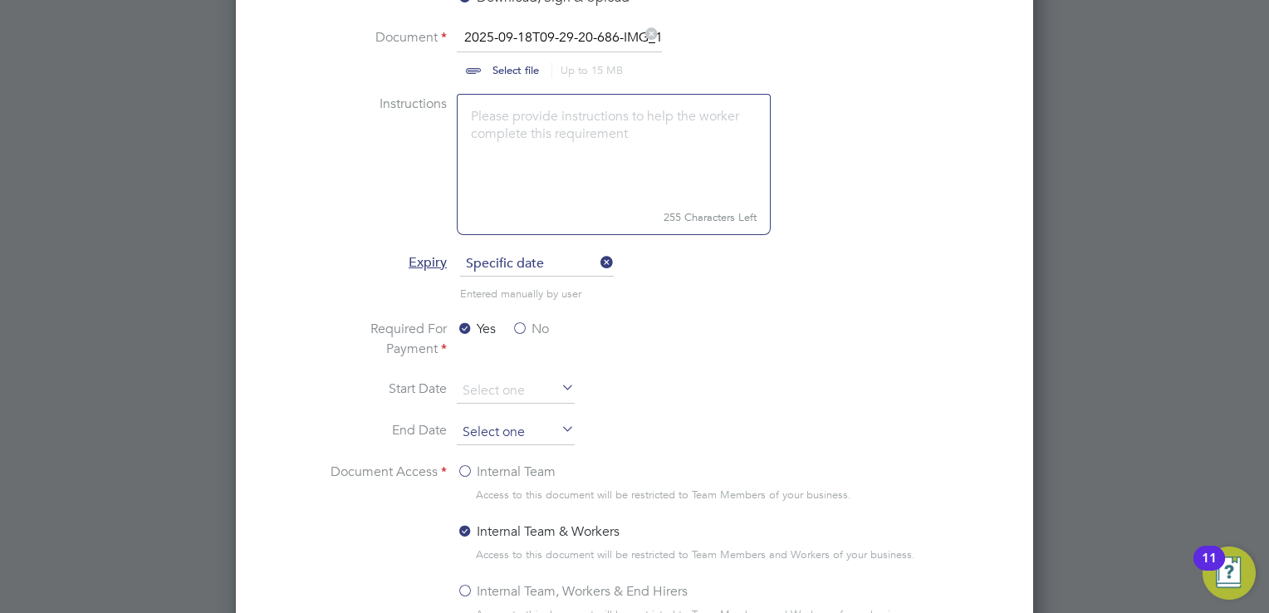
click at [501, 426] on input at bounding box center [516, 432] width 118 height 25
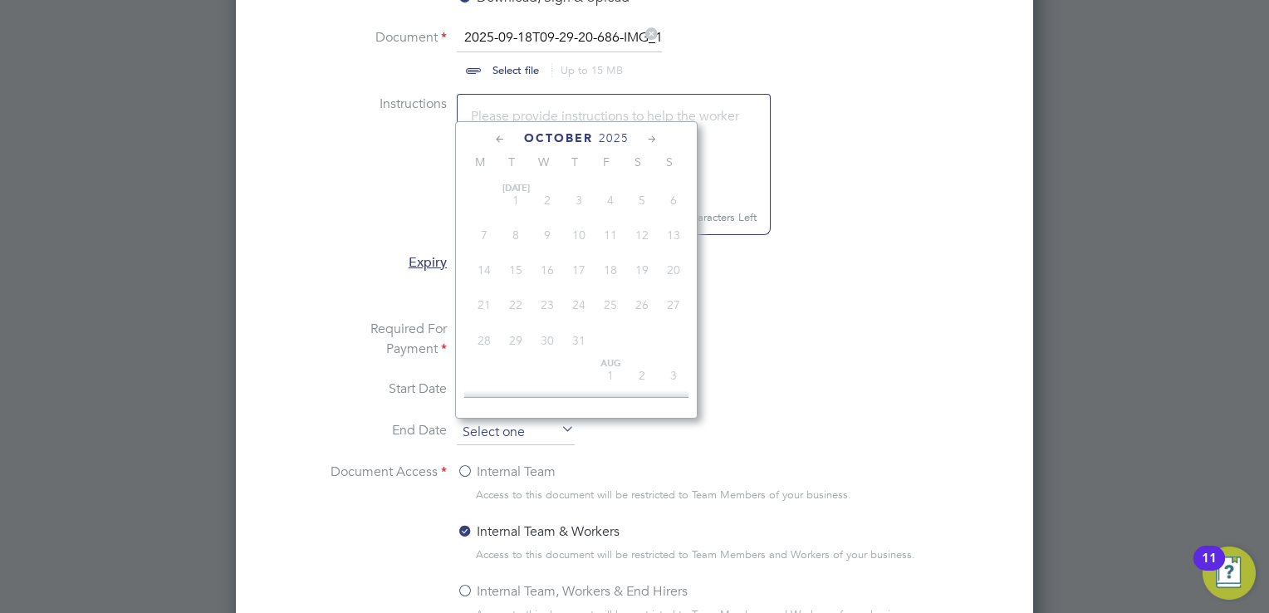
scroll to position [470, 0]
click at [616, 136] on span "2025" at bounding box center [614, 138] width 30 height 14
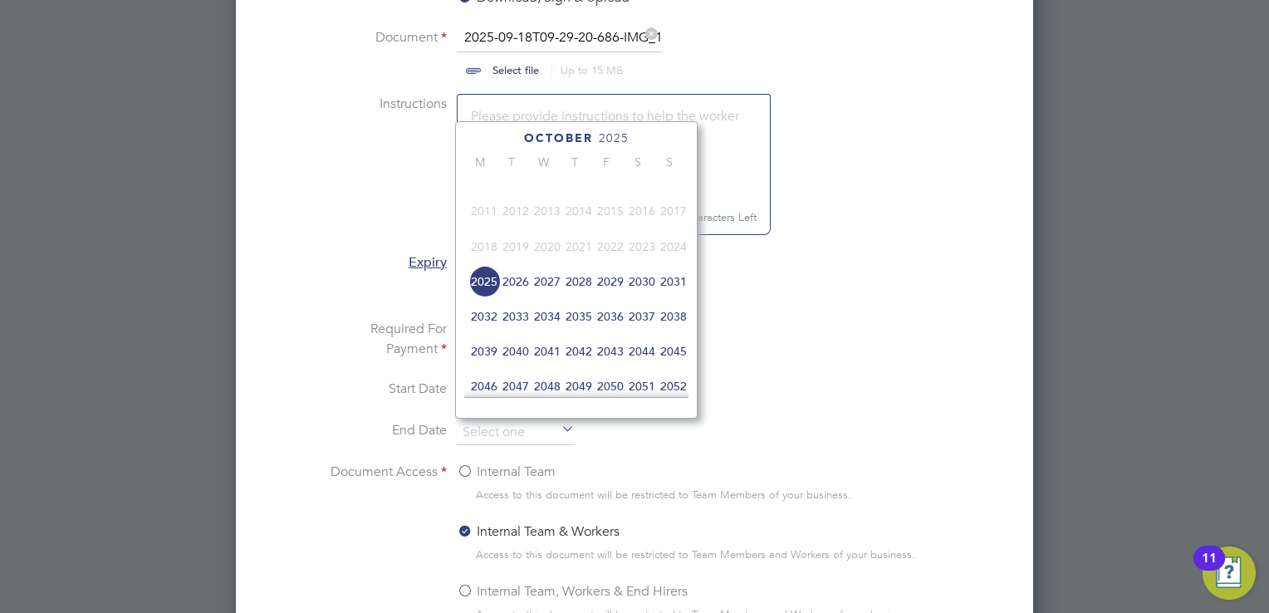
click at [578, 294] on span "2028" at bounding box center [579, 282] width 32 height 32
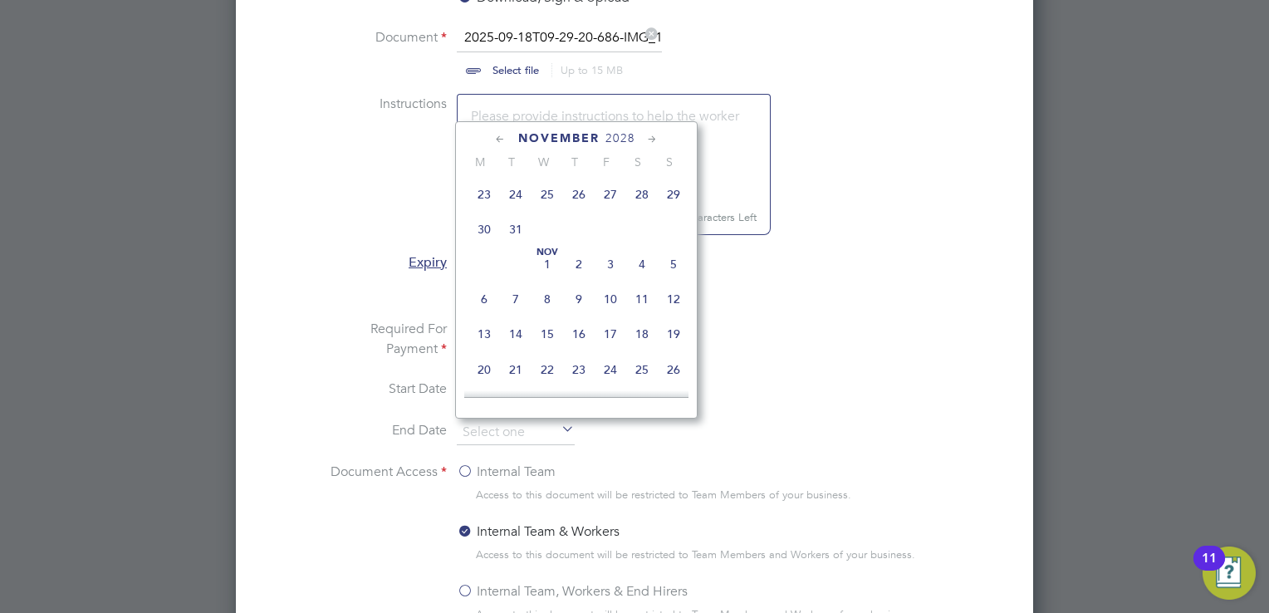
scroll to position [610, 0]
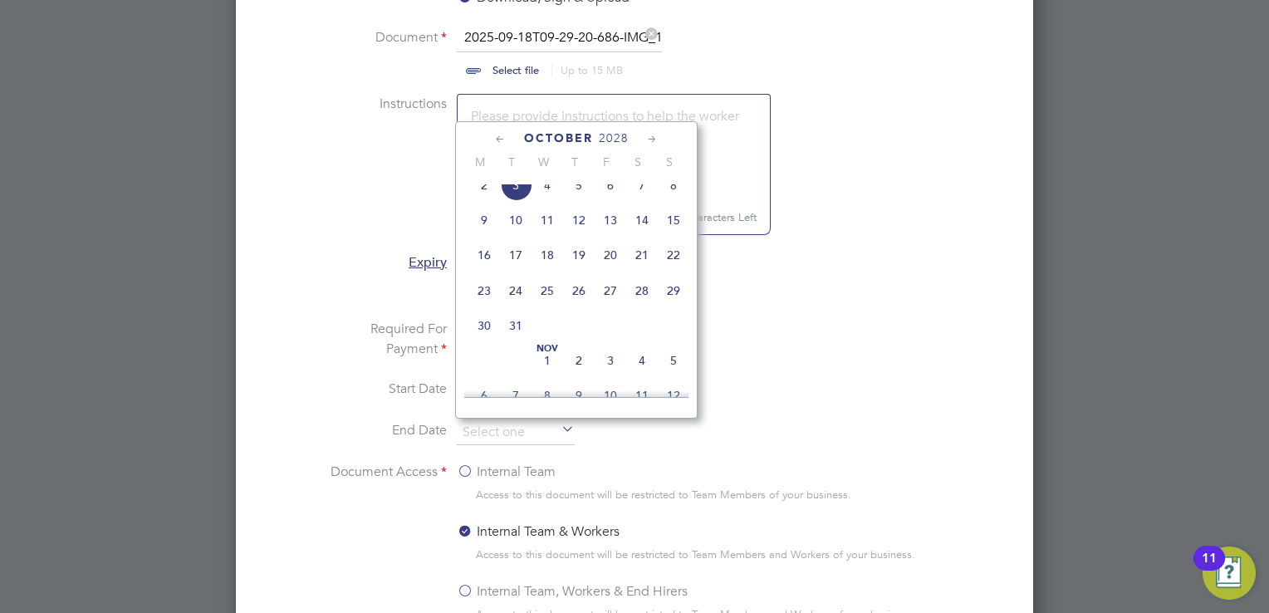
click at [518, 341] on span "31" at bounding box center [516, 326] width 32 height 32
type input "[DATE]"
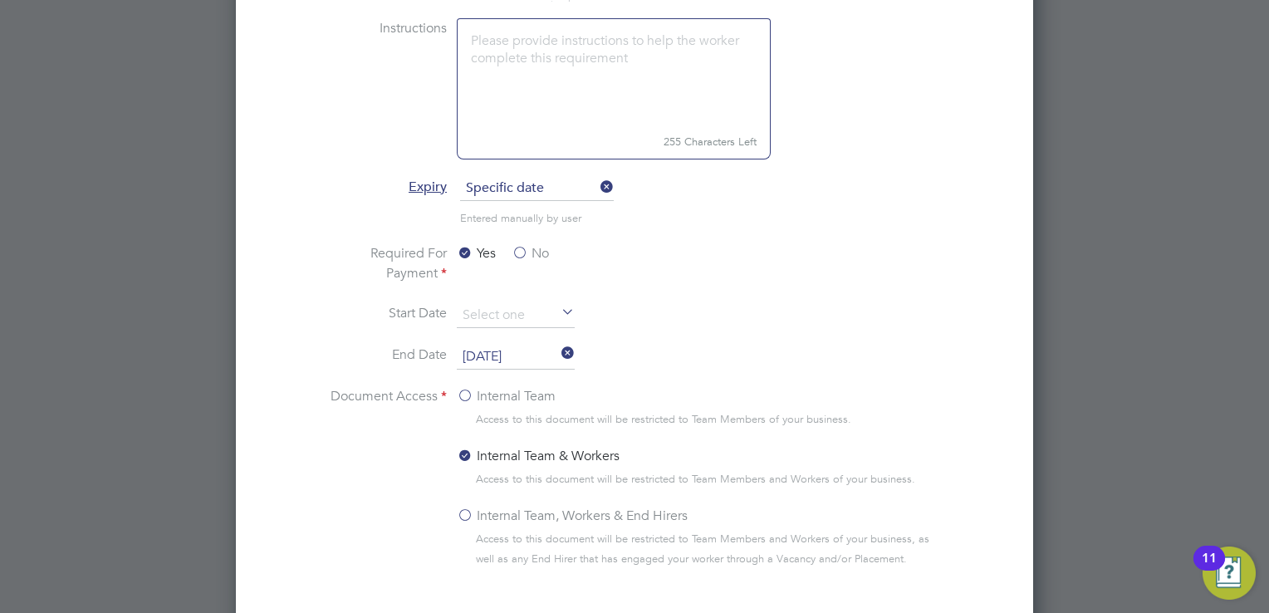
scroll to position [1079, 0]
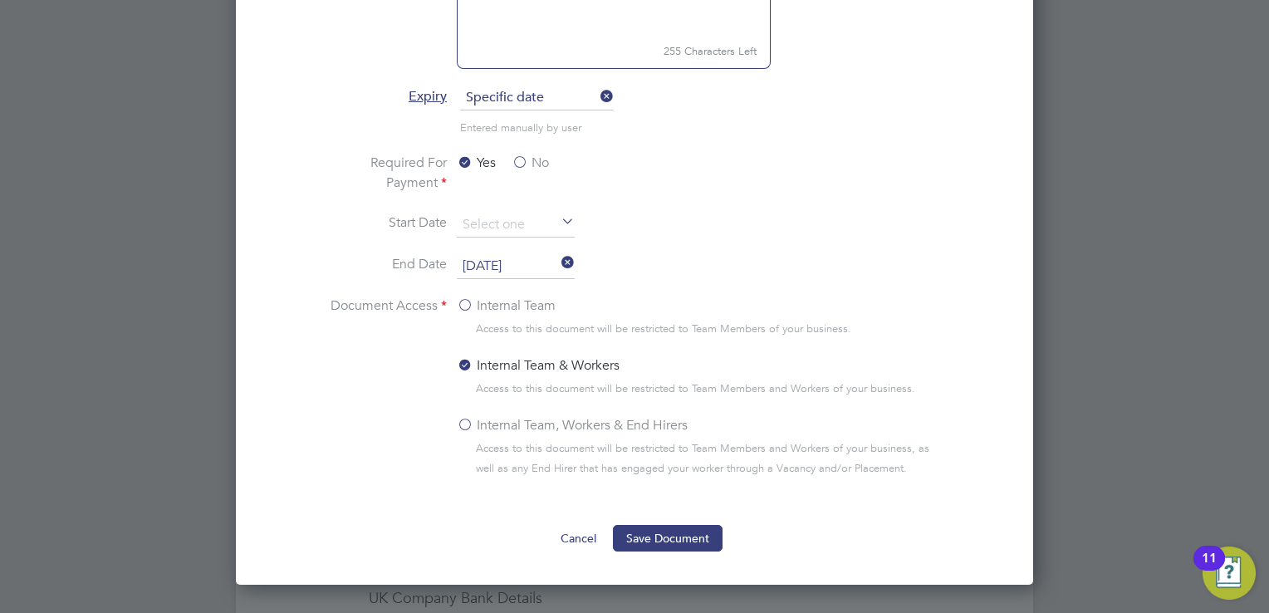
click at [468, 301] on label "Internal Team" at bounding box center [506, 306] width 99 height 20
click at [0, 0] on input "Internal Team" at bounding box center [0, 0] width 0 height 0
click at [678, 540] on button "Save Document" at bounding box center [668, 538] width 110 height 27
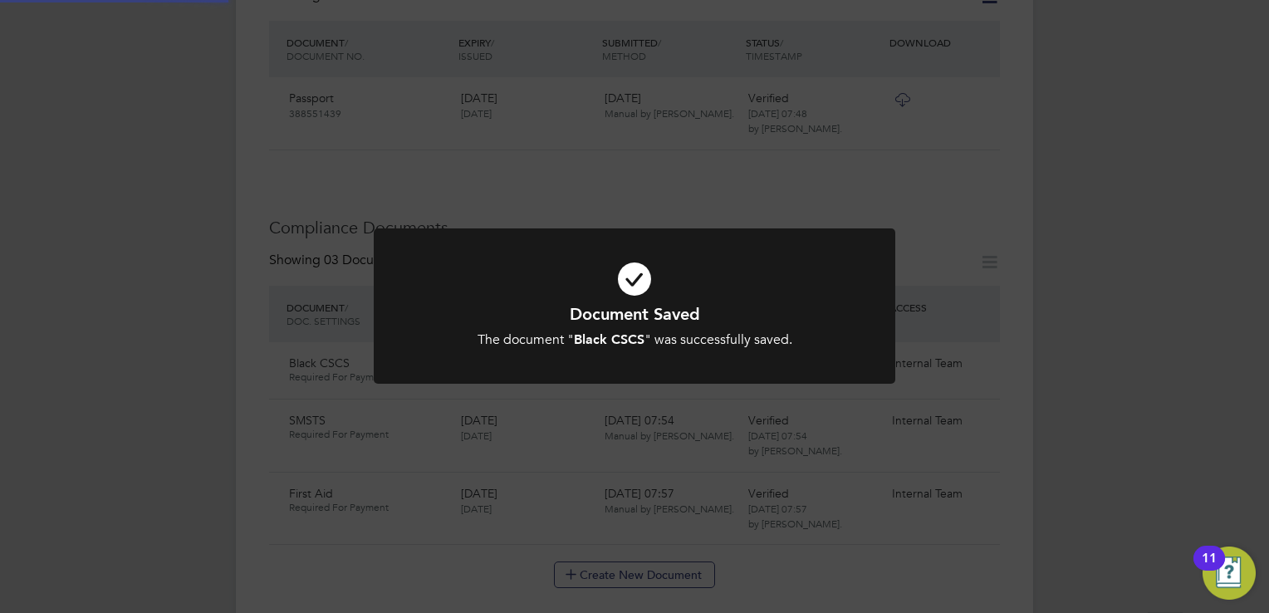
scroll to position [664, 0]
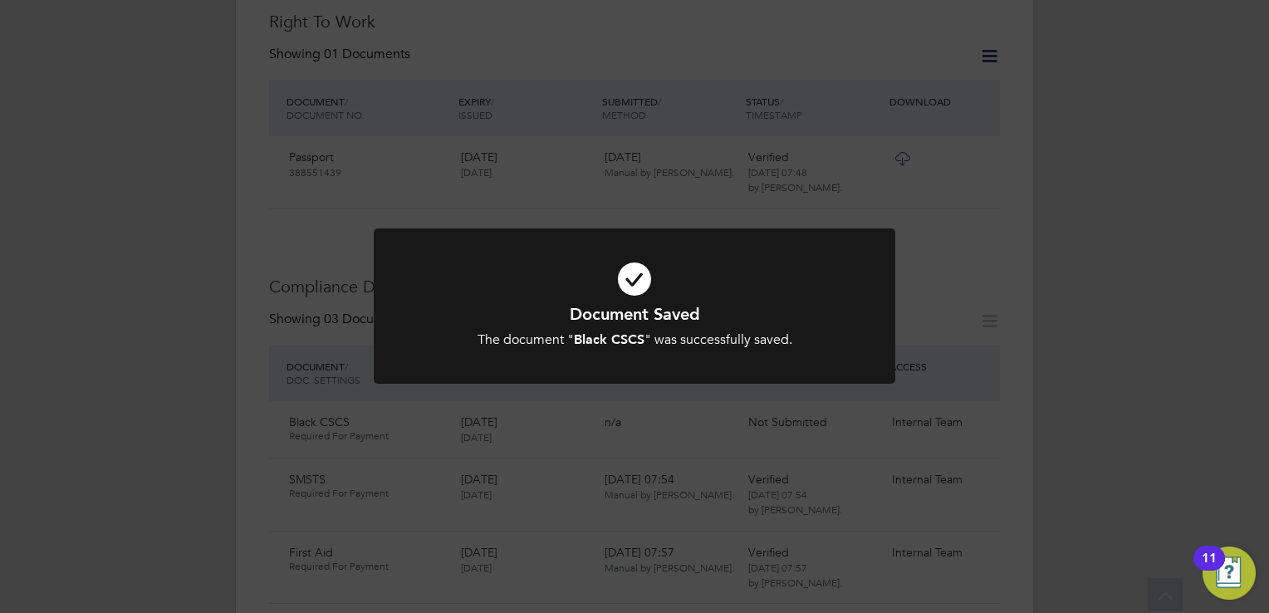
click at [863, 490] on div "Document Saved The document " Black CSCS " was successfully saved. Cancel Okay" at bounding box center [634, 306] width 1269 height 613
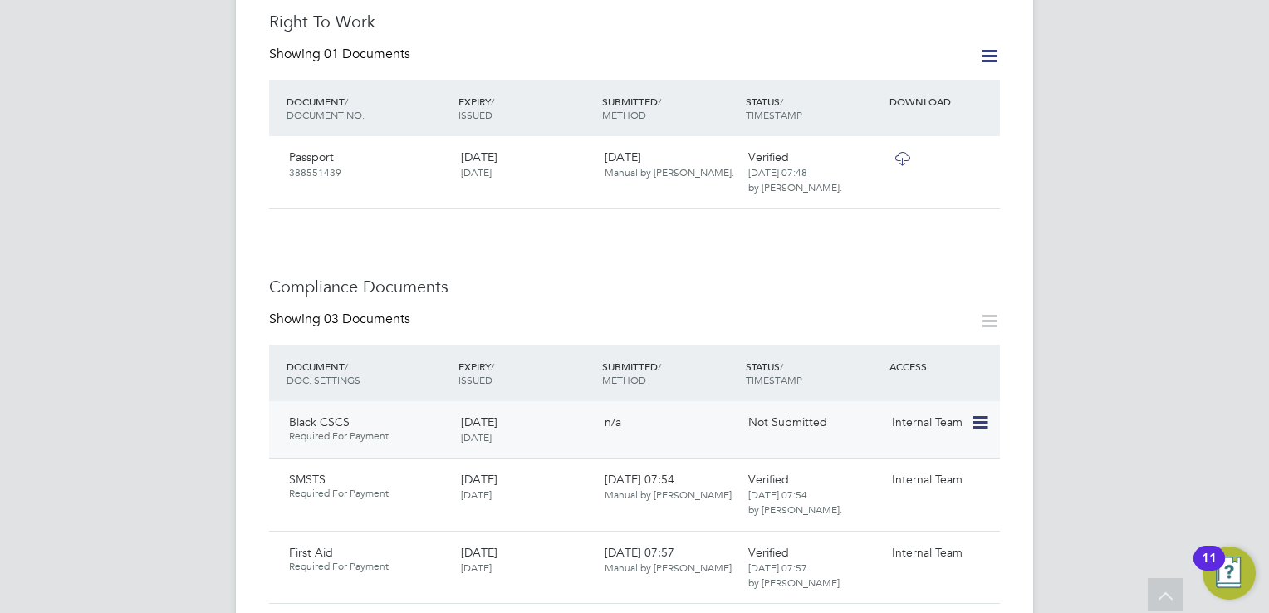
click at [985, 413] on icon at bounding box center [979, 423] width 17 height 20
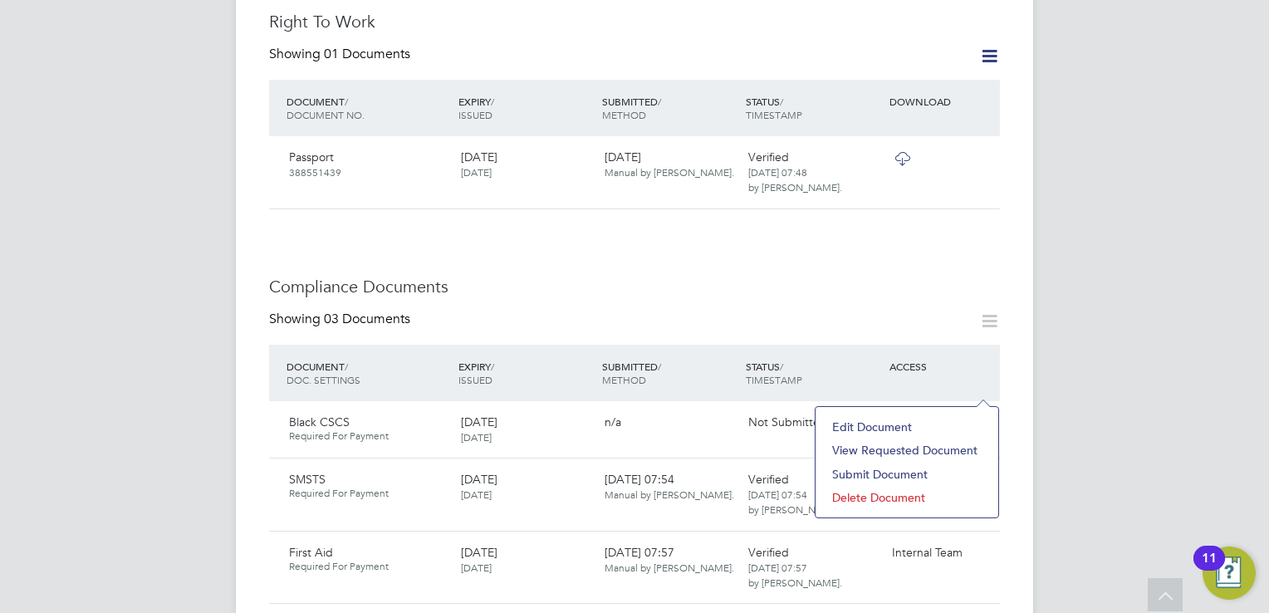
click at [885, 472] on li "Submit Document" at bounding box center [907, 473] width 166 height 23
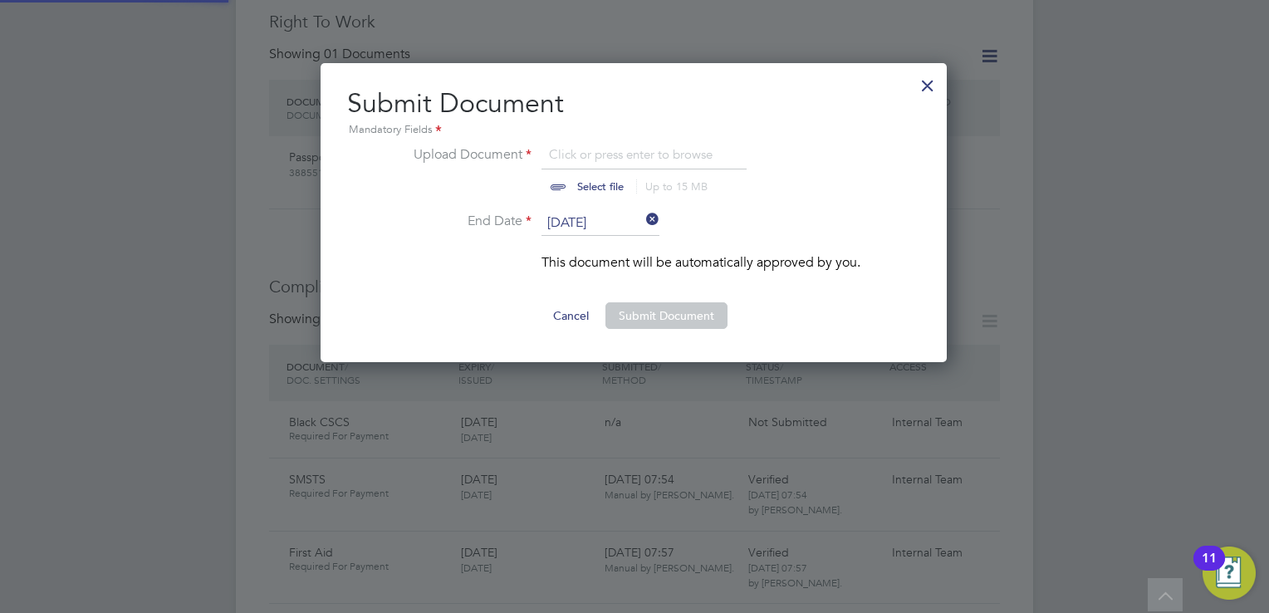
scroll to position [299, 628]
click at [599, 186] on input "file" at bounding box center [616, 169] width 261 height 50
type input "C:\fakepath\2025-09-18T09-29-20-686-IMG_1990 (3).jpeg"
click at [668, 320] on button "Submit Document" at bounding box center [666, 315] width 122 height 27
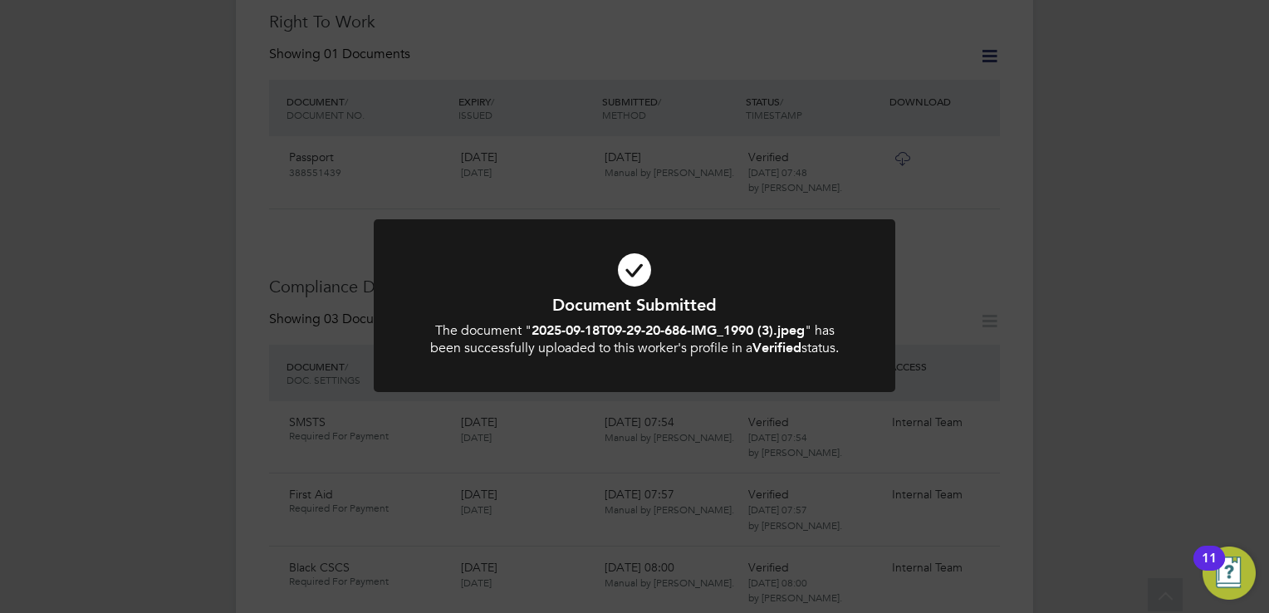
click at [903, 448] on div "Document Submitted The document " 2025-09-18T09-29-20-686-IMG_1990 (3).jpeg " h…" at bounding box center [634, 306] width 1269 height 613
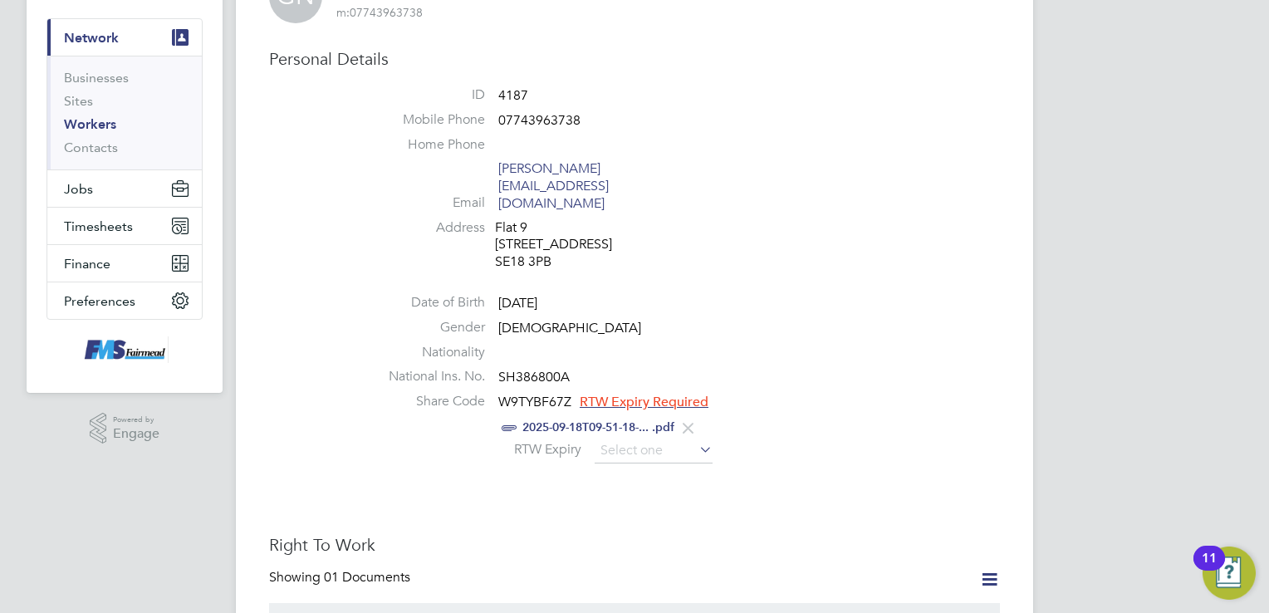
scroll to position [267, 0]
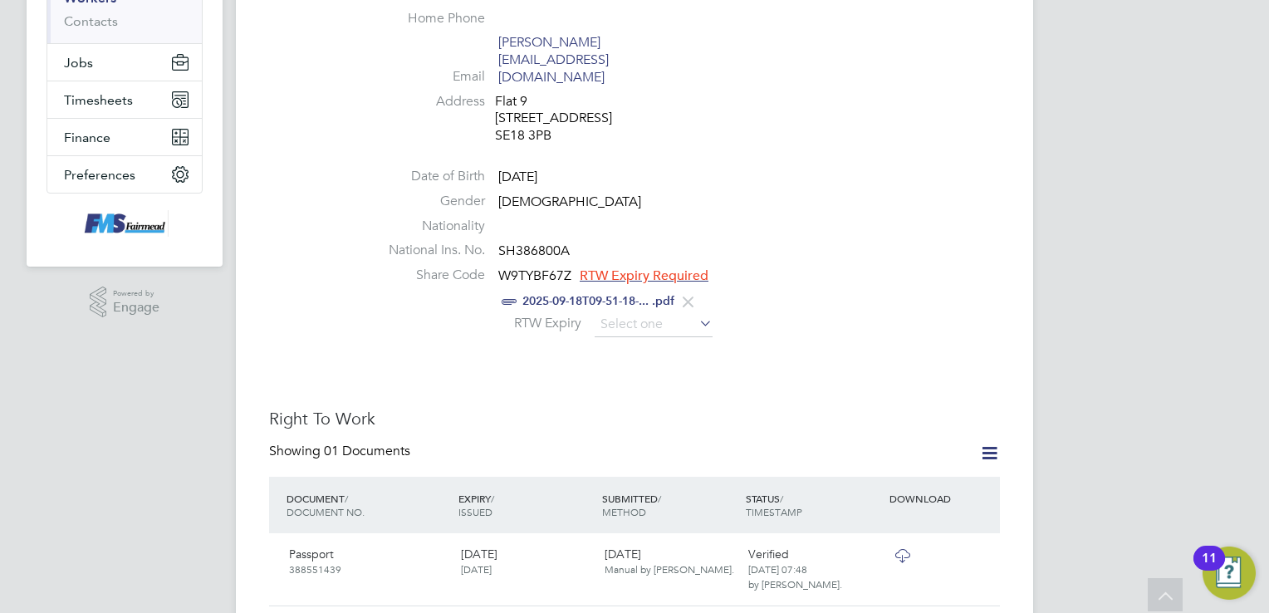
click at [644, 267] on span "RTW Expiry Required" at bounding box center [644, 275] width 129 height 17
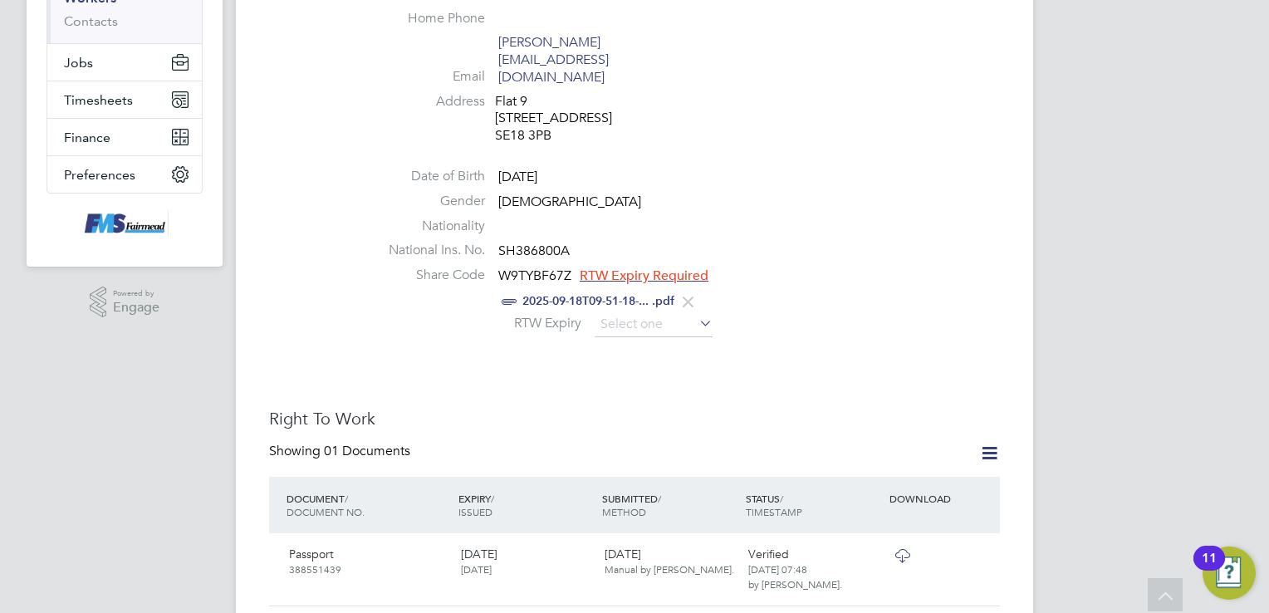
click at [696, 311] on icon at bounding box center [696, 322] width 0 height 23
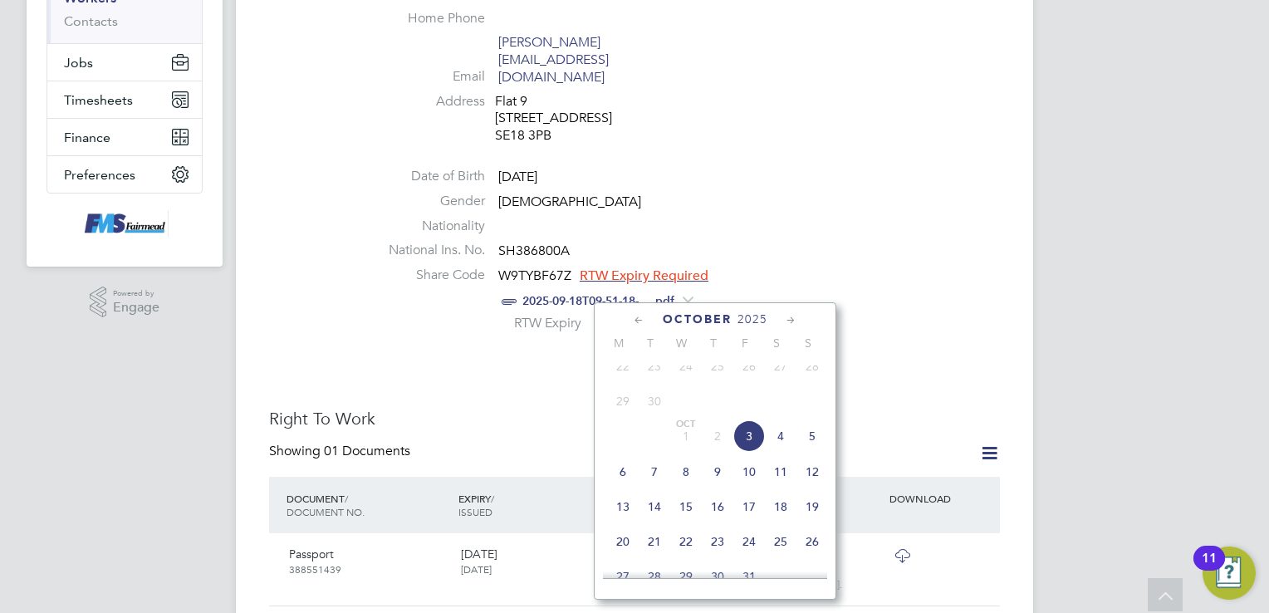
click at [696, 311] on icon at bounding box center [696, 322] width 0 height 23
click at [822, 291] on div "2025-09-18T09-51-18-... .pdf" at bounding box center [684, 301] width 631 height 21
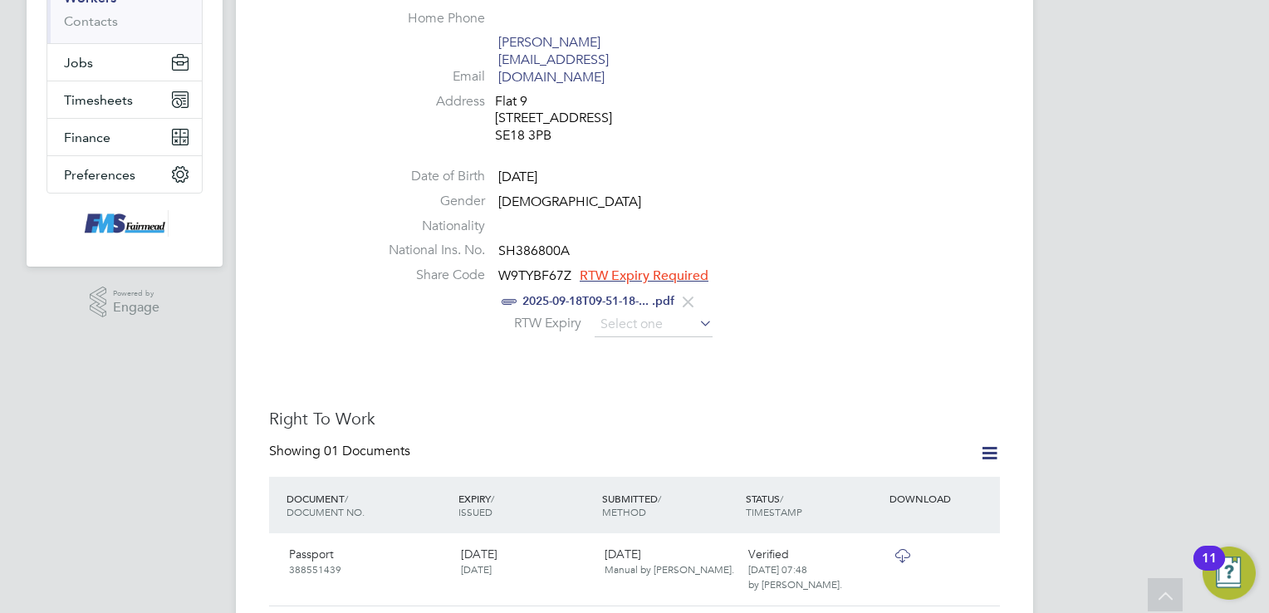
click at [696, 311] on icon at bounding box center [696, 322] width 0 height 23
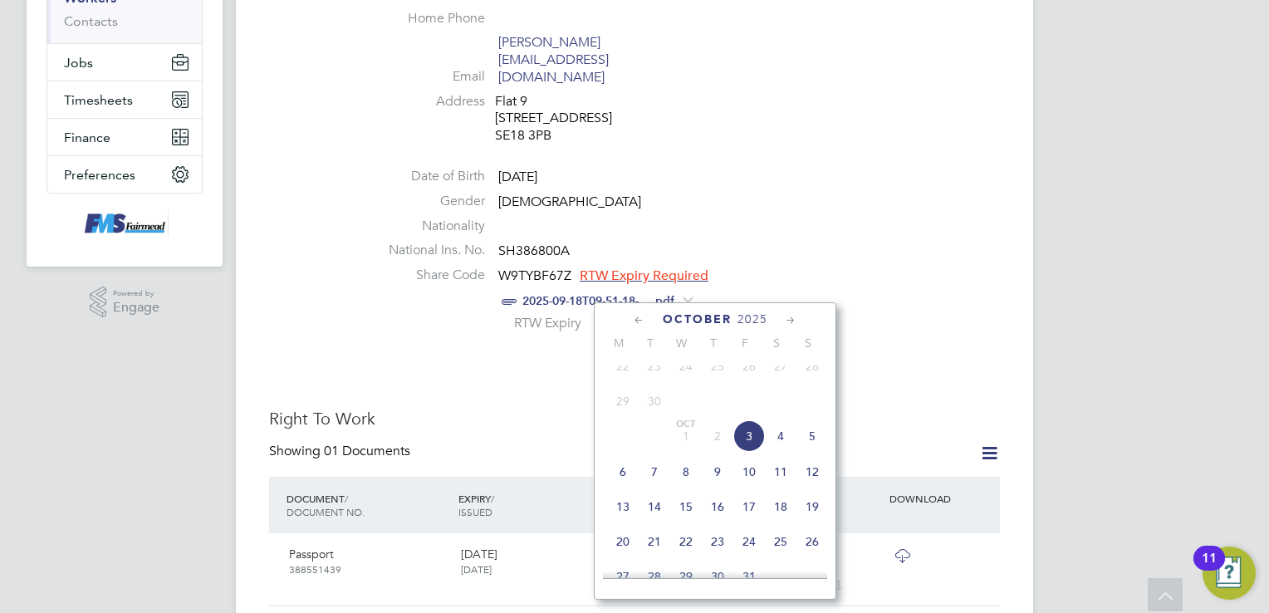
click at [753, 320] on span "2025" at bounding box center [752, 319] width 30 height 14
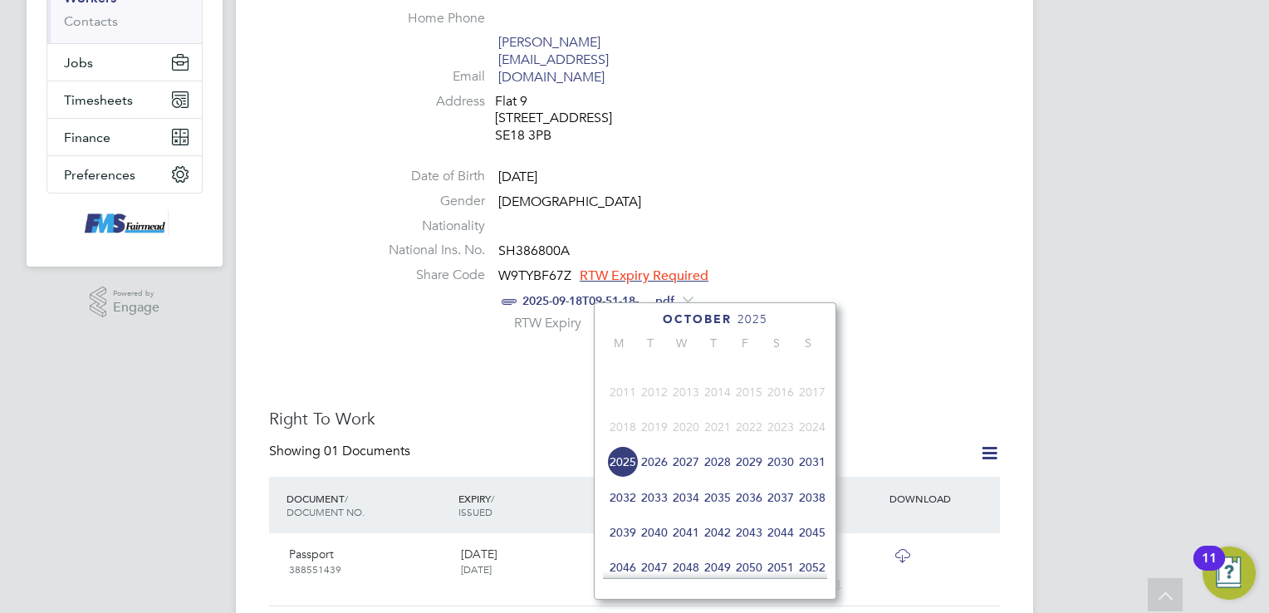
click at [682, 475] on span "2027" at bounding box center [686, 462] width 32 height 32
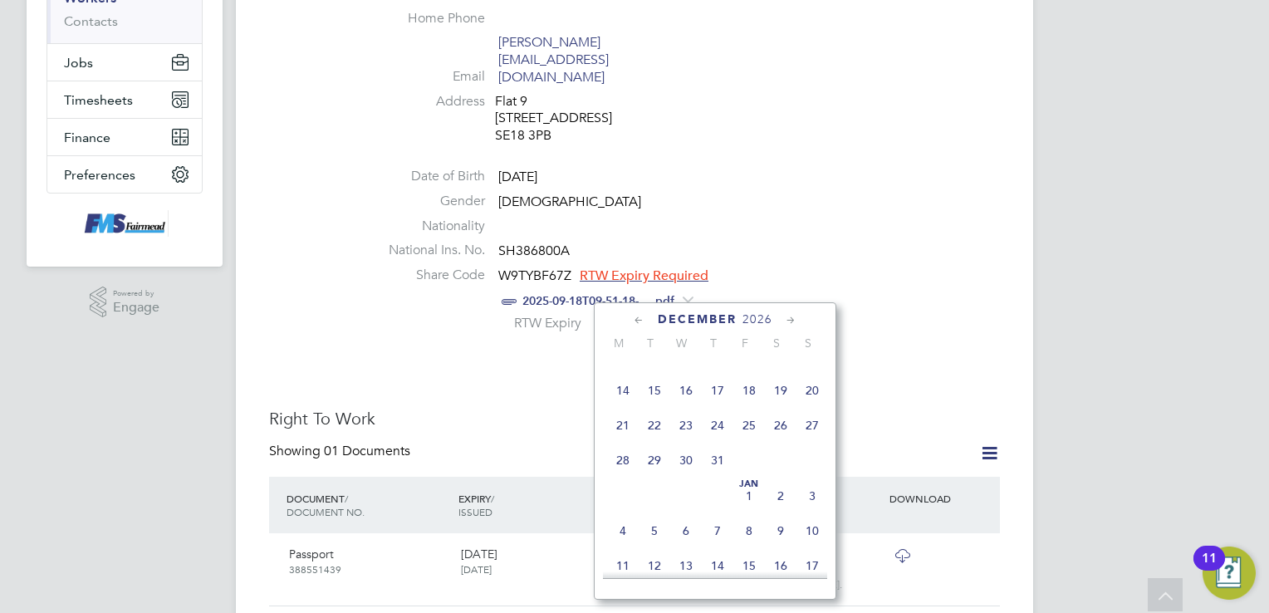
scroll to position [299, 0]
click at [750, 473] on span "[DATE]" at bounding box center [749, 468] width 32 height 32
type input "[DATE]"
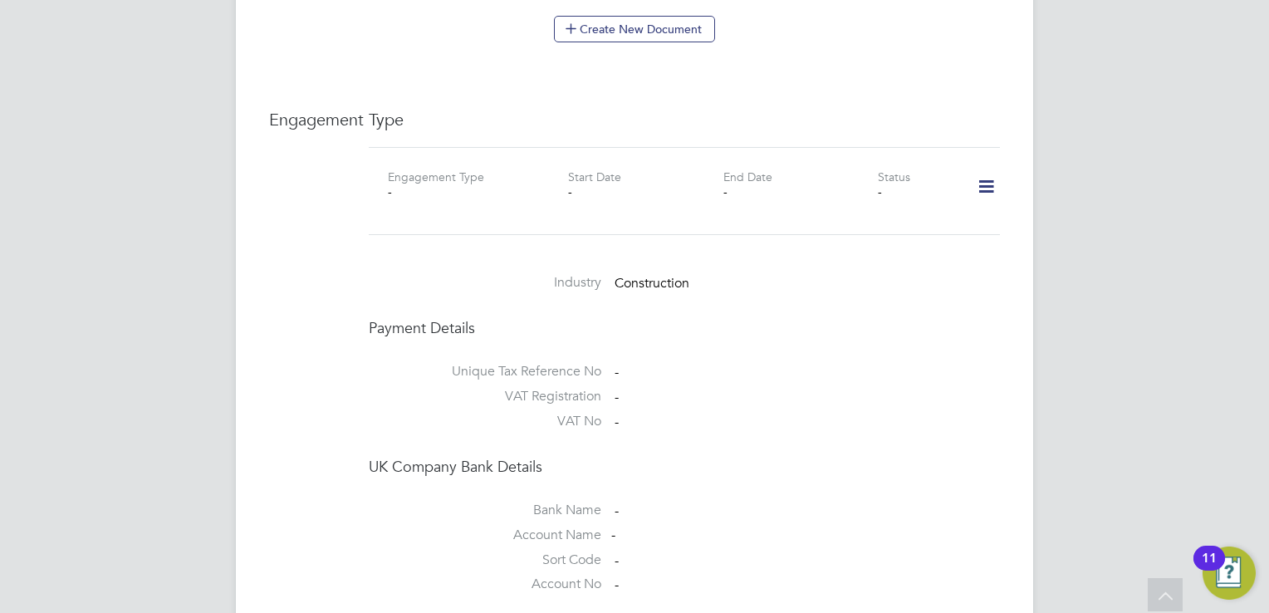
scroll to position [1264, 0]
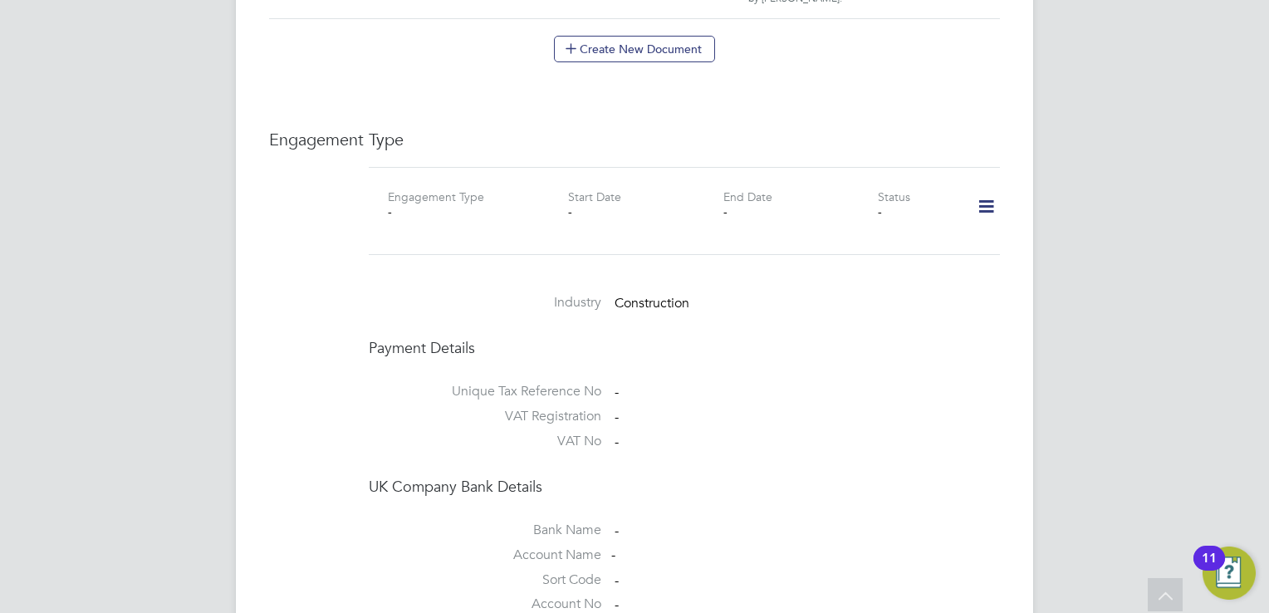
click at [990, 188] on icon at bounding box center [985, 207] width 29 height 38
click at [900, 243] on li "Add Engagement Type" at bounding box center [901, 242] width 188 height 23
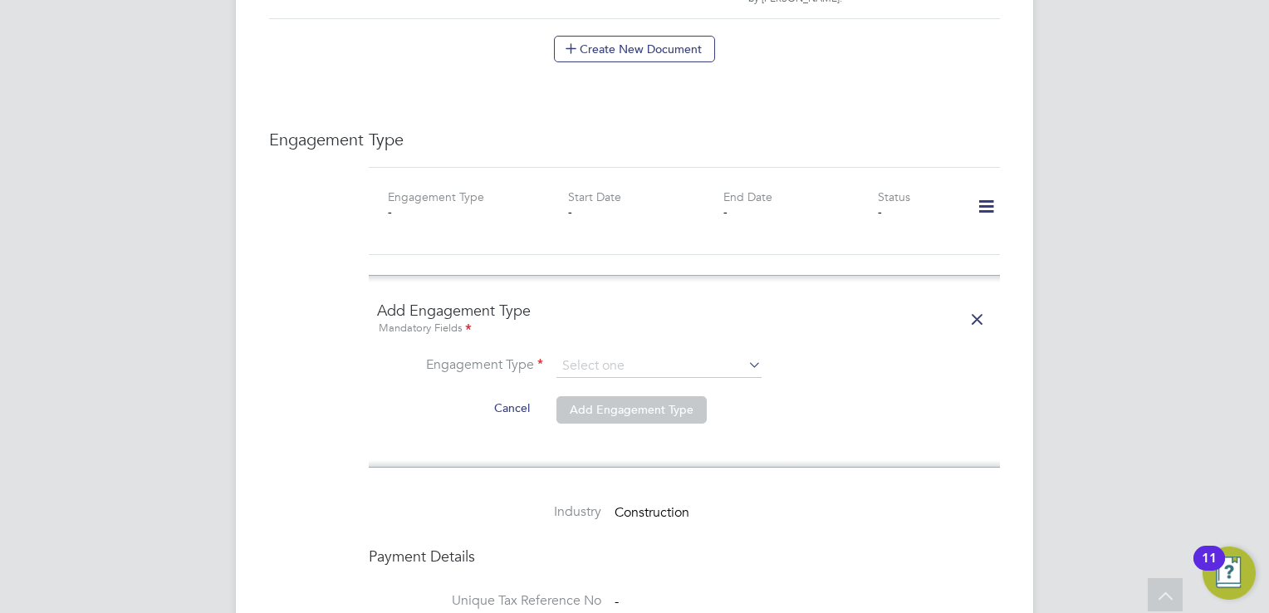
click at [745, 353] on icon at bounding box center [745, 364] width 0 height 23
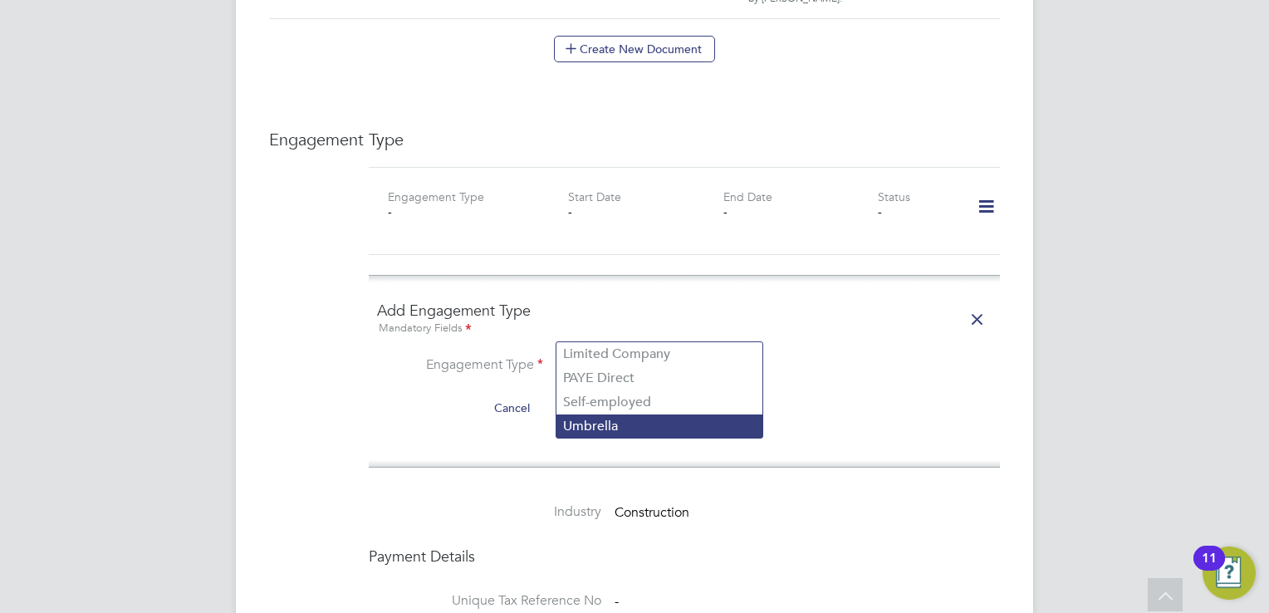
click at [683, 416] on li "Umbrella" at bounding box center [659, 426] width 206 height 24
type input "Umbrella"
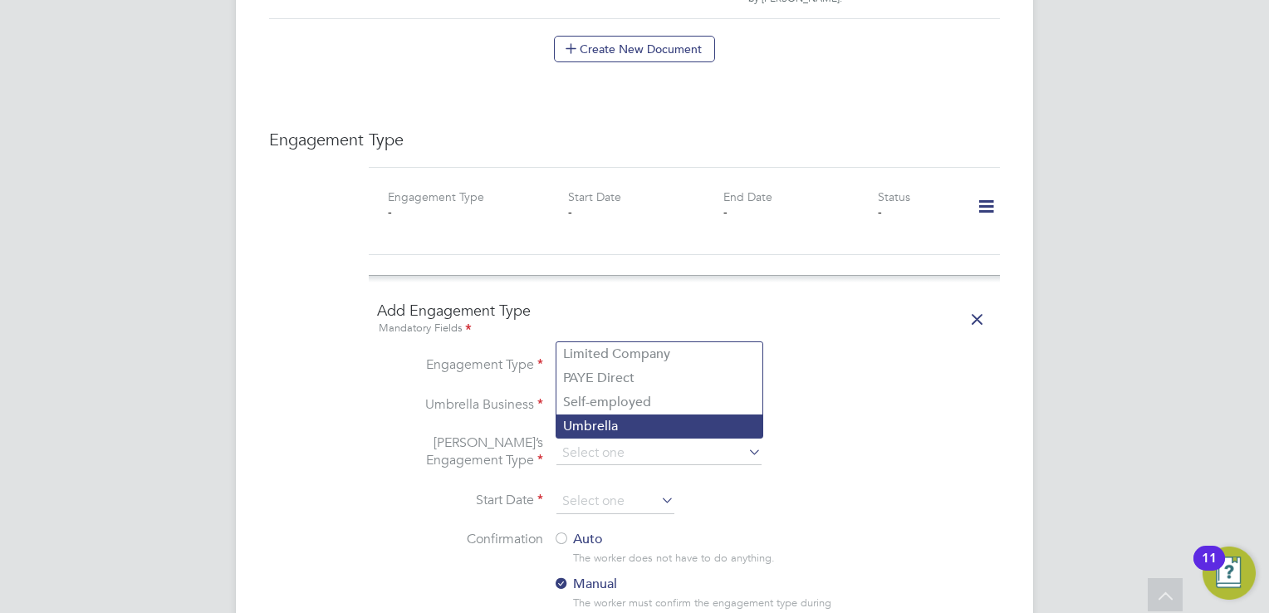
click at [623, 429] on li "Umbrella" at bounding box center [659, 426] width 206 height 24
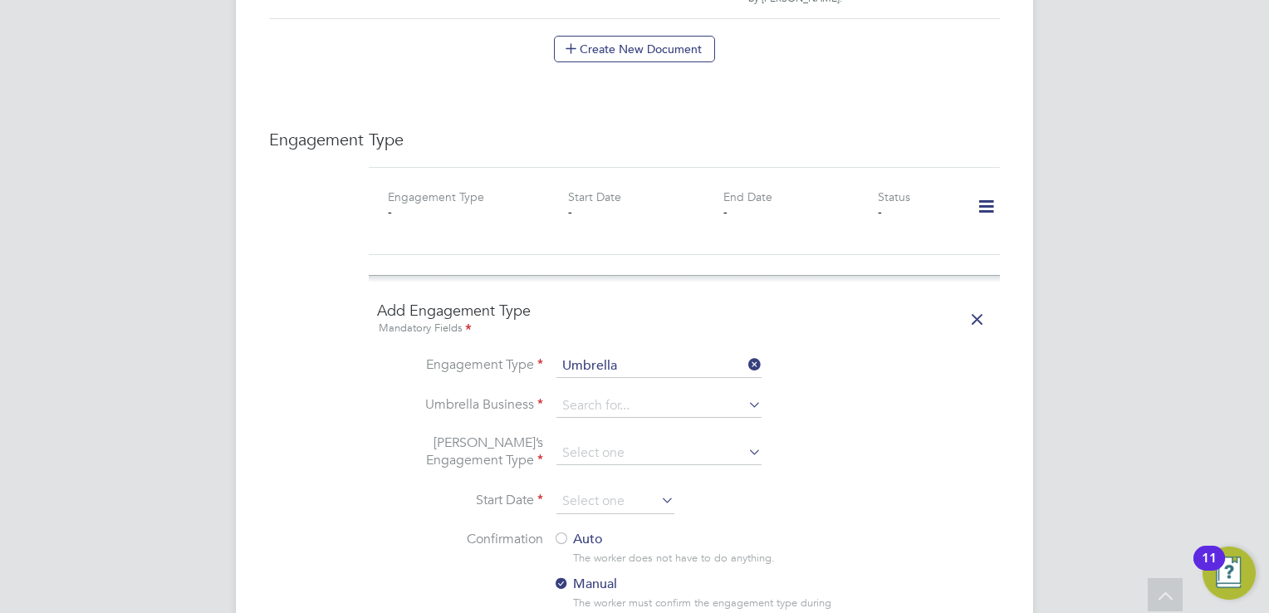
click at [887, 434] on li "[PERSON_NAME]’s Engagement Type" at bounding box center [684, 461] width 614 height 55
click at [643, 394] on input at bounding box center [658, 405] width 205 height 23
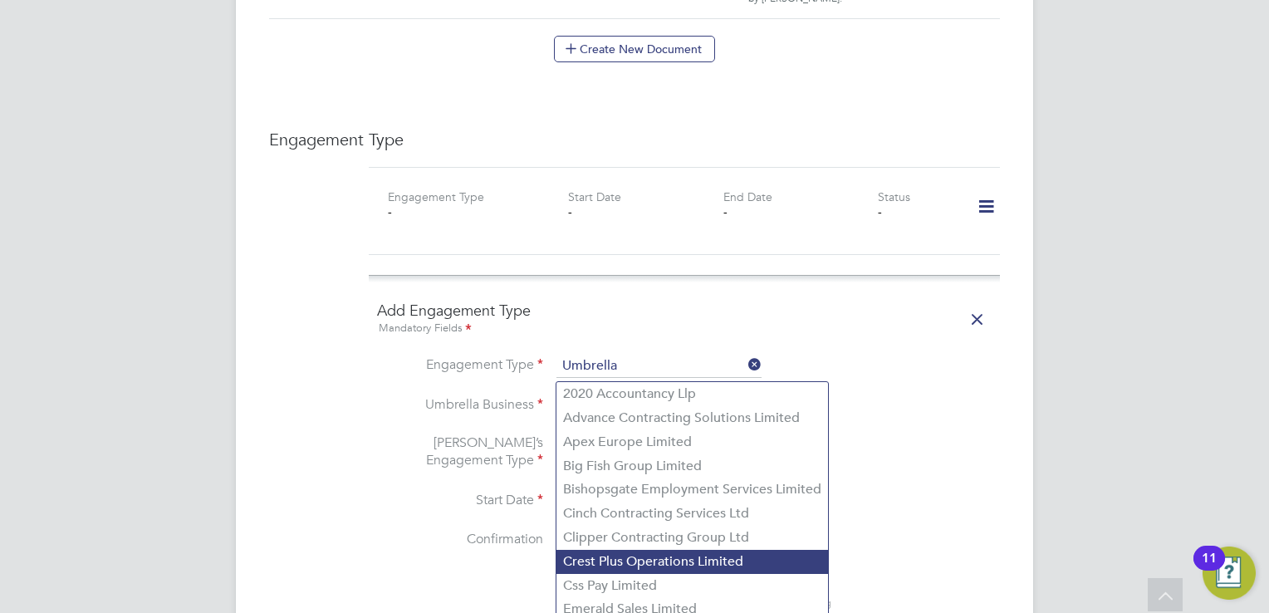
click at [694, 566] on li "Crest Plus Operations Limited" at bounding box center [691, 562] width 271 height 24
type input "Crest Plus Operations Limited"
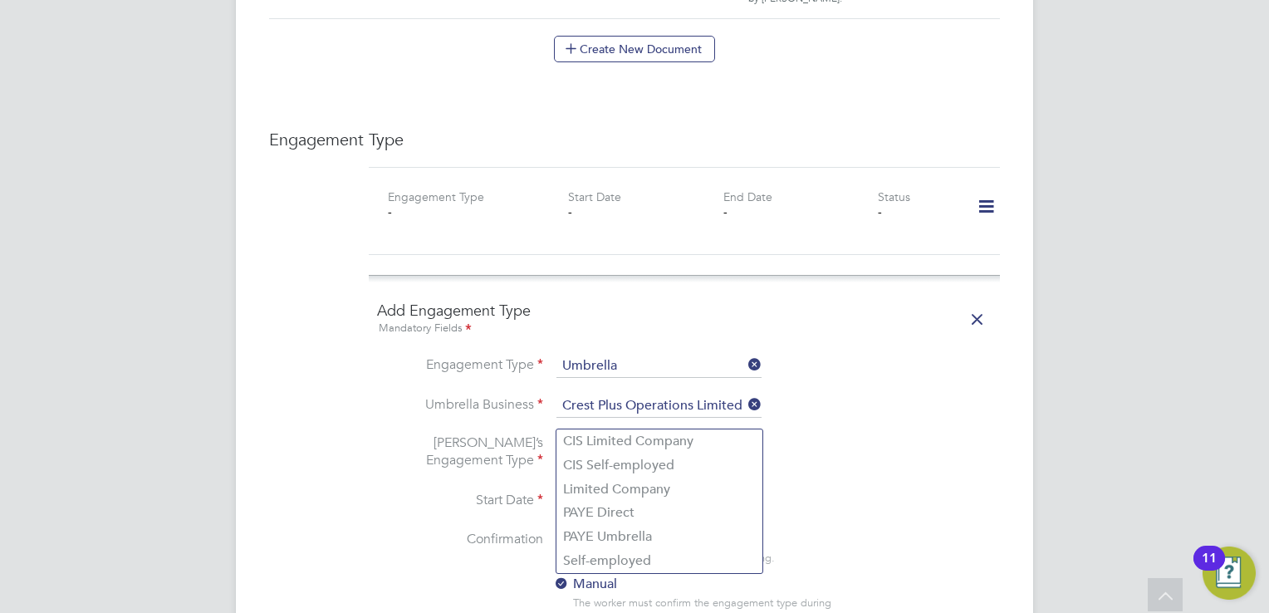
click at [634, 442] on input at bounding box center [658, 453] width 205 height 23
click at [634, 464] on li "CIS Self-employed" at bounding box center [659, 465] width 206 height 24
type input "CIS Self-employed"
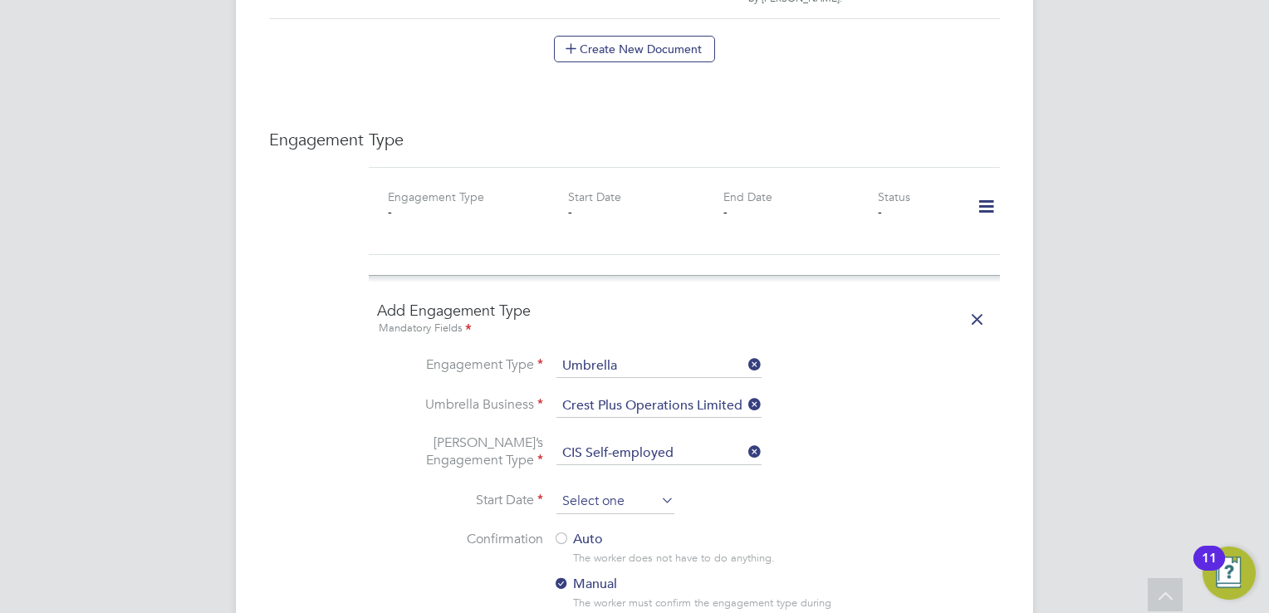
click at [638, 489] on input at bounding box center [615, 501] width 118 height 25
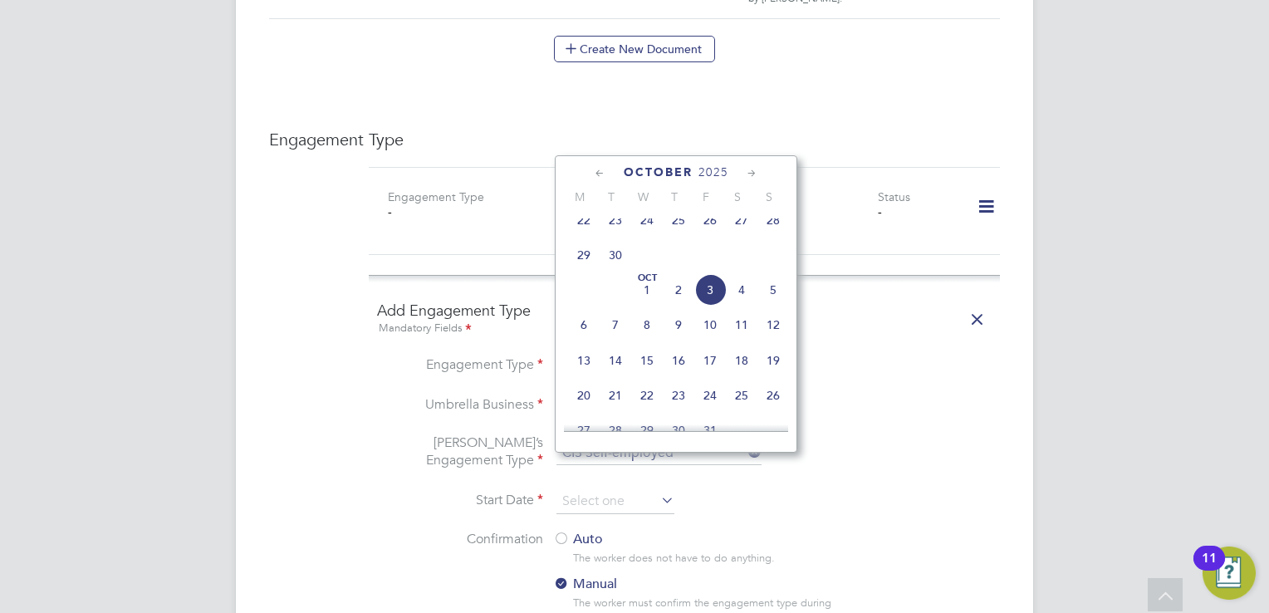
click at [580, 263] on span "29" at bounding box center [584, 255] width 32 height 32
type input "[DATE]"
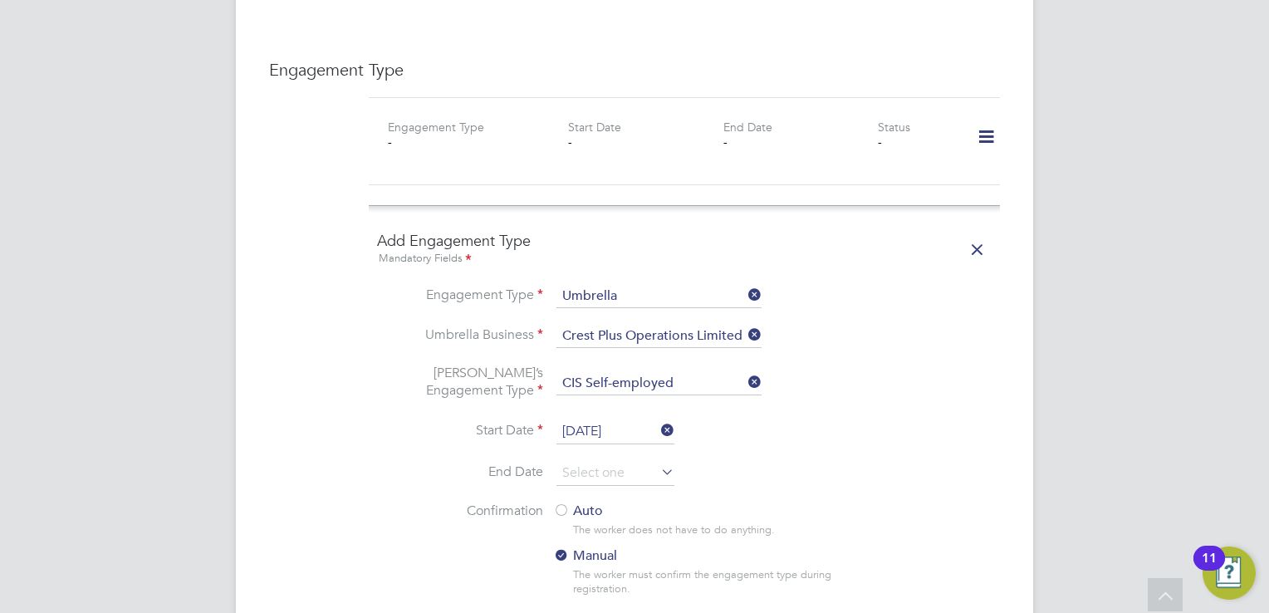
scroll to position [1430, 0]
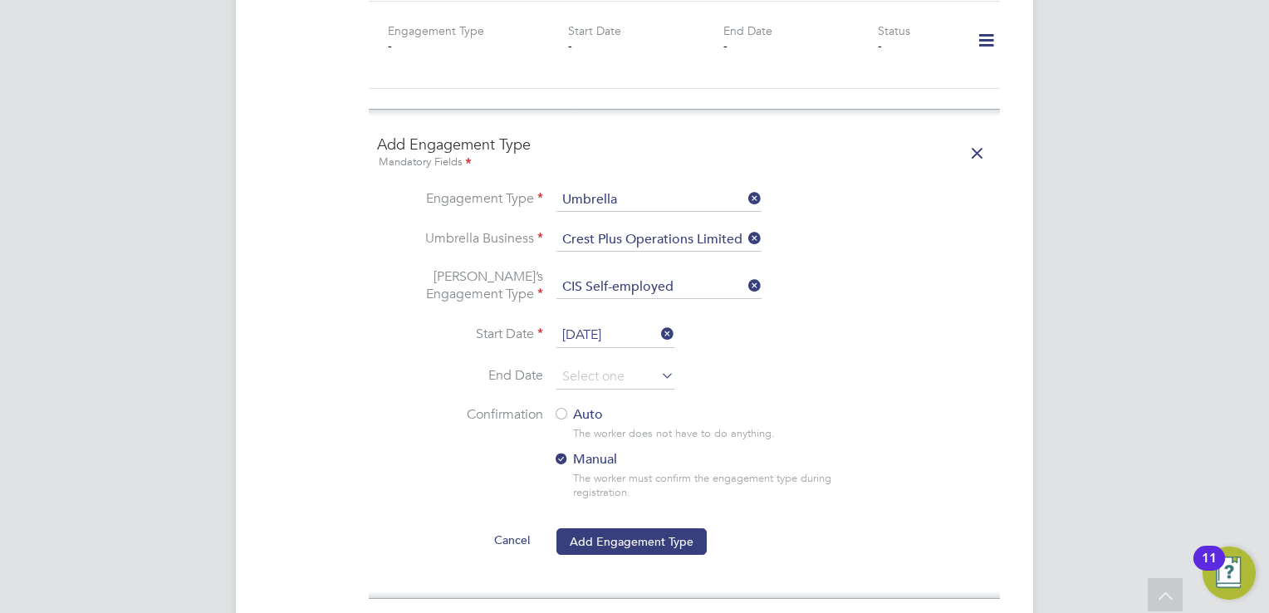
click at [561, 407] on div at bounding box center [561, 415] width 17 height 17
click at [633, 528] on button "Add Engagement Type" at bounding box center [631, 541] width 150 height 27
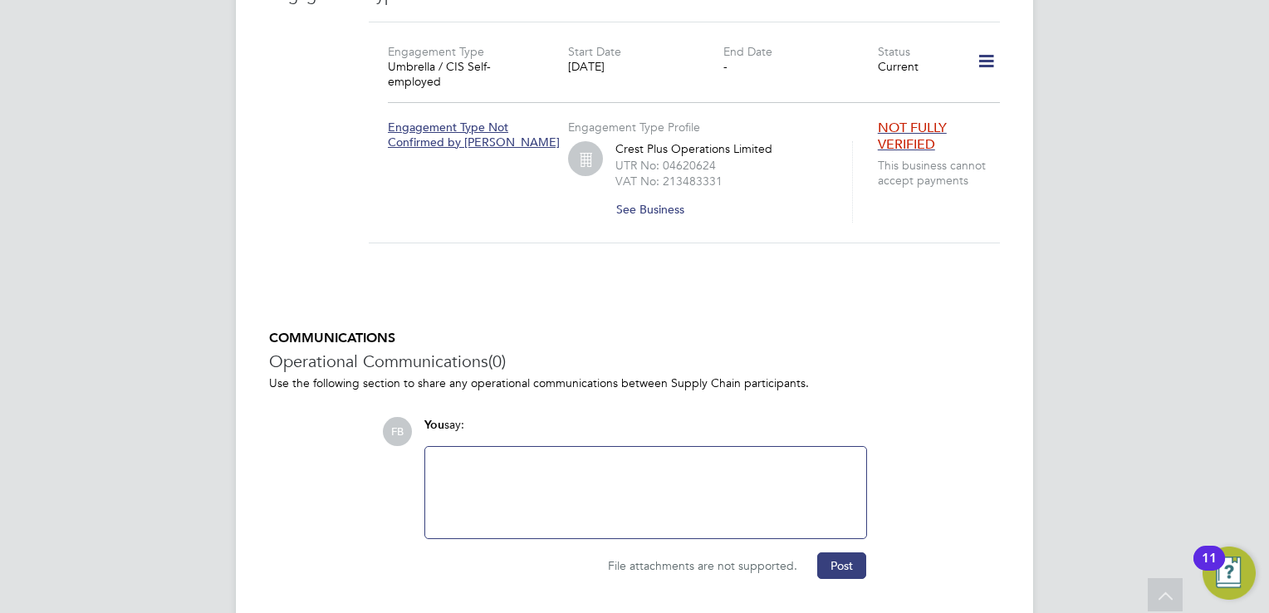
scroll to position [1411, 0]
click at [841, 550] on button "Post" at bounding box center [841, 563] width 49 height 27
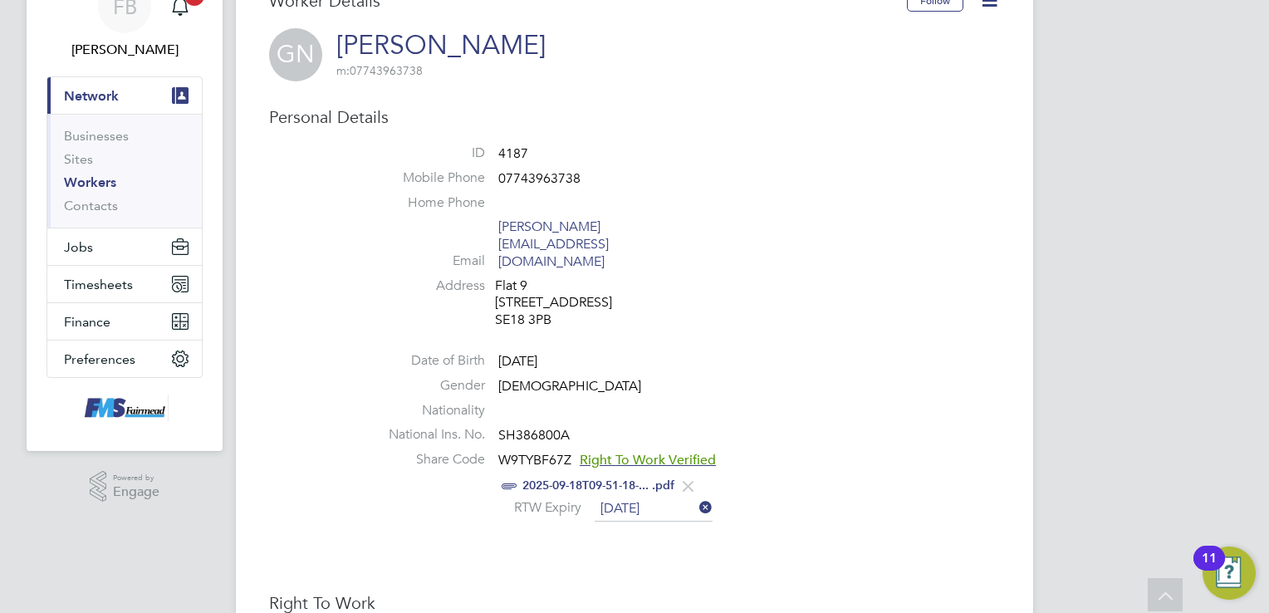
scroll to position [0, 0]
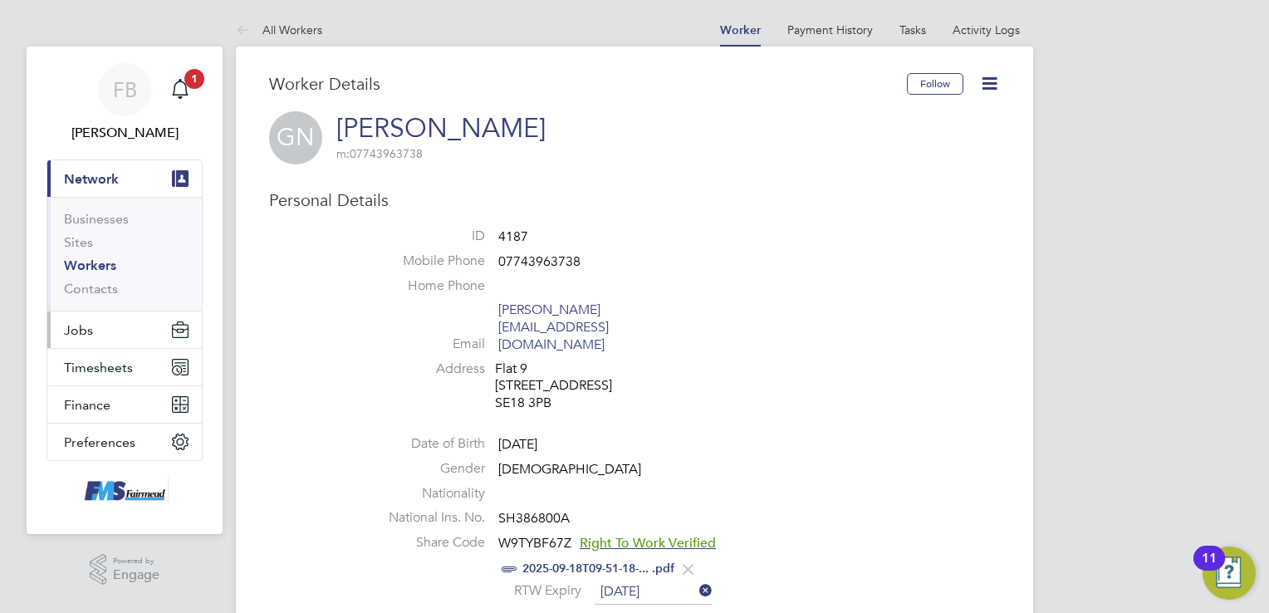
click at [87, 333] on span "Jobs" at bounding box center [78, 330] width 29 height 16
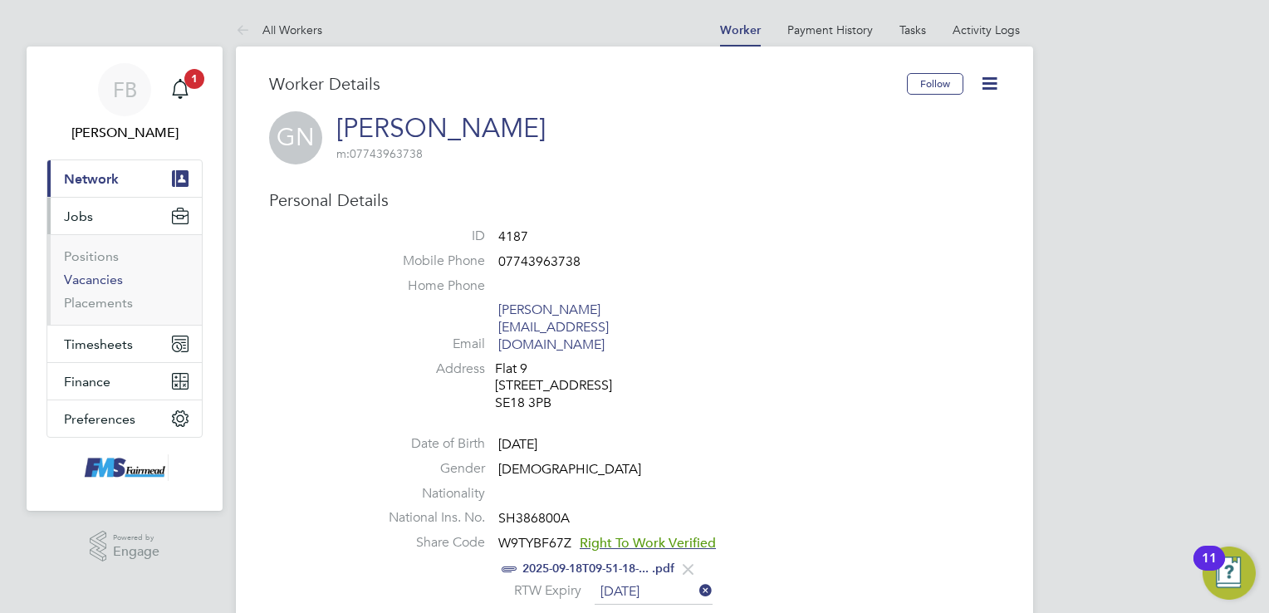
click at [106, 277] on link "Vacancies" at bounding box center [93, 279] width 59 height 16
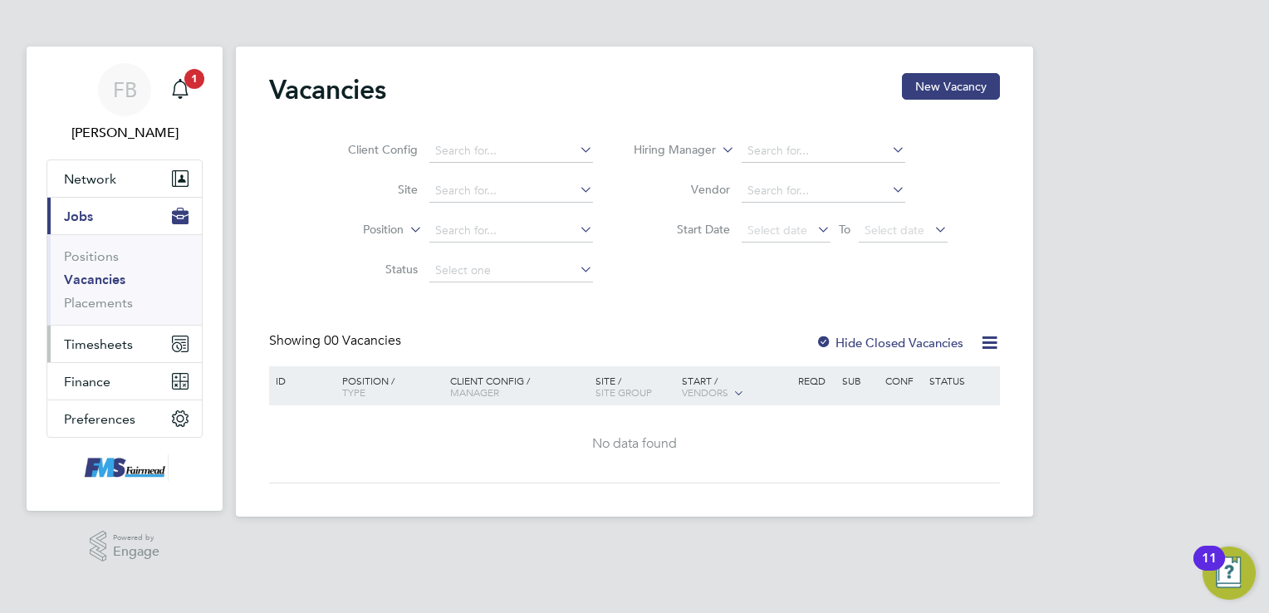
click at [102, 347] on span "Timesheets" at bounding box center [98, 344] width 69 height 16
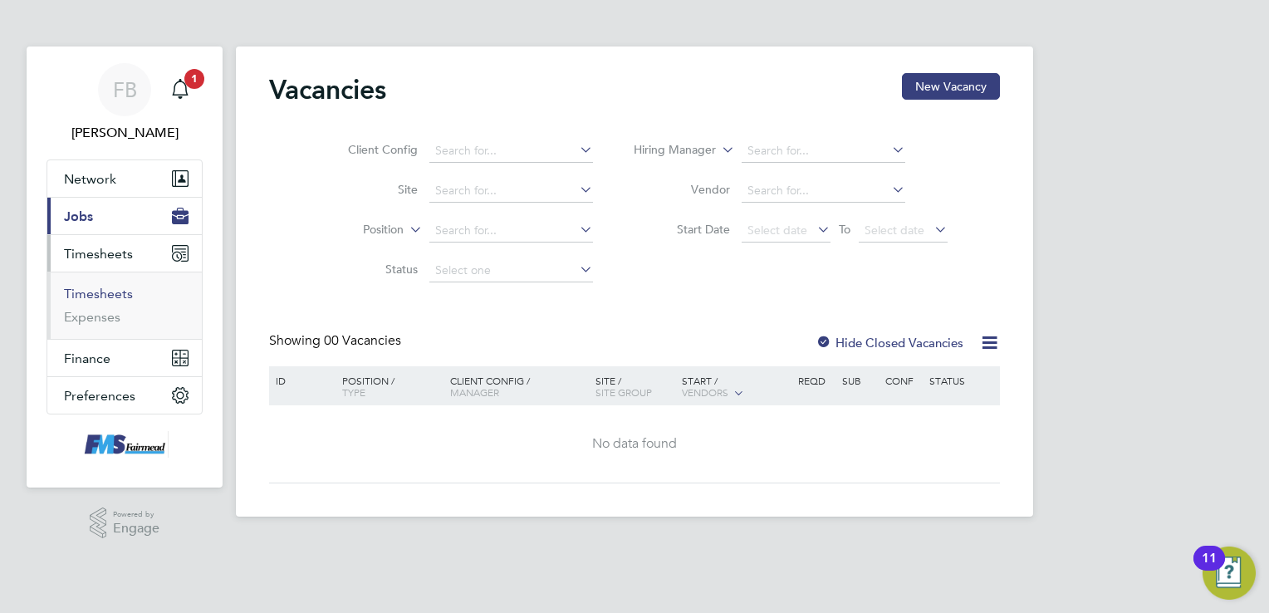
click at [98, 293] on link "Timesheets" at bounding box center [98, 294] width 69 height 16
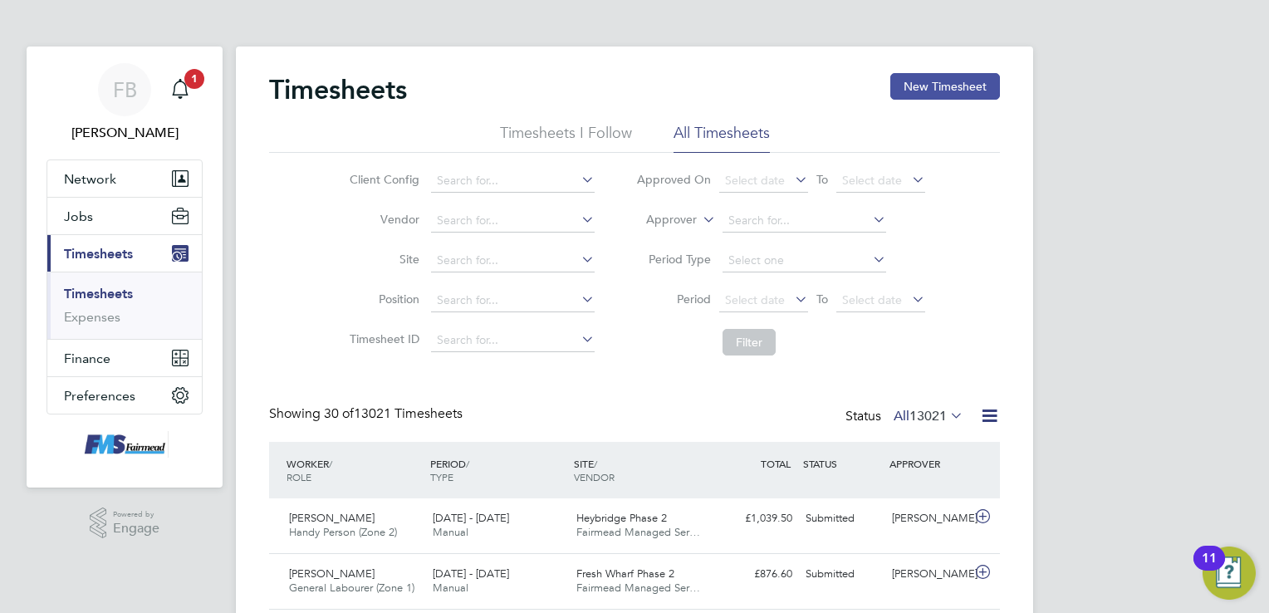
click at [980, 82] on button "New Timesheet" at bounding box center [945, 86] width 110 height 27
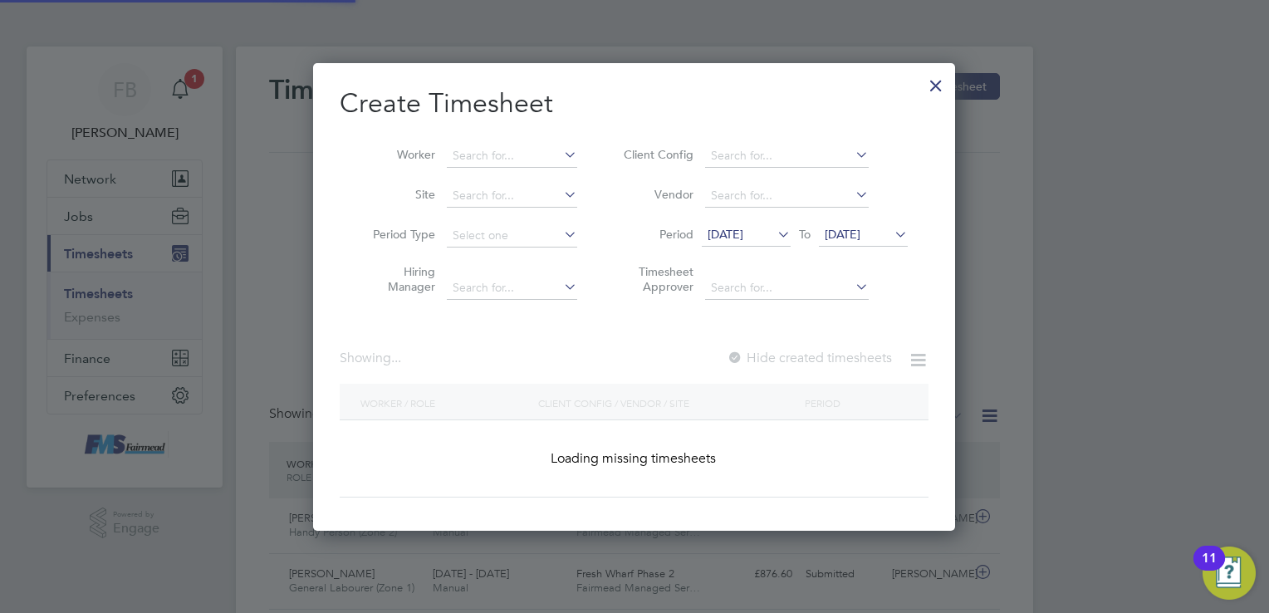
scroll to position [1304, 643]
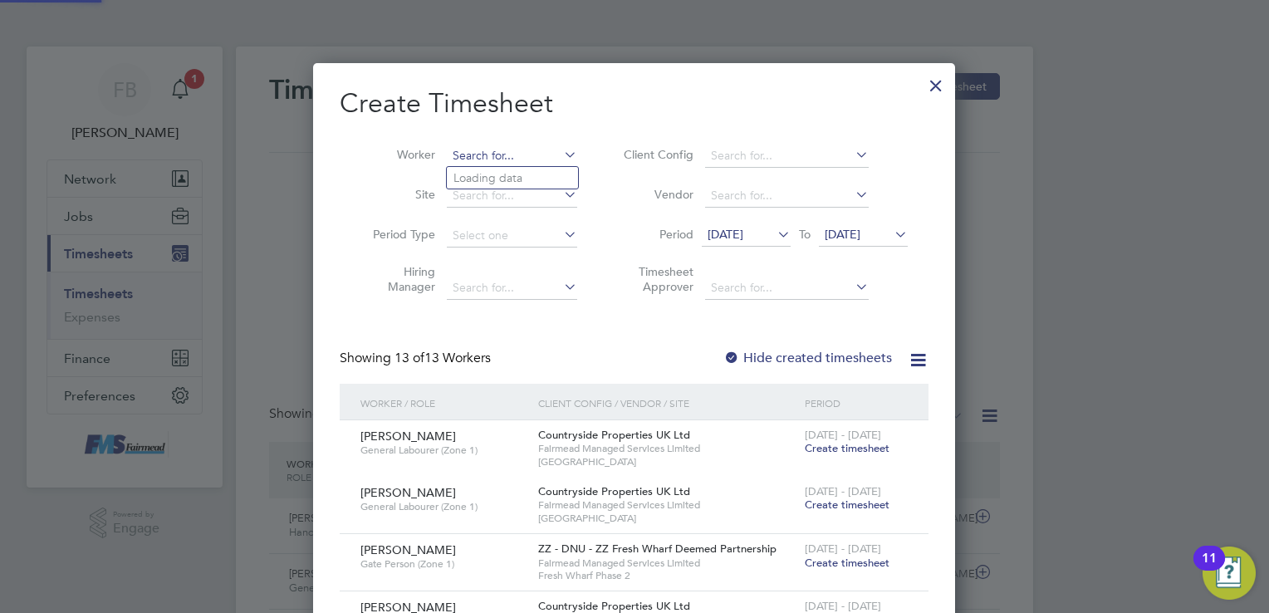
click at [457, 149] on input at bounding box center [512, 155] width 130 height 23
click at [536, 241] on li "[PERSON_NAME]" at bounding box center [549, 245] width 205 height 22
type input "[PERSON_NAME]"
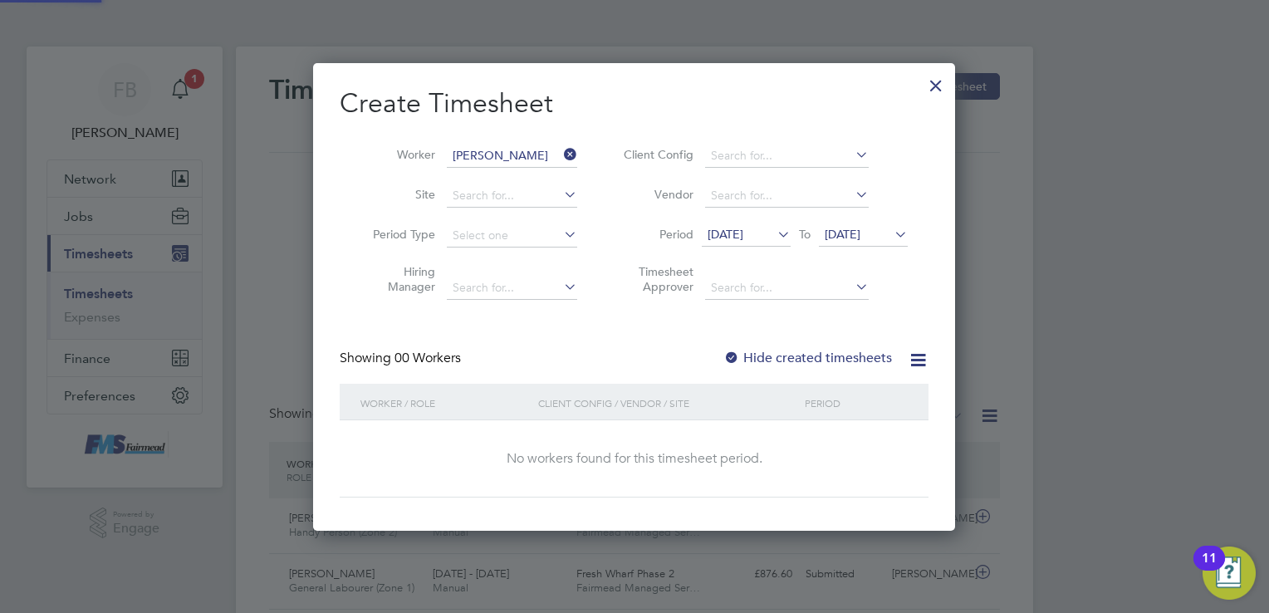
scroll to position [467, 643]
click at [743, 227] on span "[DATE]" at bounding box center [725, 234] width 36 height 15
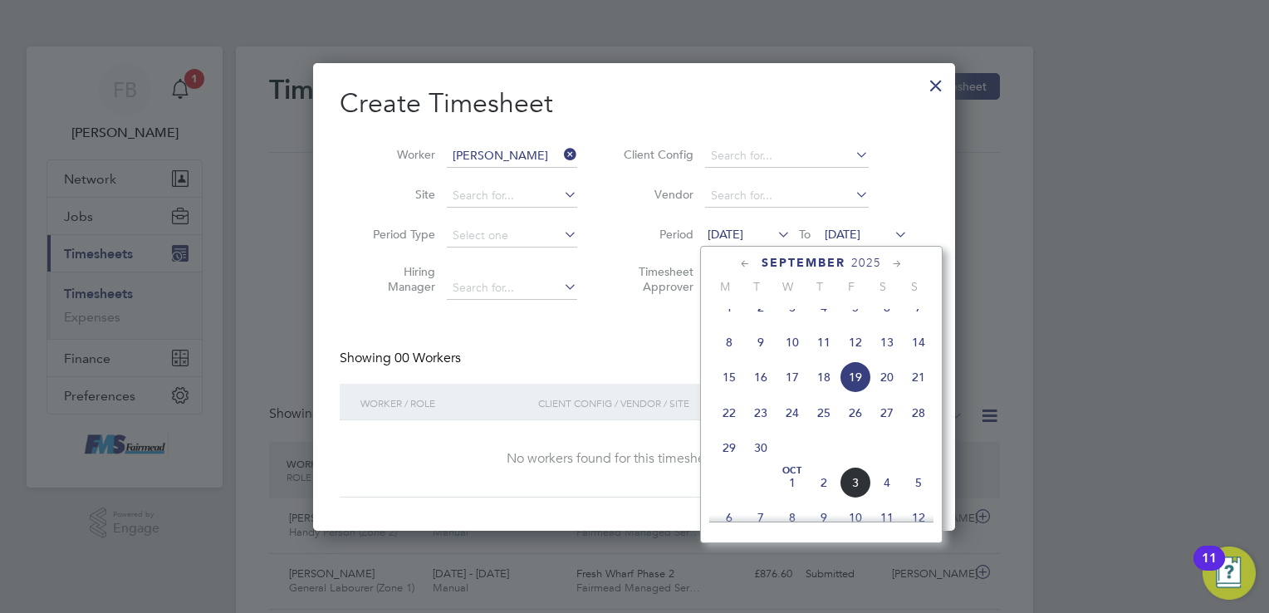
click at [889, 425] on span "27" at bounding box center [887, 413] width 32 height 32
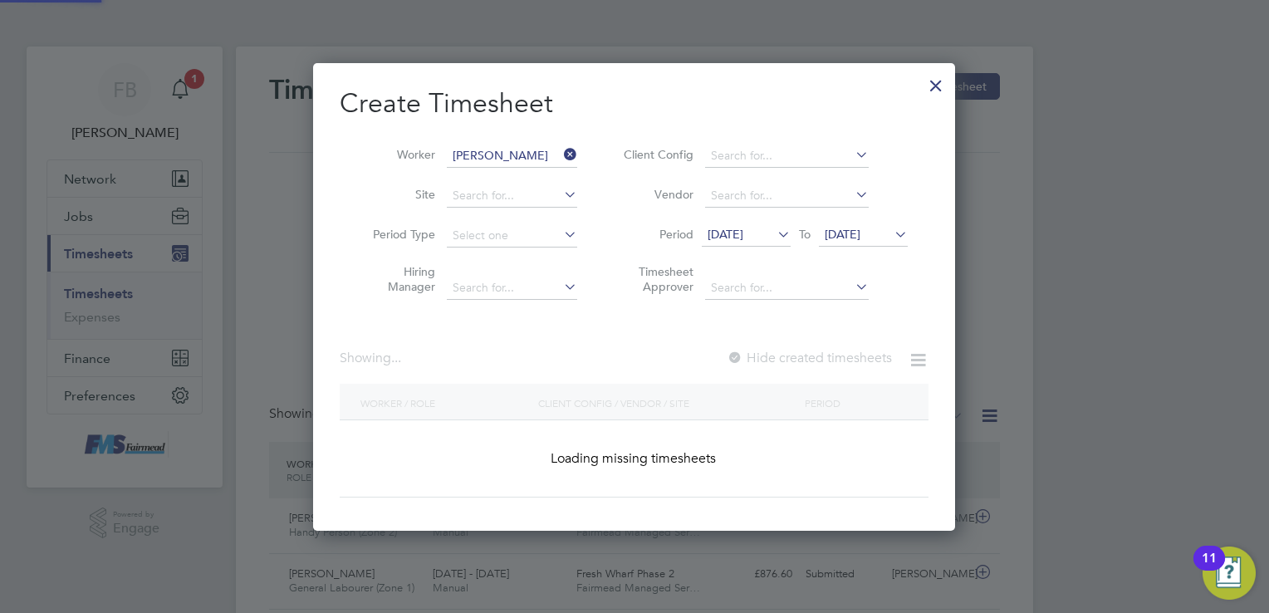
scroll to position [467, 643]
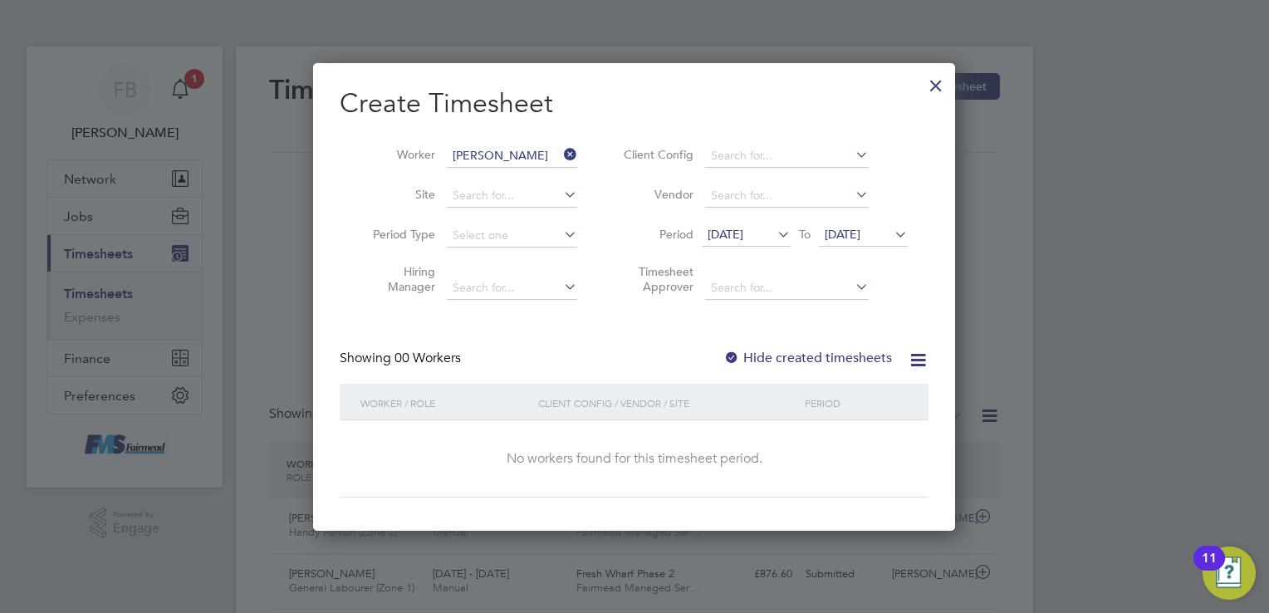
click at [860, 232] on span "[DATE]" at bounding box center [842, 234] width 36 height 15
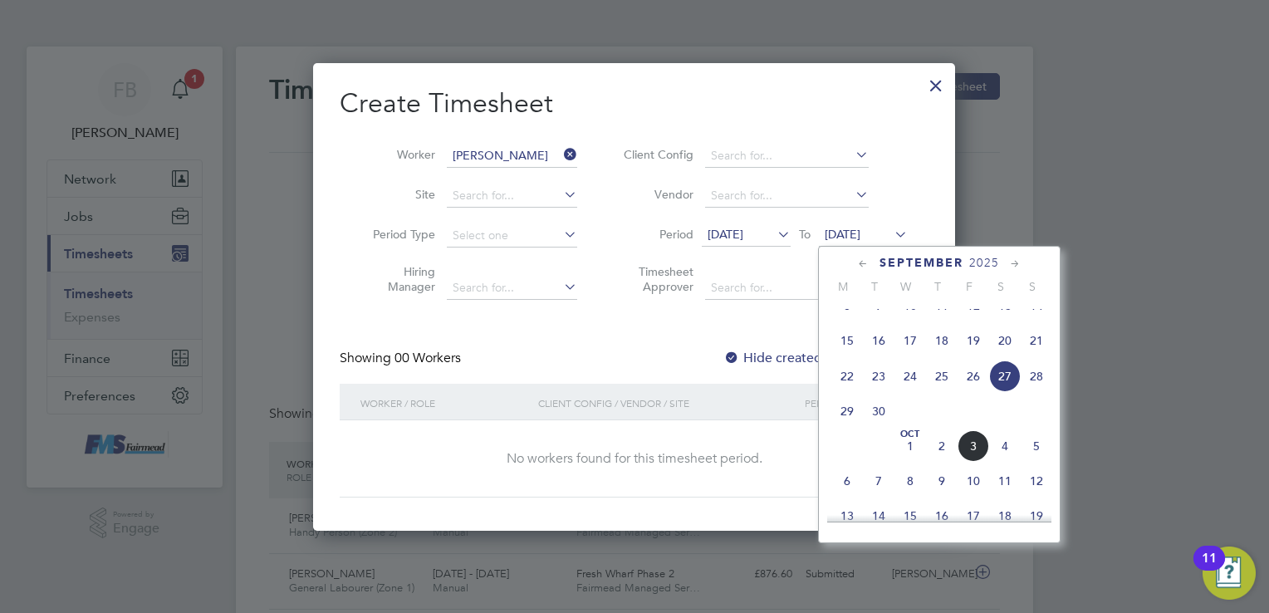
click at [1001, 462] on span "4" at bounding box center [1005, 446] width 32 height 32
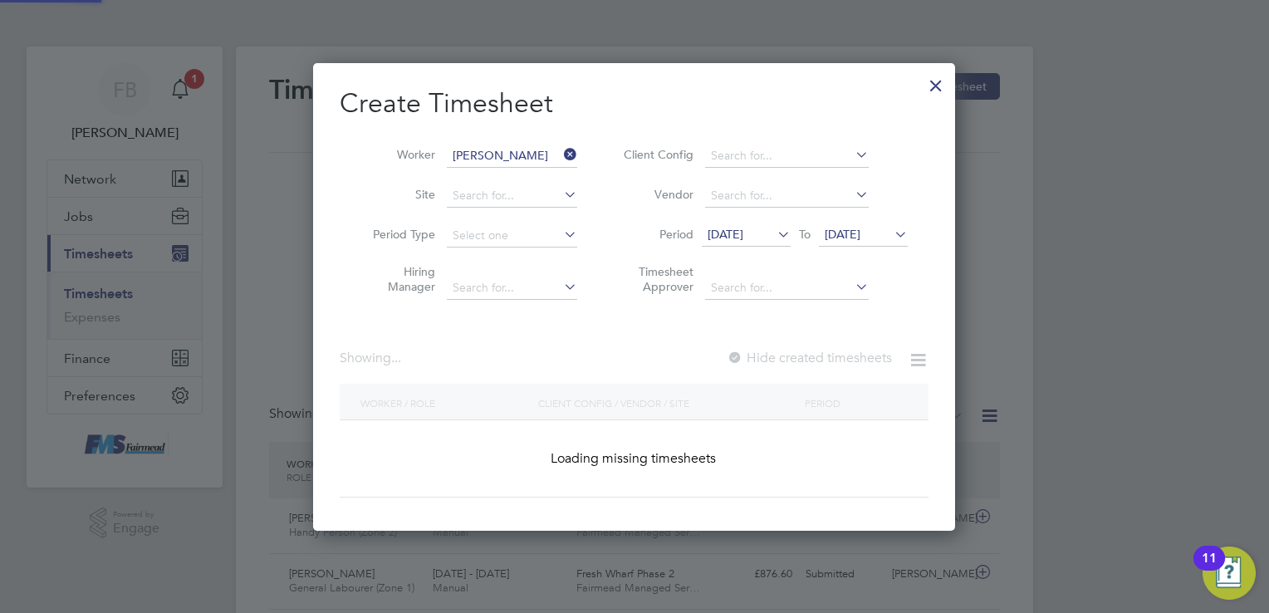
scroll to position [447, 643]
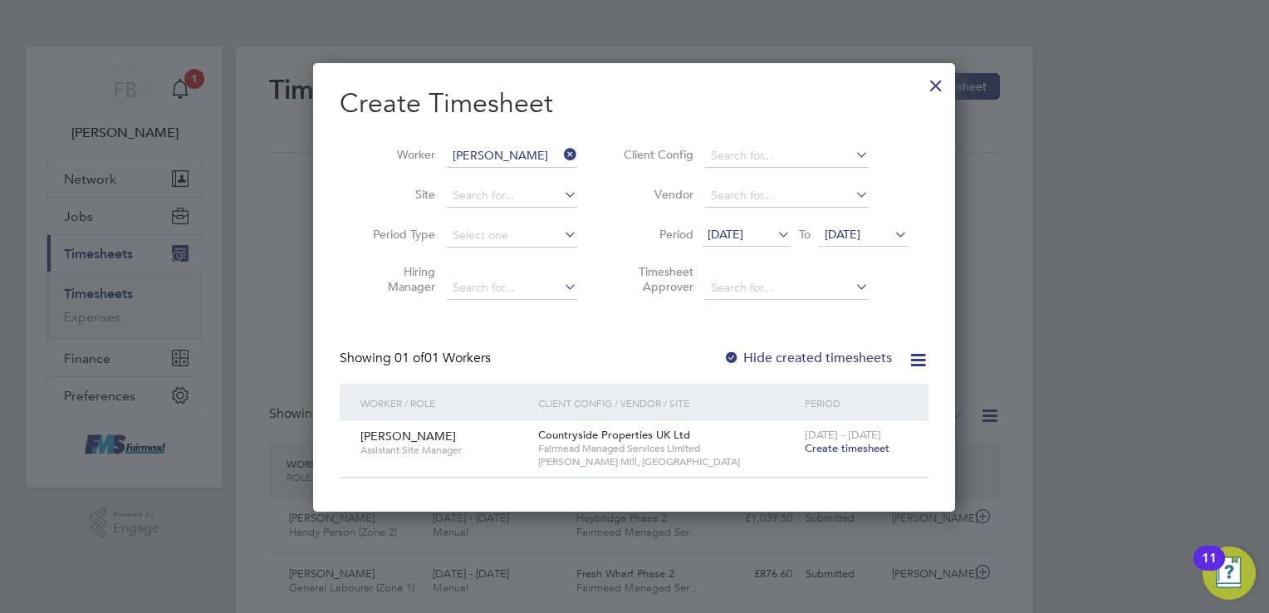
click at [839, 449] on span "Create timesheet" at bounding box center [847, 448] width 85 height 14
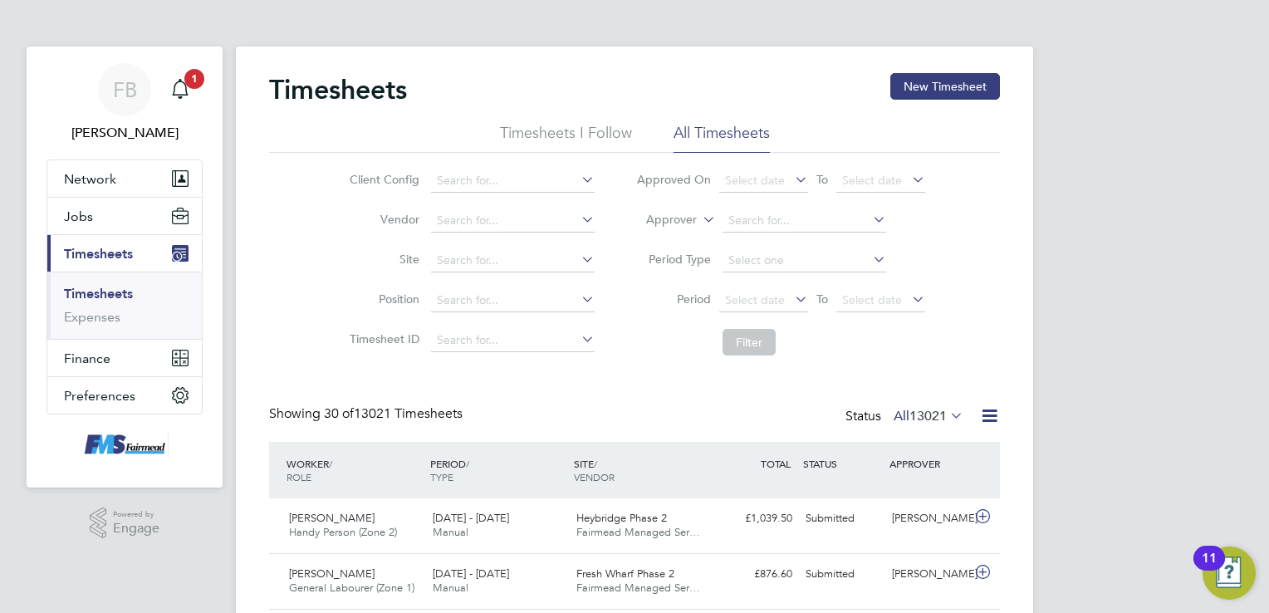
scroll to position [42, 144]
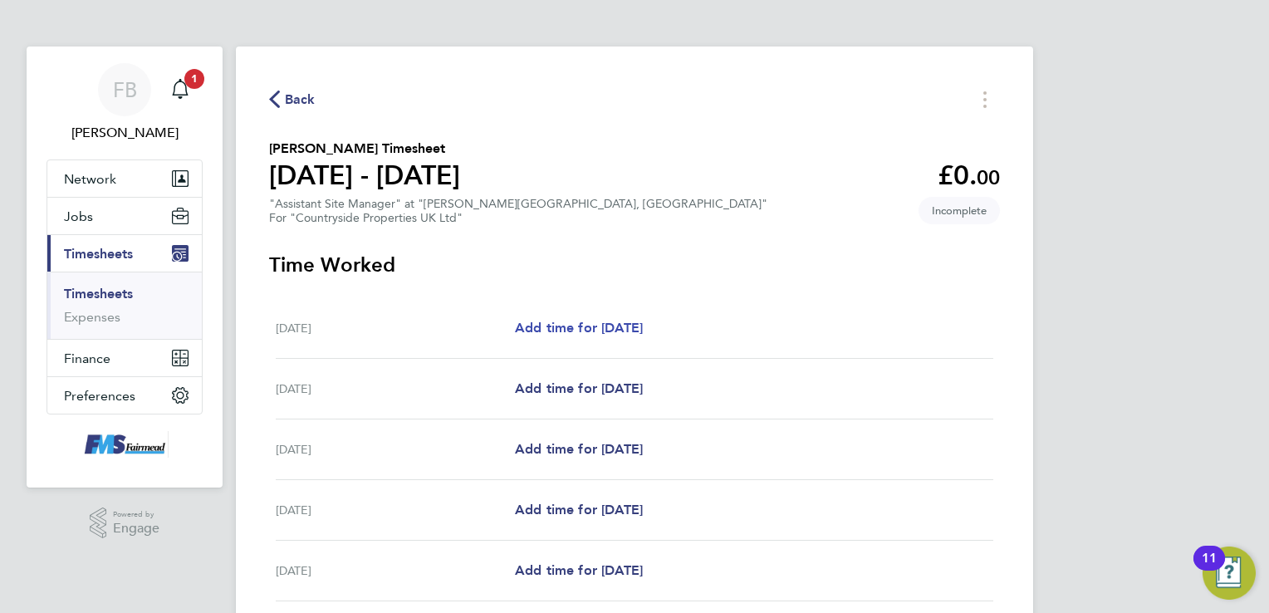
click at [632, 326] on span "Add time for [DATE]" at bounding box center [579, 328] width 128 height 16
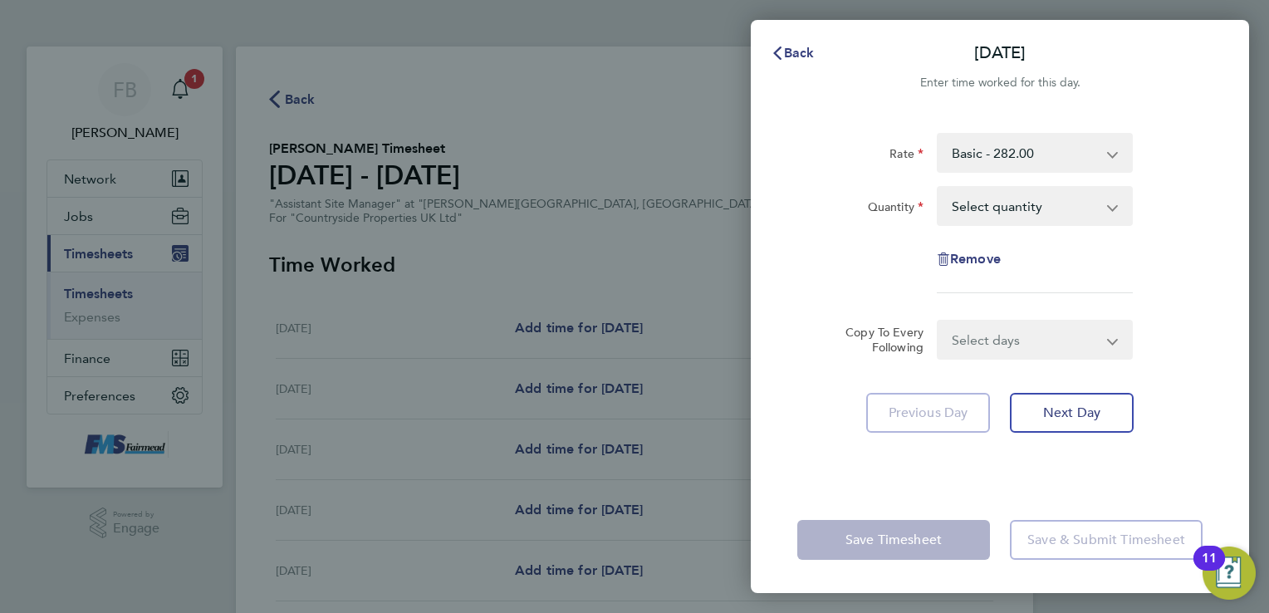
click at [1066, 201] on select "Select quantity 0.5 1" at bounding box center [1024, 206] width 173 height 37
select select "1"
click at [938, 188] on select "Select quantity 0.5 1" at bounding box center [1024, 206] width 173 height 37
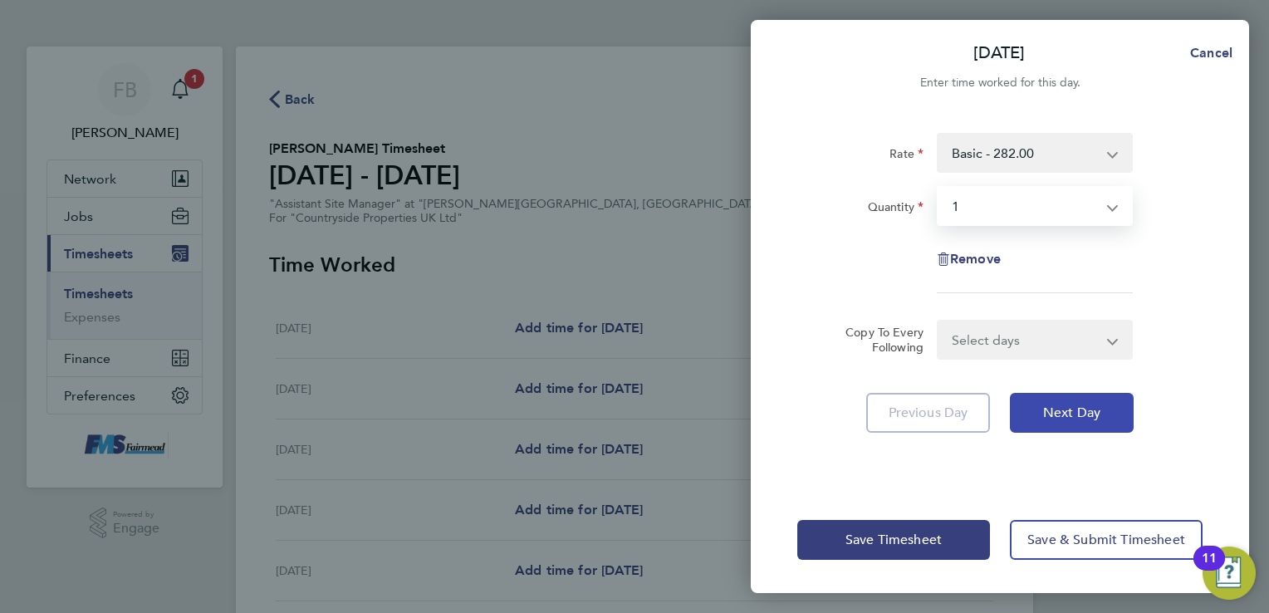
click at [1071, 412] on span "Next Day" at bounding box center [1071, 412] width 57 height 17
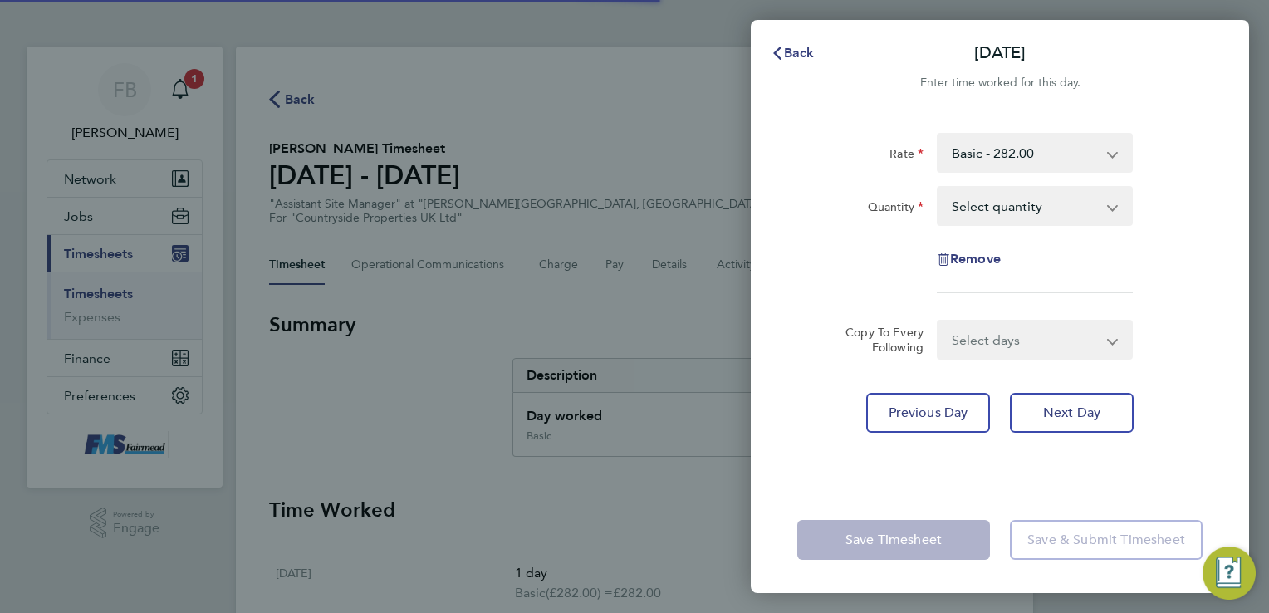
click at [1033, 207] on select "Select quantity 0.5 1" at bounding box center [1024, 206] width 173 height 37
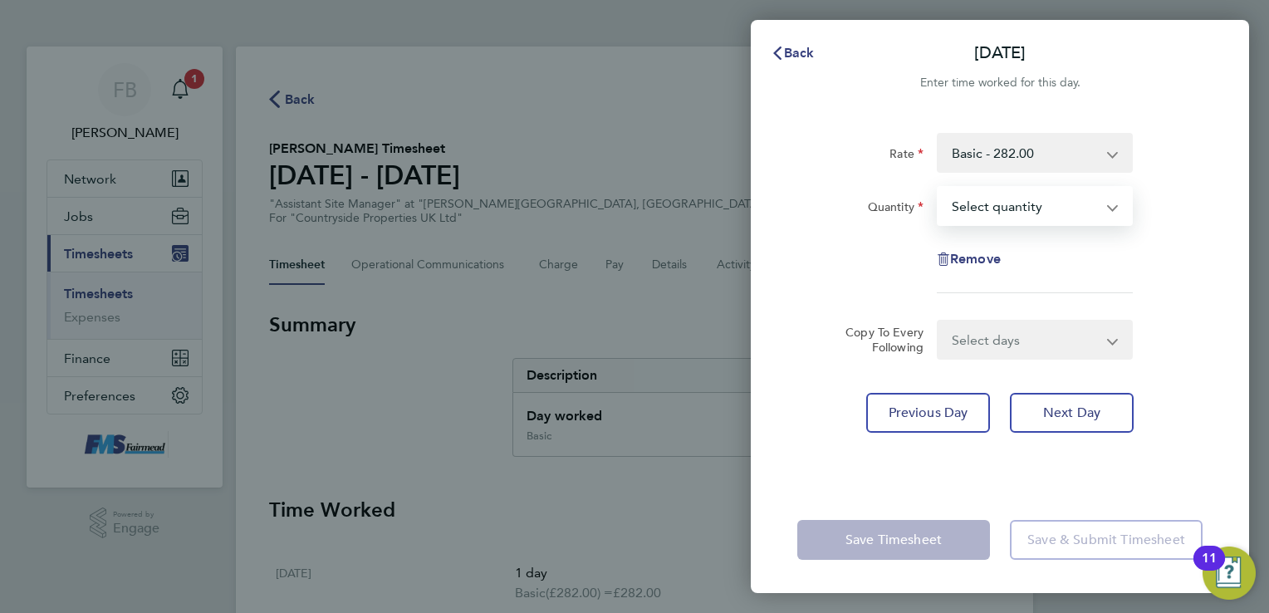
select select "1"
click at [938, 188] on select "Select quantity 0.5 1" at bounding box center [1024, 206] width 173 height 37
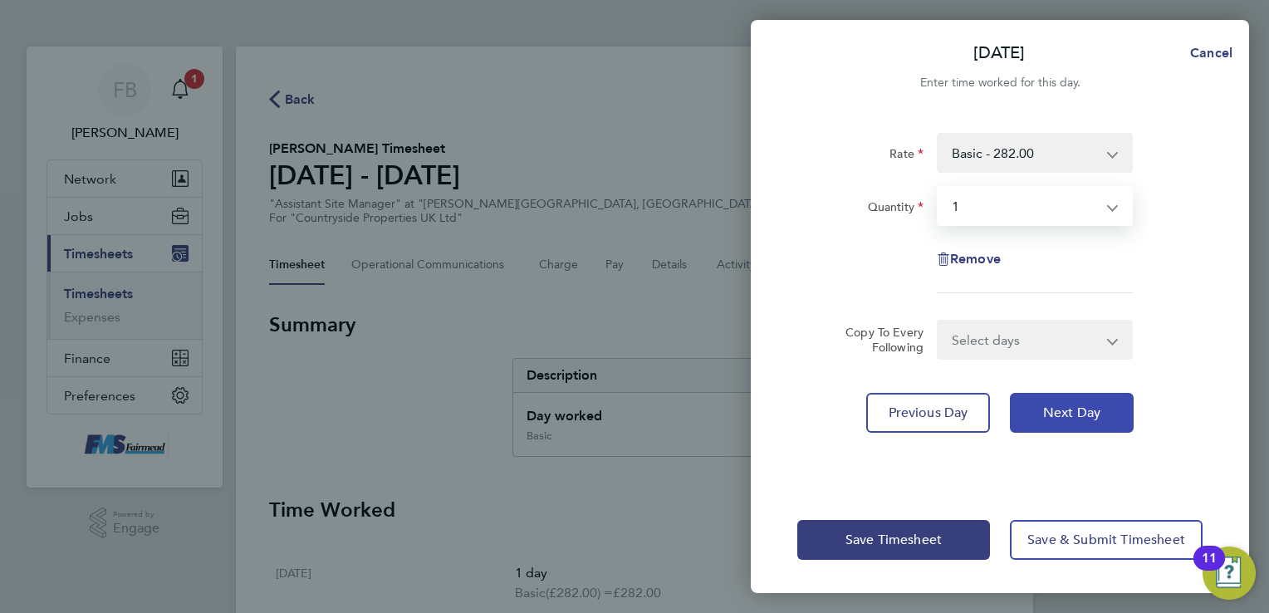
click at [1063, 417] on span "Next Day" at bounding box center [1071, 412] width 57 height 17
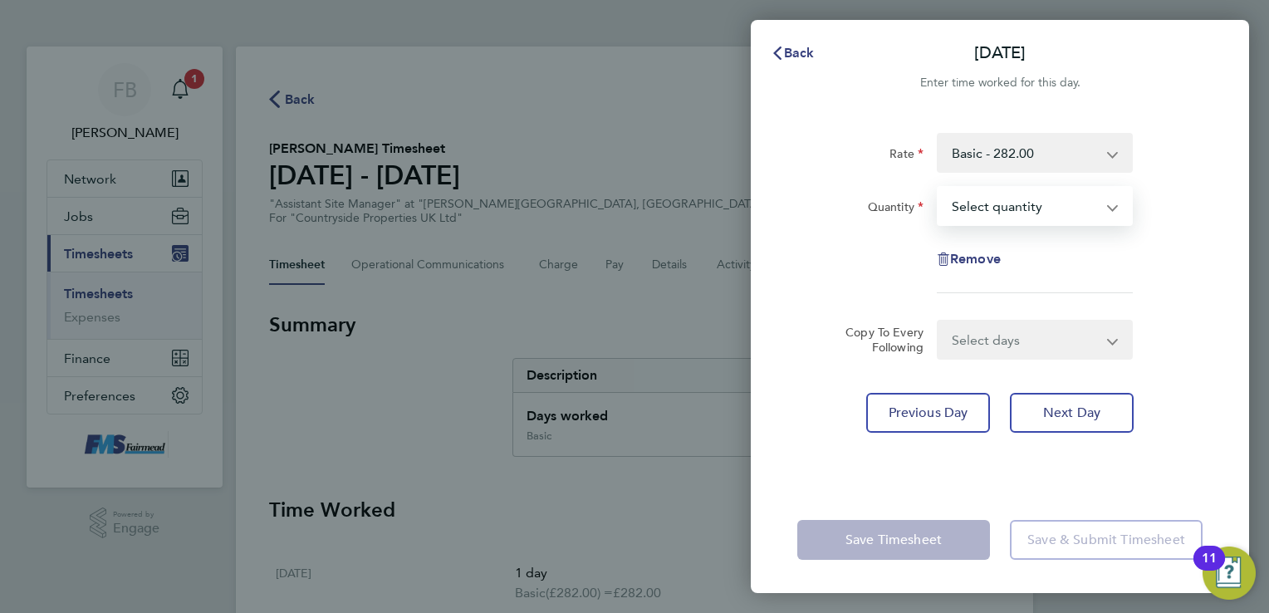
drag, startPoint x: 1016, startPoint y: 208, endPoint x: 1021, endPoint y: 226, distance: 18.9
click at [1016, 208] on select "Select quantity 0.5 1" at bounding box center [1024, 206] width 173 height 37
select select "1"
click at [938, 188] on select "Select quantity 0.5 1" at bounding box center [1024, 206] width 173 height 37
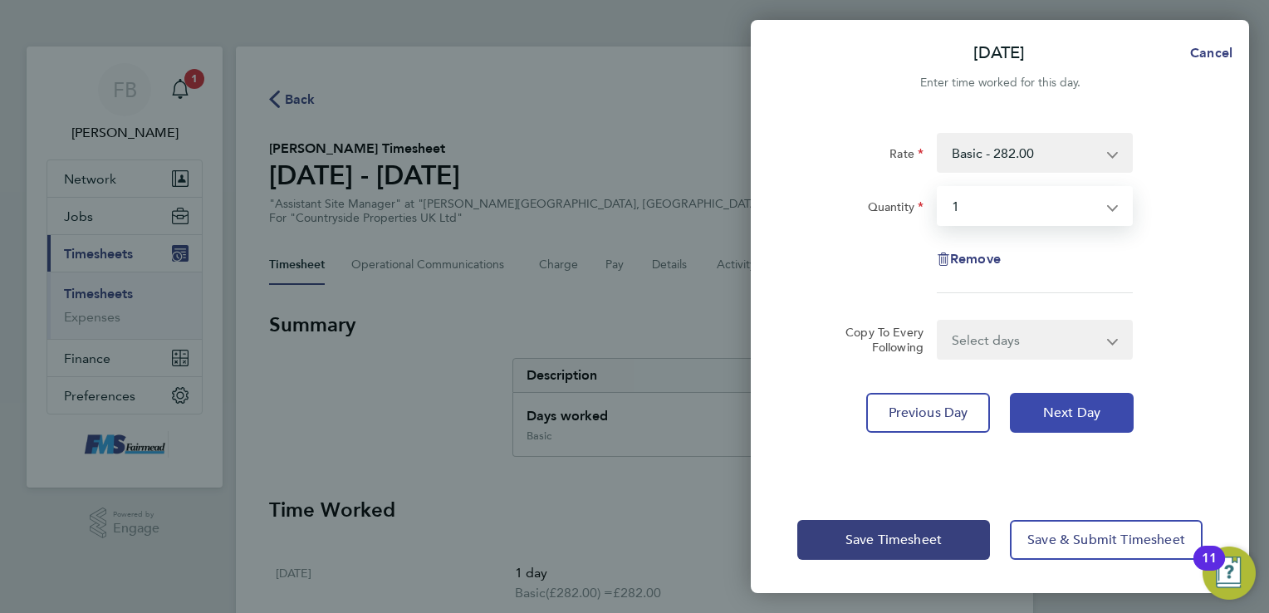
click at [1084, 414] on span "Next Day" at bounding box center [1071, 412] width 57 height 17
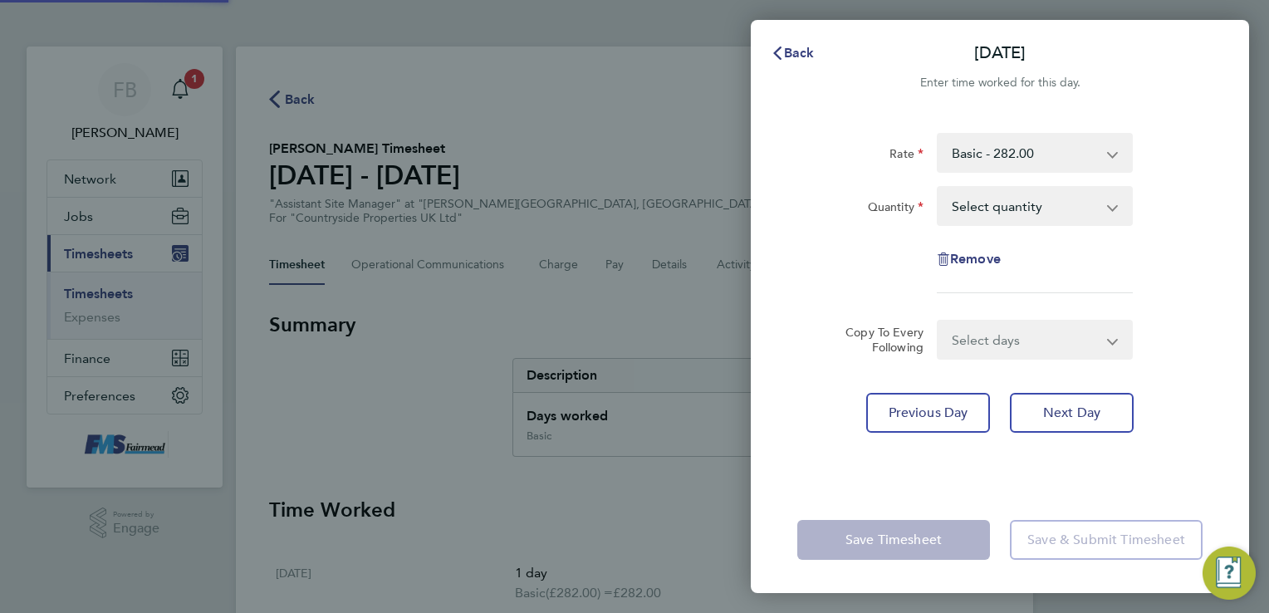
click at [1013, 209] on select "Select quantity 0.5 1" at bounding box center [1024, 206] width 173 height 37
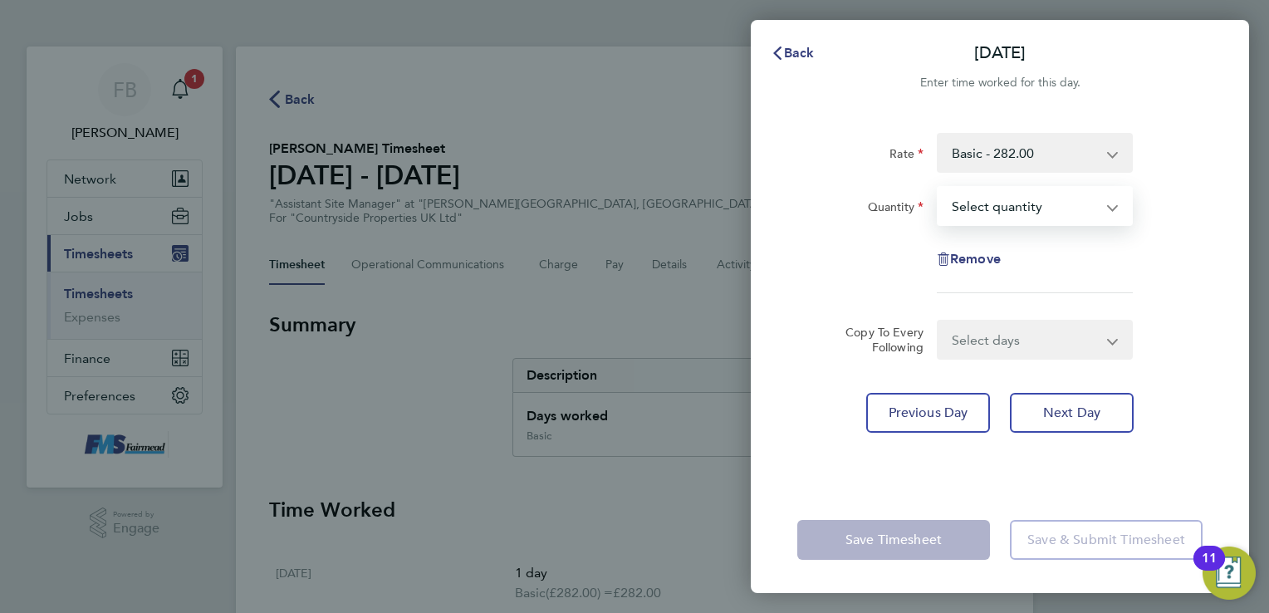
select select "1"
click at [938, 188] on select "Select quantity 0.5 1" at bounding box center [1024, 206] width 173 height 37
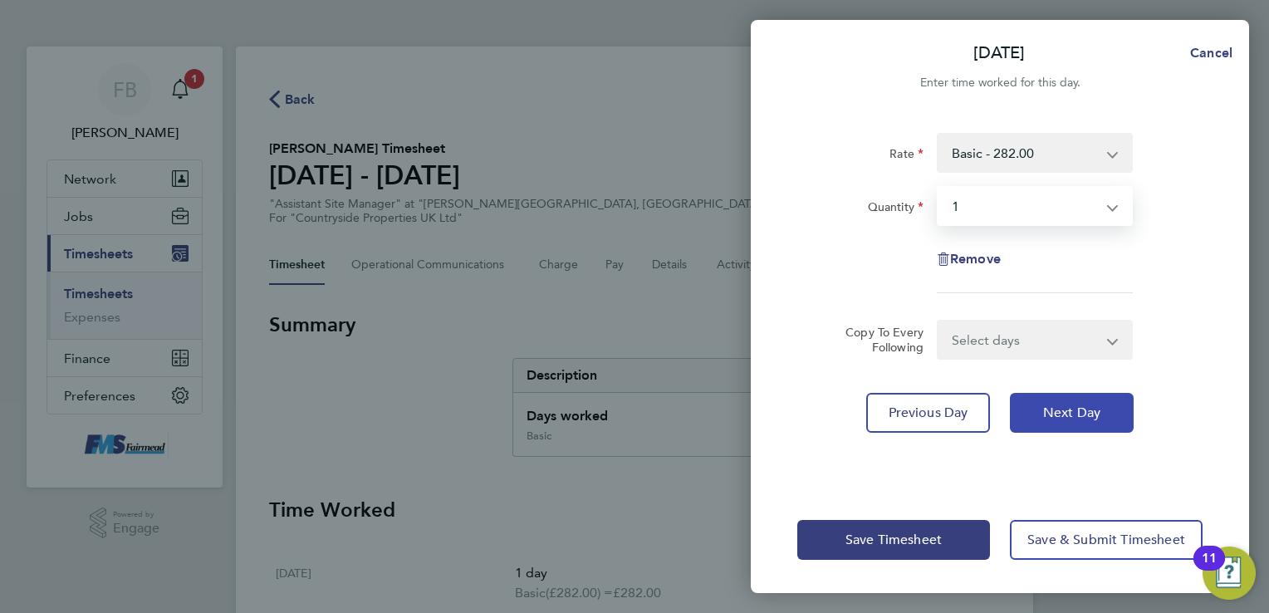
click at [1066, 402] on button "Next Day" at bounding box center [1072, 413] width 124 height 40
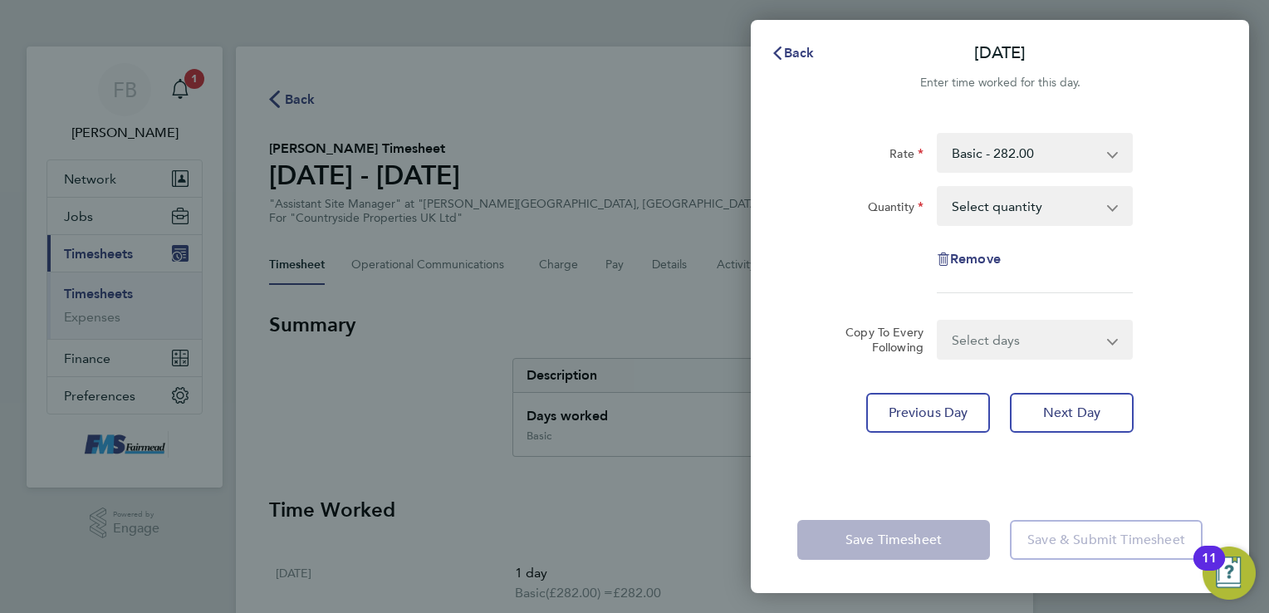
click at [1018, 215] on select "Select quantity 0.5 1" at bounding box center [1024, 206] width 173 height 37
select select "1"
click at [938, 188] on select "Select quantity 0.5 1" at bounding box center [1024, 206] width 173 height 37
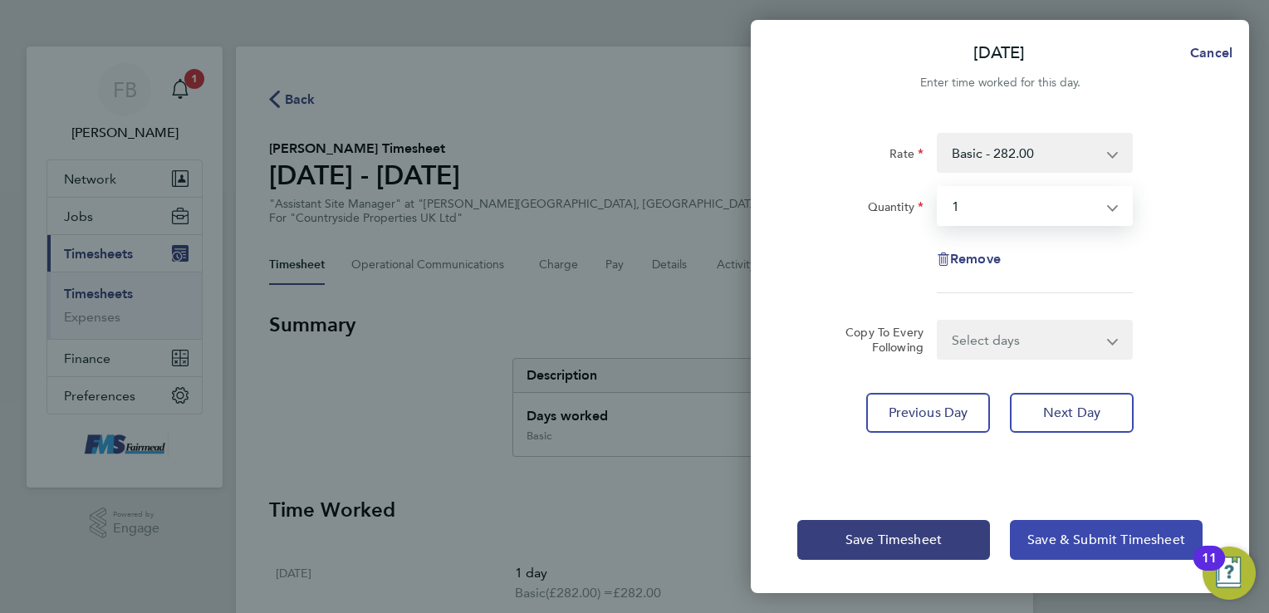
click at [1084, 541] on span "Save & Submit Timesheet" at bounding box center [1106, 539] width 158 height 17
